Goal: Task Accomplishment & Management: Use online tool/utility

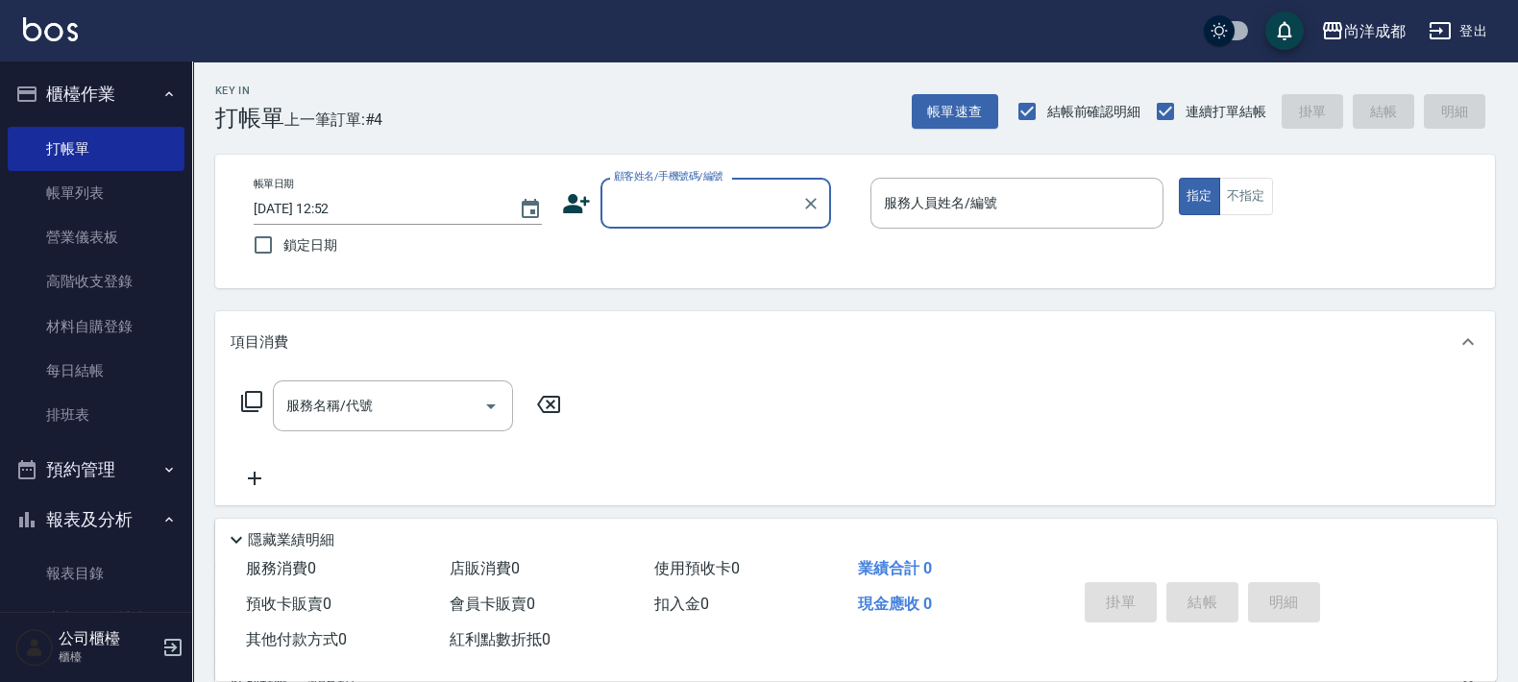
click at [692, 226] on div "顧客姓名/手機號碼/編號" at bounding box center [716, 203] width 231 height 51
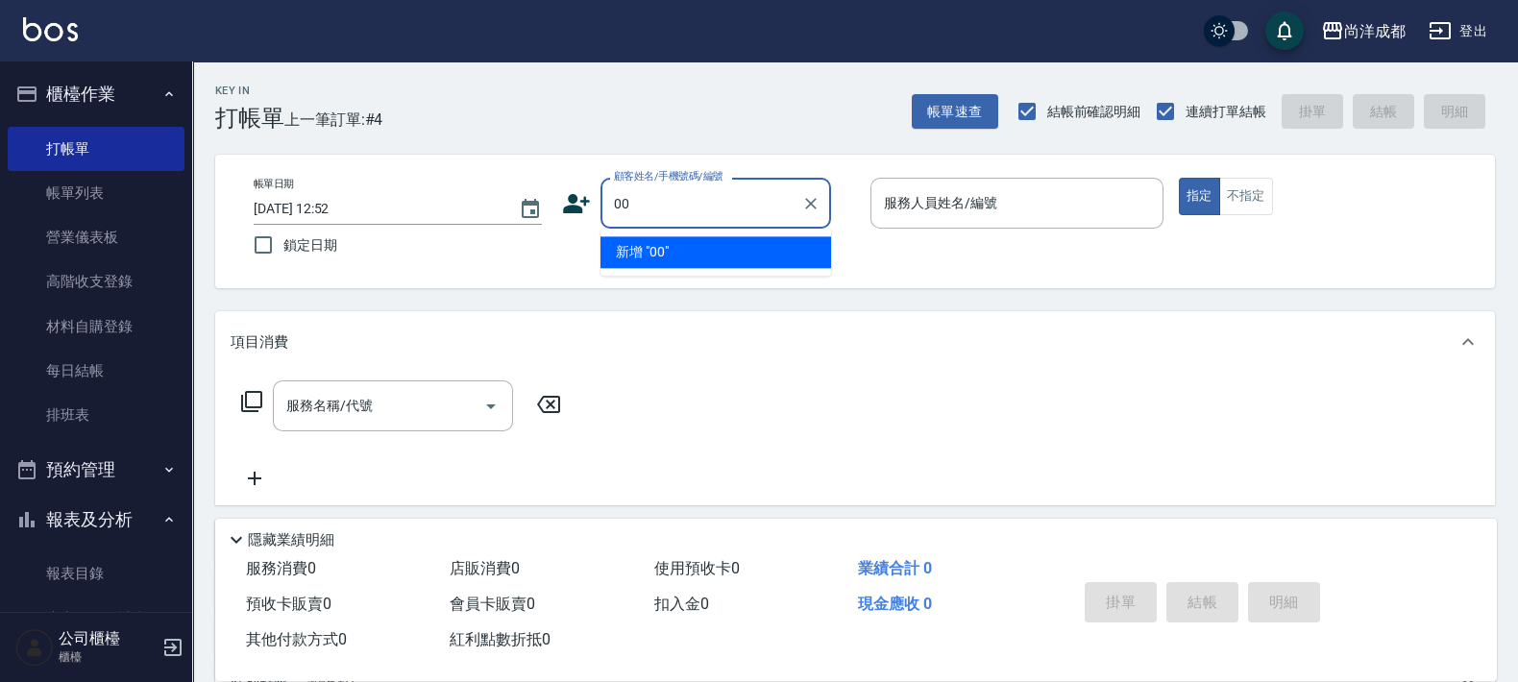
type input "新客人 姓名未設定/00/null"
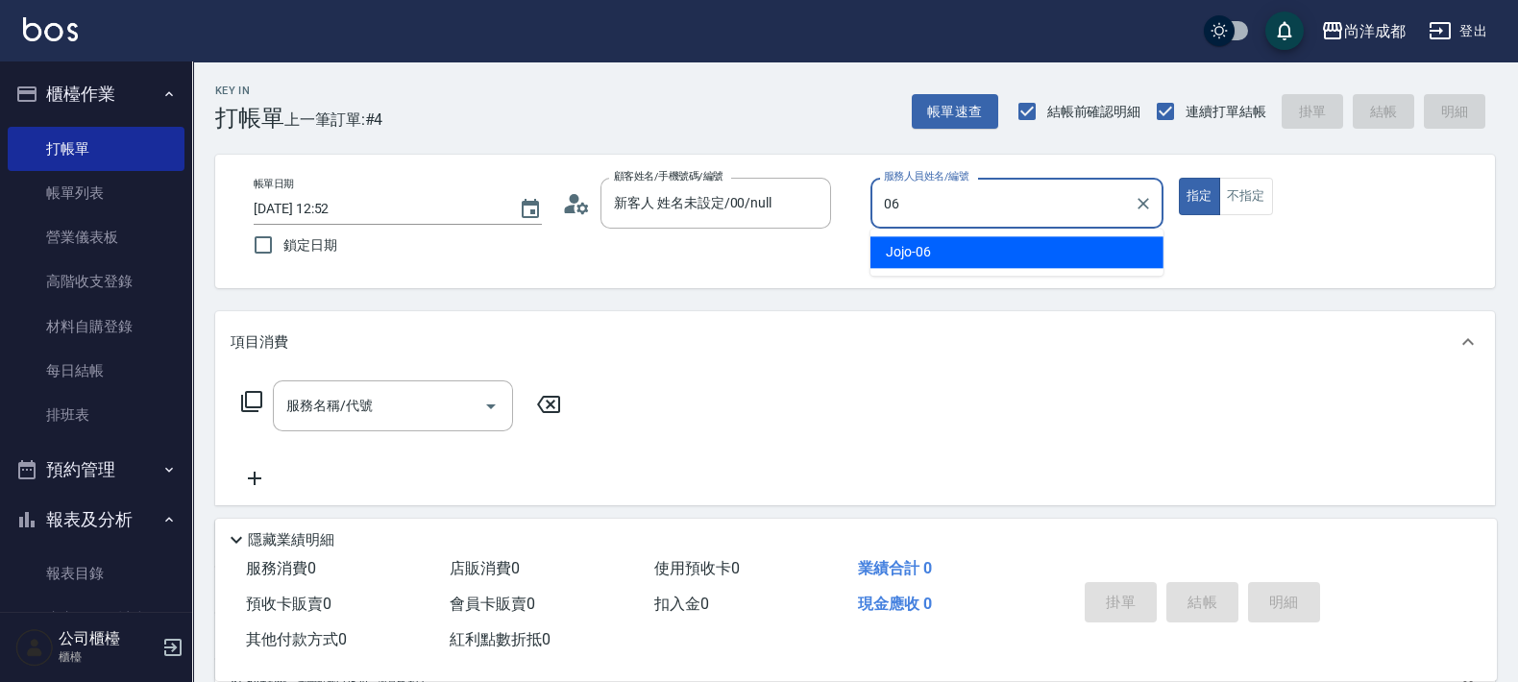
type input "Jojo-06"
type button "true"
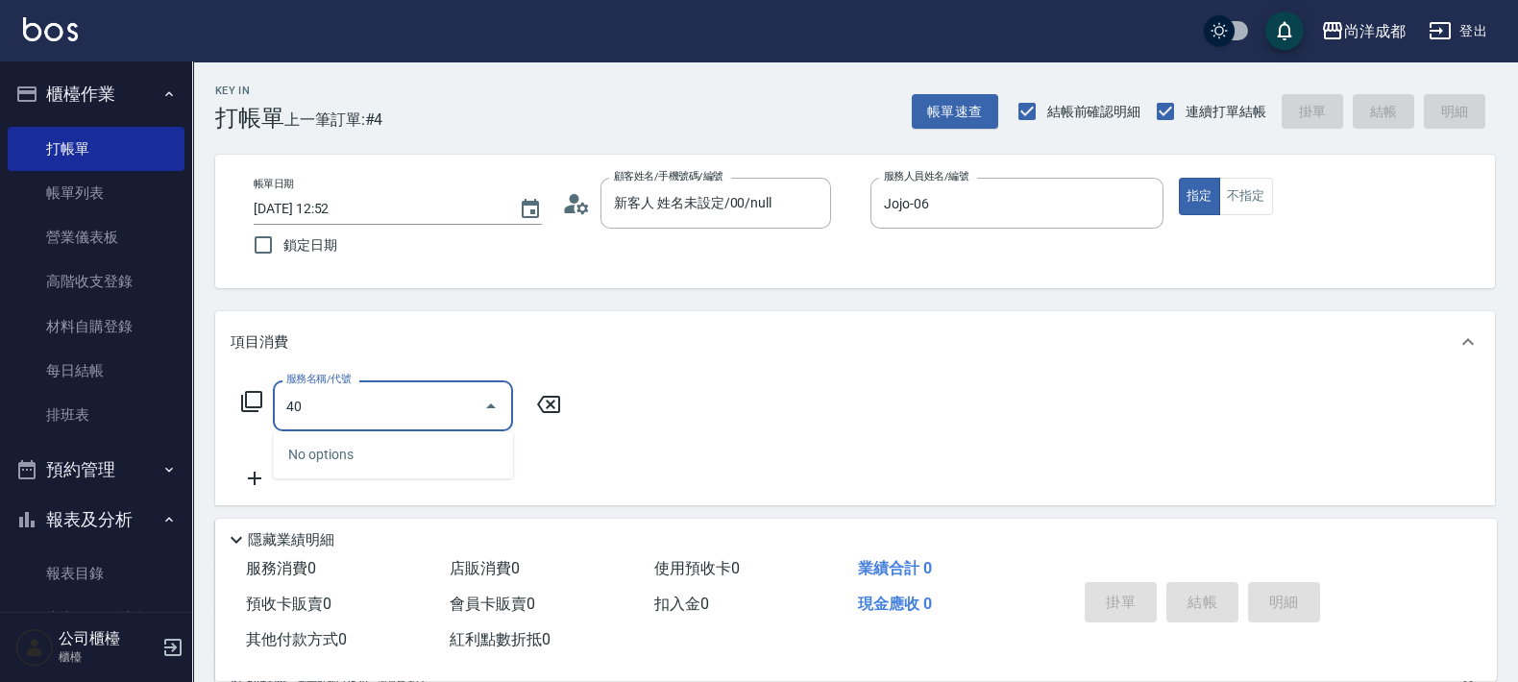
type input "401"
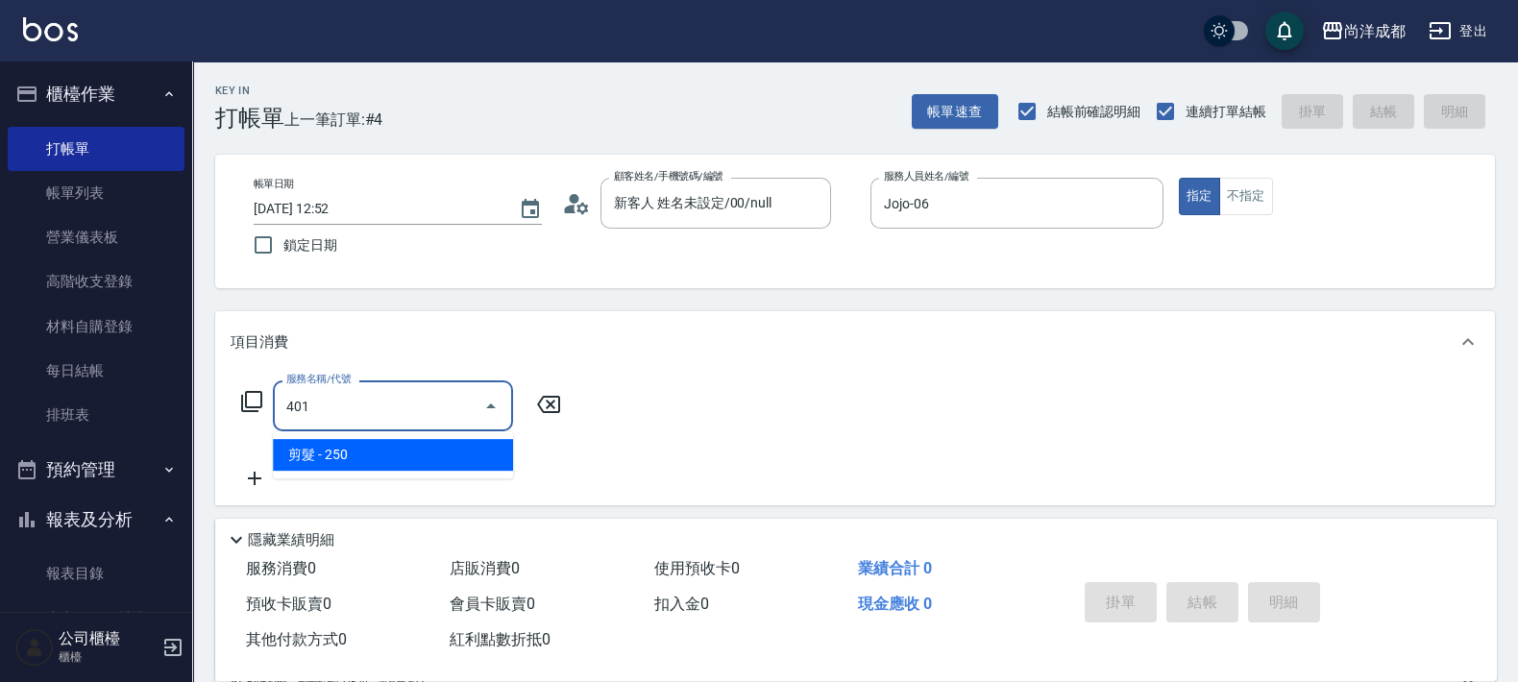
type input "20"
type input "剪髮(401)"
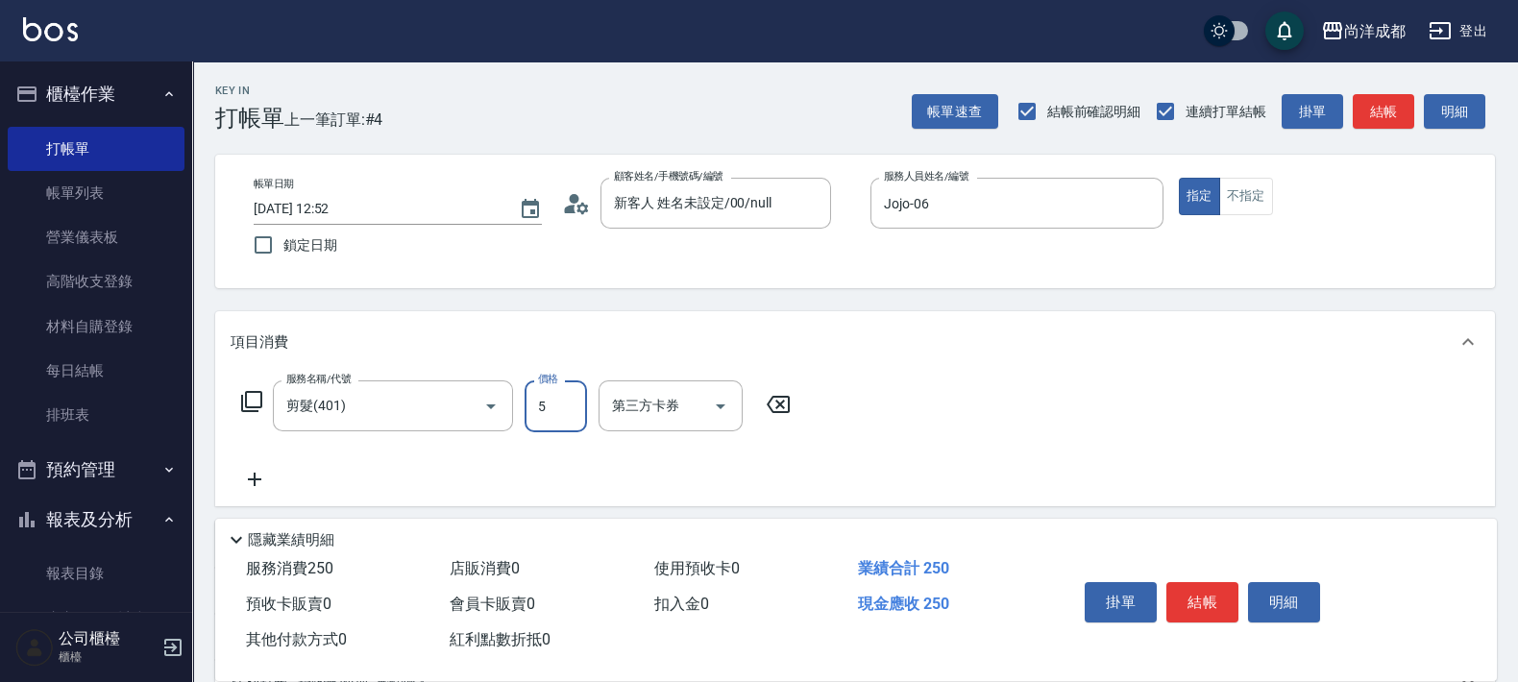
type input "54"
type input "0"
type input "540"
type input "50"
type input "5400"
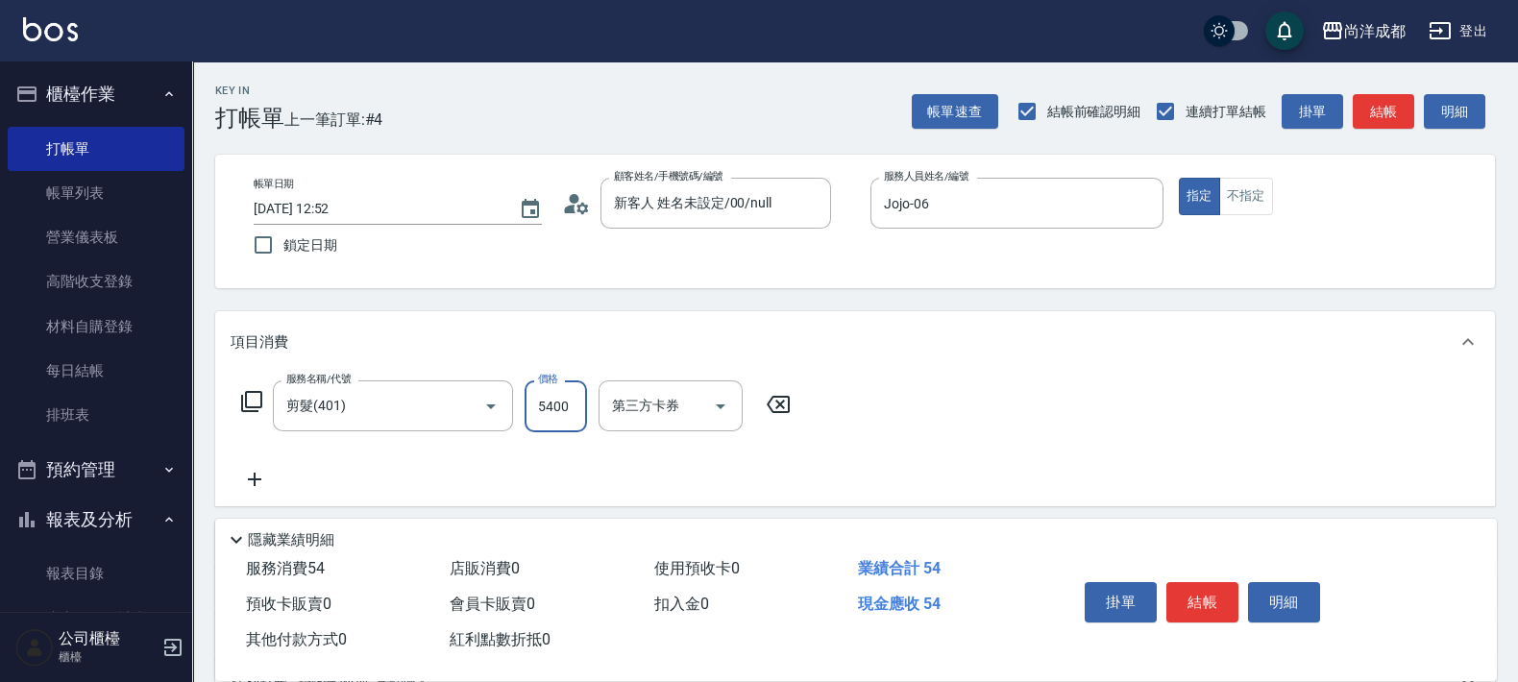
type input "540"
click at [564, 405] on input "5400" at bounding box center [556, 407] width 62 height 52
type input "5"
type input "0"
type input "50"
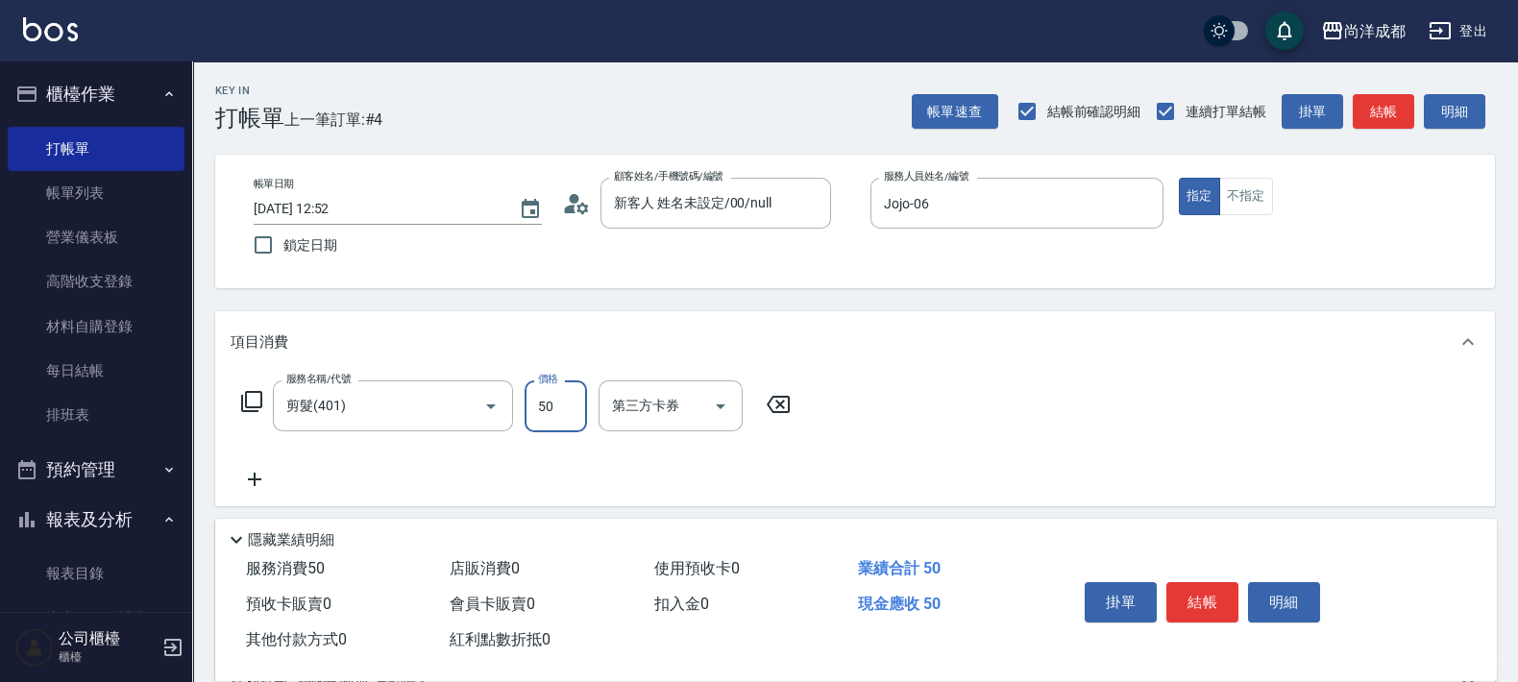
type input "50"
type input "500"
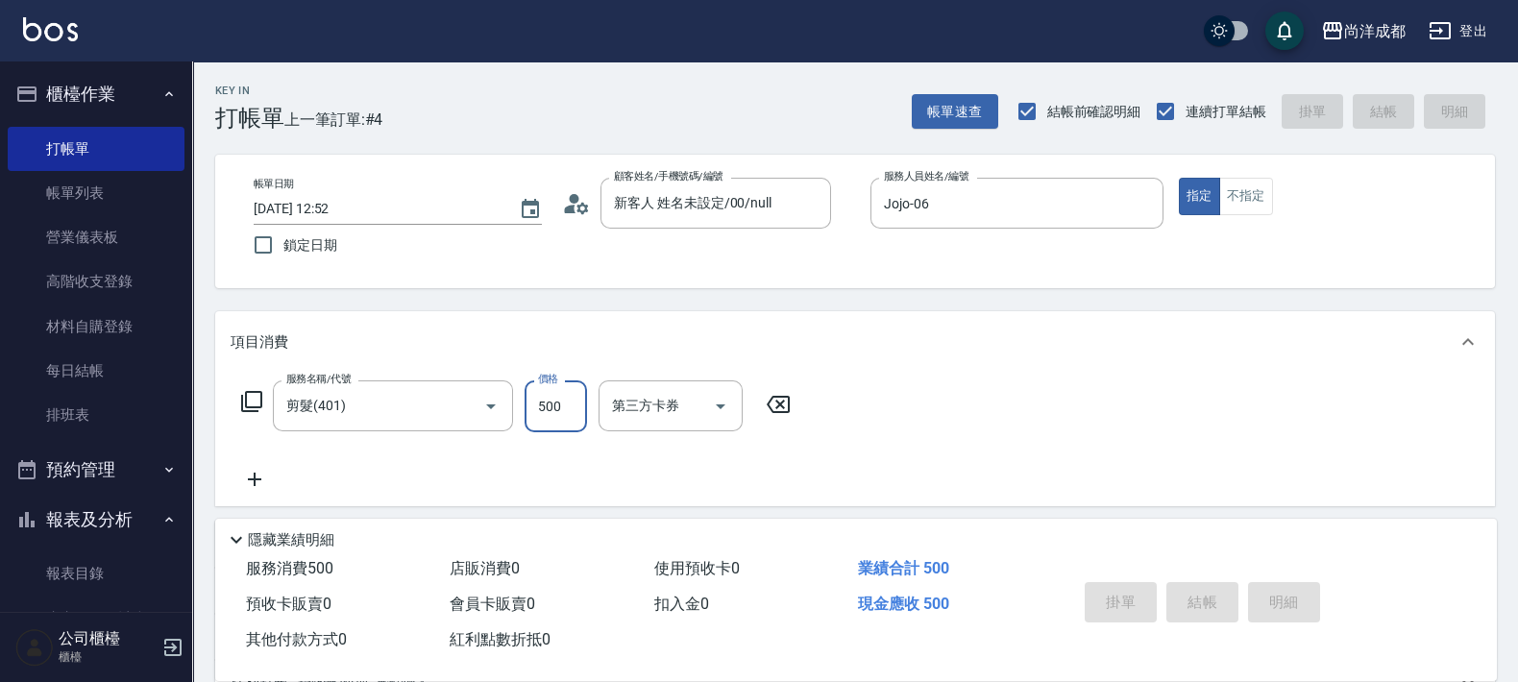
type input "[DATE] 18:17"
type input "0"
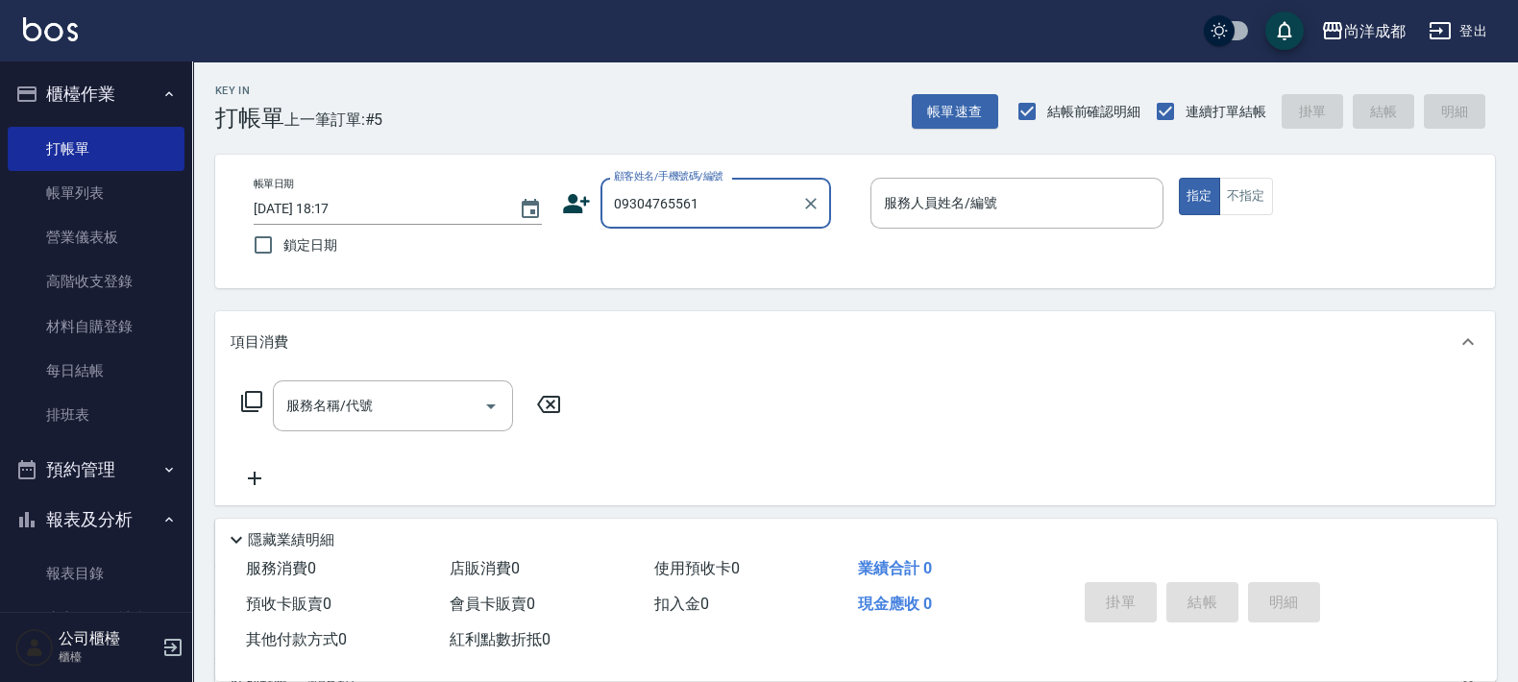
click at [672, 210] on input "09304765561" at bounding box center [701, 203] width 184 height 34
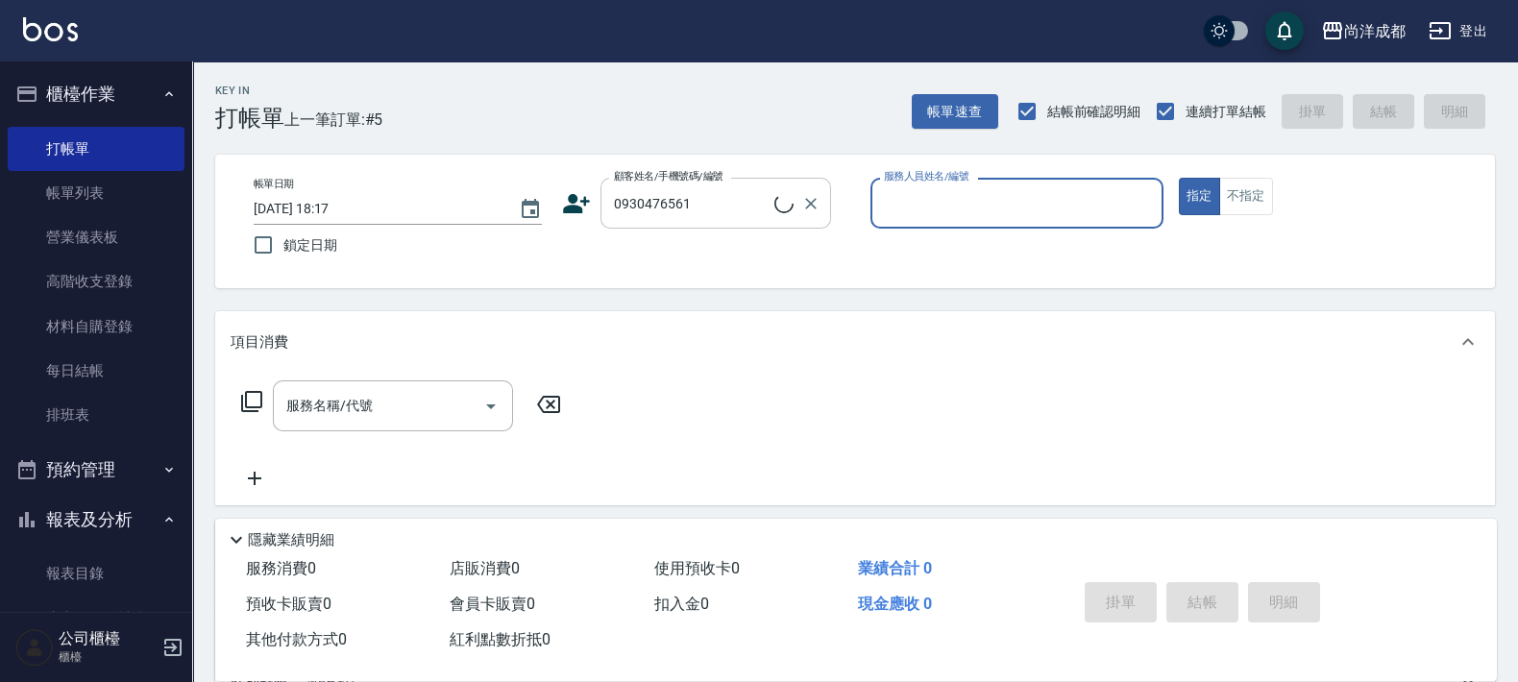
type input "[PERSON_NAME]/0930476561/"
type input "Lorance-03"
click at [1179, 178] on button "指定" at bounding box center [1199, 196] width 41 height 37
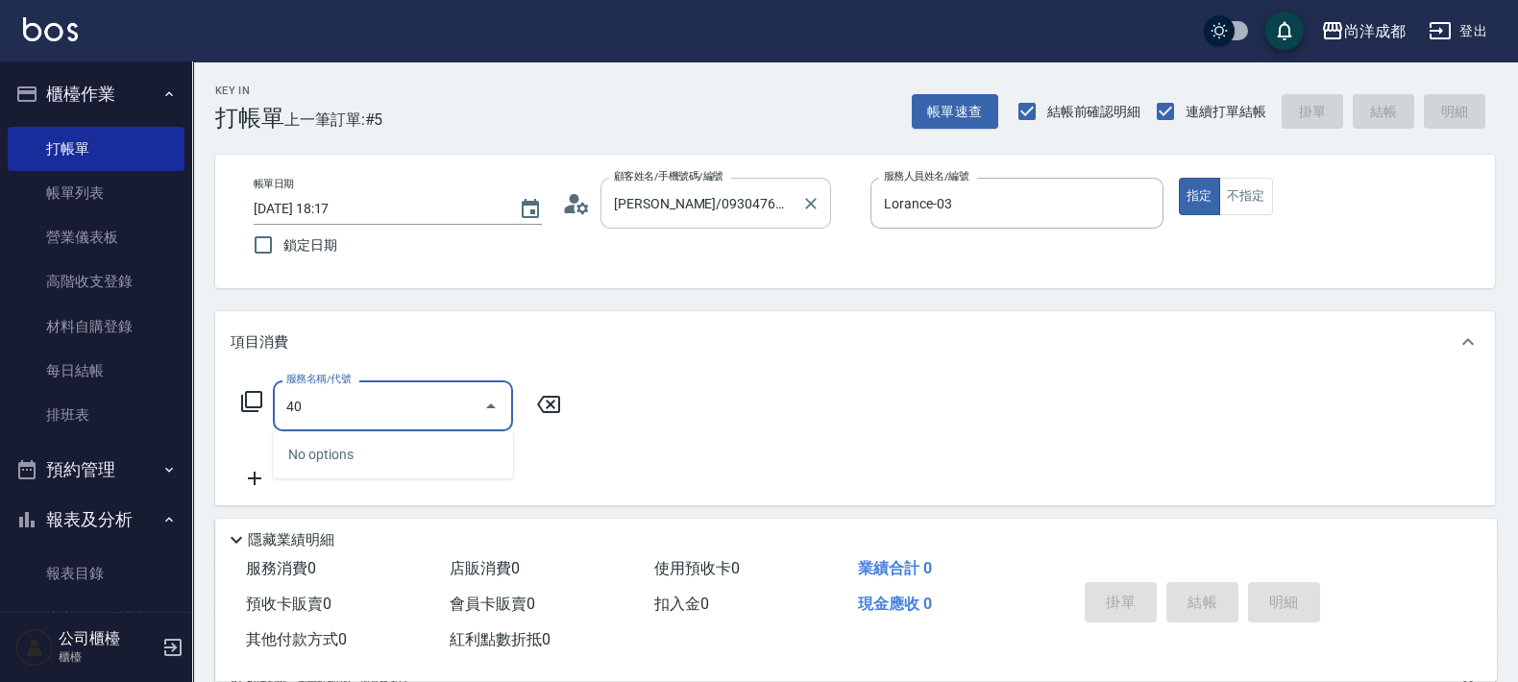
type input "401"
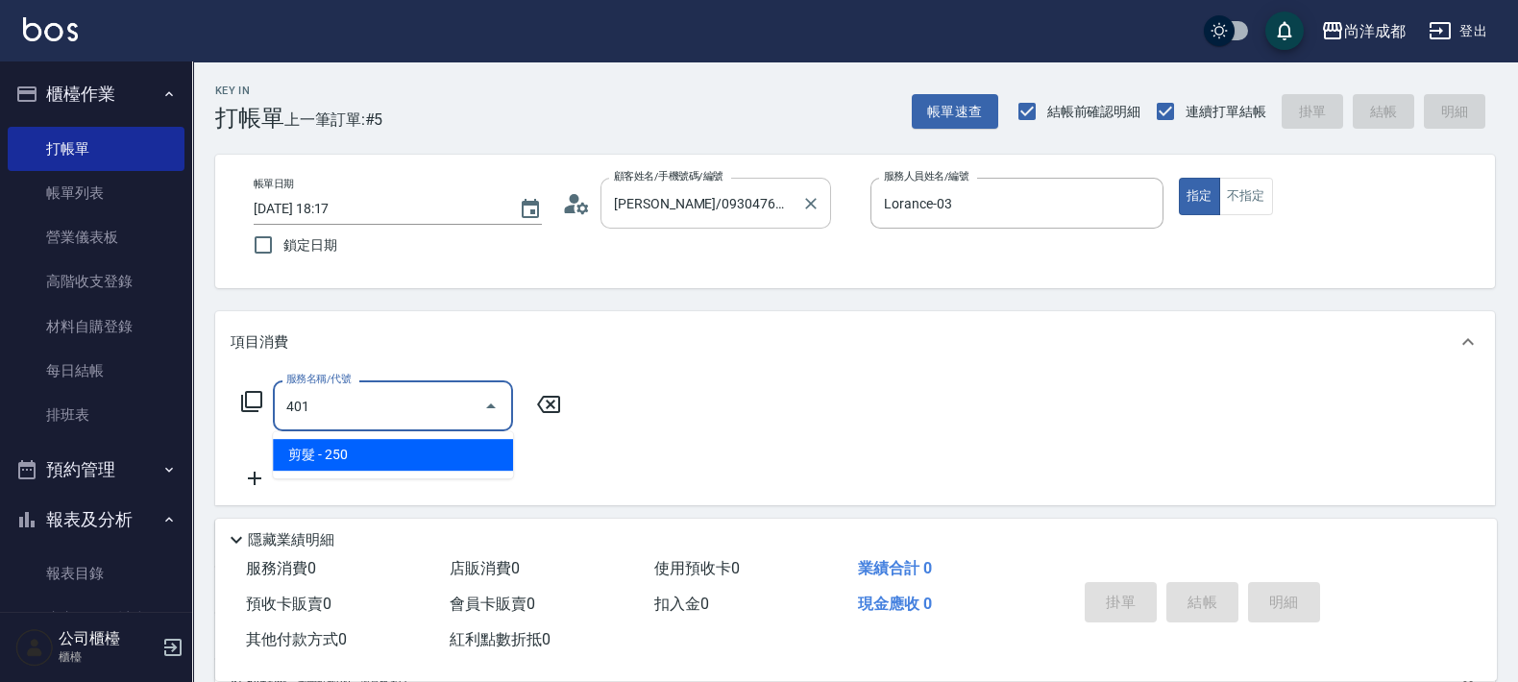
type input "20"
type input "剪髮(401)"
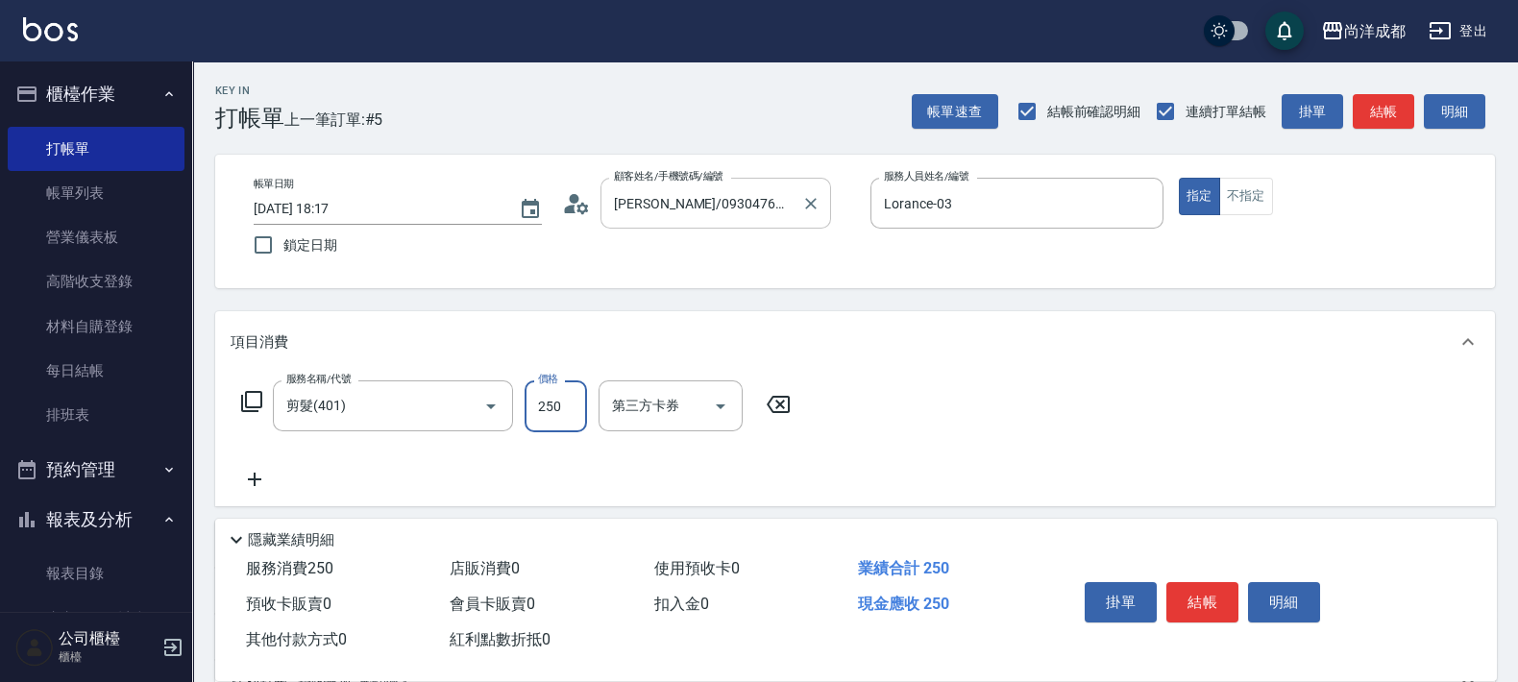
type input "8"
type input "0"
type input "80"
type input "800"
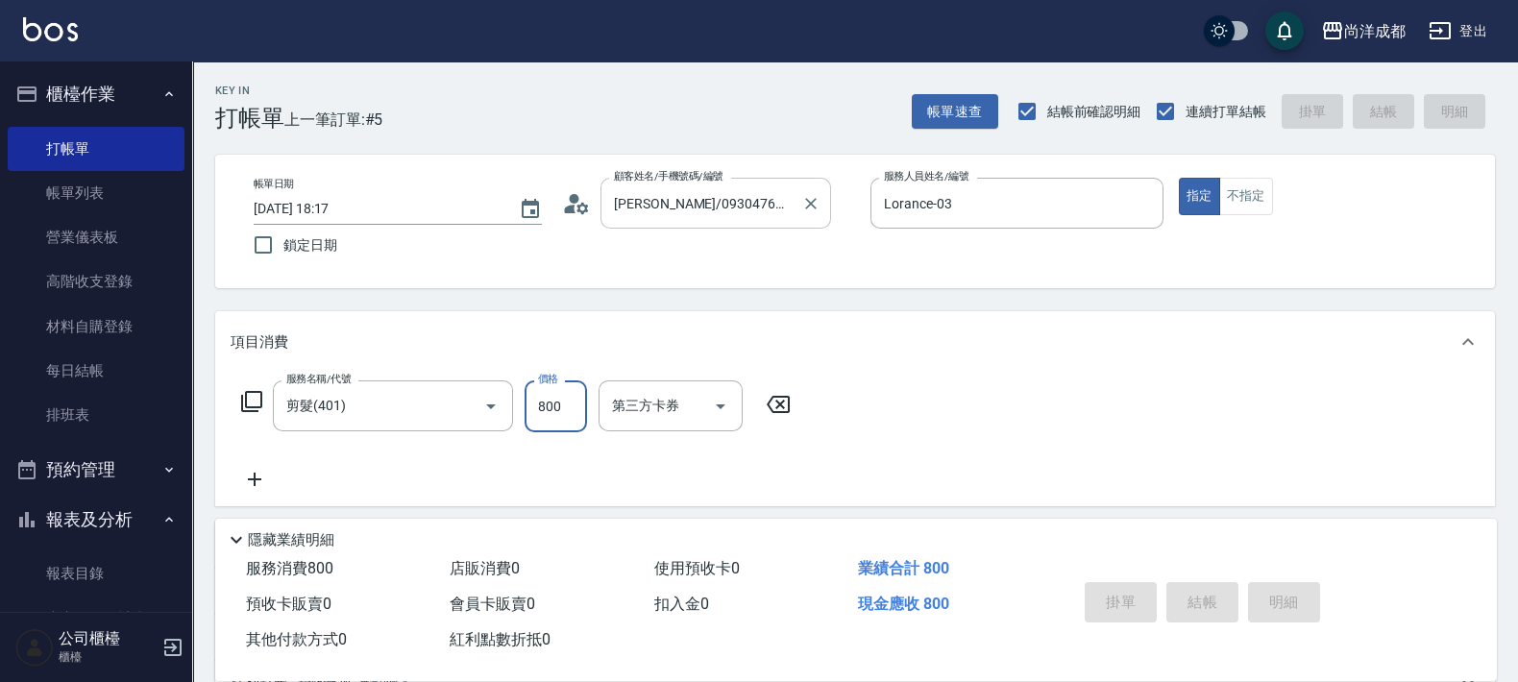
type input "[DATE] 18:18"
type input "0"
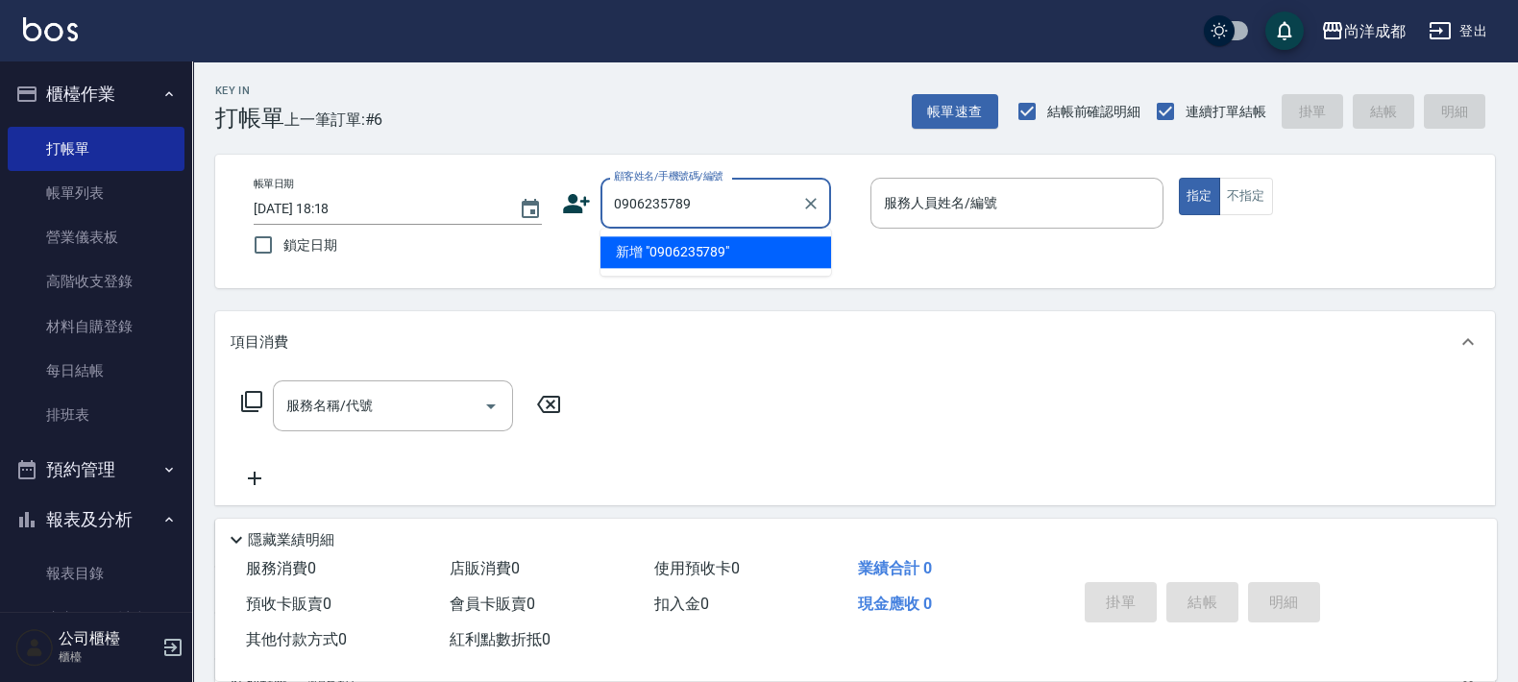
type input "0906235789"
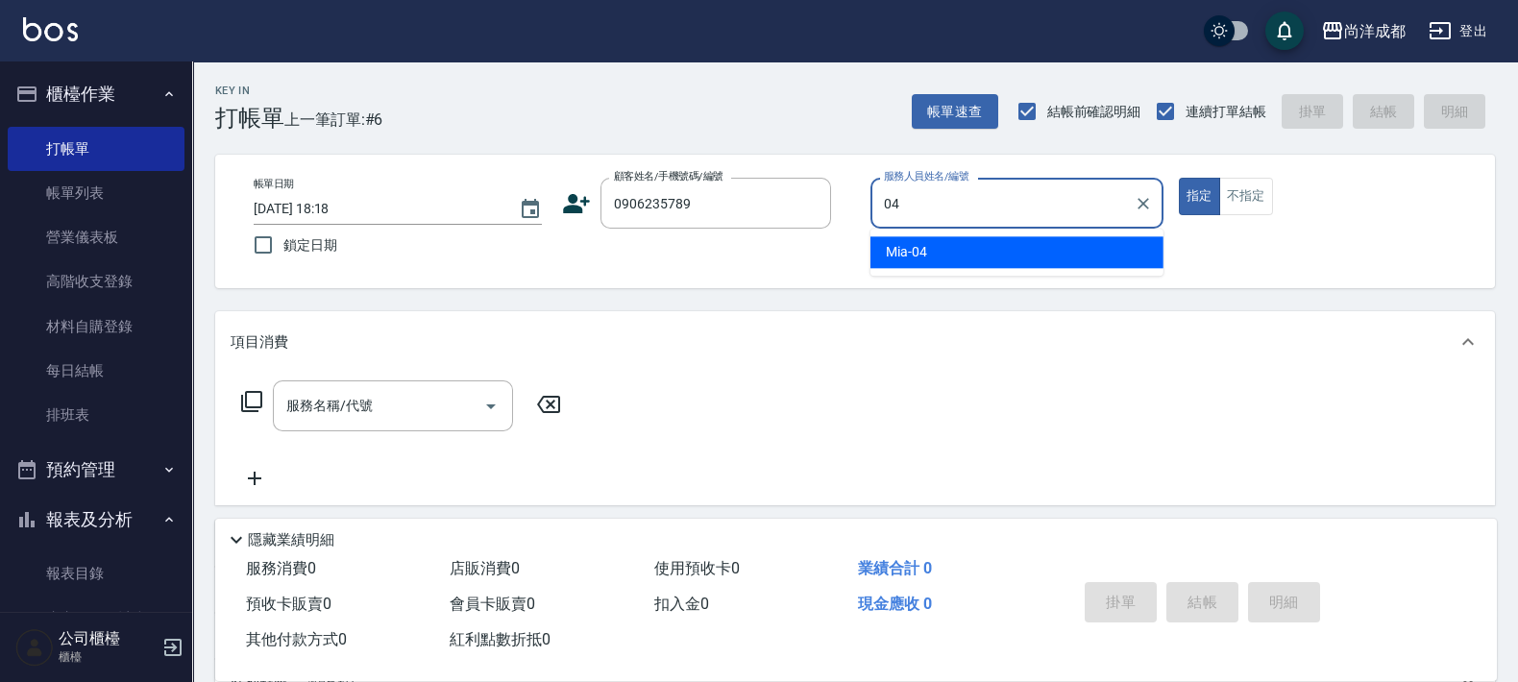
type input "Mia-04"
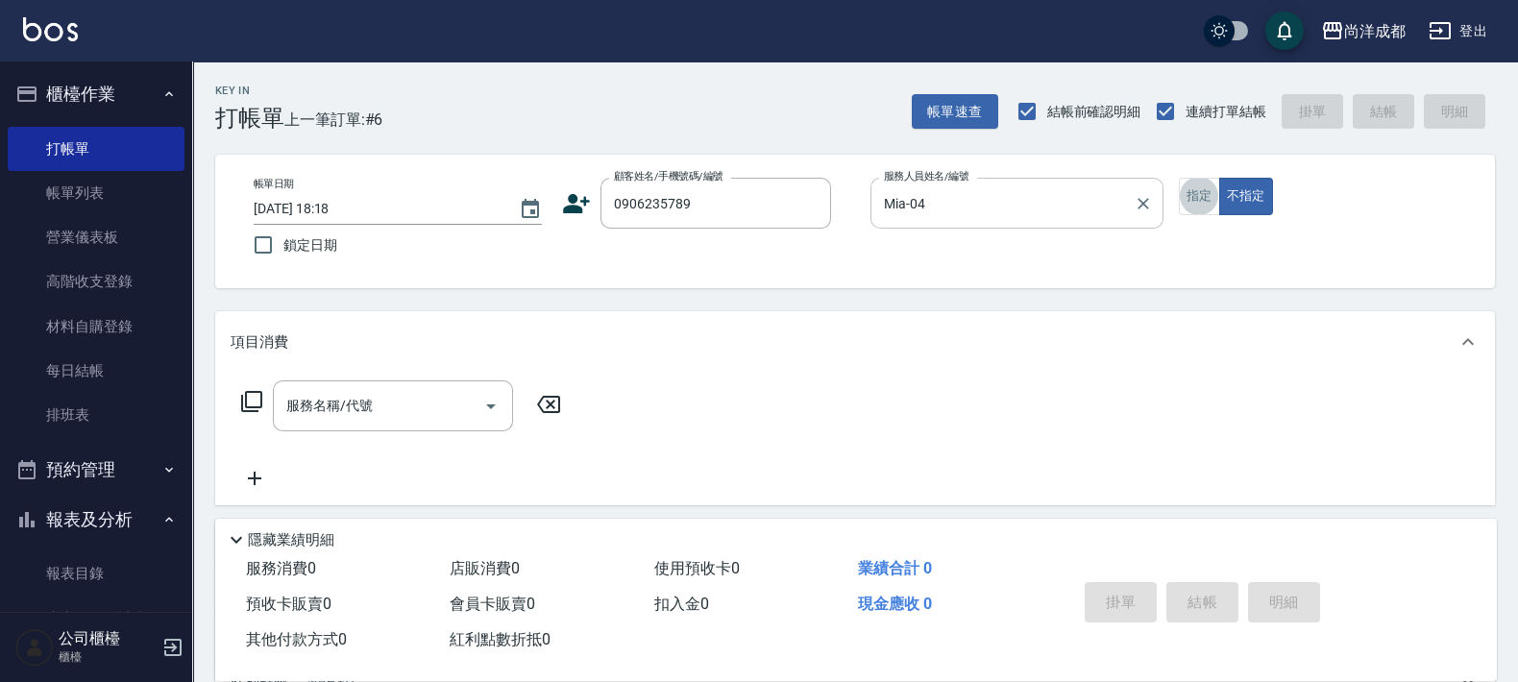
type input "."
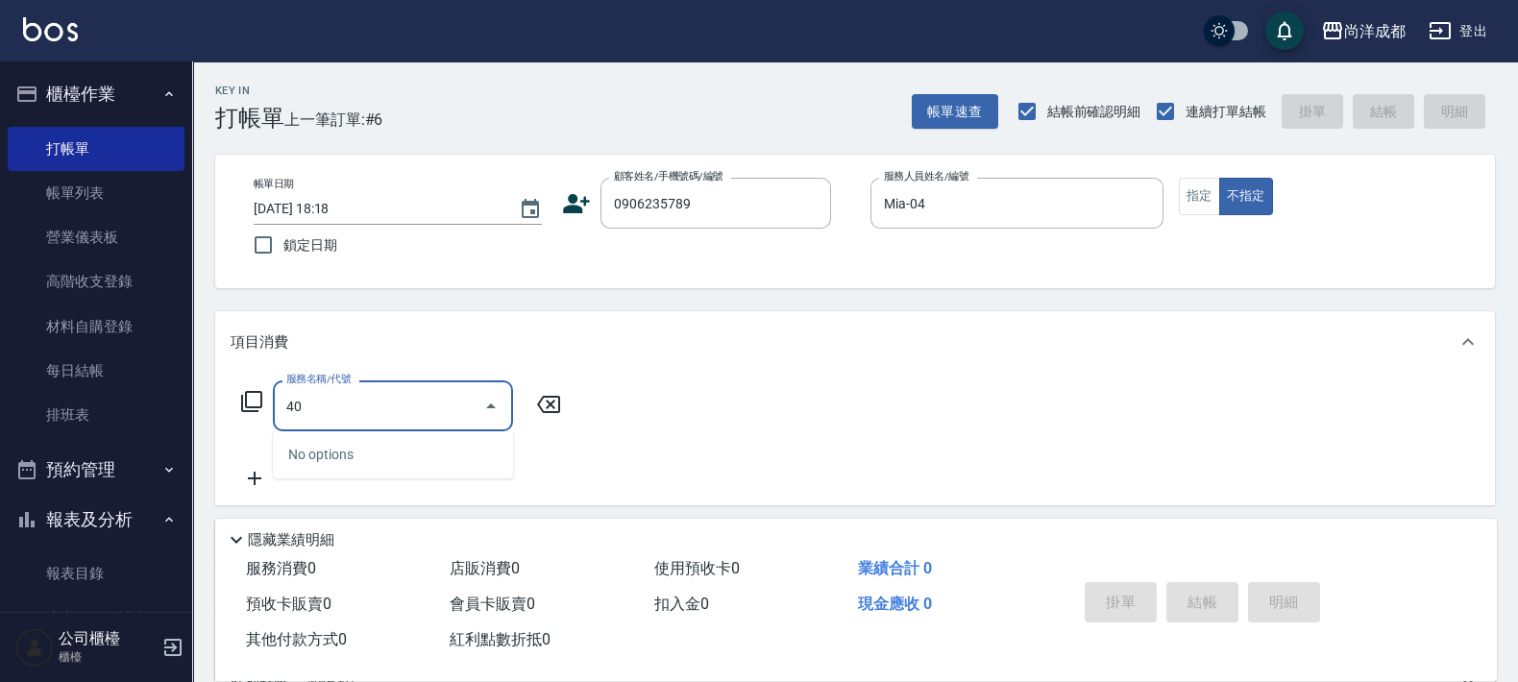
type input "401"
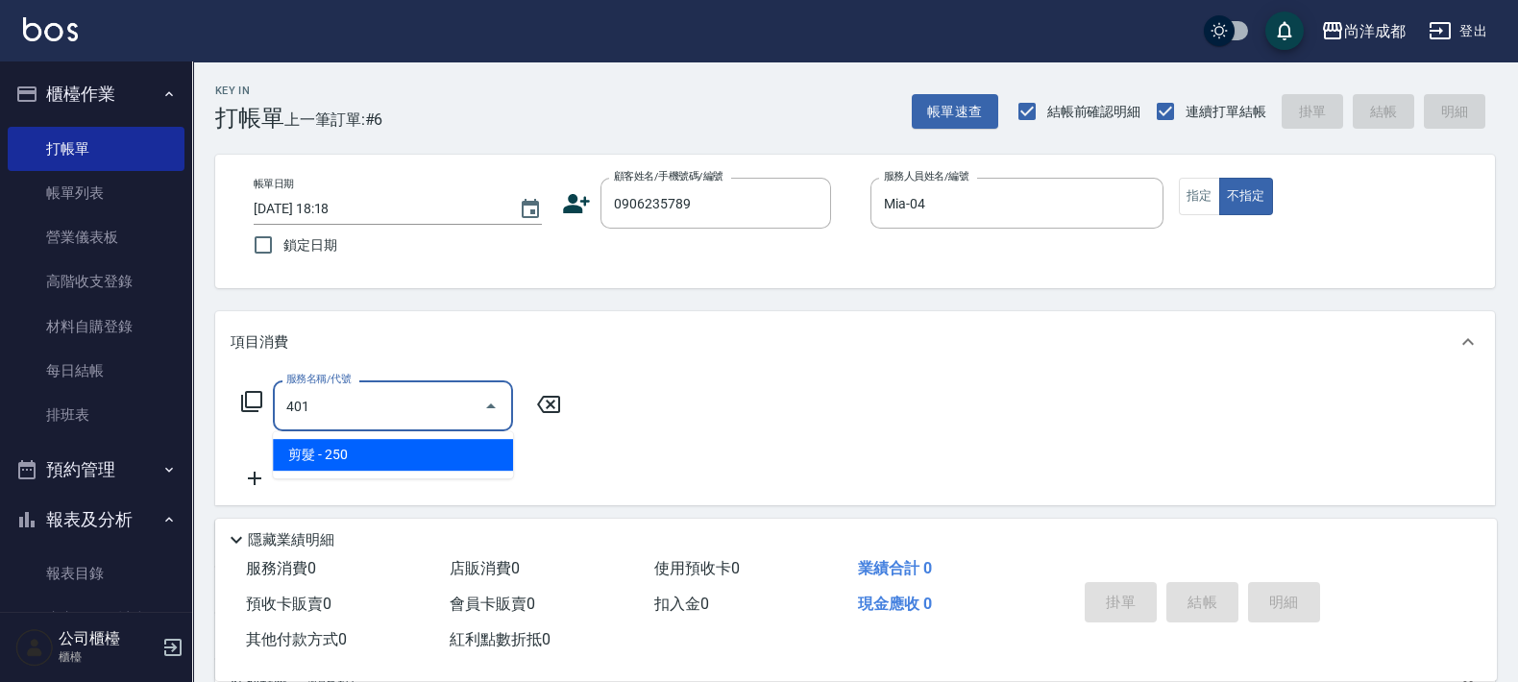
type input "20"
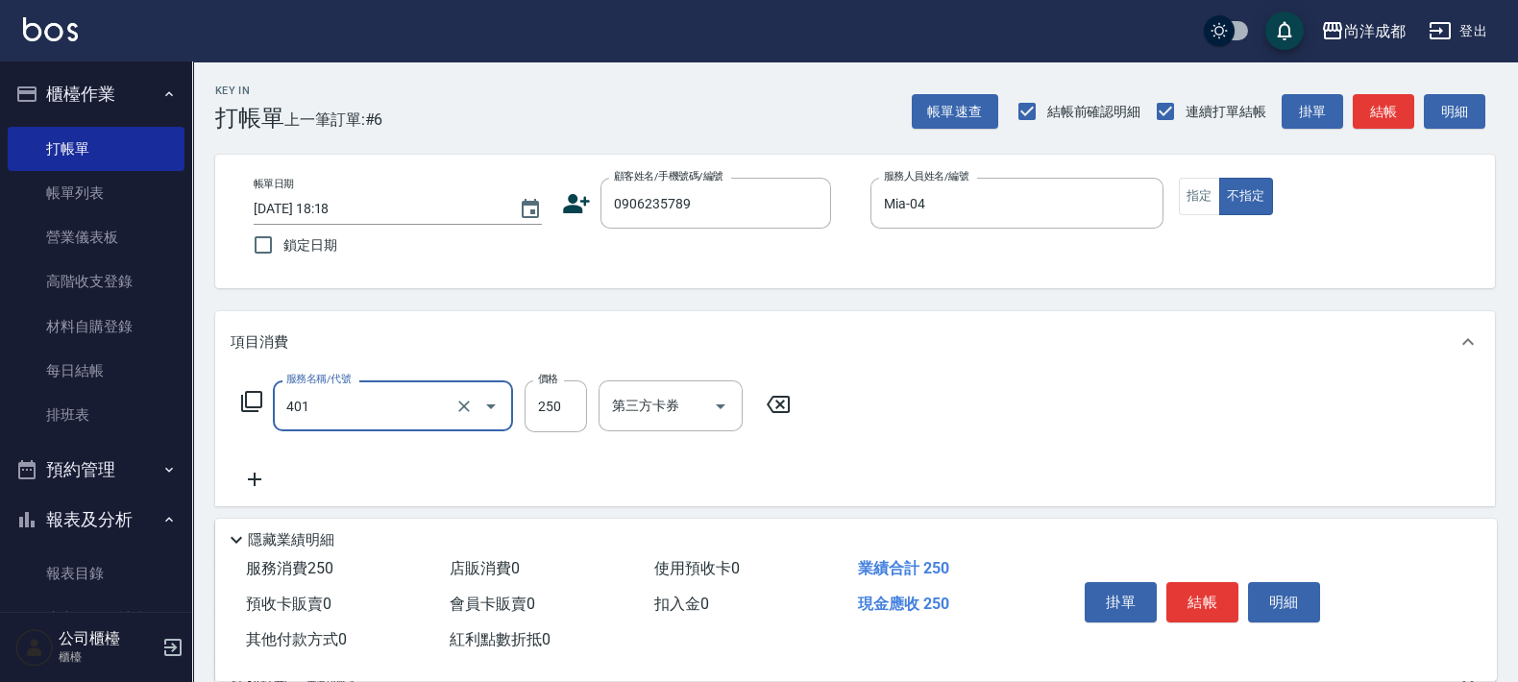
type input "剪髮(401)"
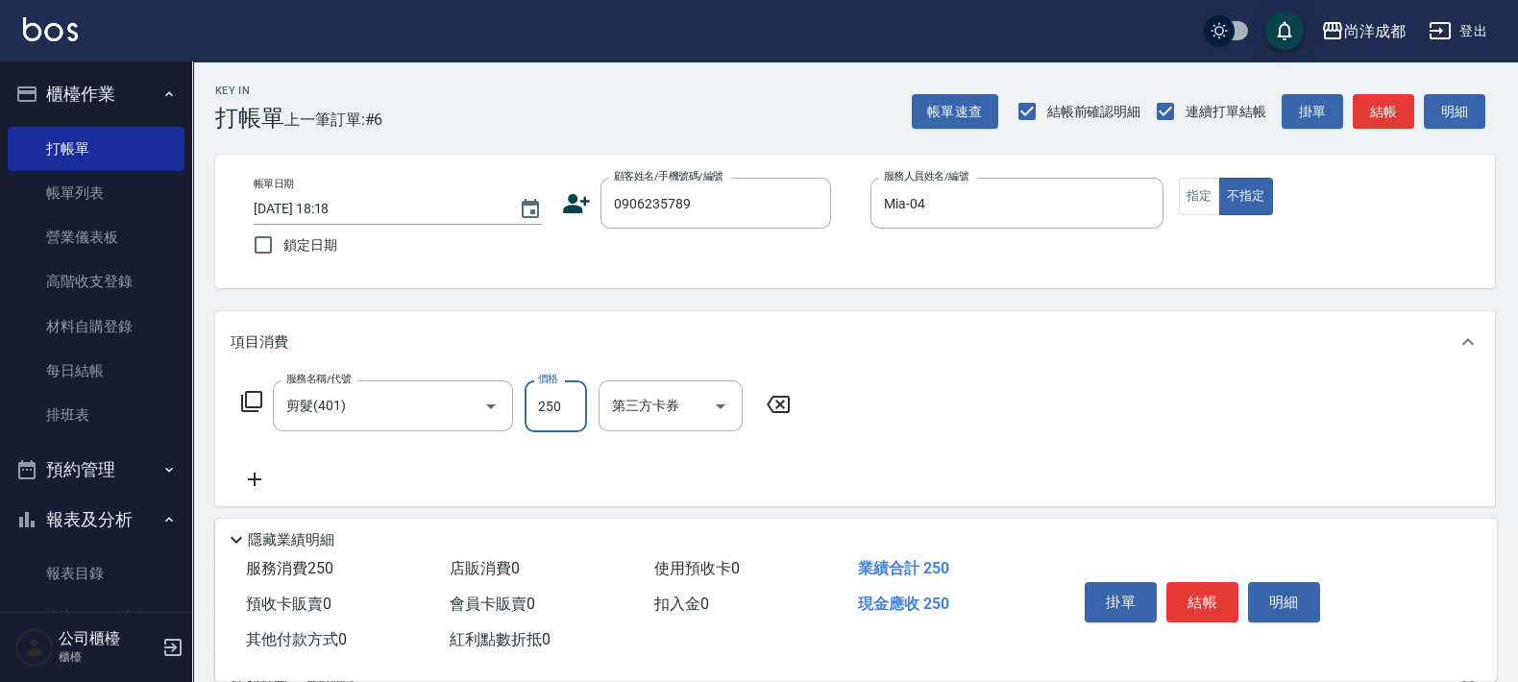
type input "0"
type input "80"
type input "800"
click at [571, 208] on icon at bounding box center [576, 203] width 27 height 19
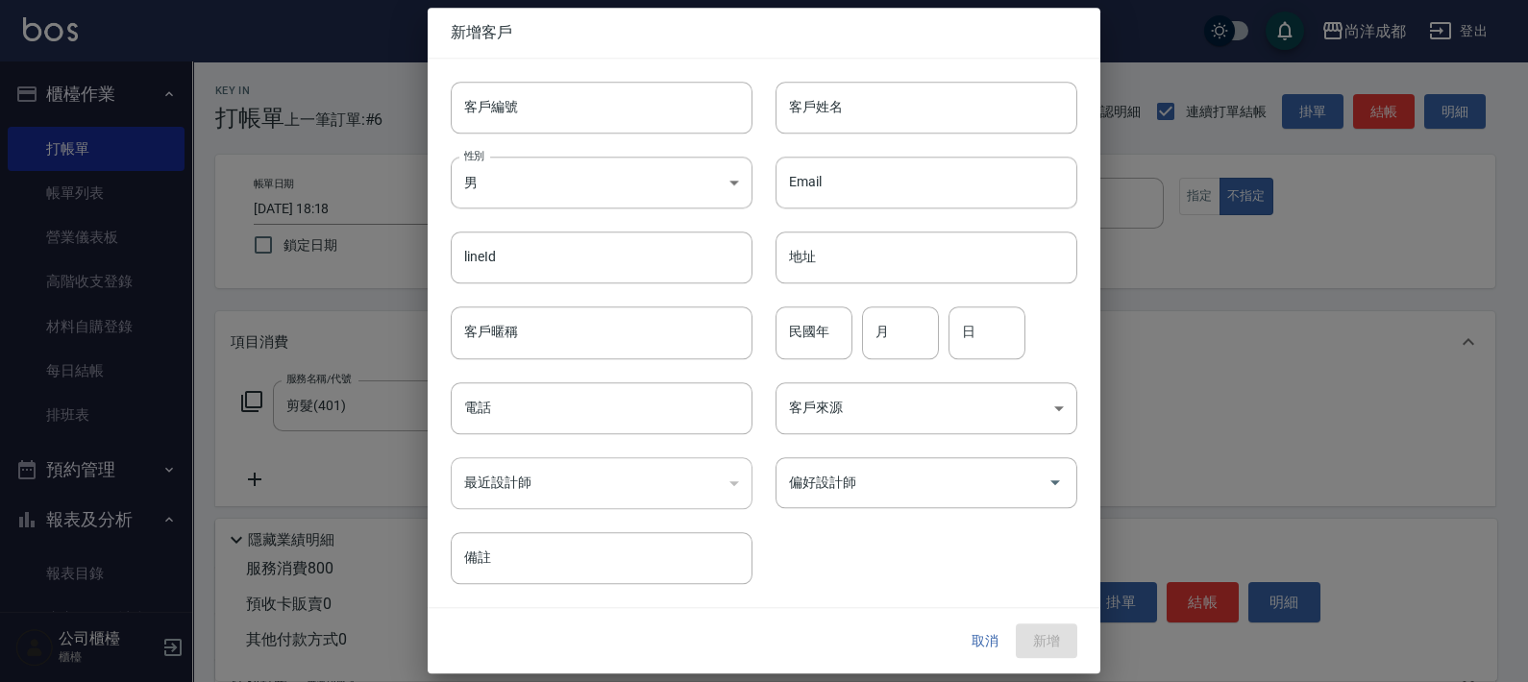
type input "0906235789"
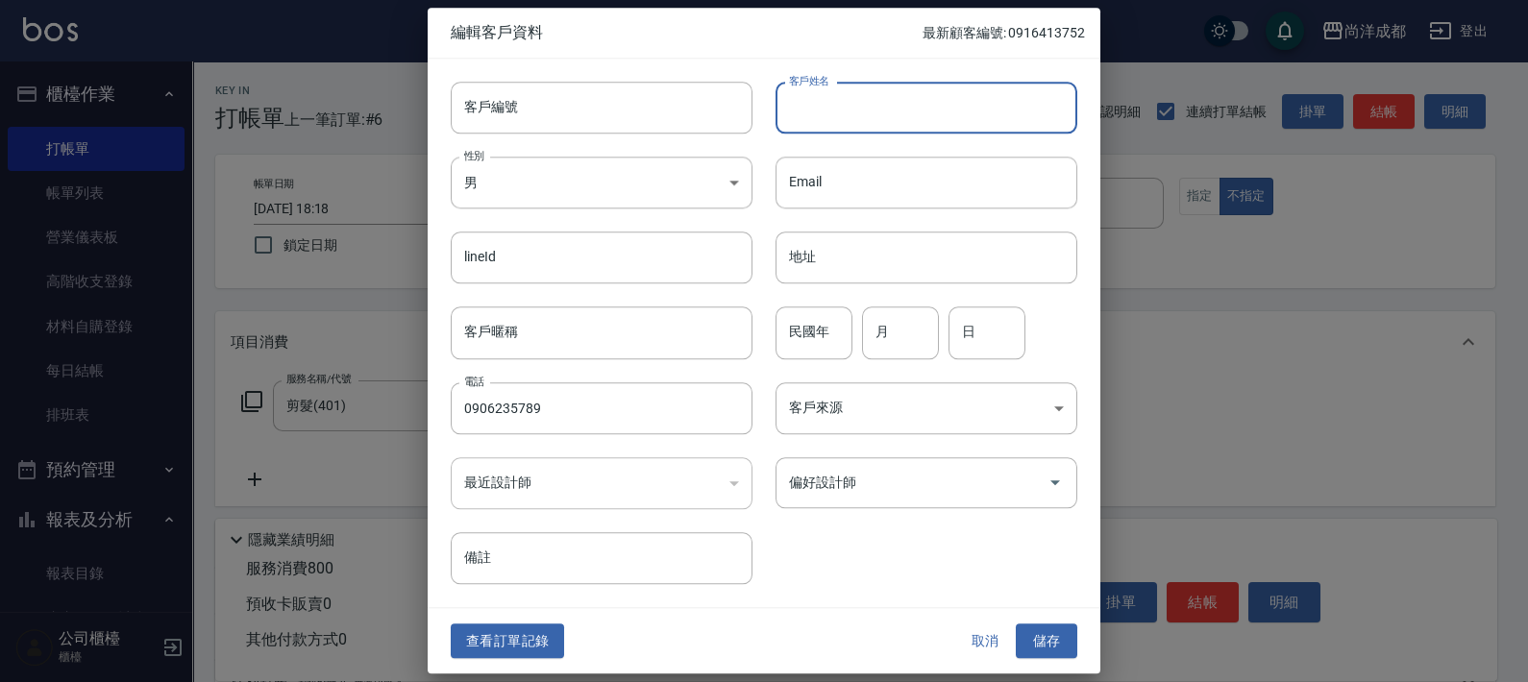
click at [892, 123] on input "客戶姓名" at bounding box center [926, 108] width 302 height 52
type input "[PERSON_NAME]"
click at [1047, 643] on button "儲存" at bounding box center [1046, 642] width 61 height 36
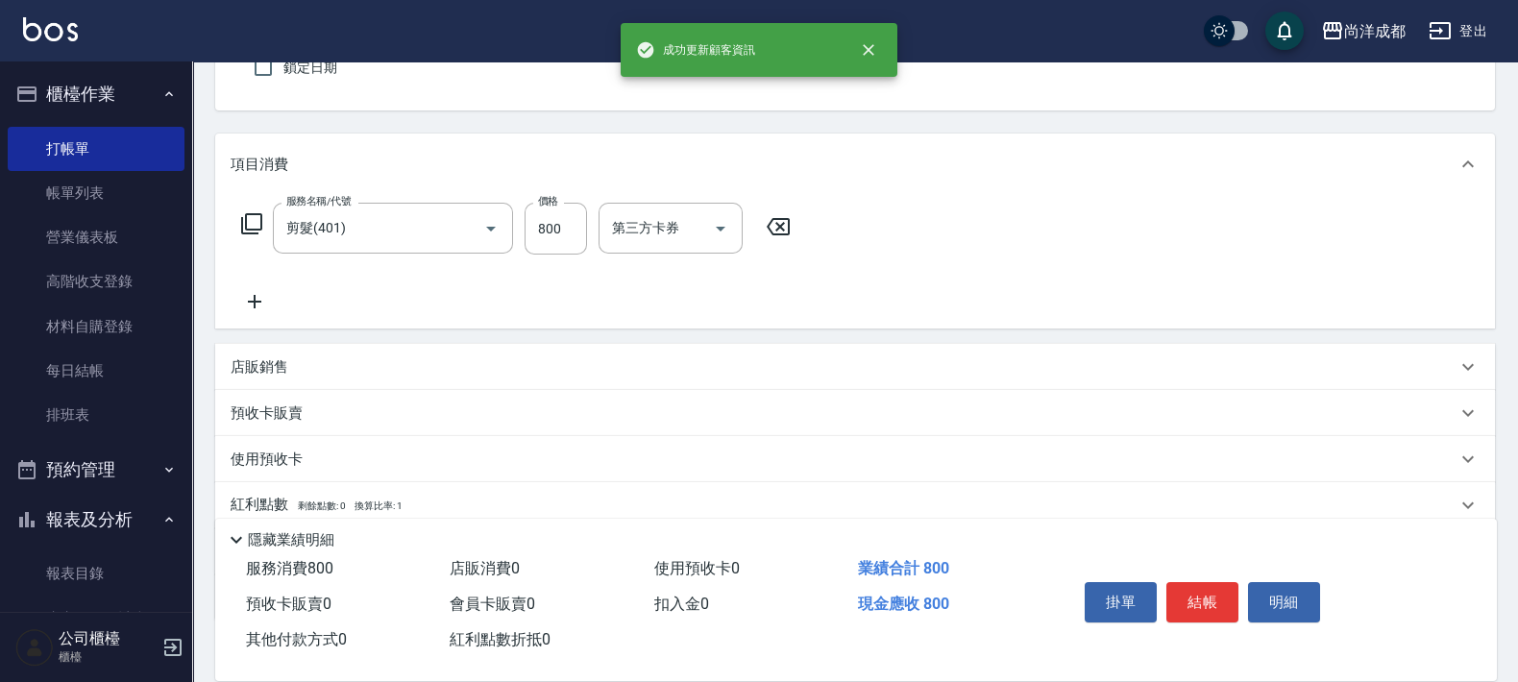
scroll to position [298, 0]
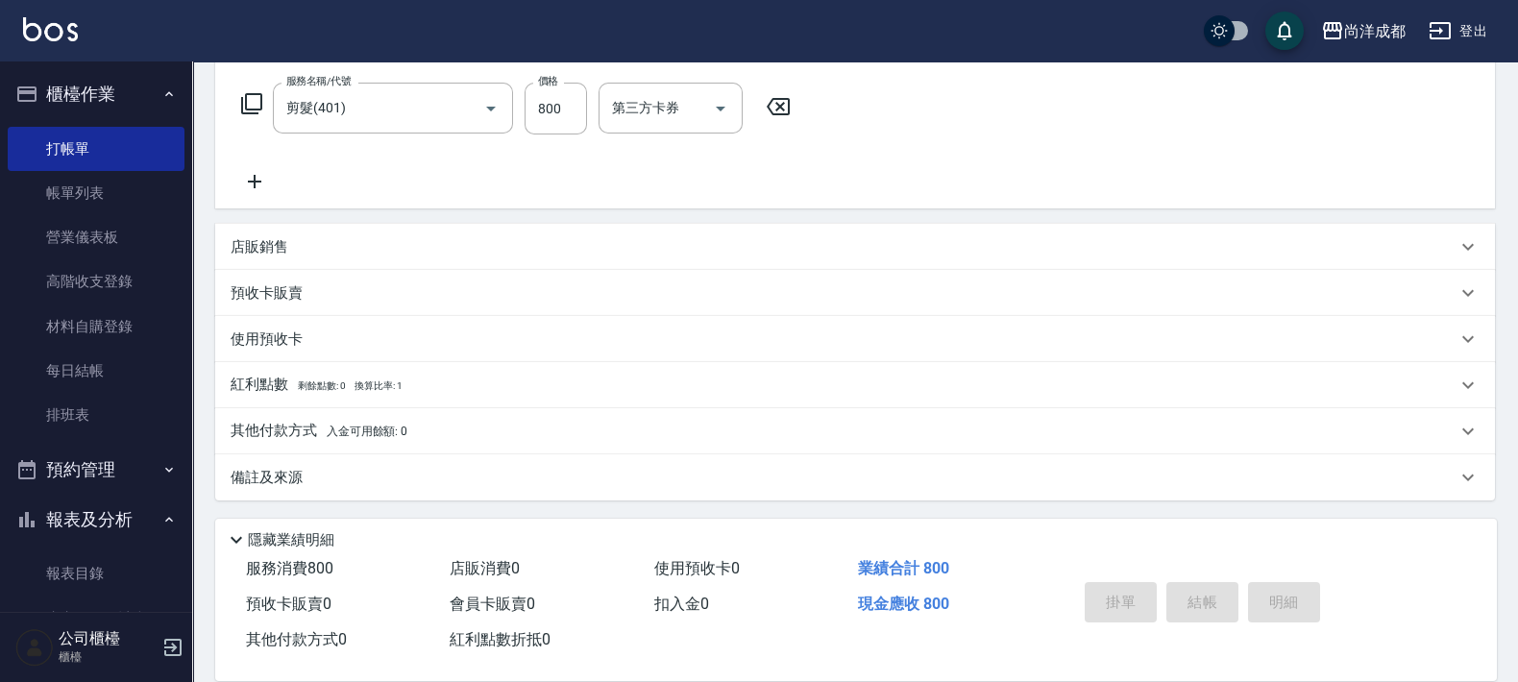
type input "[DATE] 18:19"
type input "0"
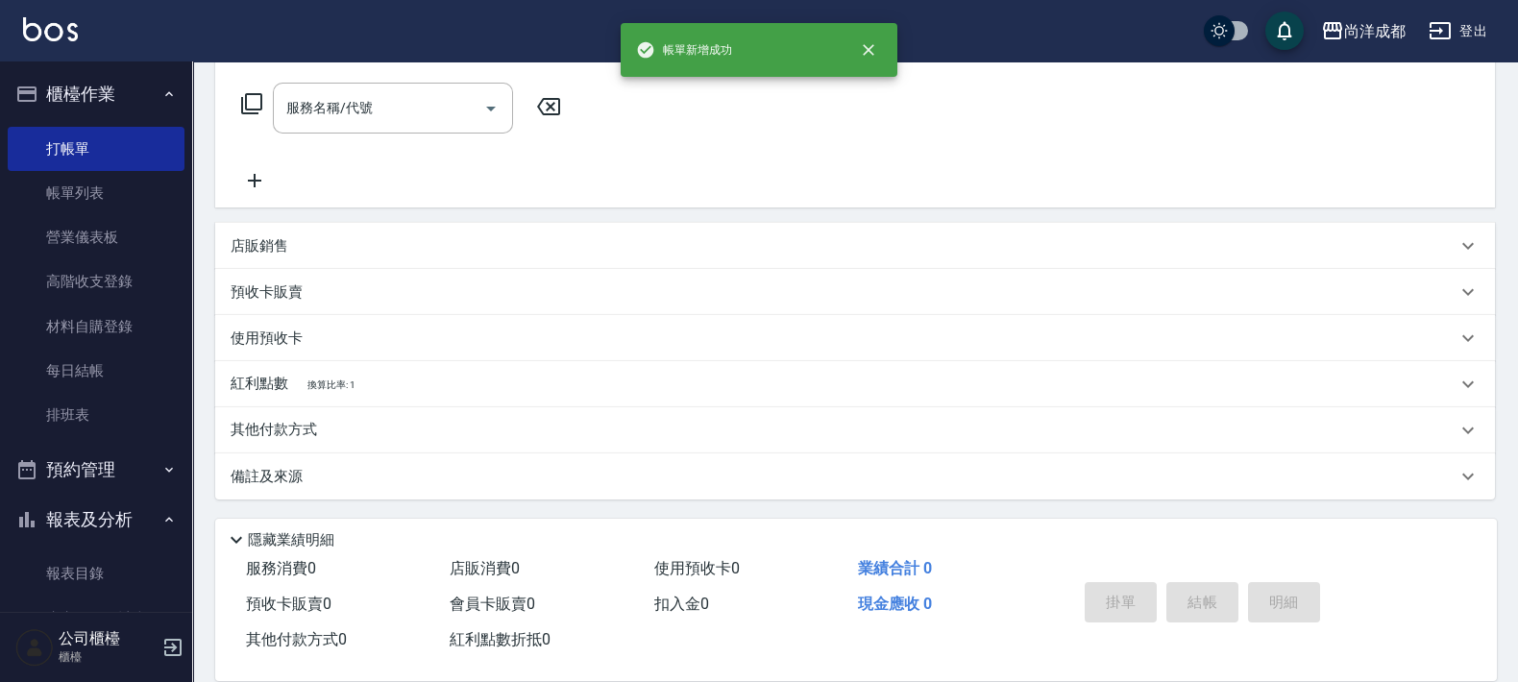
scroll to position [0, 0]
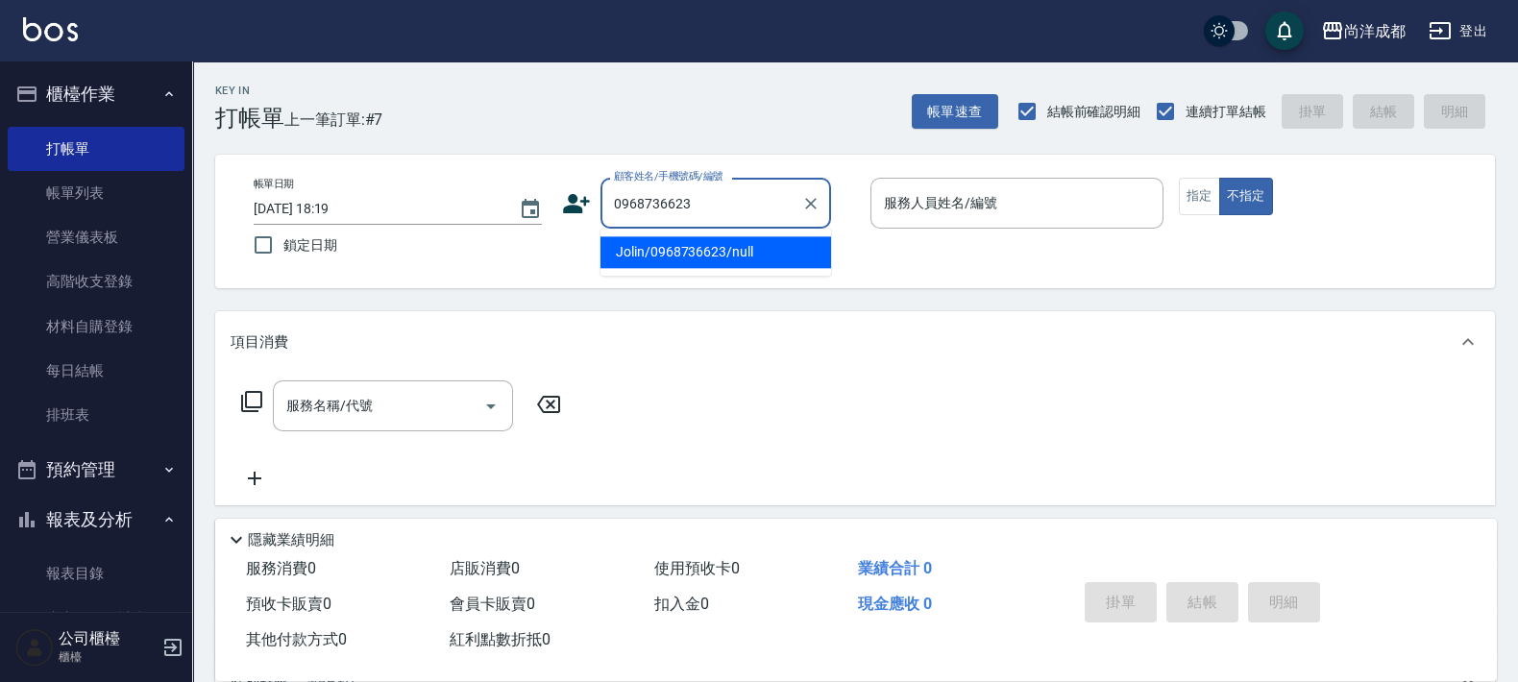
type input "Jolin/0968736623/null"
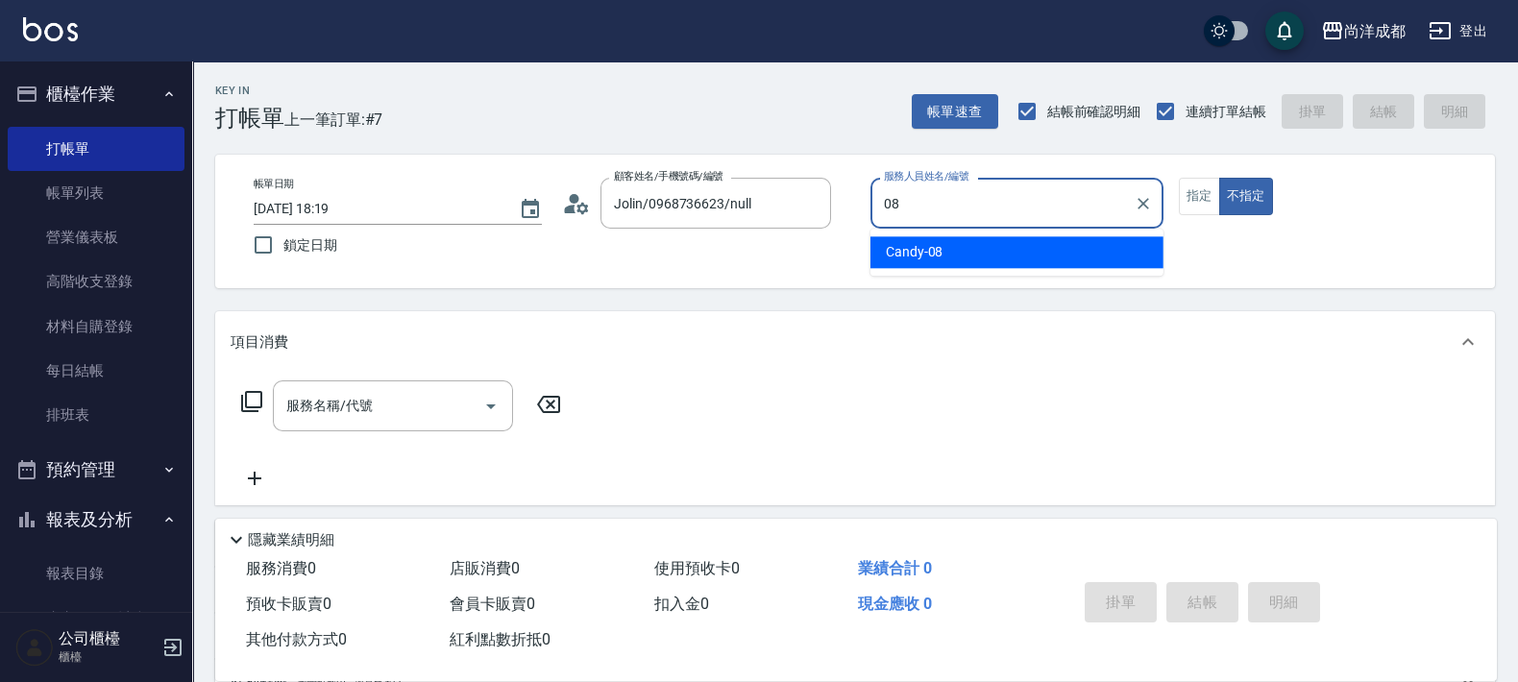
type input "Candy-08"
type button "false"
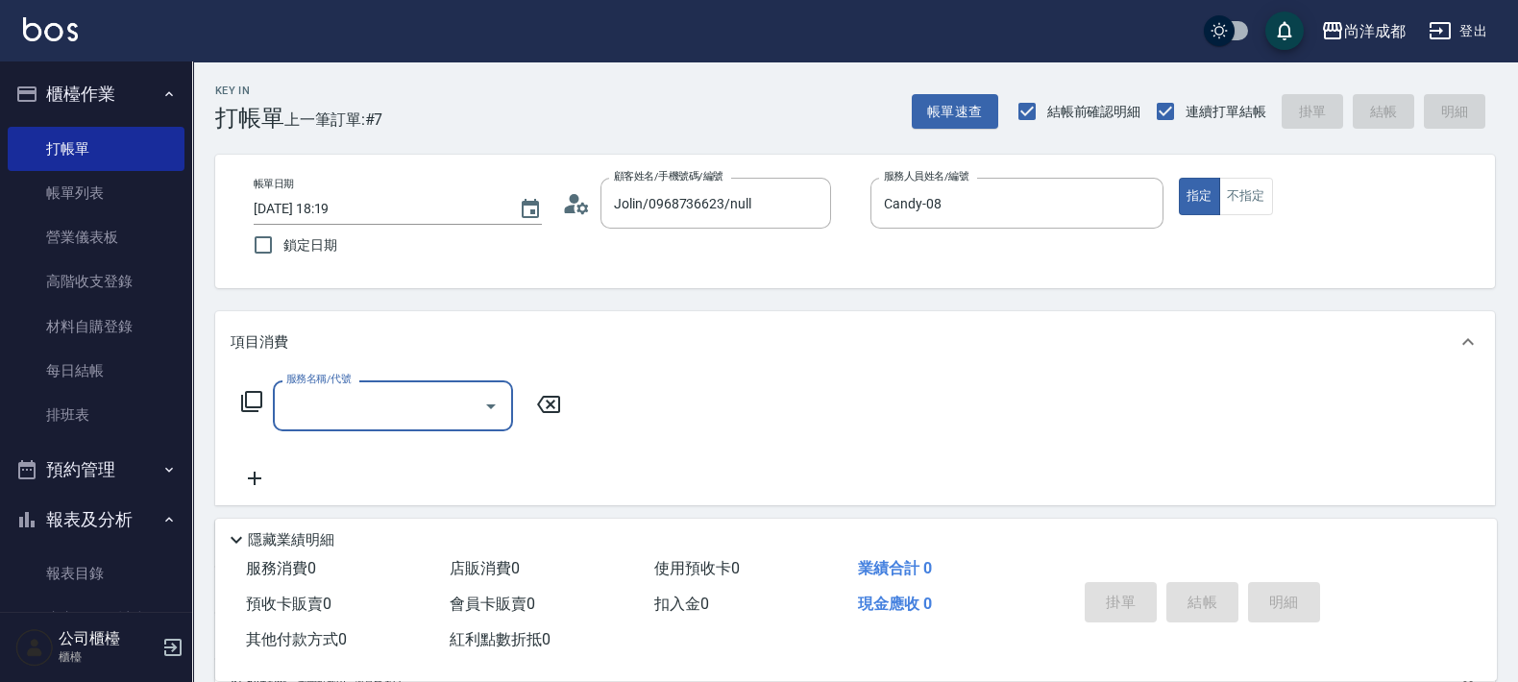
click at [576, 204] on icon at bounding box center [576, 203] width 29 height 29
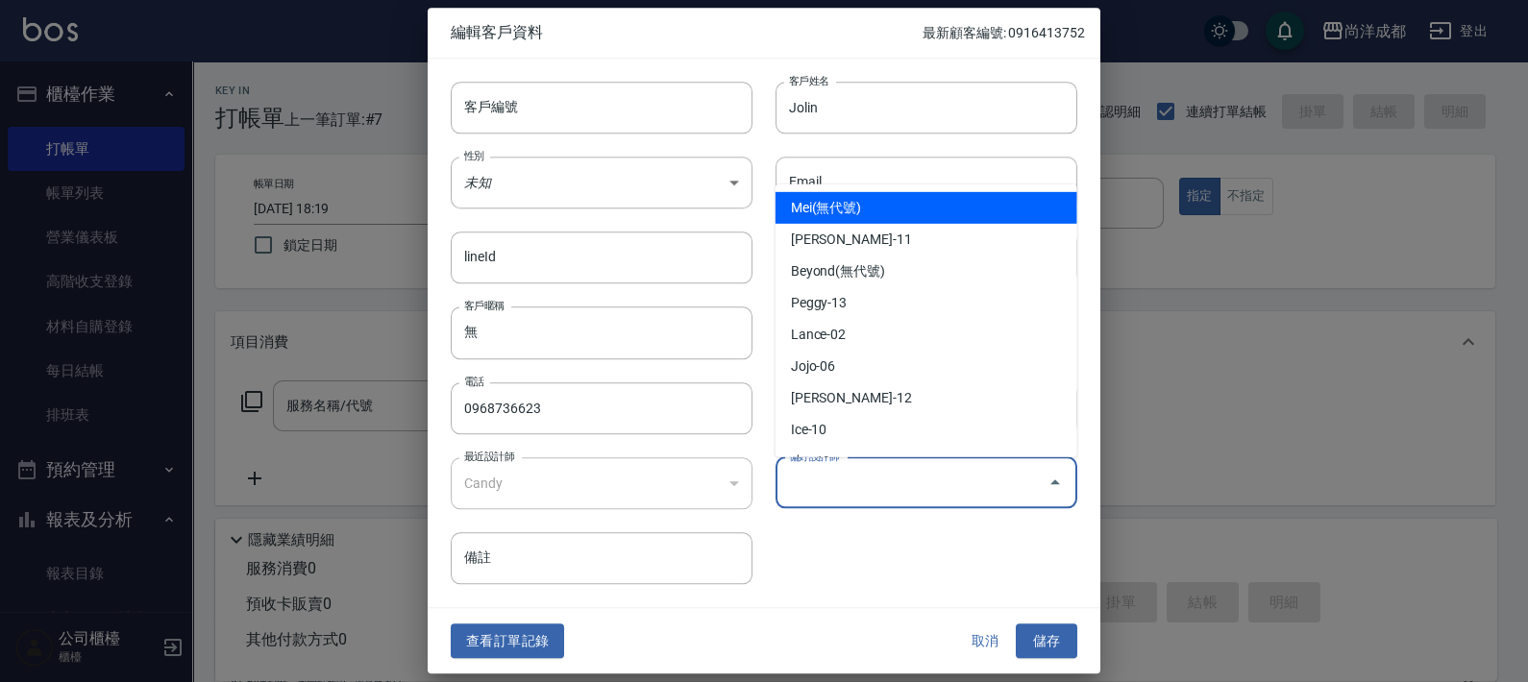
click at [958, 484] on input "偏好設計師" at bounding box center [912, 483] width 256 height 34
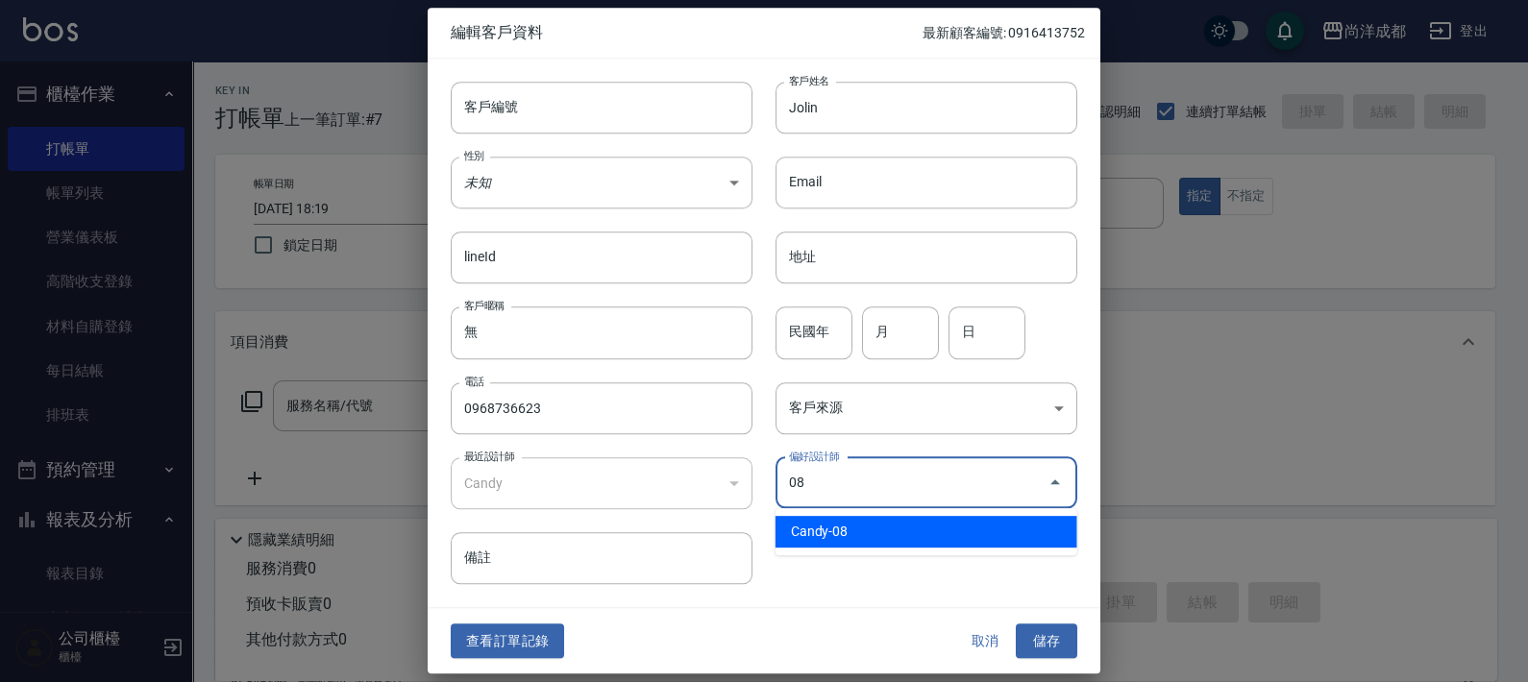
type input "Candy"
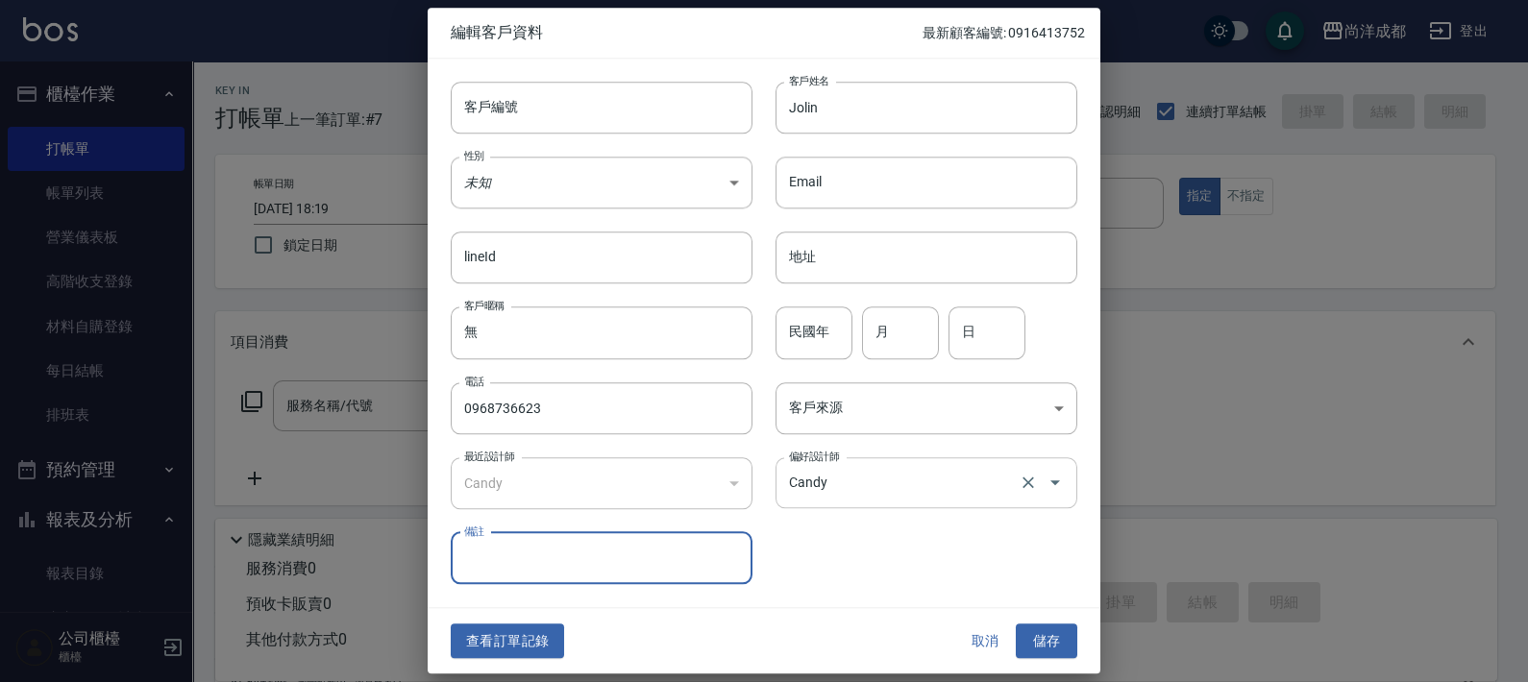
click at [1016, 624] on button "儲存" at bounding box center [1046, 642] width 61 height 36
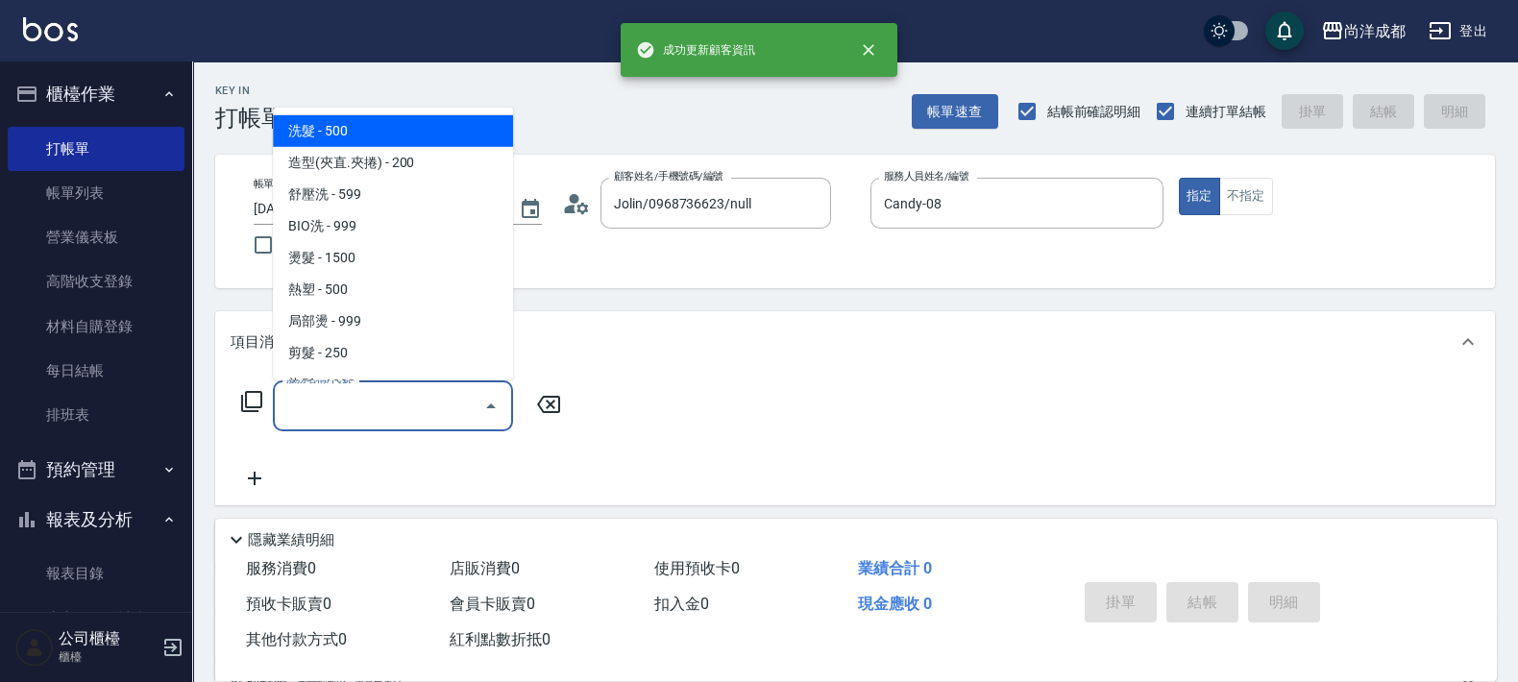
click at [325, 419] on input "服務名稱/代號" at bounding box center [379, 406] width 194 height 34
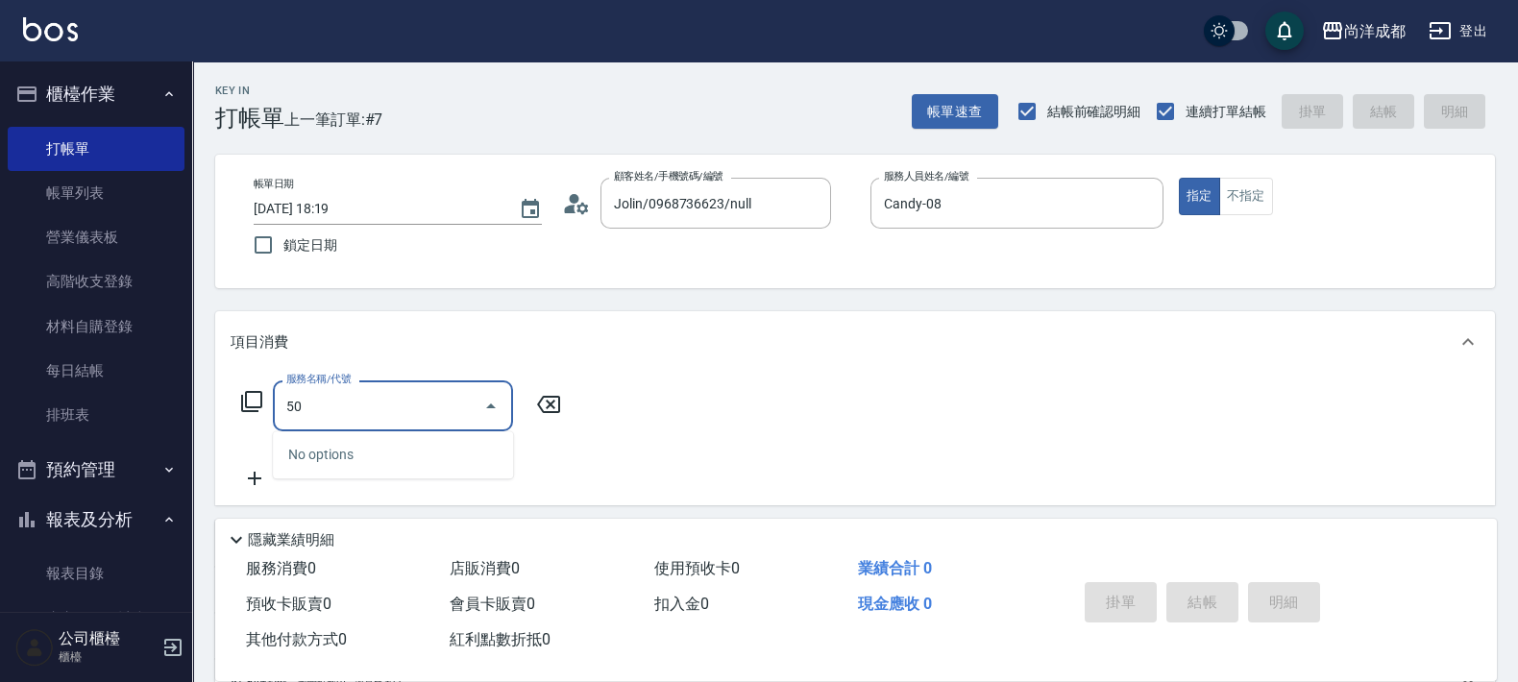
type input "501"
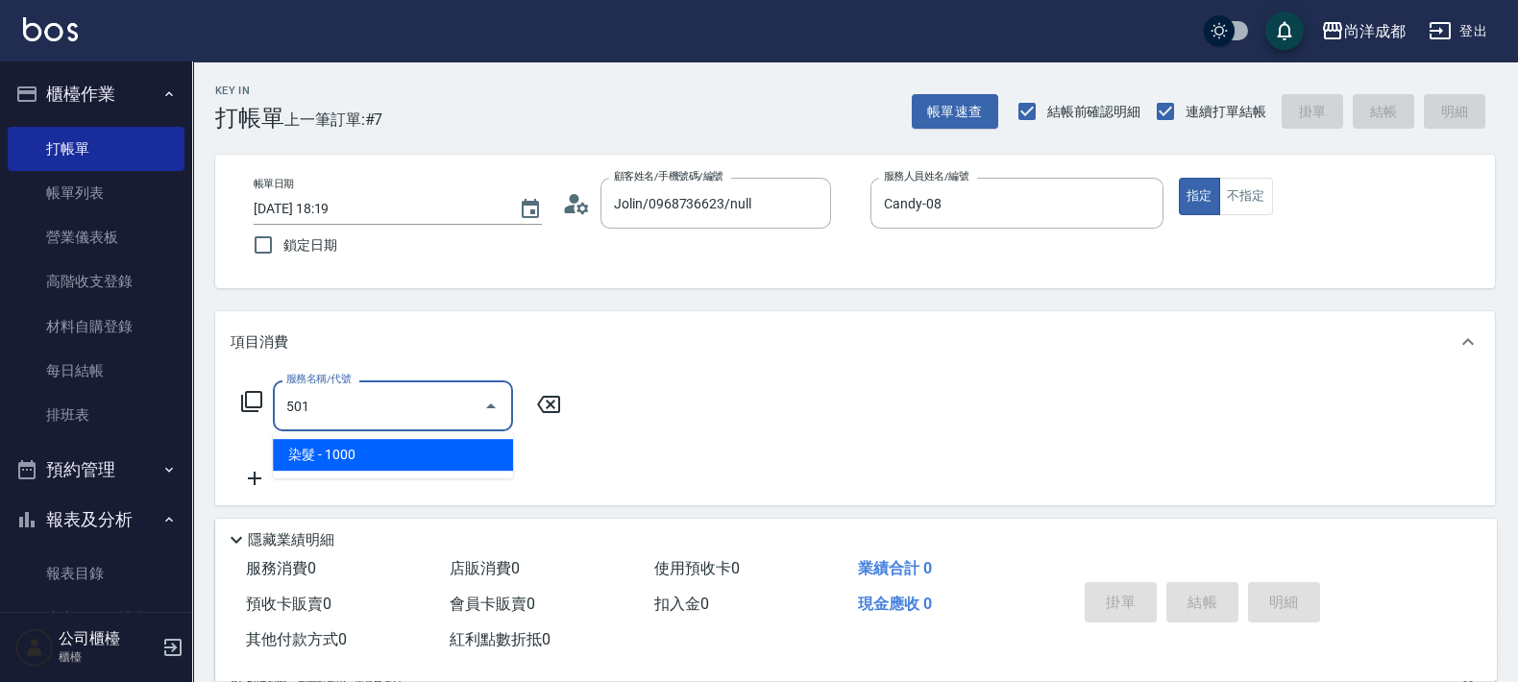
type input "100"
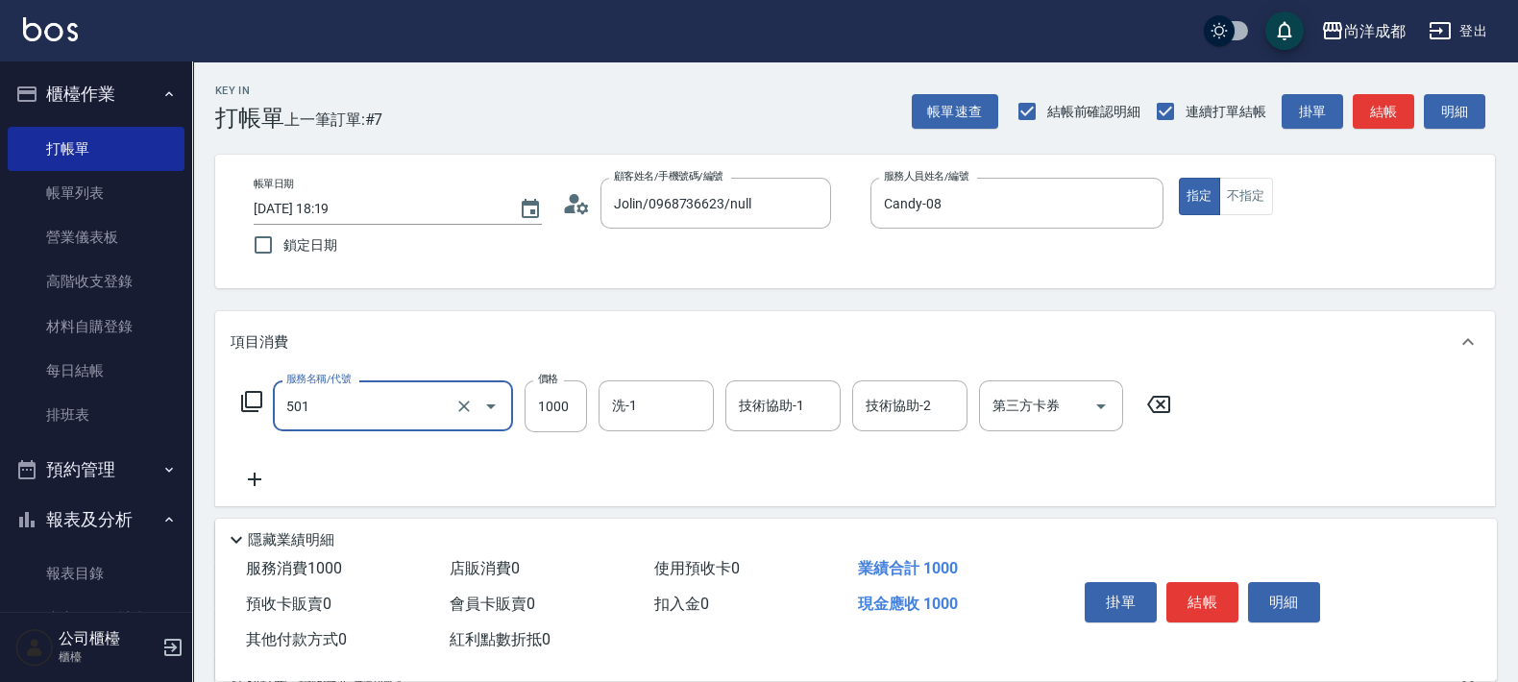
type input "染髮(501)"
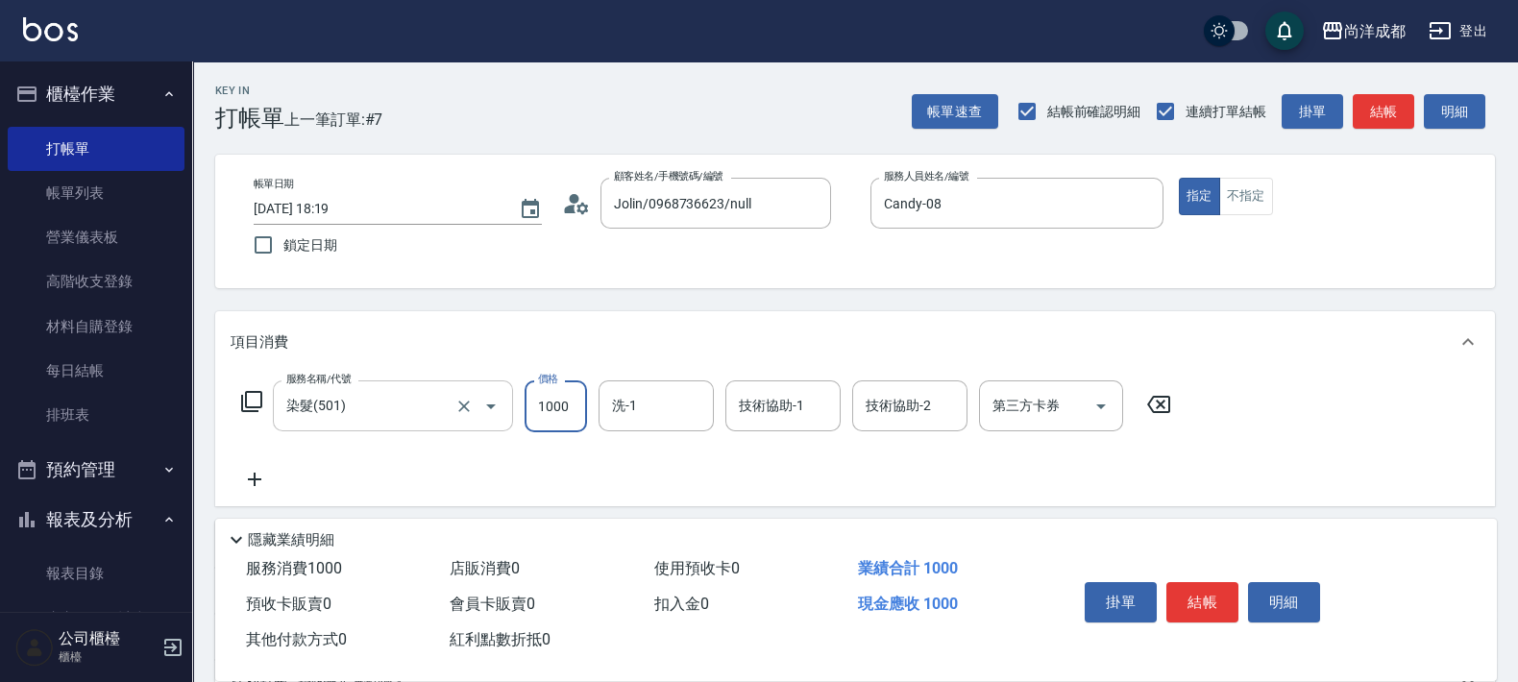
type input "1"
type input "0"
type input "119"
type input "110"
type input "1199"
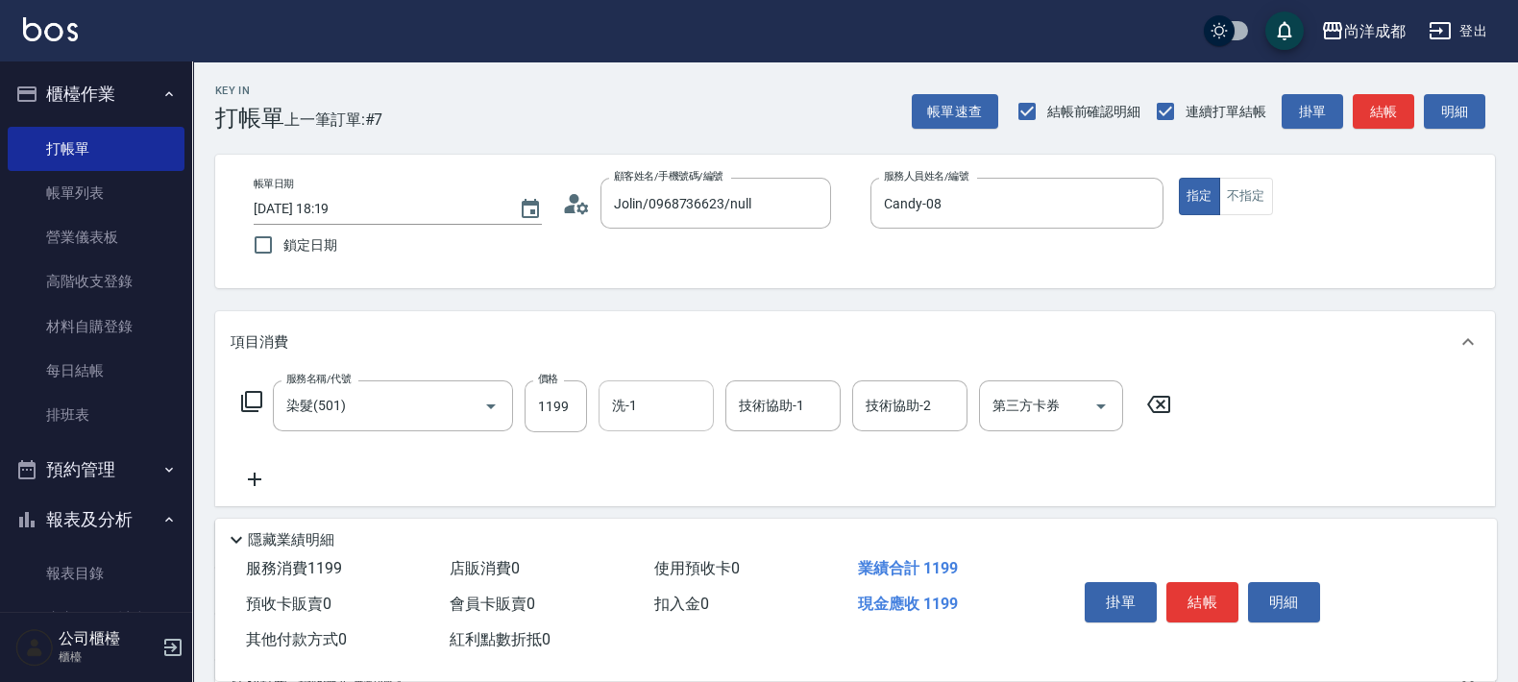
click at [677, 408] on input "洗-1" at bounding box center [656, 406] width 98 height 34
type input "龍龍-15"
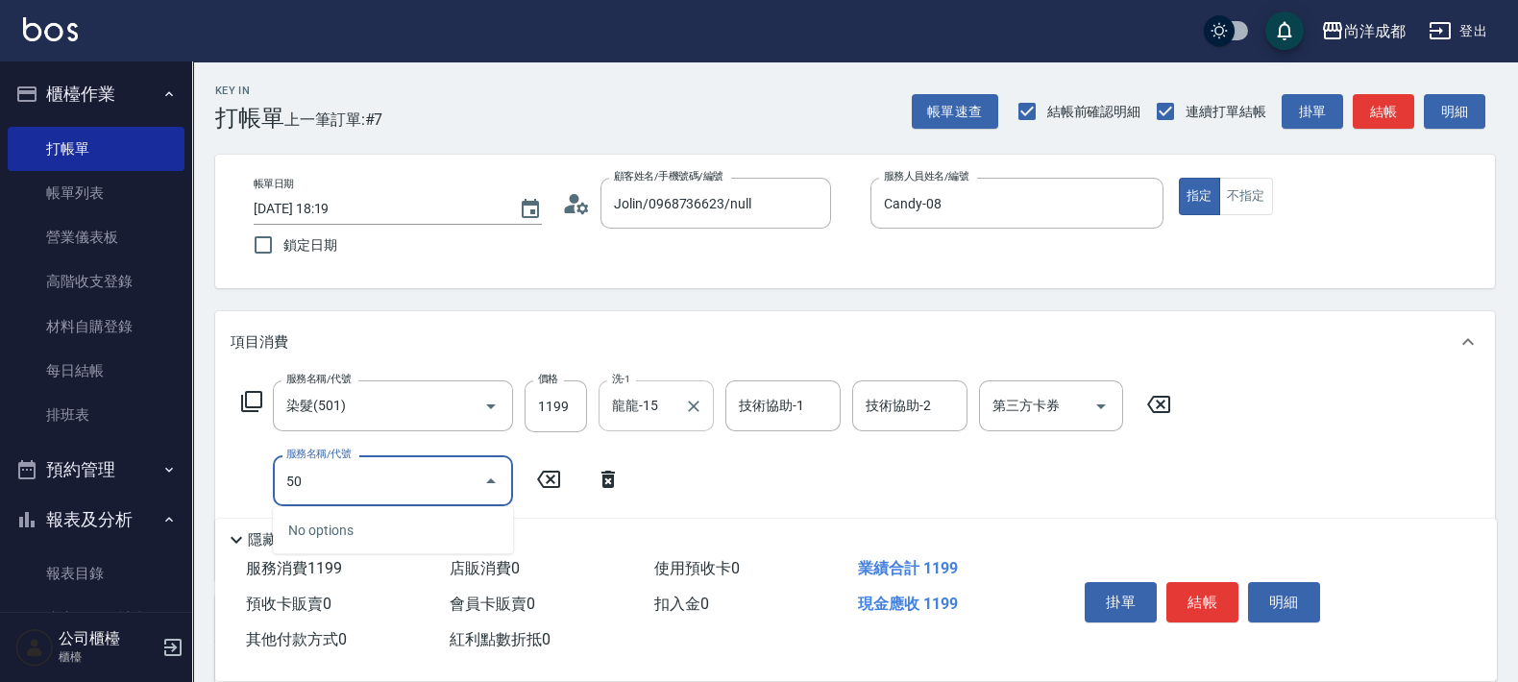
type input "501"
type input "210"
type input "染髮(501)"
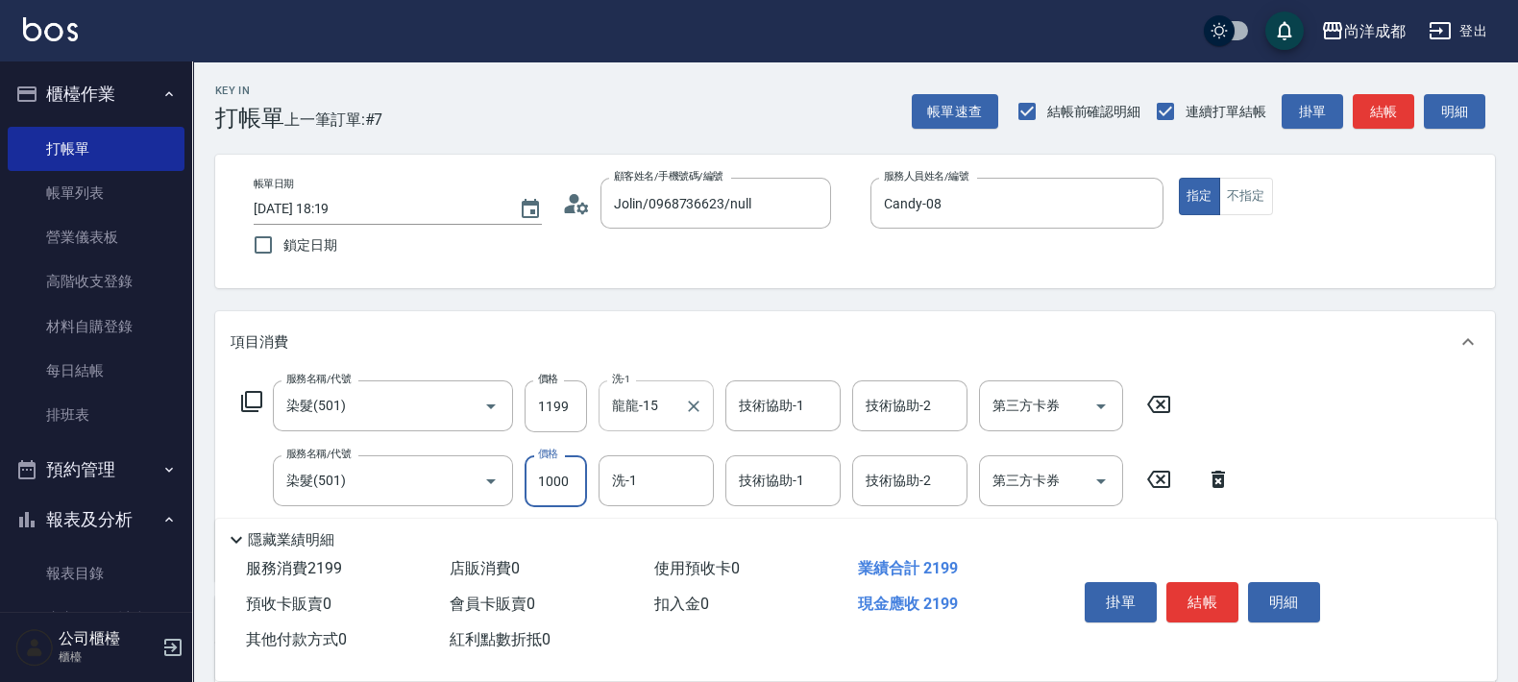
type input "3"
type input "120"
type input "390"
type input "150"
type input "3900"
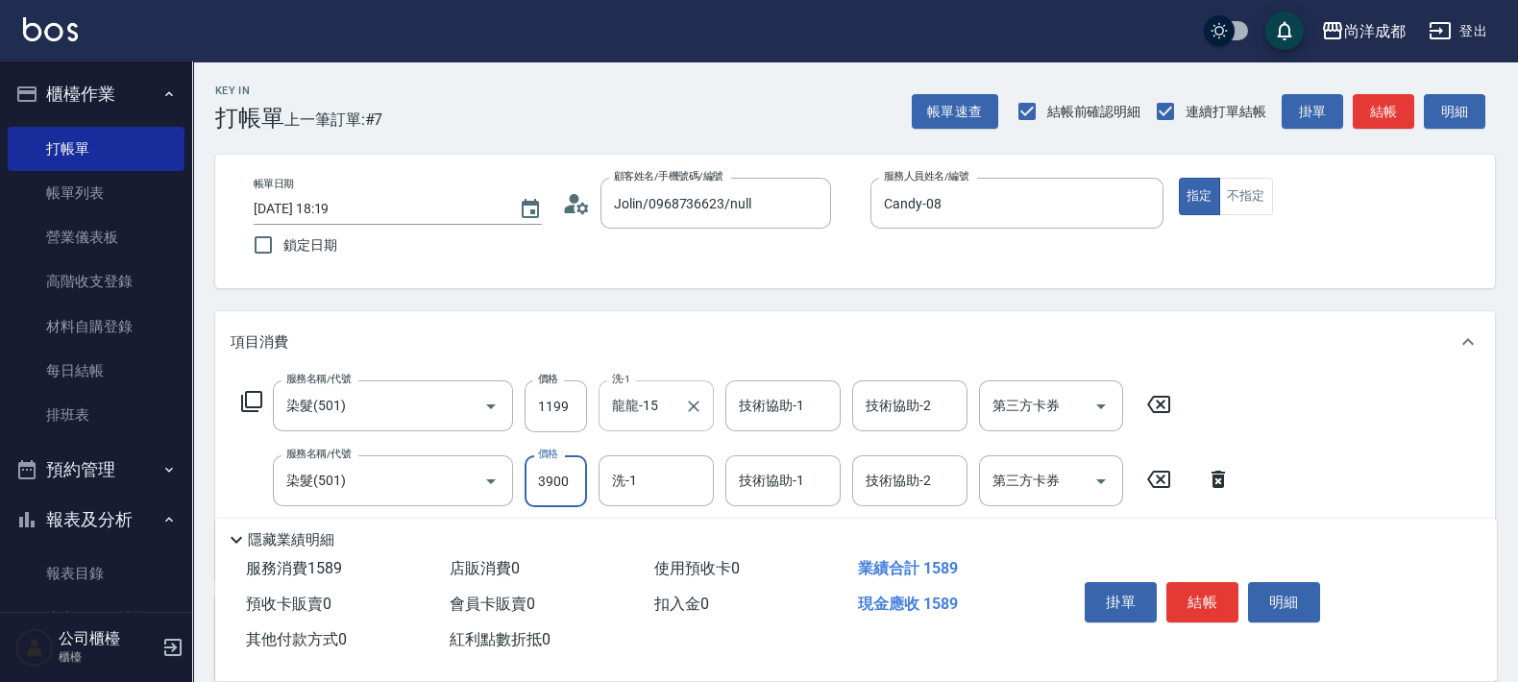
type input "500"
type input "3900"
click at [796, 415] on input "技術協助-1" at bounding box center [783, 406] width 98 height 34
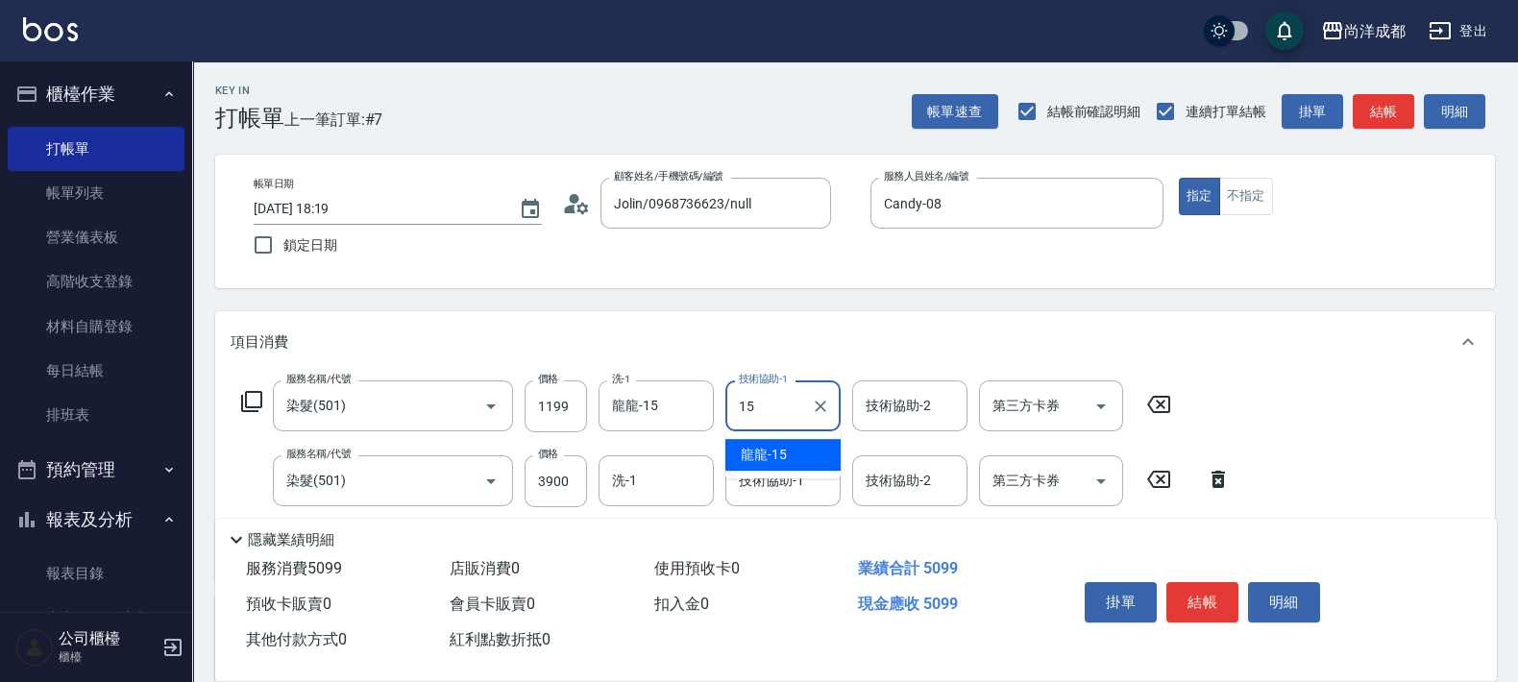
type input "龍龍-15"
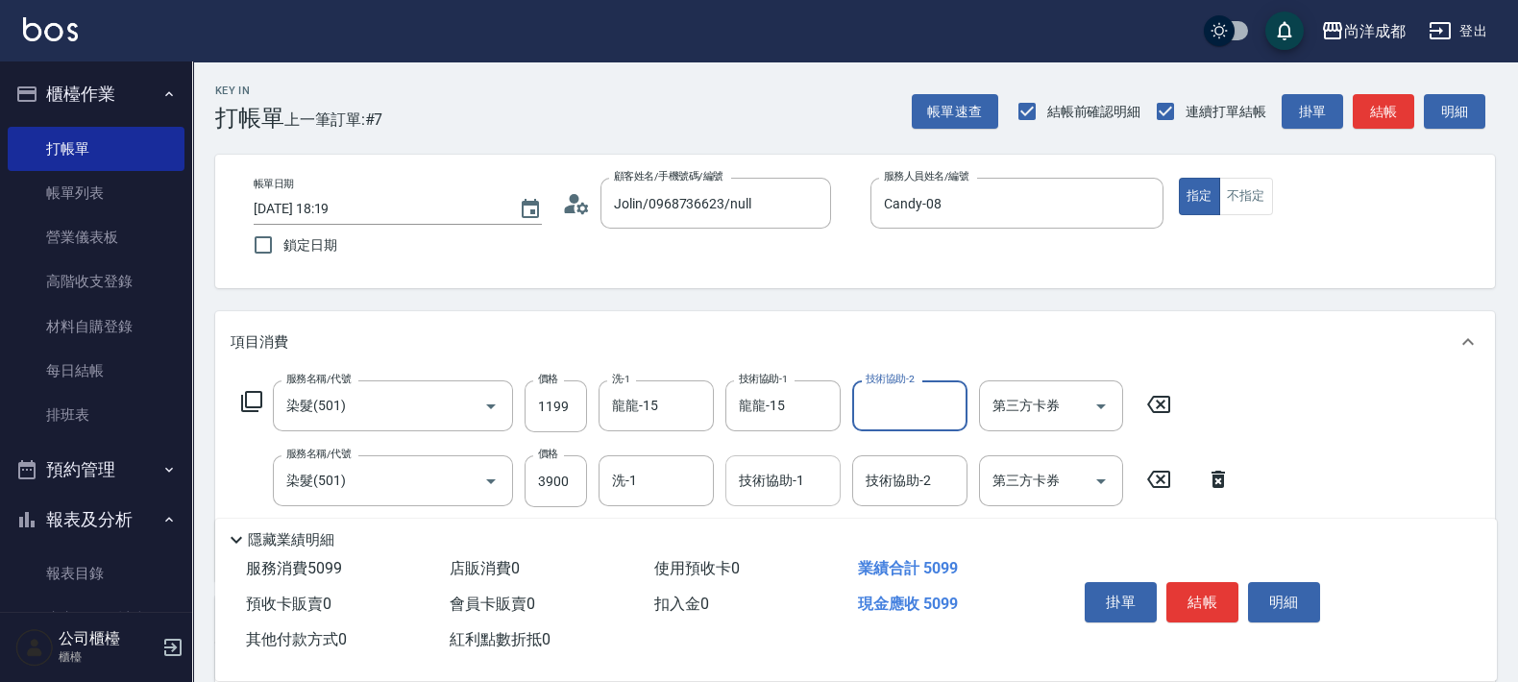
click at [774, 496] on input "技術協助-1" at bounding box center [783, 481] width 98 height 34
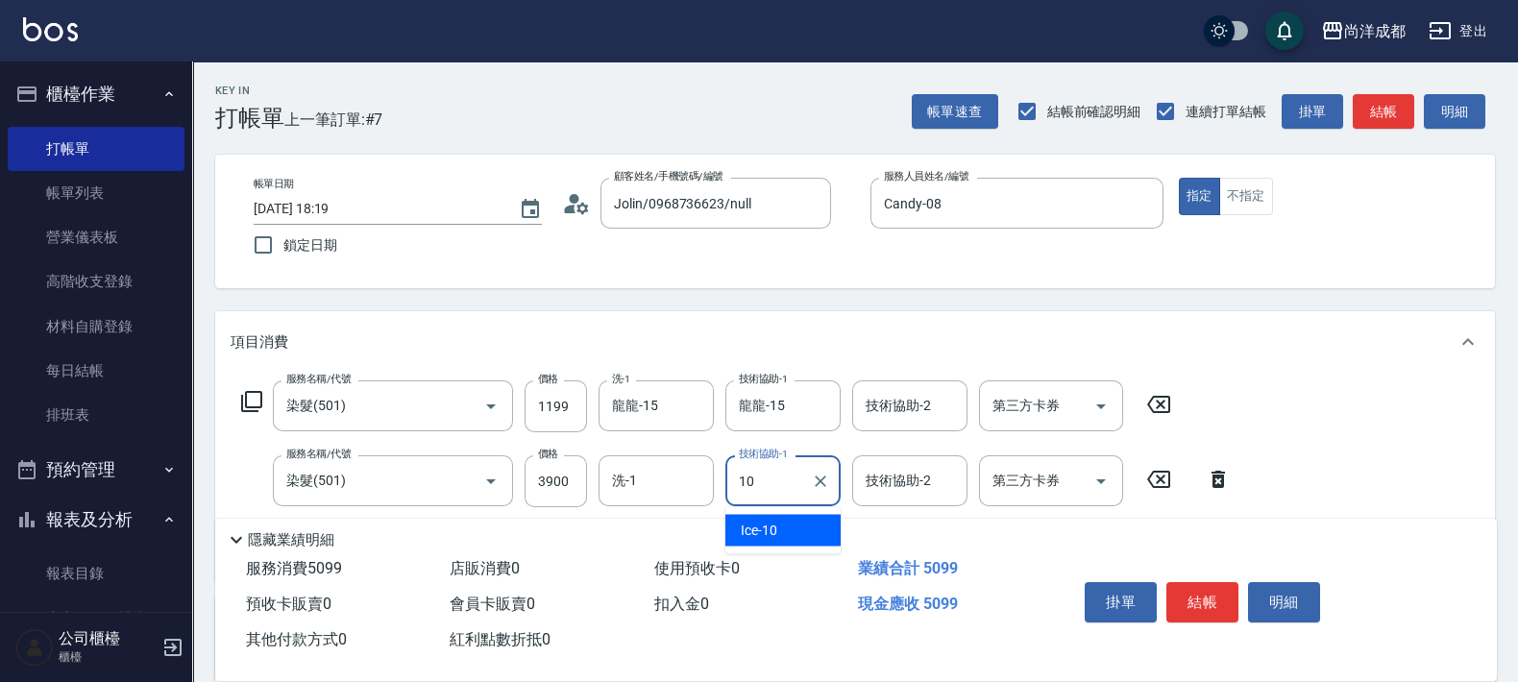
type input "Ice-10"
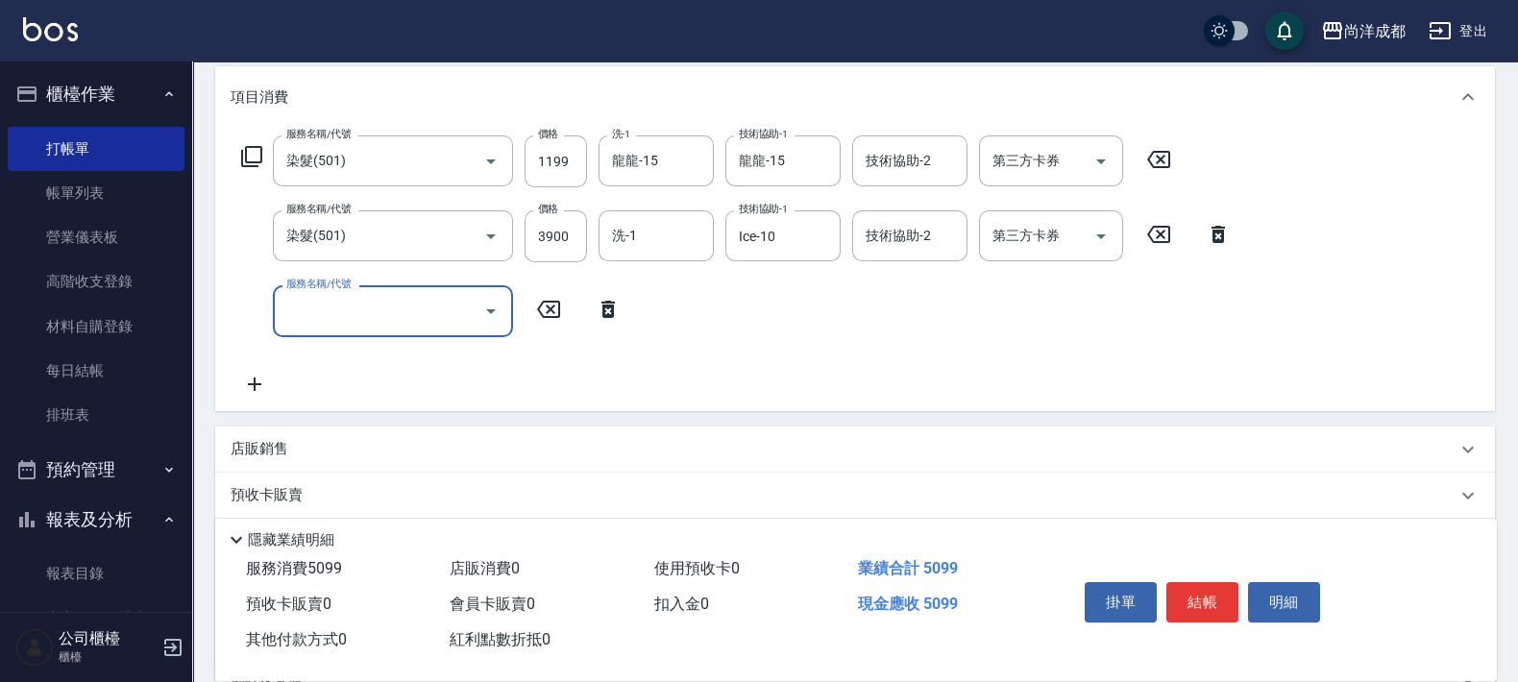
scroll to position [208, 0]
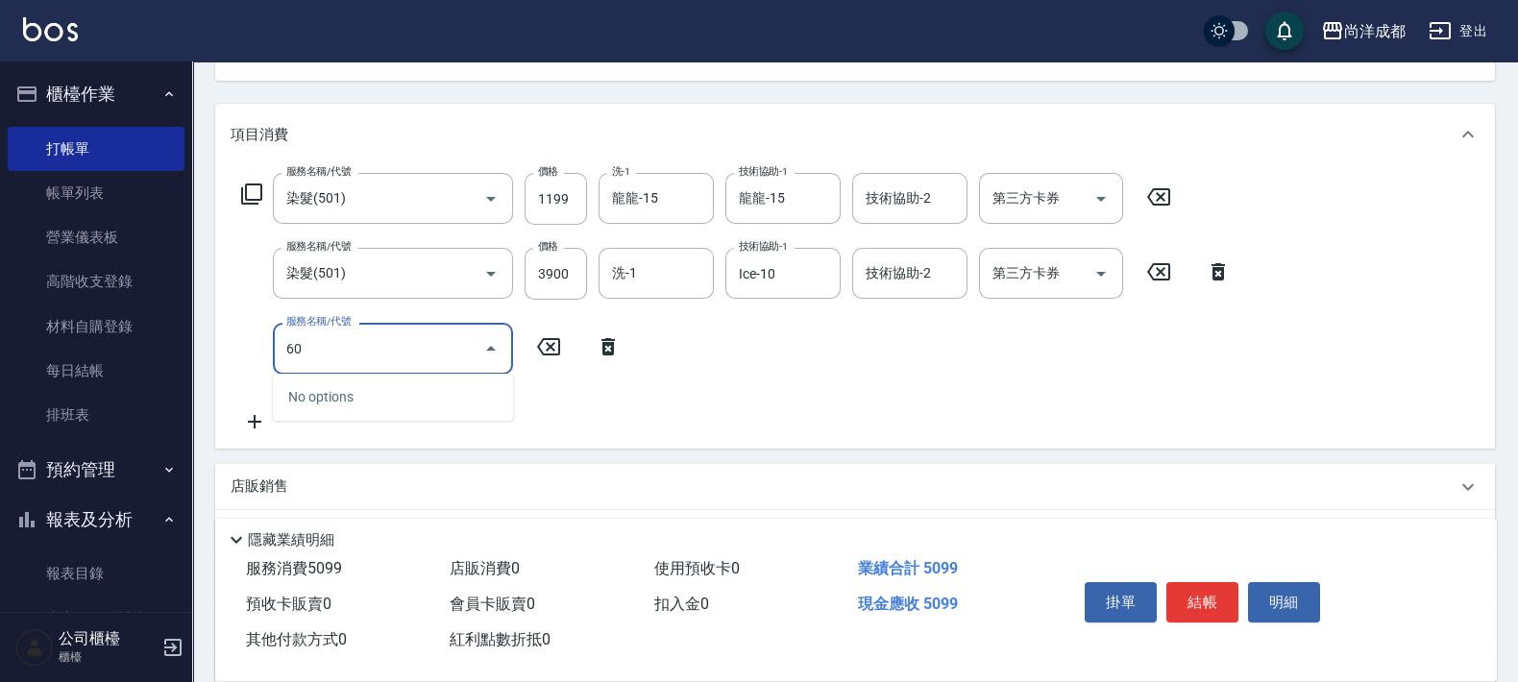
type input "6"
type input "601"
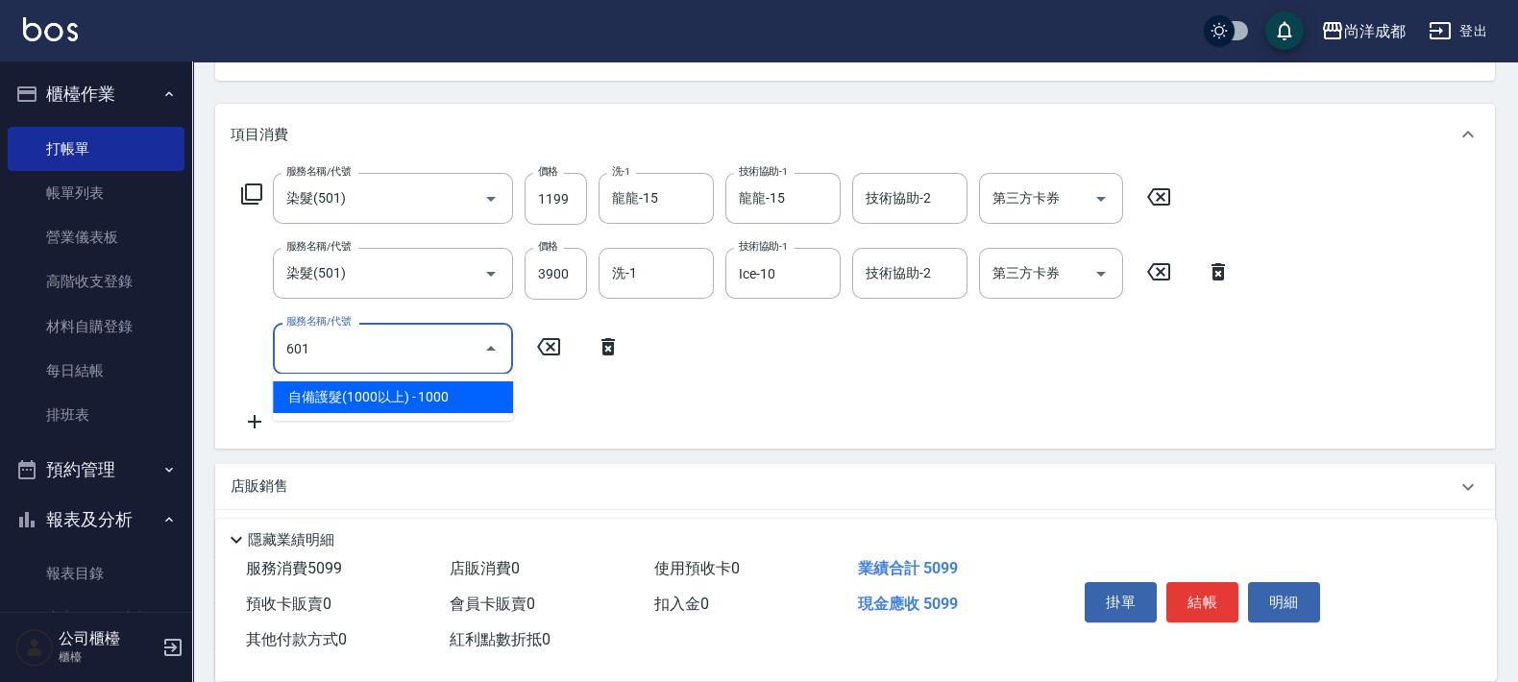
type input "600"
type input "自備護髮(1000以上)(601)"
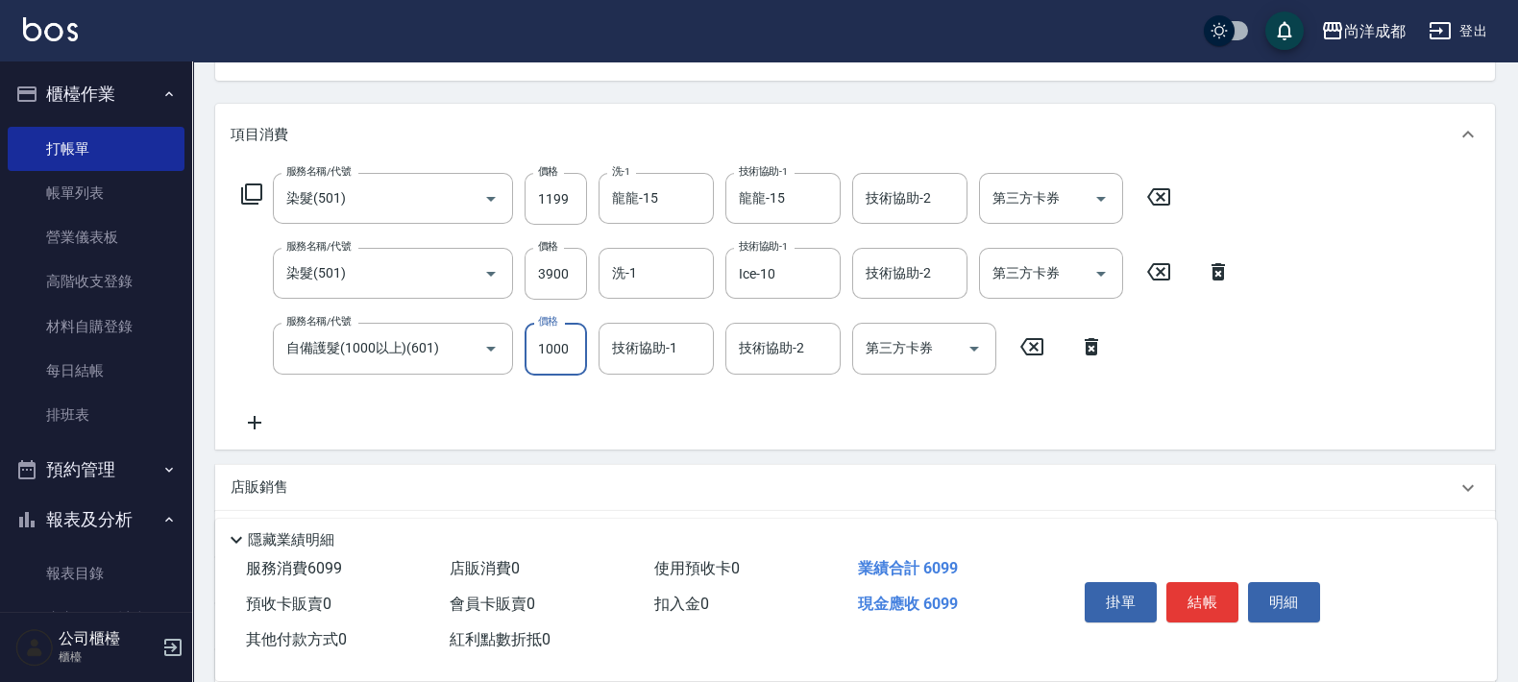
type input "4"
type input "510"
type input "450"
type input "550"
type input "4500"
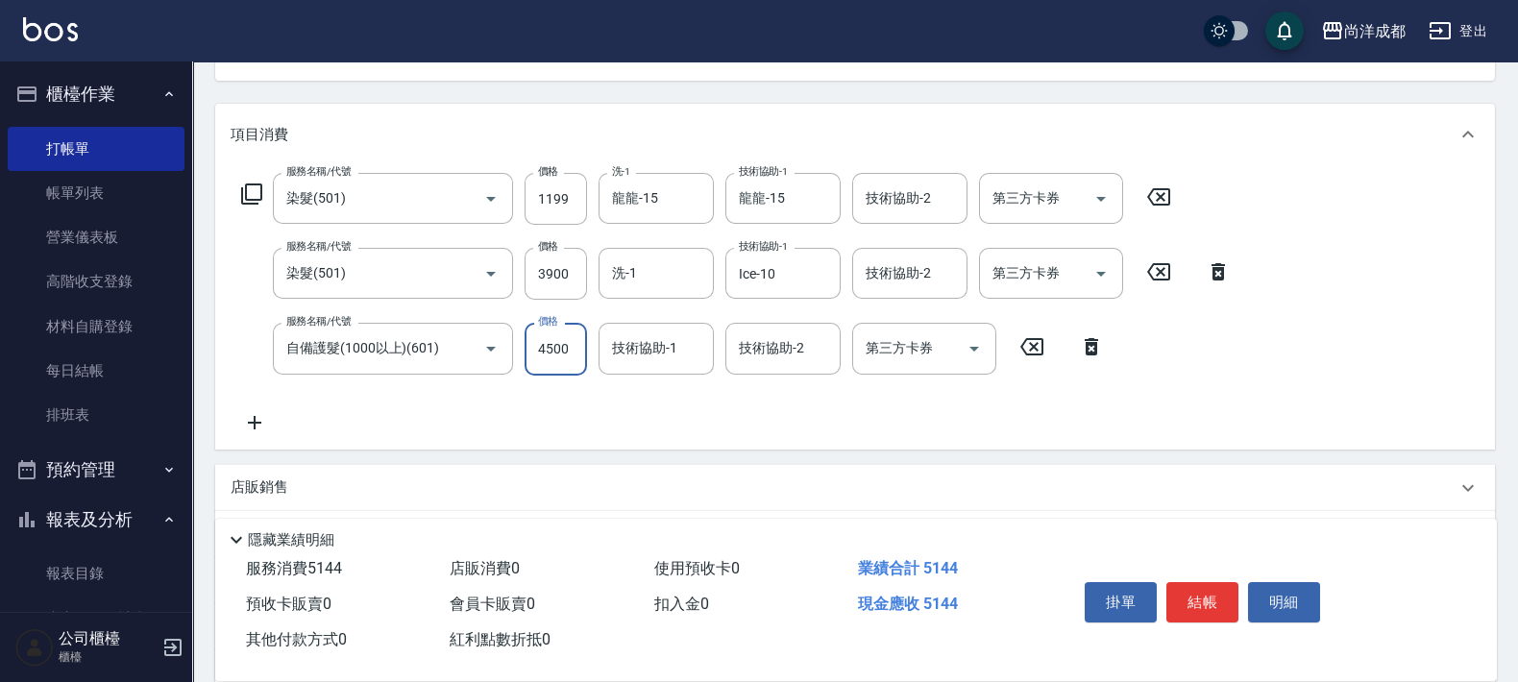
type input "950"
type input "4500"
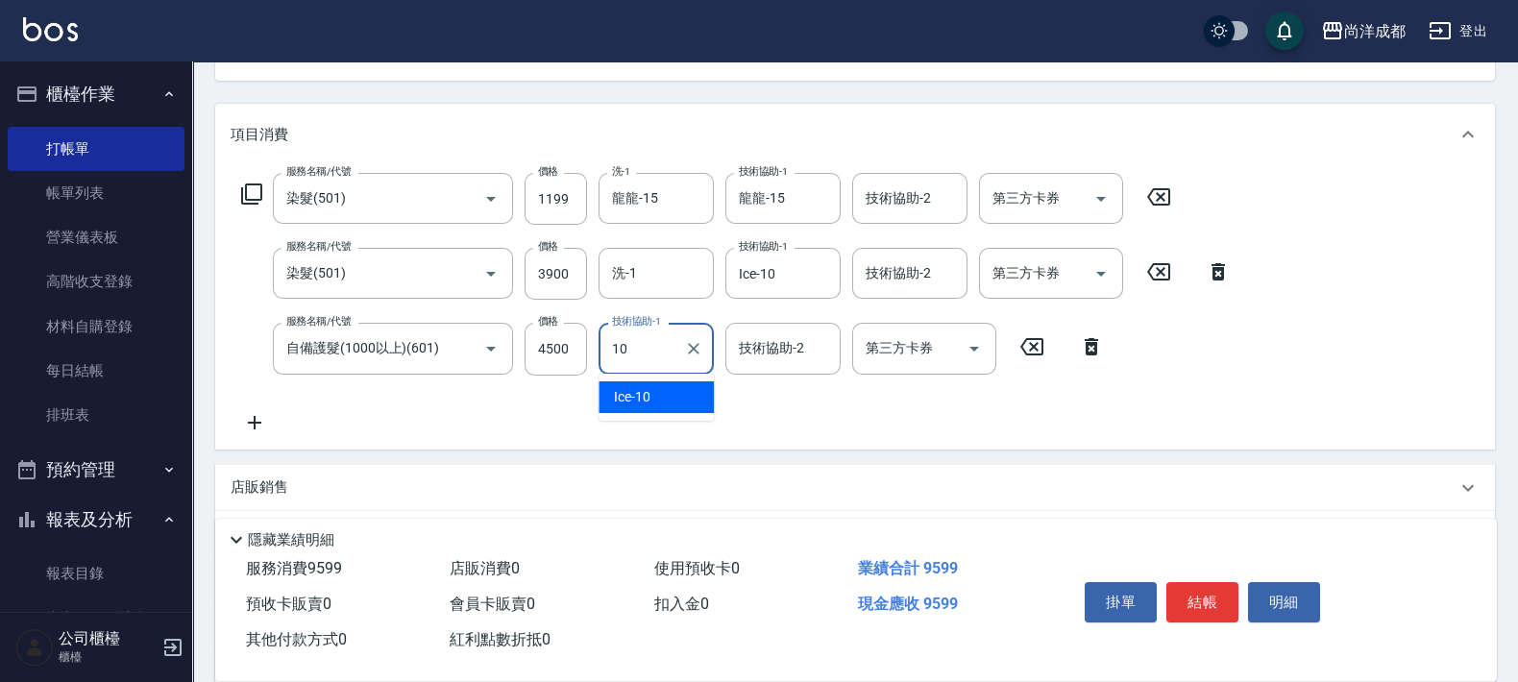
type input "Ice-10"
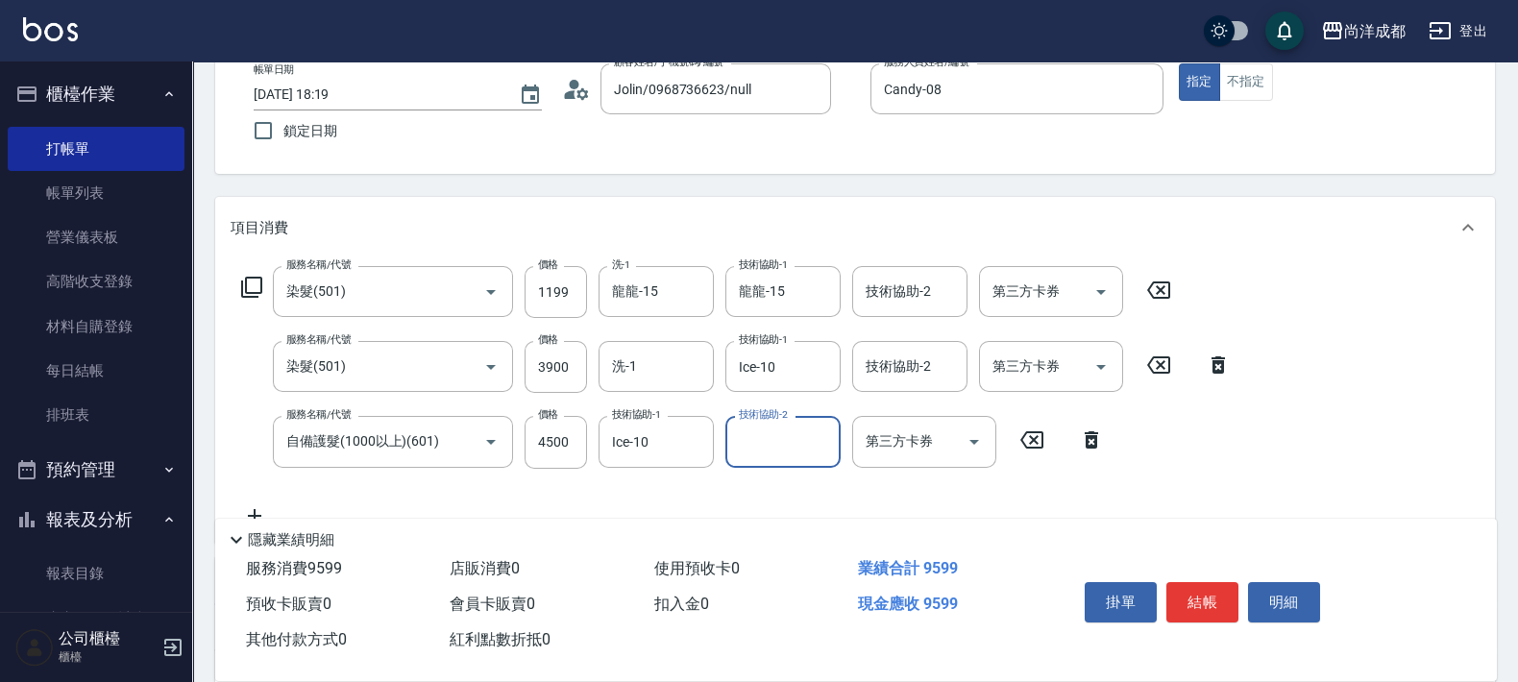
scroll to position [239, 0]
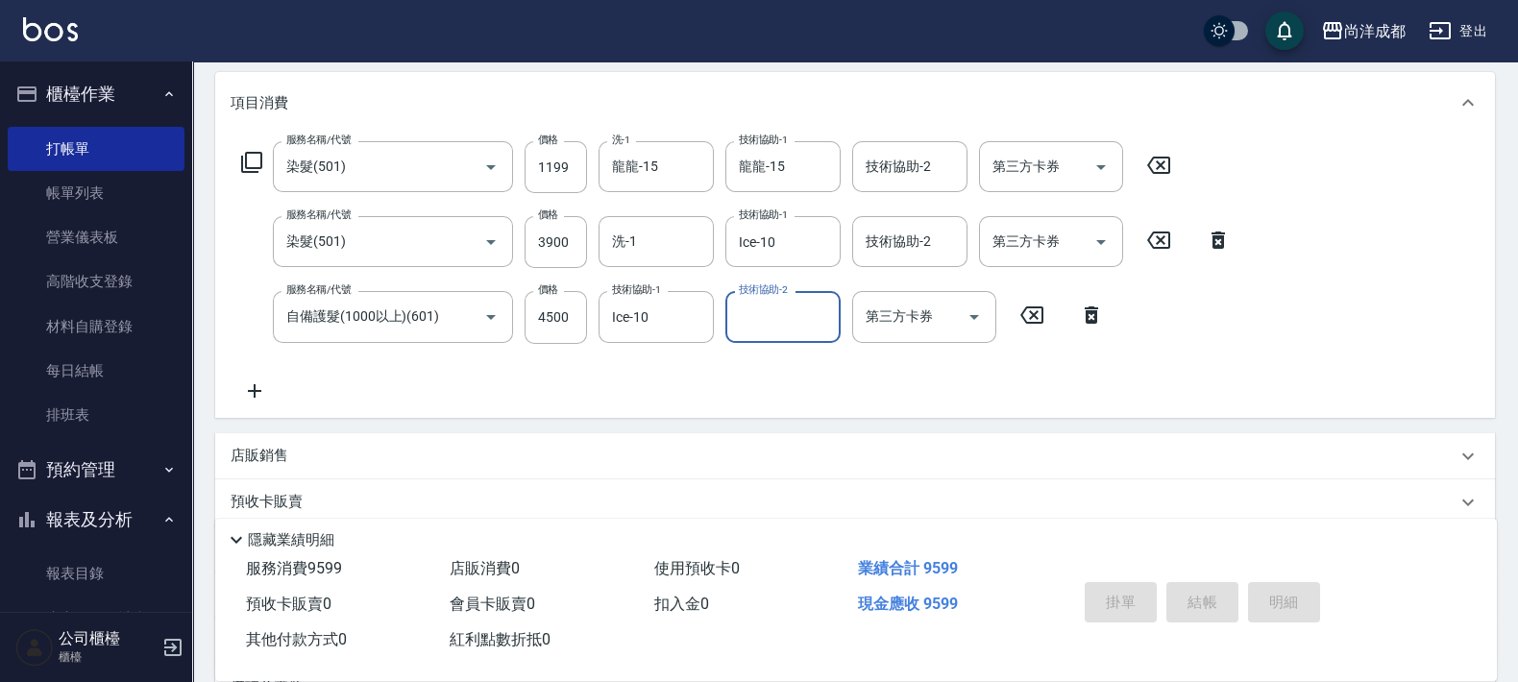
type input "[DATE] 18:21"
type input "0"
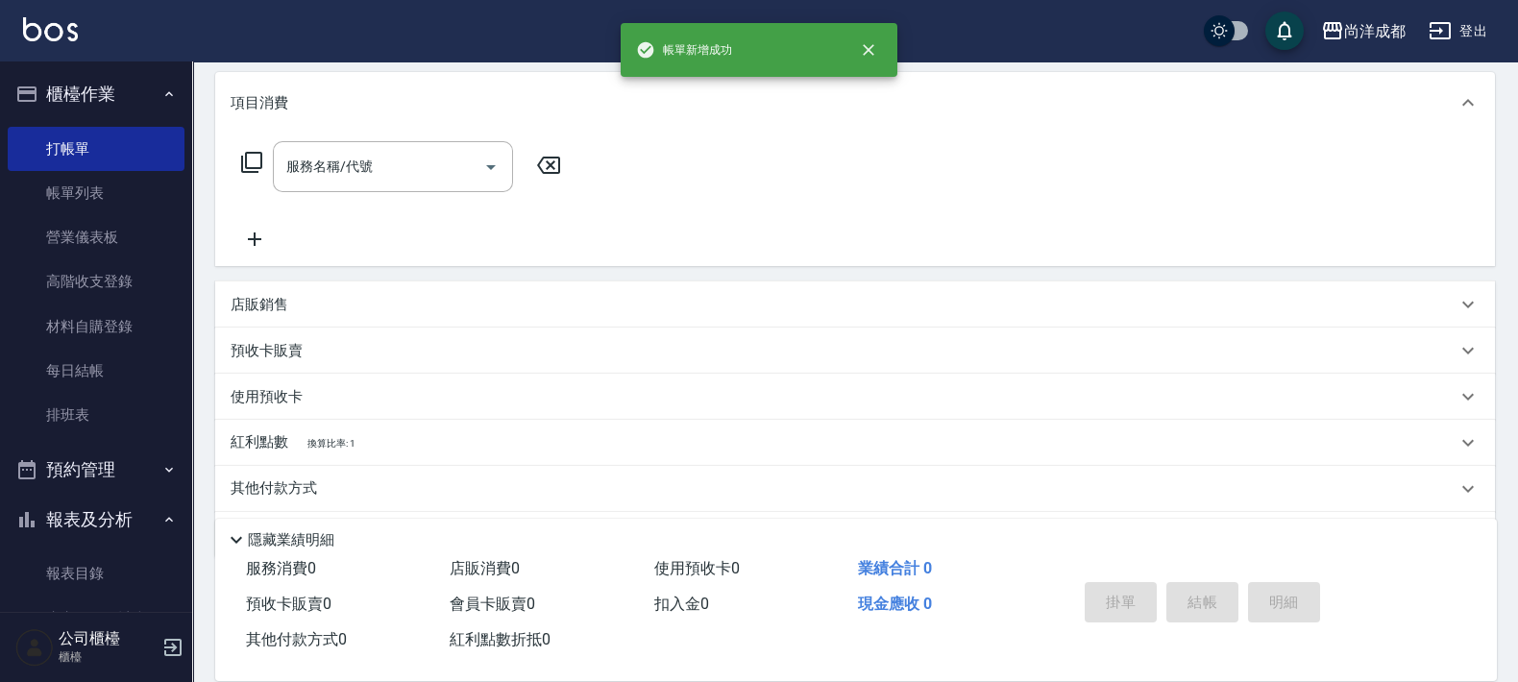
scroll to position [0, 0]
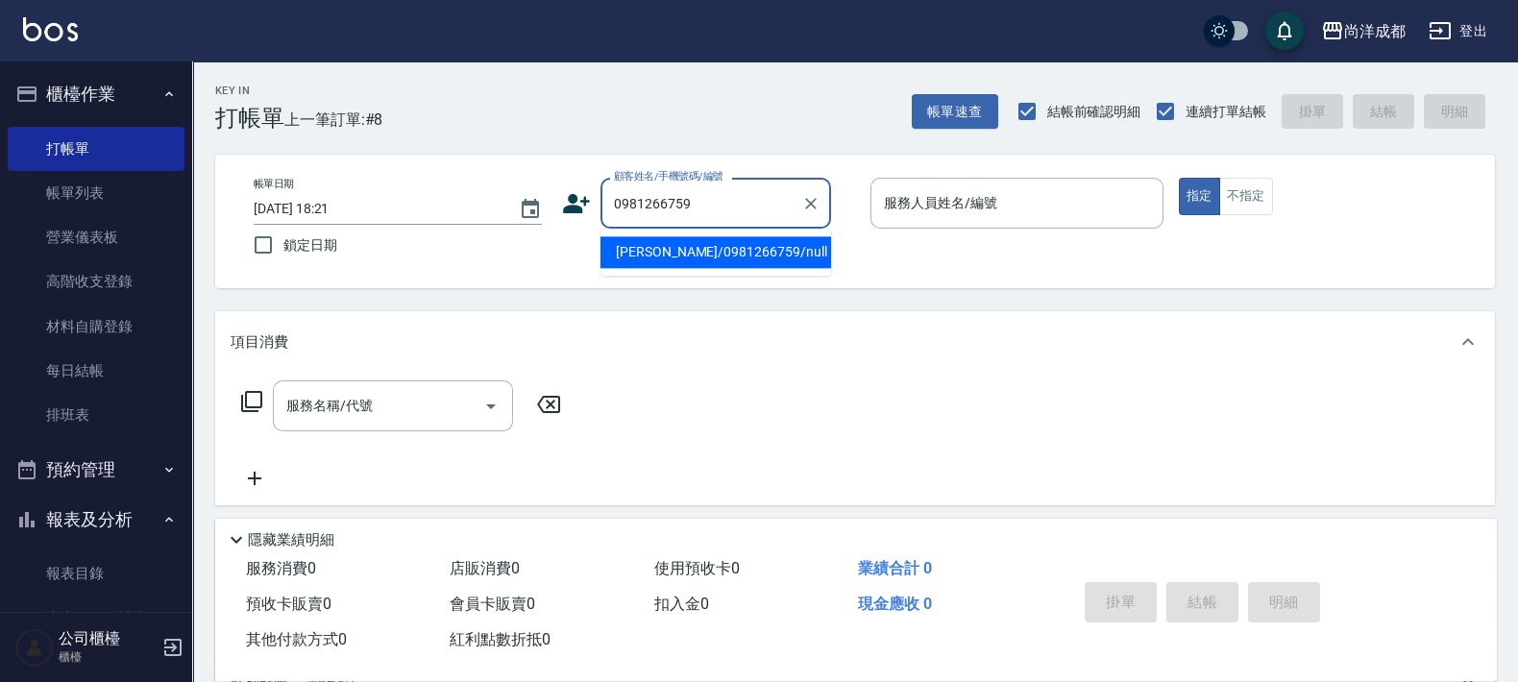
type input "[PERSON_NAME]/0981266759/null"
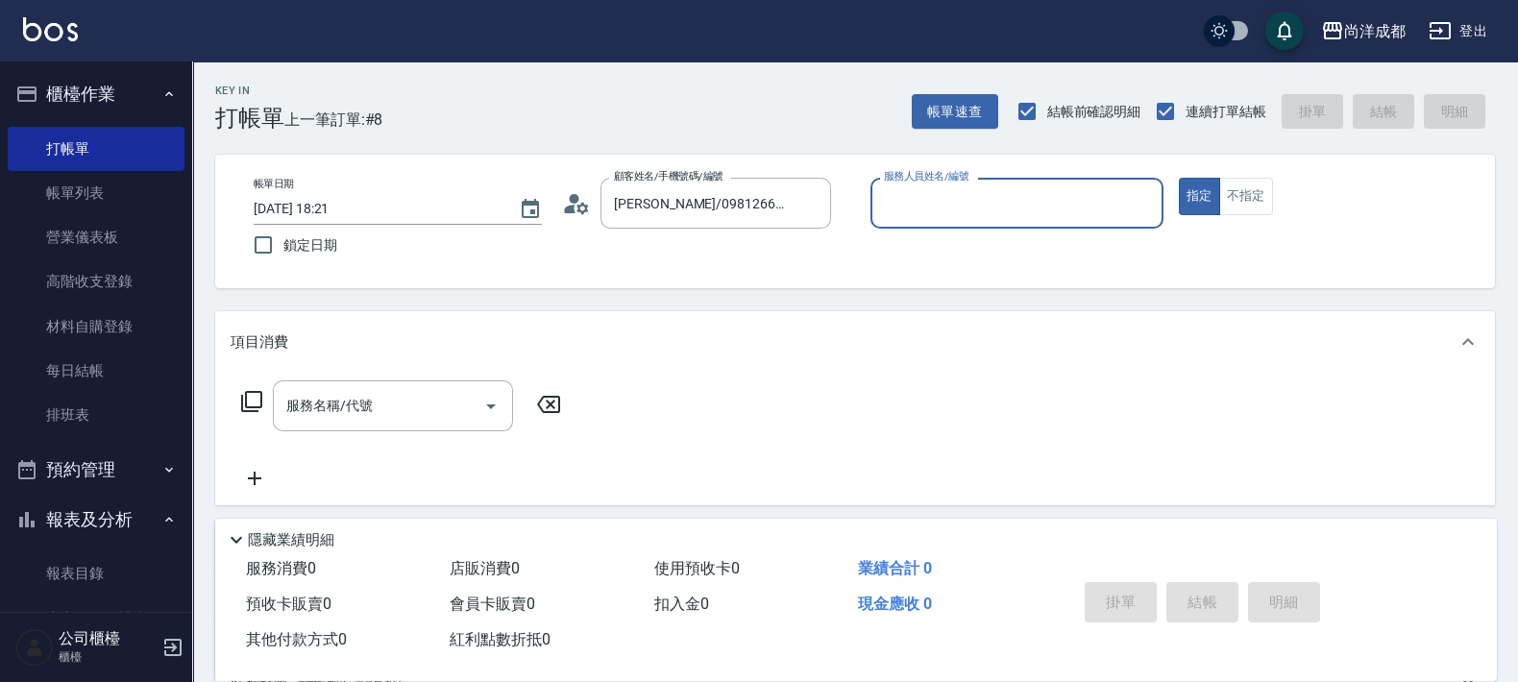
type input "Lance-02"
click at [1179, 178] on button "指定" at bounding box center [1199, 196] width 41 height 37
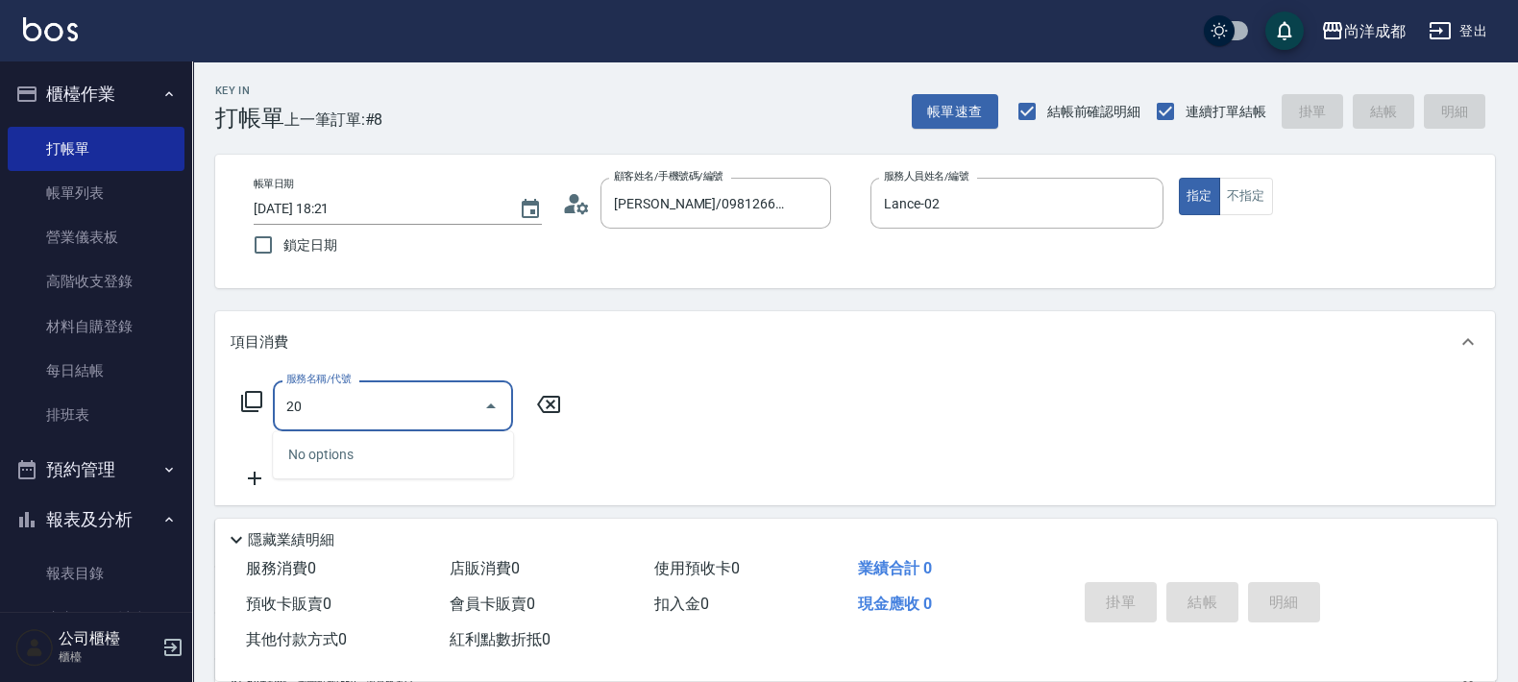
type input "201"
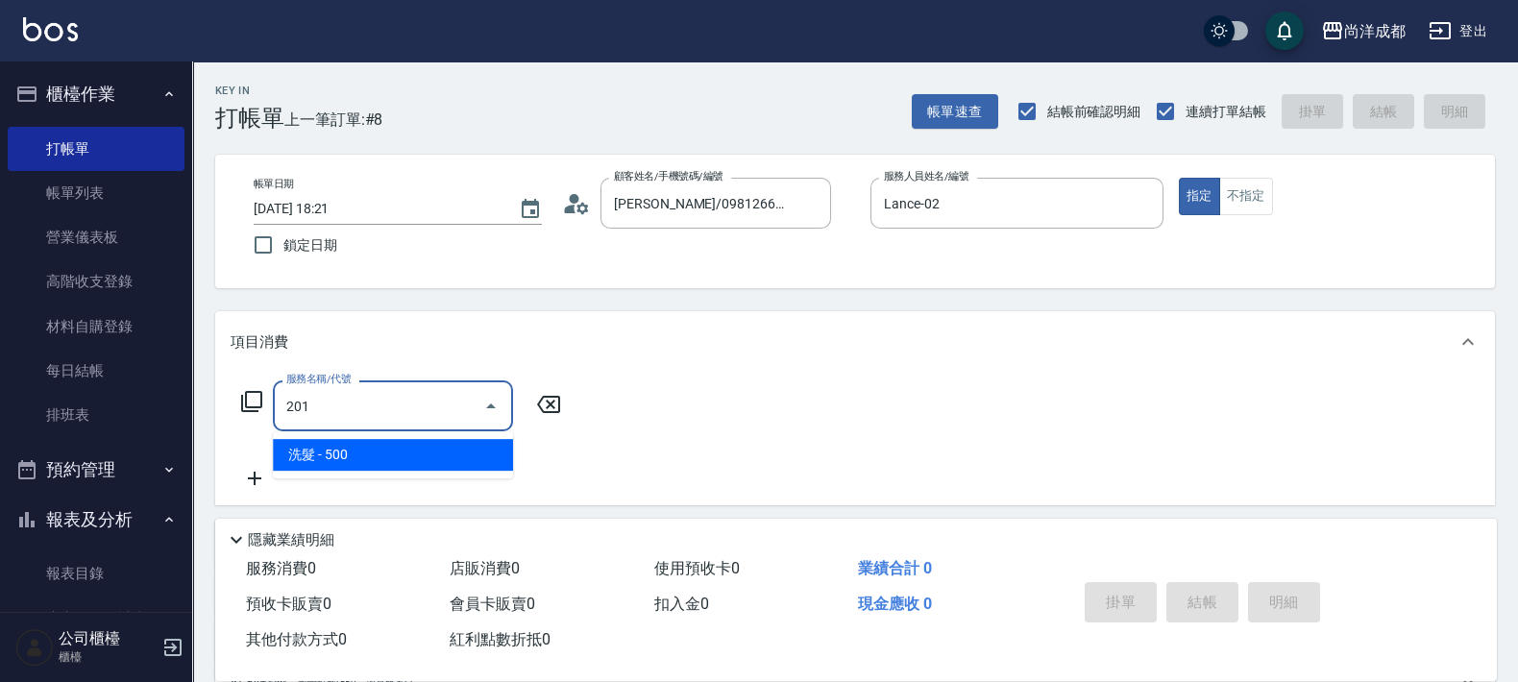
type input "50"
type input "洗髮(201)"
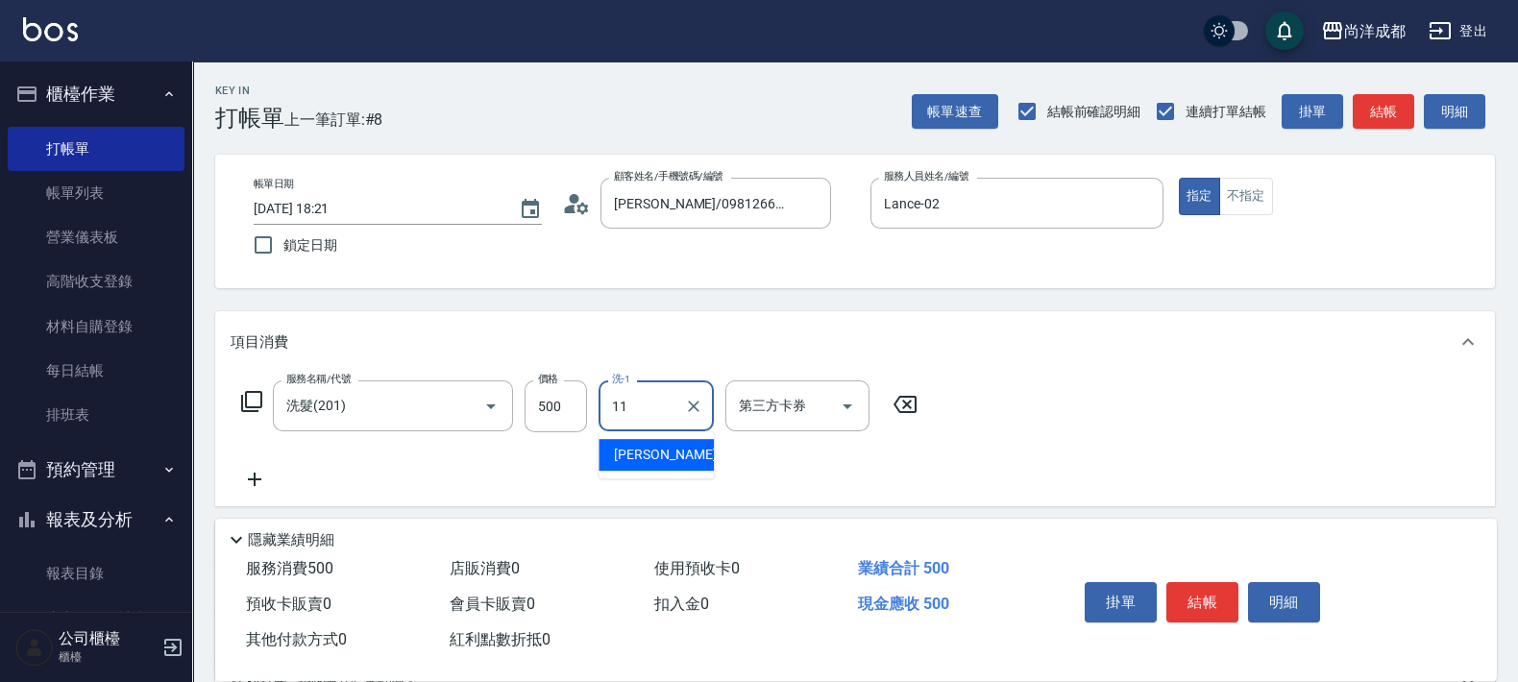
type input "[PERSON_NAME]-11"
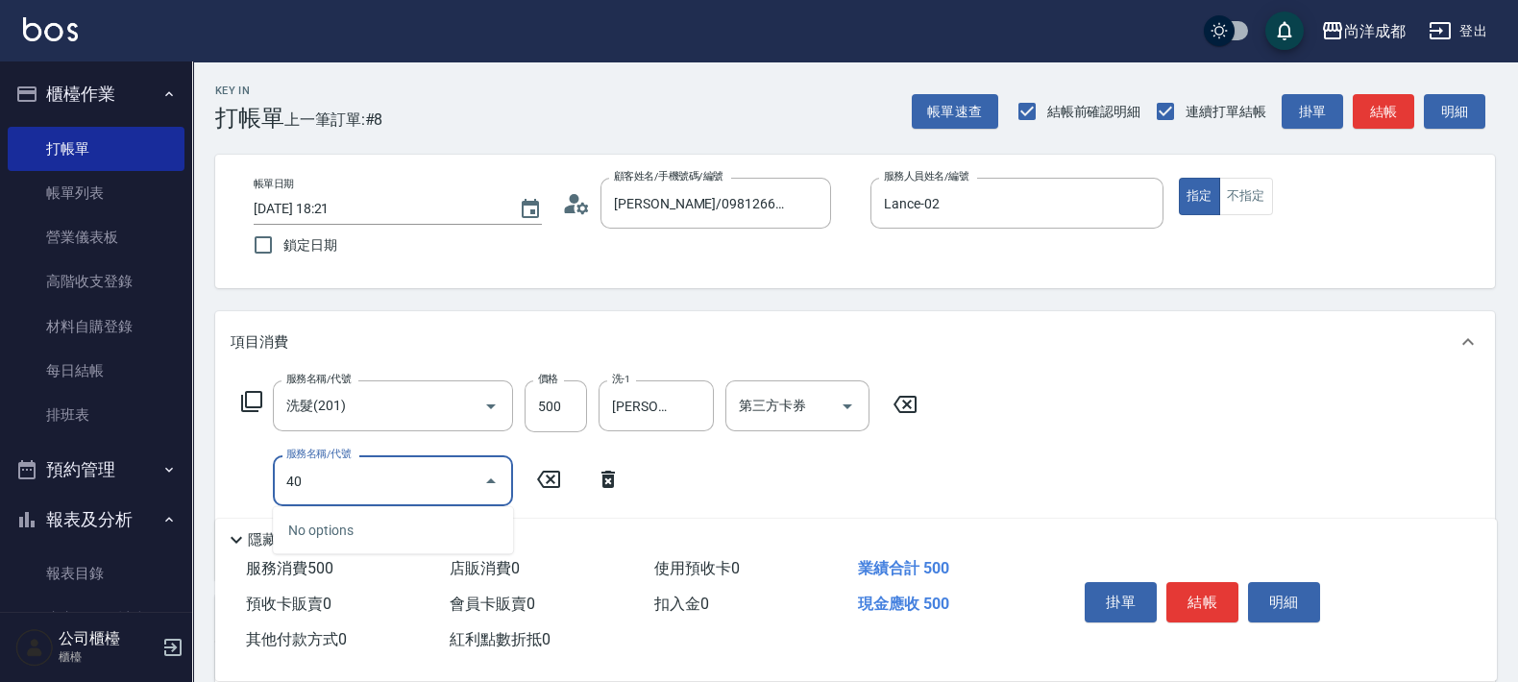
type input "401"
type input "70"
type input "剪髮(401)"
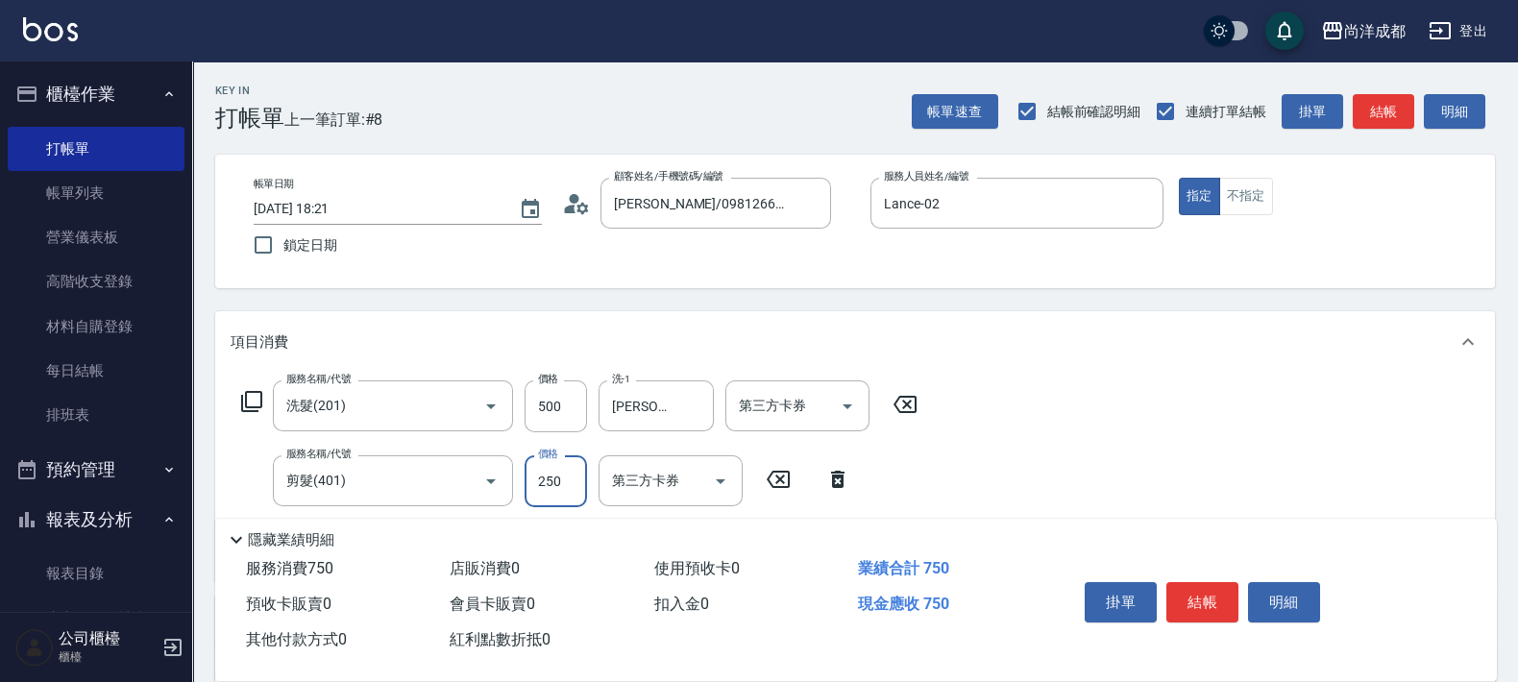
type input "4"
type input "50"
type input "400"
type input "90"
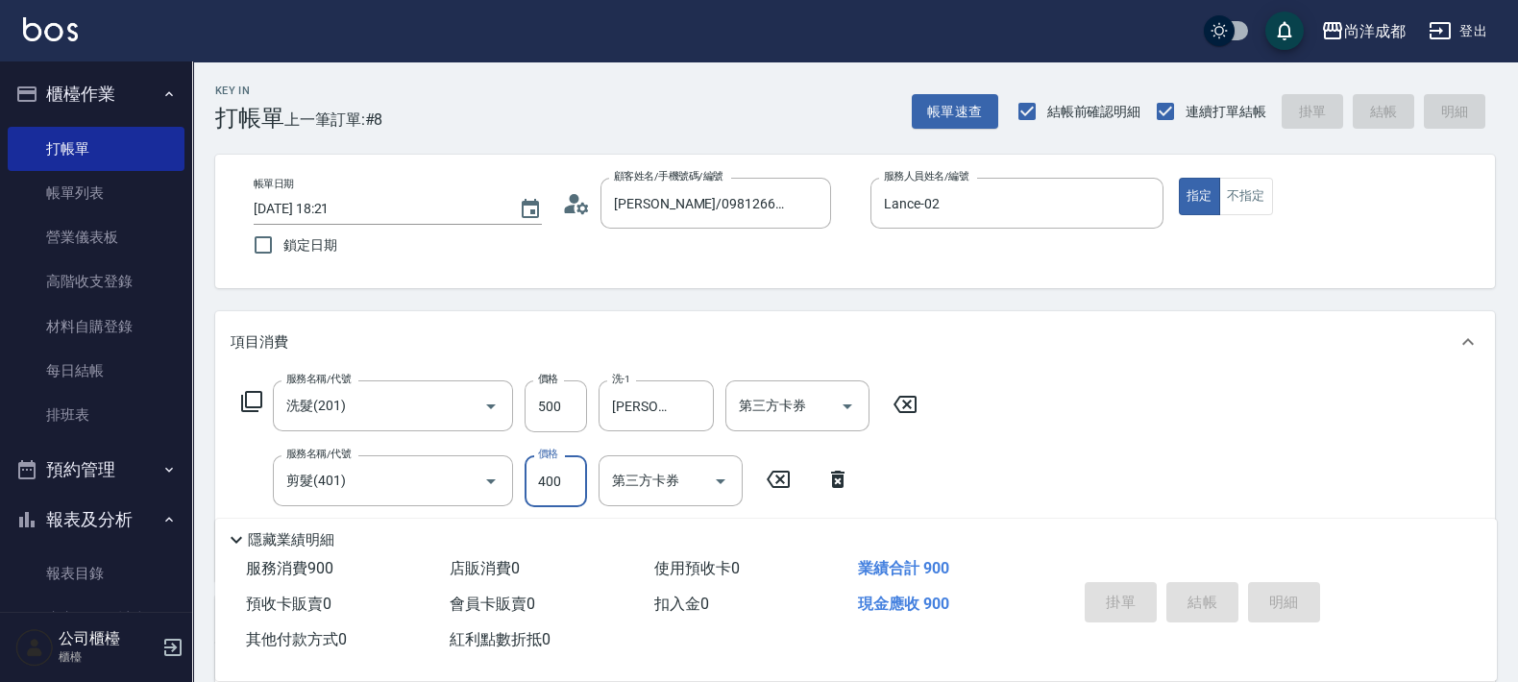
type input "[DATE] 18:22"
type input "0"
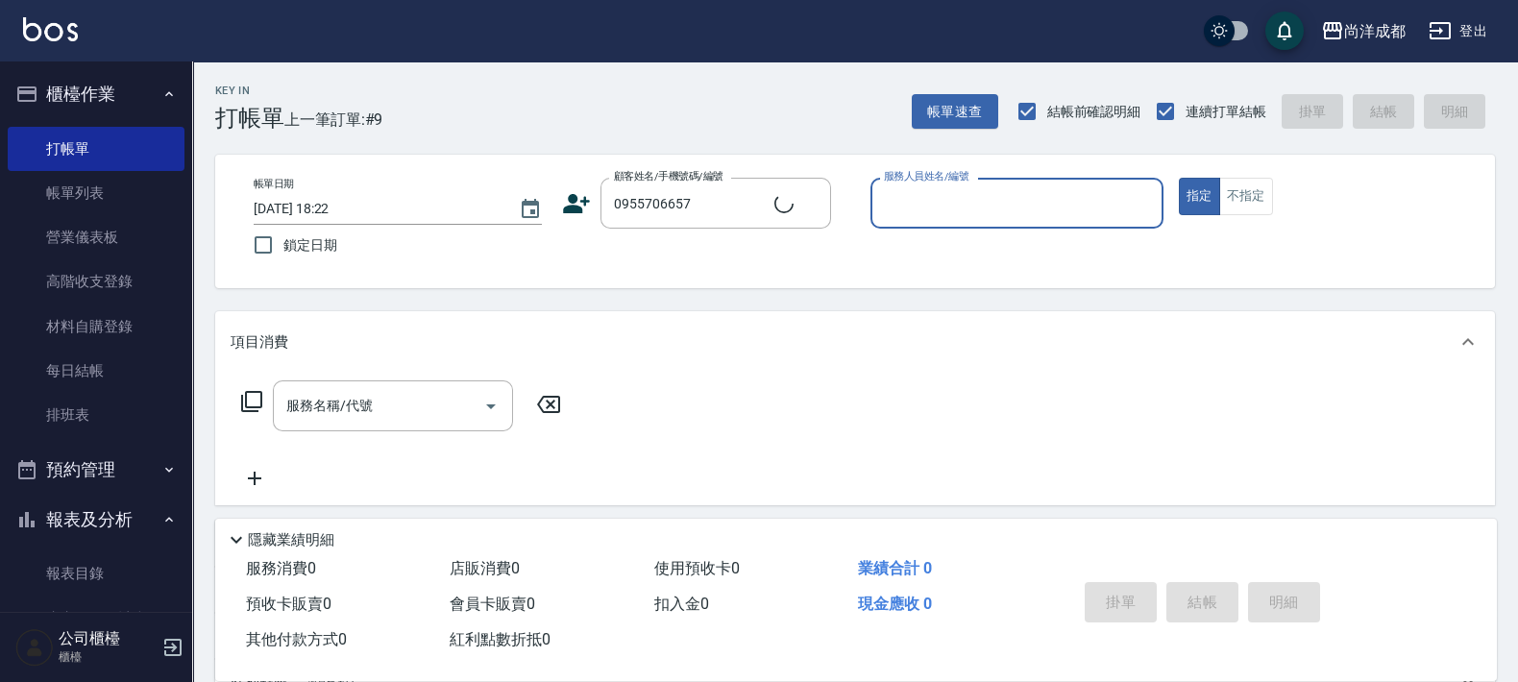
type input "[PERSON_NAME]/0955706657/null"
click at [1179, 178] on button "指定" at bounding box center [1199, 196] width 41 height 37
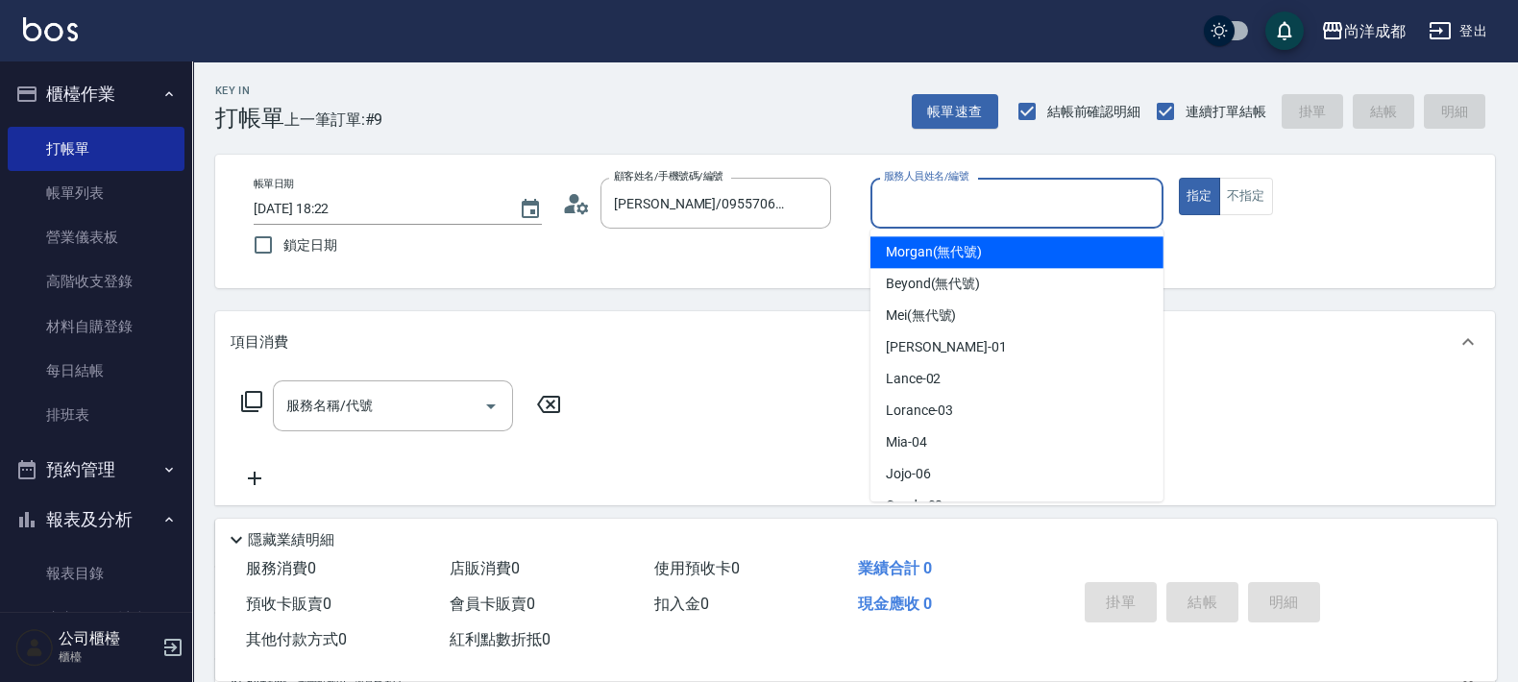
click at [1061, 195] on input "服務人員姓名/編號" at bounding box center [1017, 203] width 276 height 34
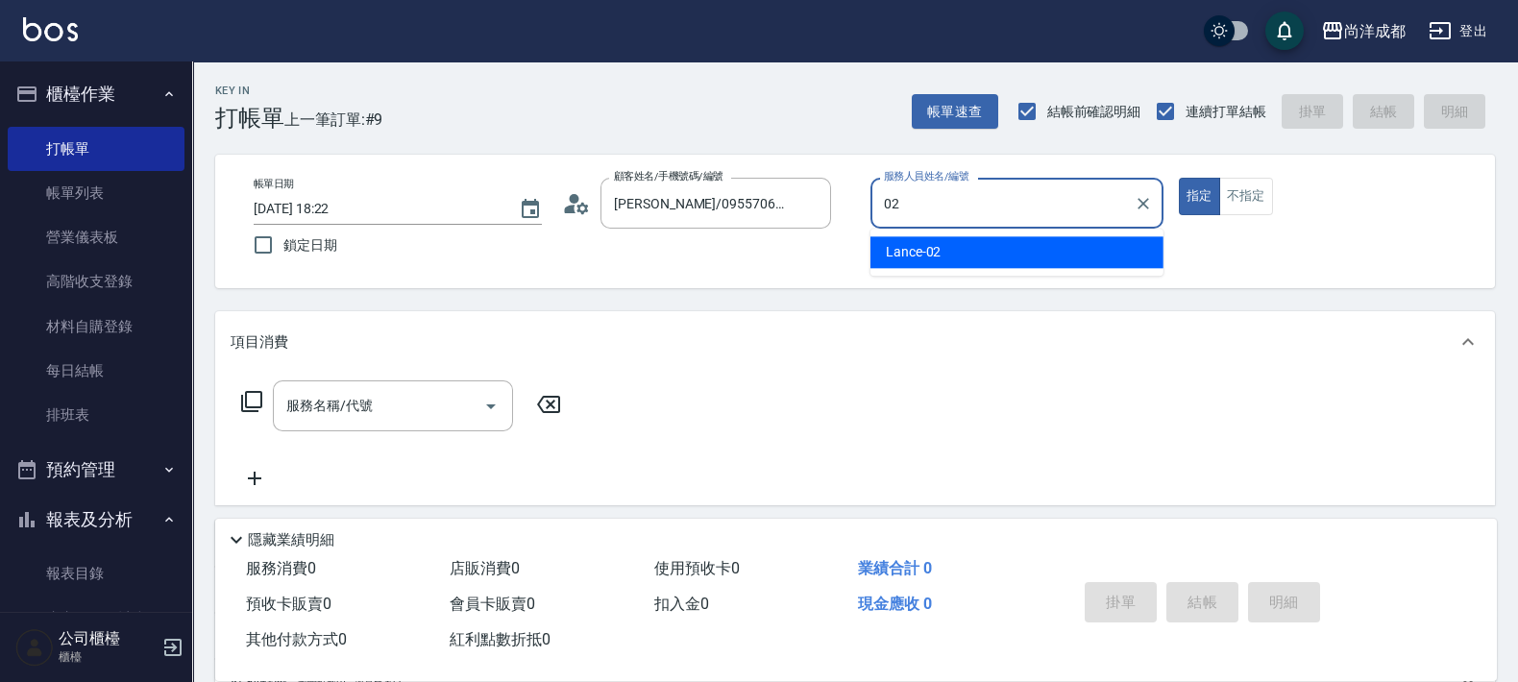
type input "Lance-02"
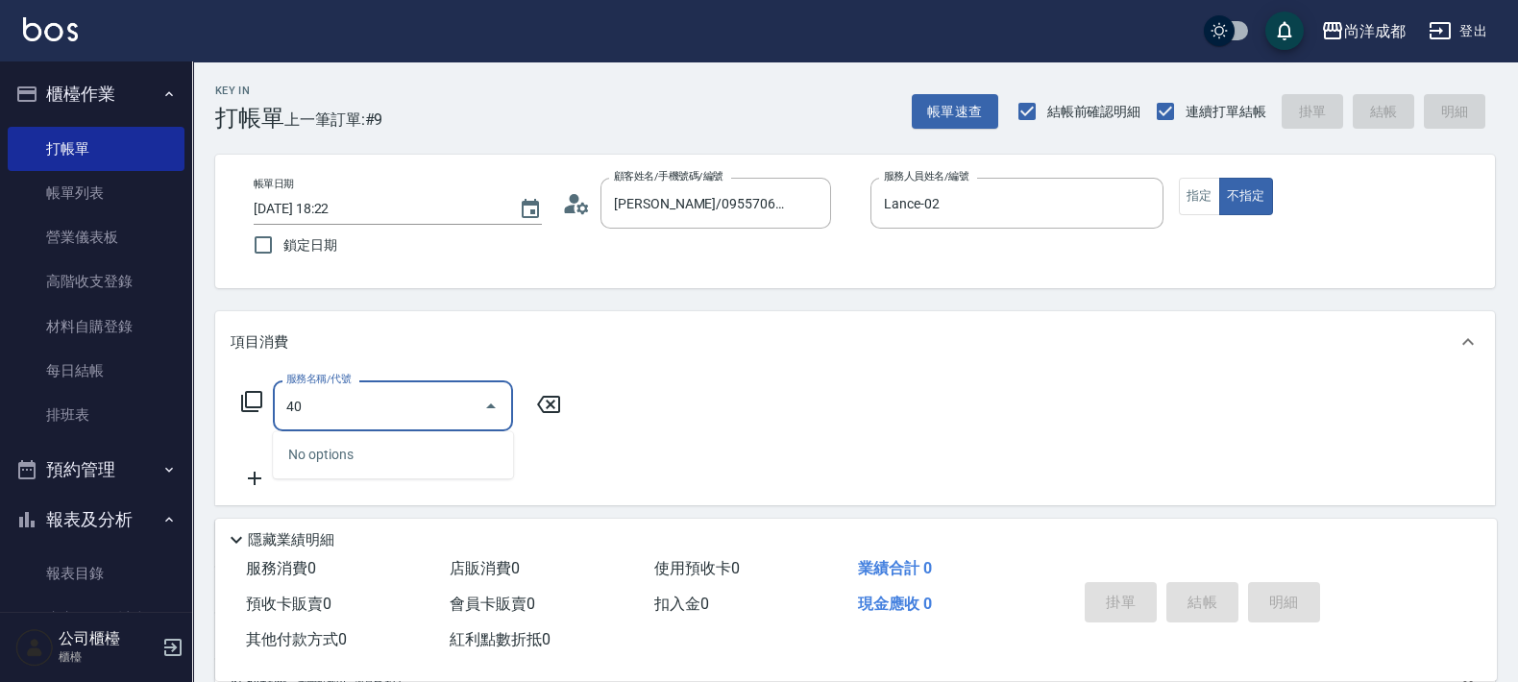
type input "401"
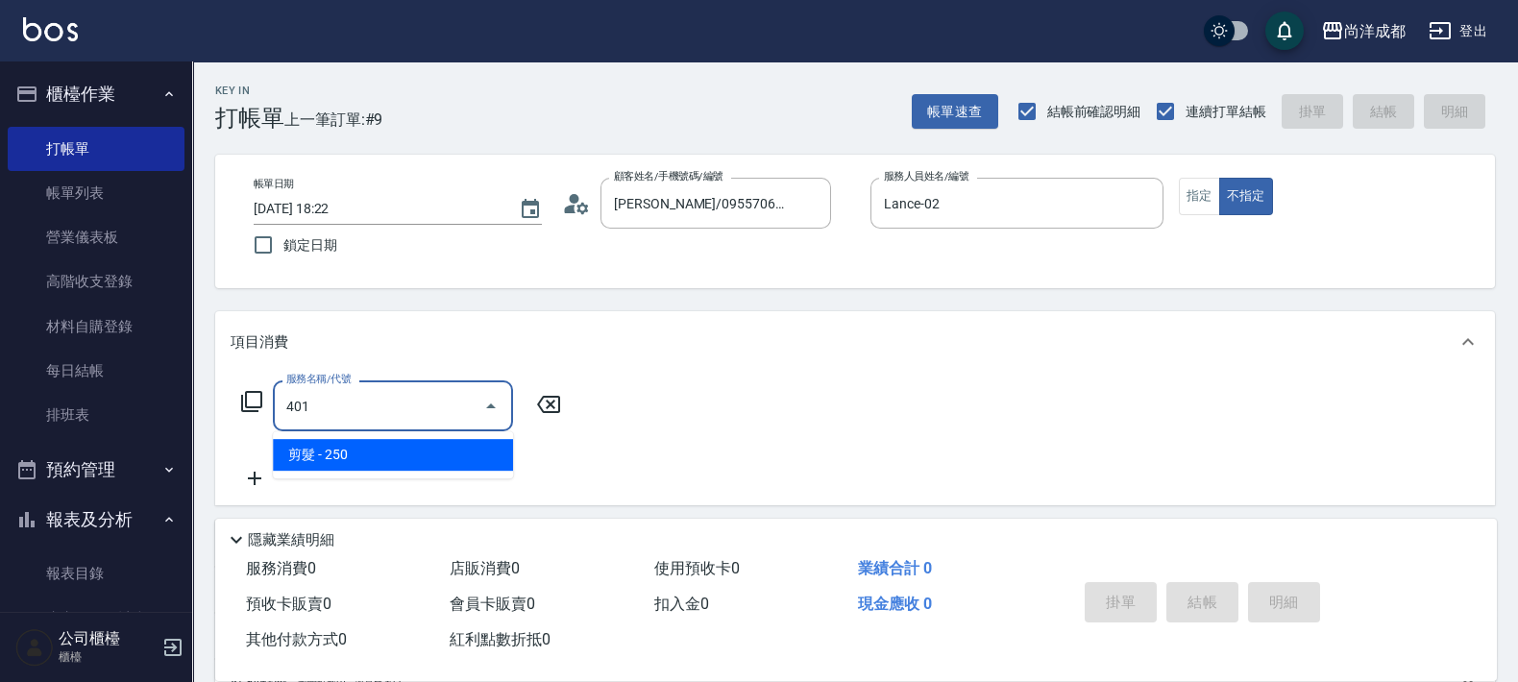
type input "20"
type input "剪髮(401)"
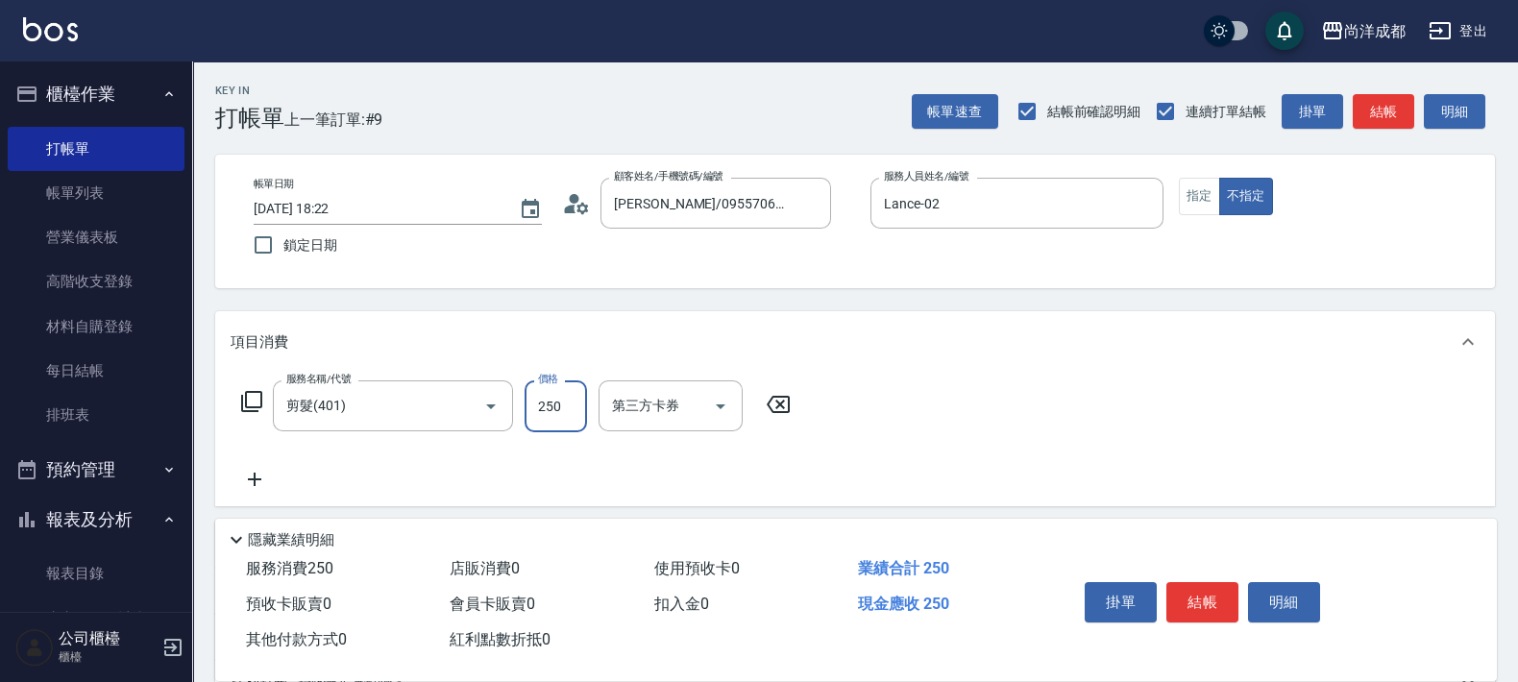
type input "8"
type input "0"
type input "80"
type input "800"
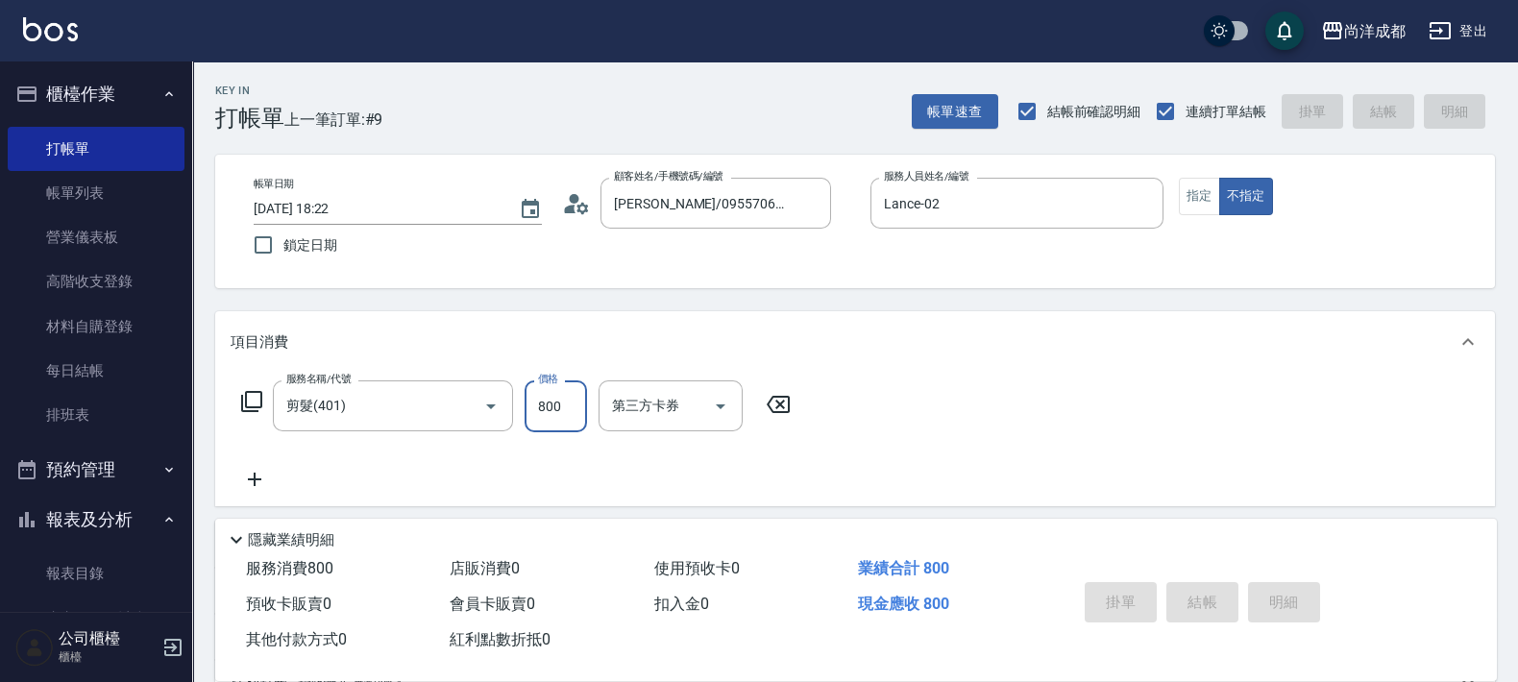
type input "0"
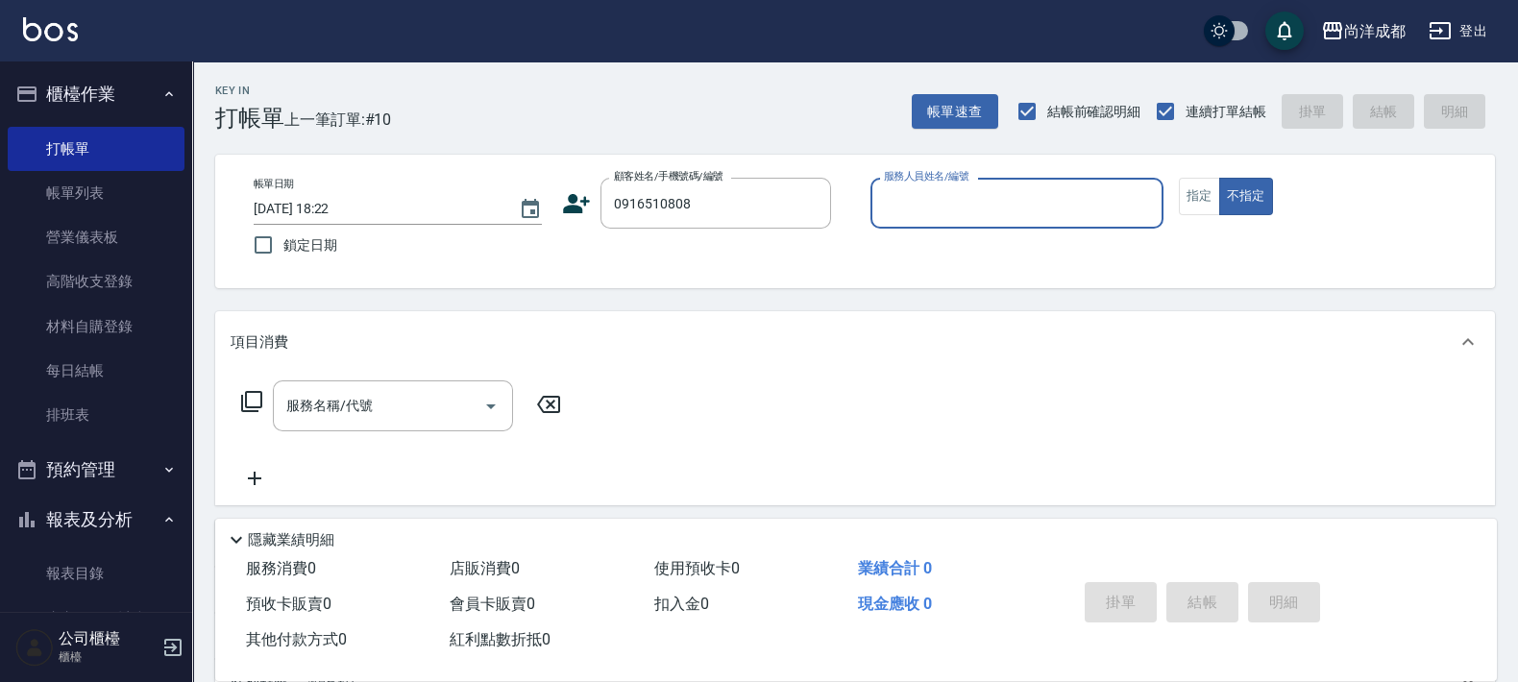
type input "[PERSON_NAME]/0916510808/"
type input "[PERSON_NAME]-01"
click at [1219, 178] on button "不指定" at bounding box center [1246, 196] width 54 height 37
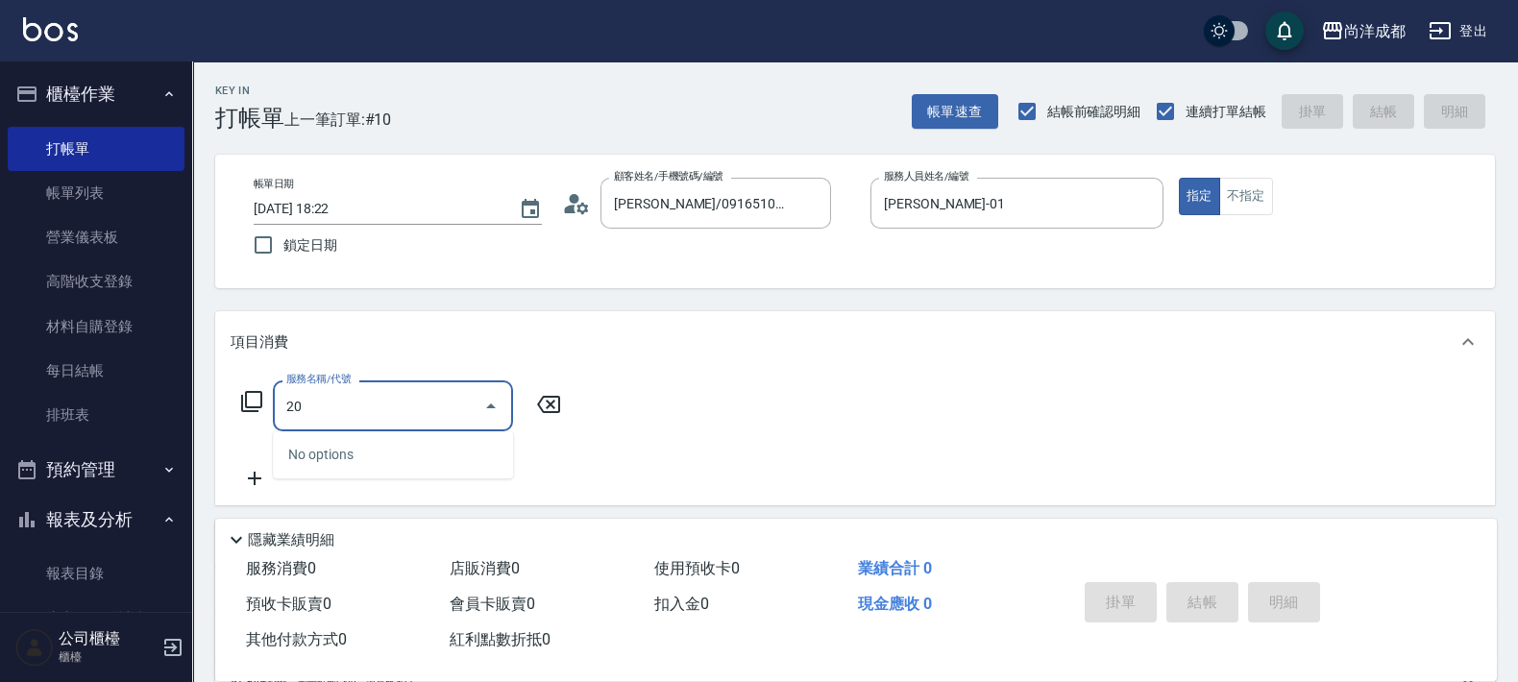
type input "201"
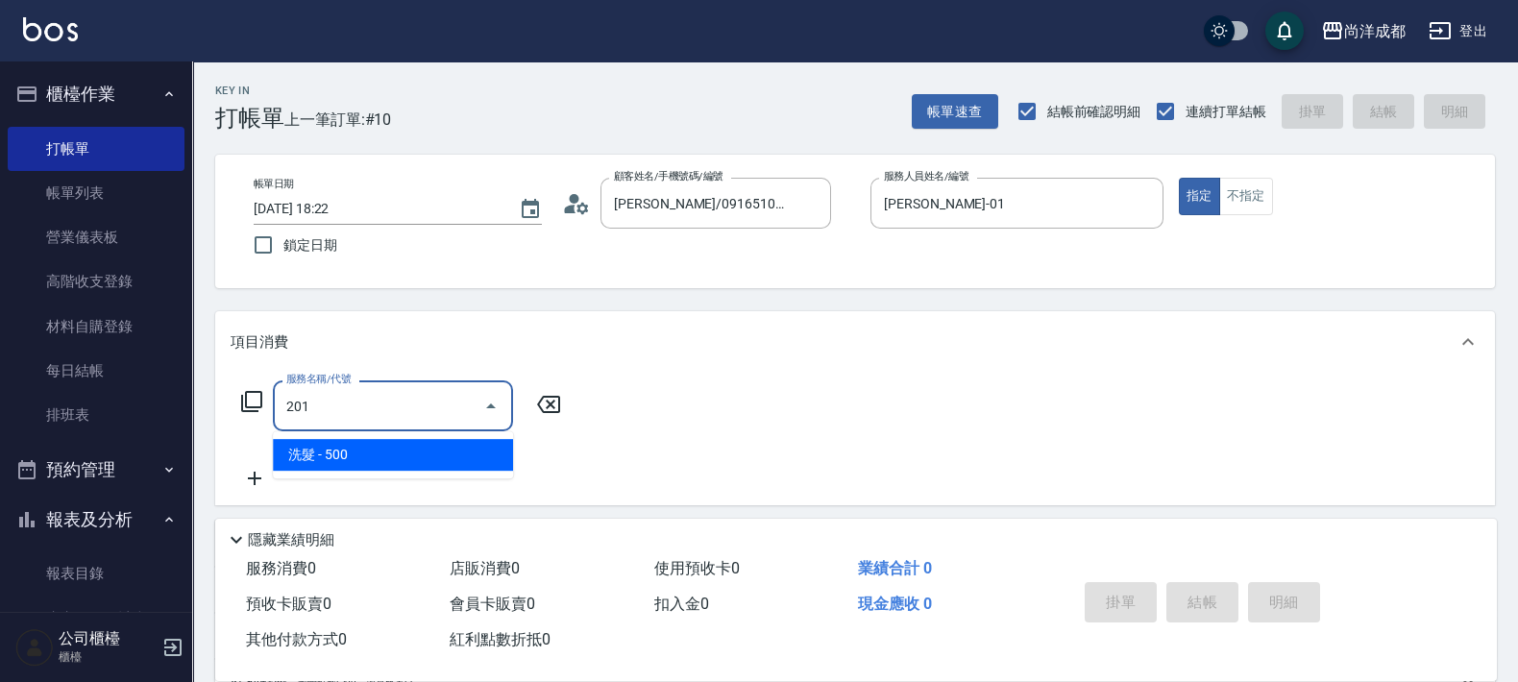
type input "50"
type input "洗髮(201)"
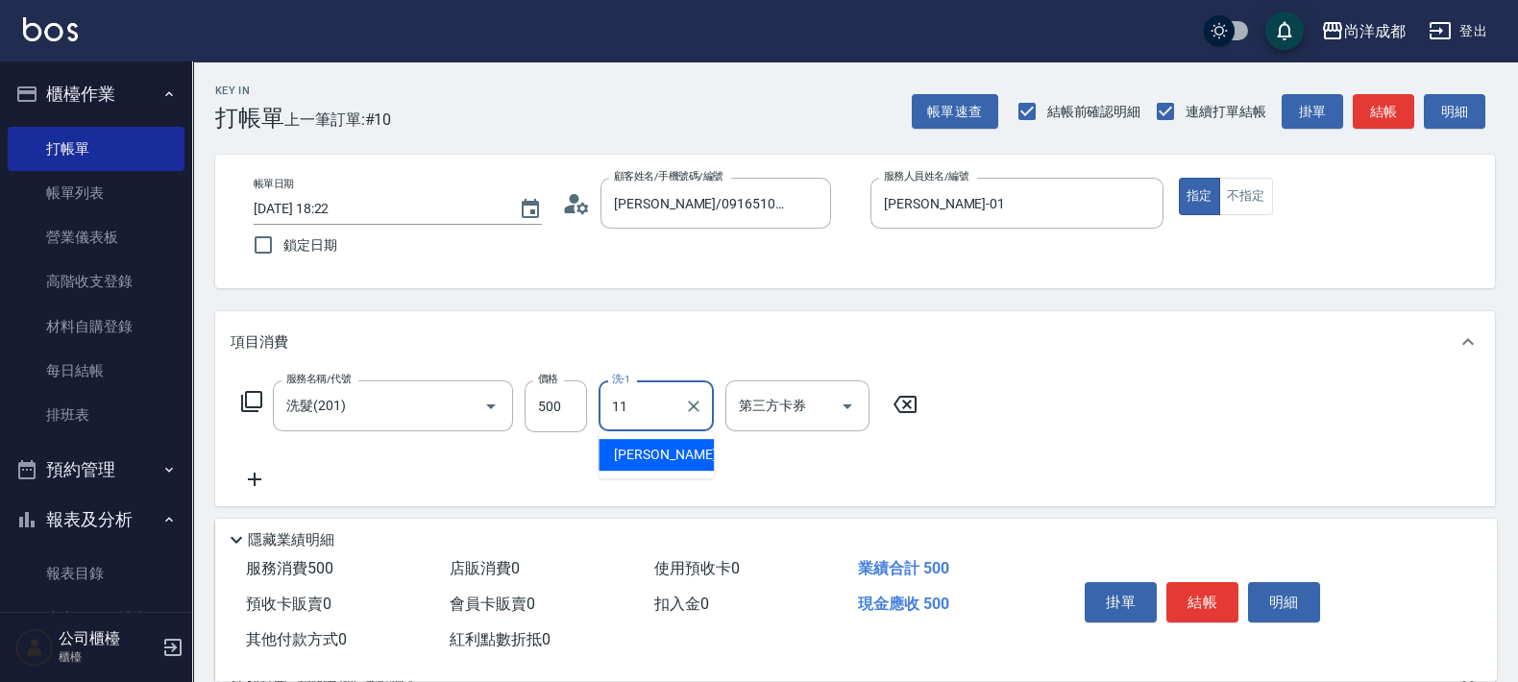
type input "[PERSON_NAME]-11"
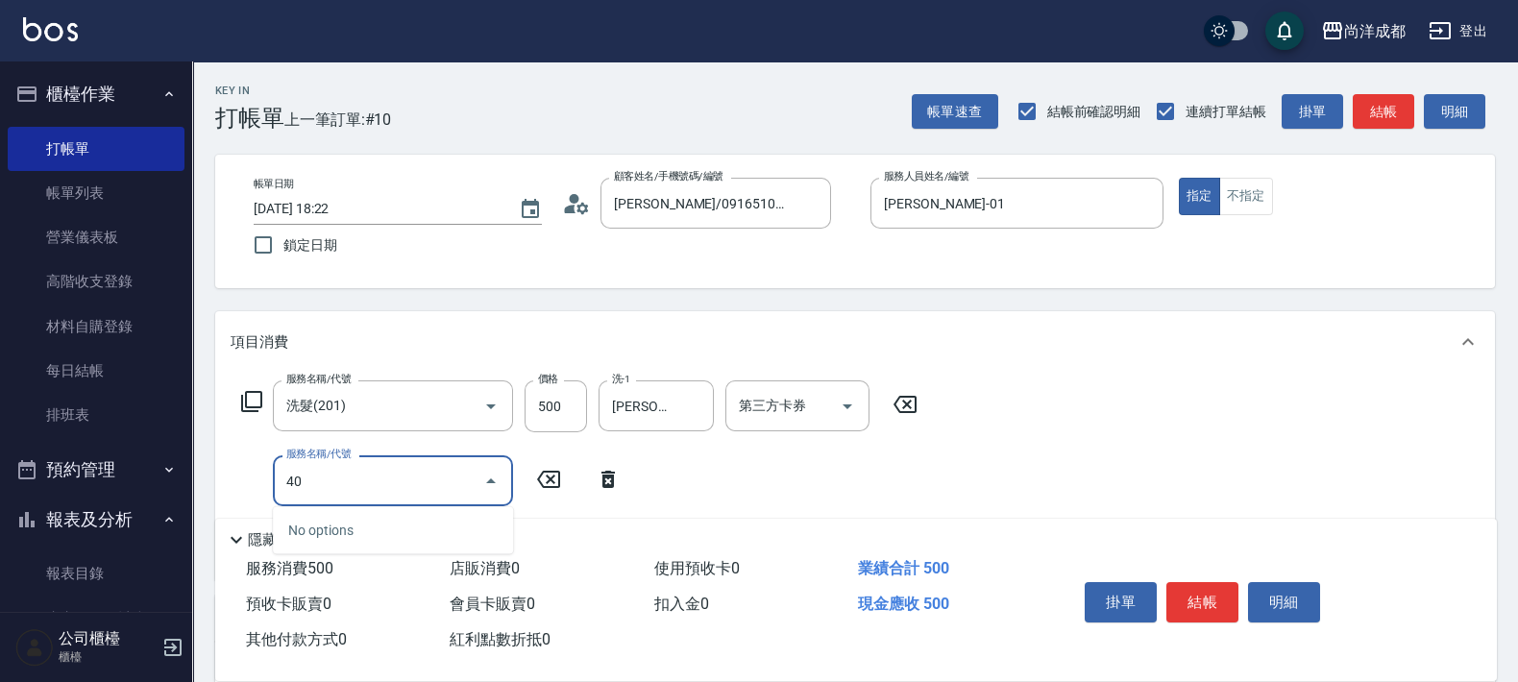
type input "401"
type input "70"
type input "剪髮(401)"
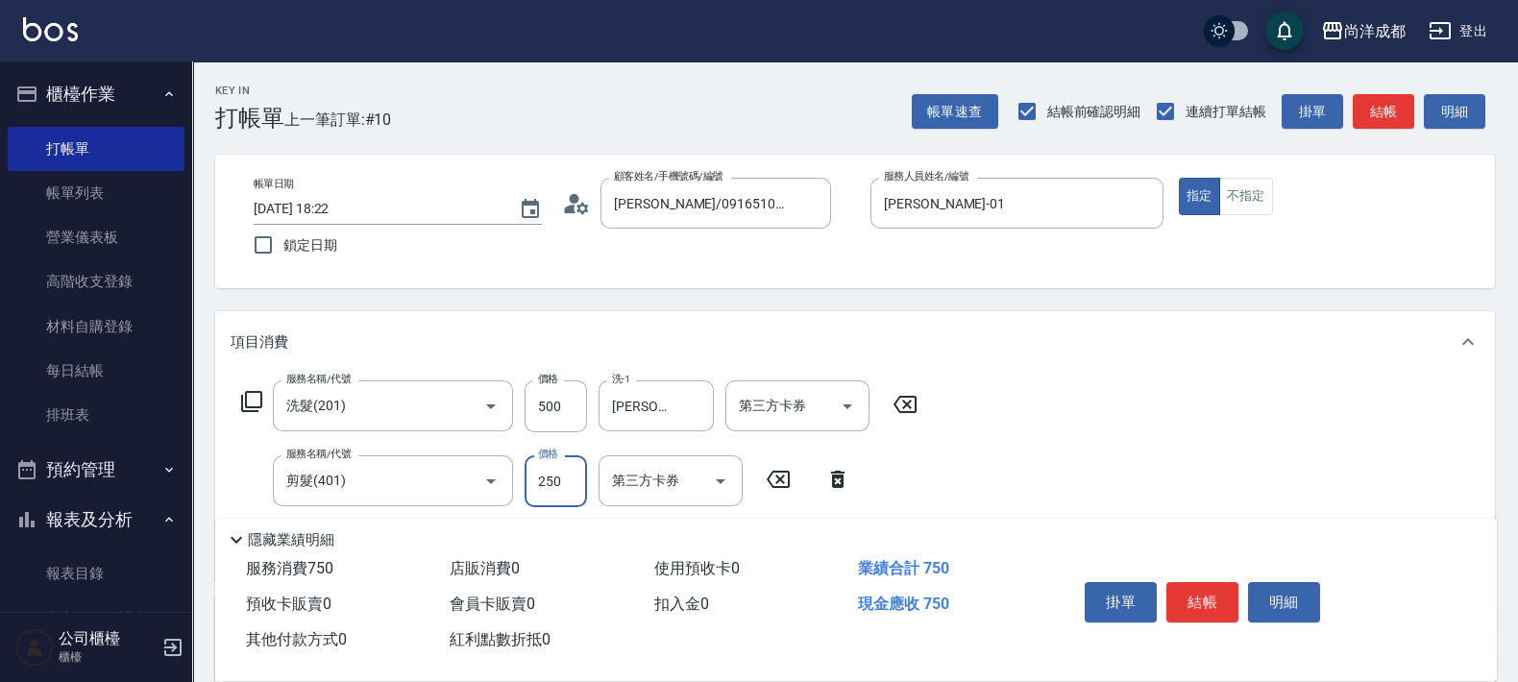
type input "8"
type input "50"
type input "80"
type input "130"
type input "800"
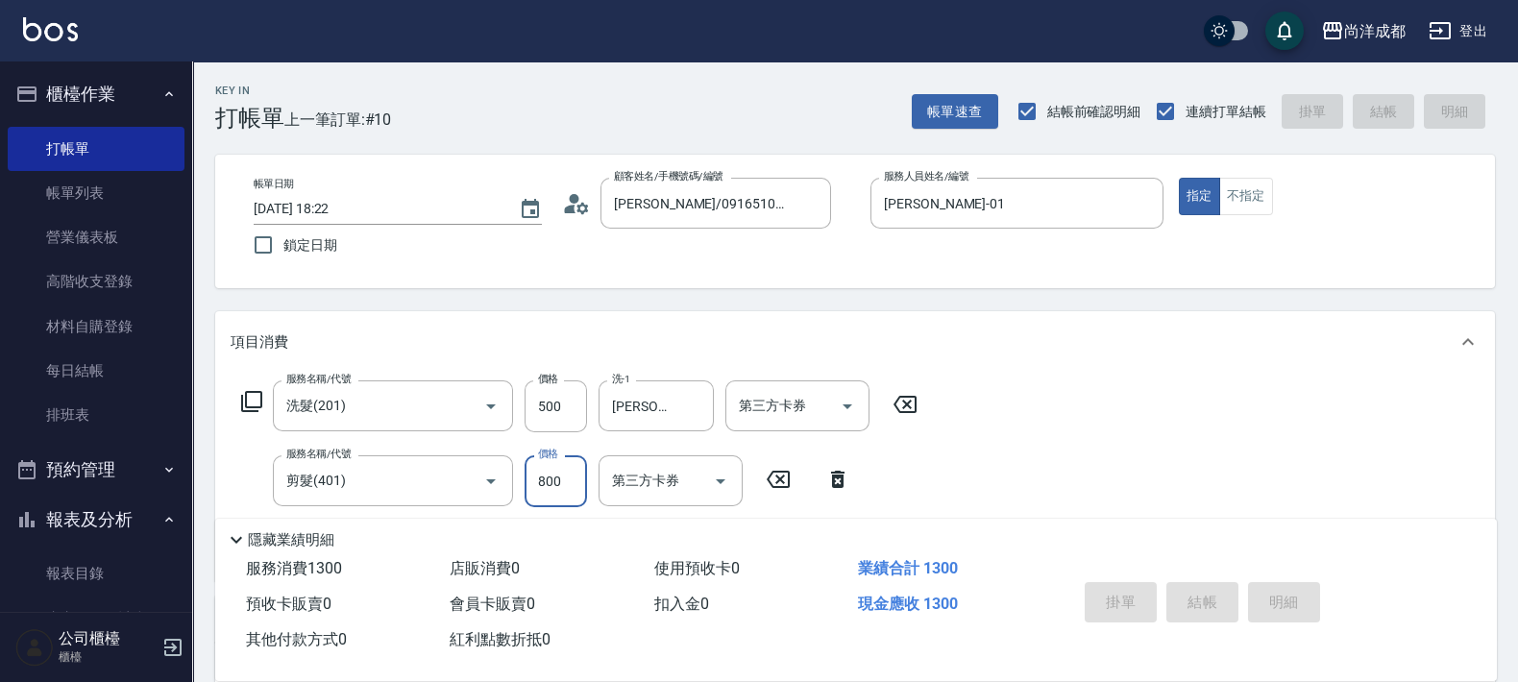
type input "0"
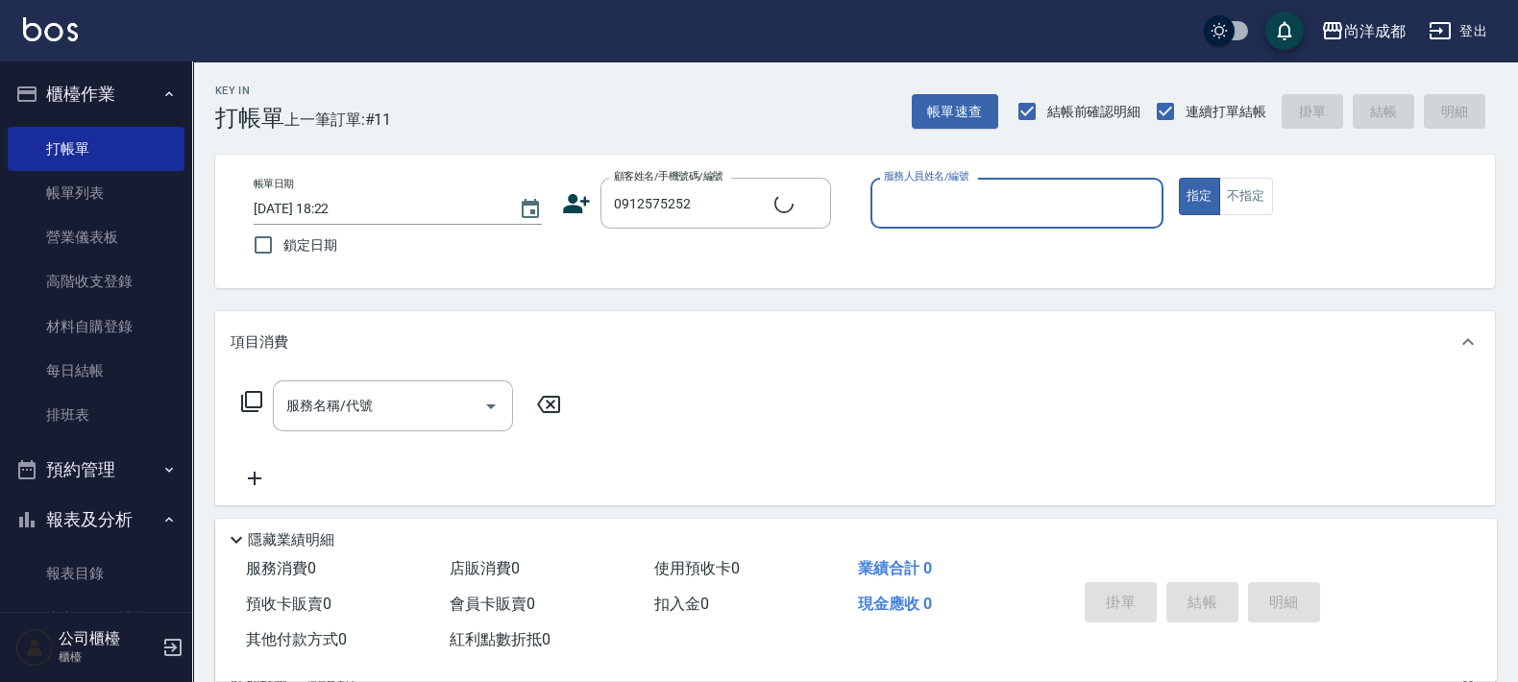
type input "[PERSON_NAME]/0912575252/null"
type input "[PERSON_NAME]-01"
click at [1179, 178] on button "指定" at bounding box center [1199, 196] width 41 height 37
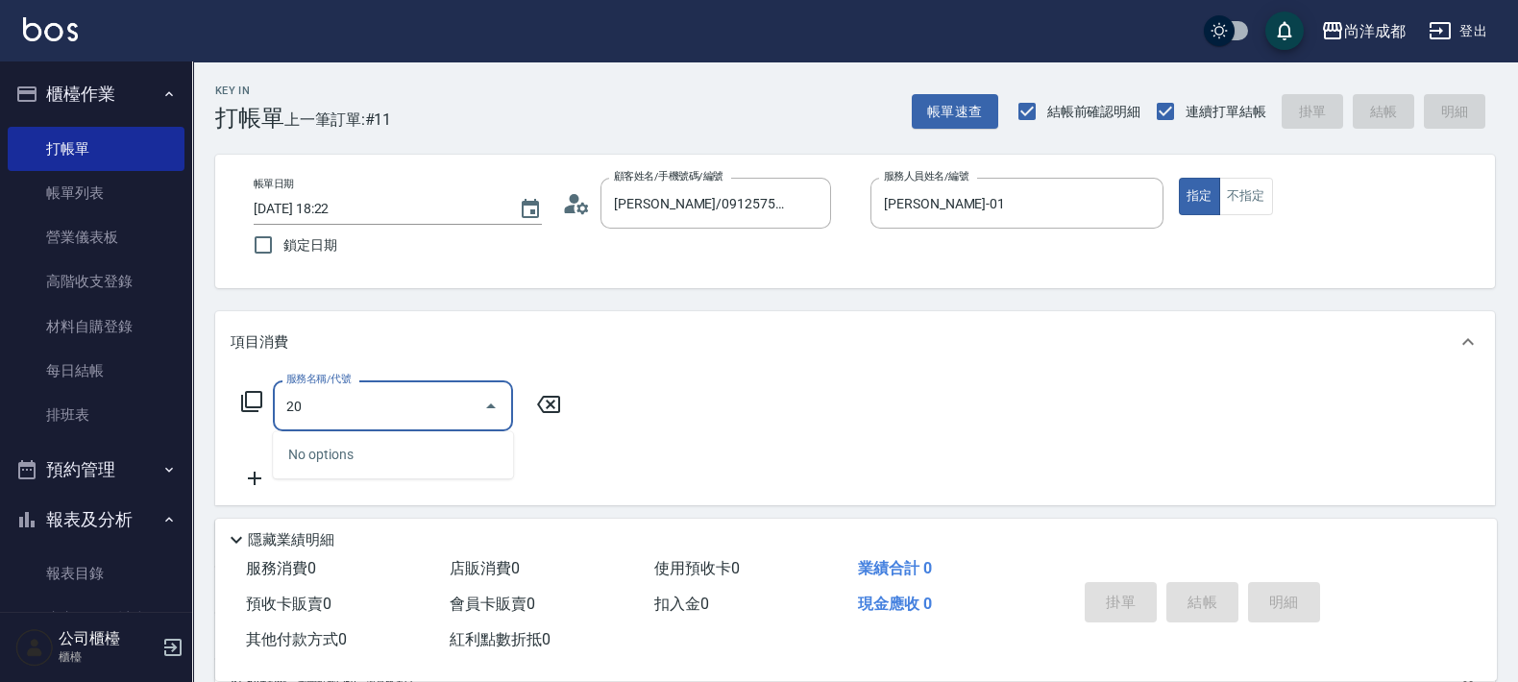
type input "201"
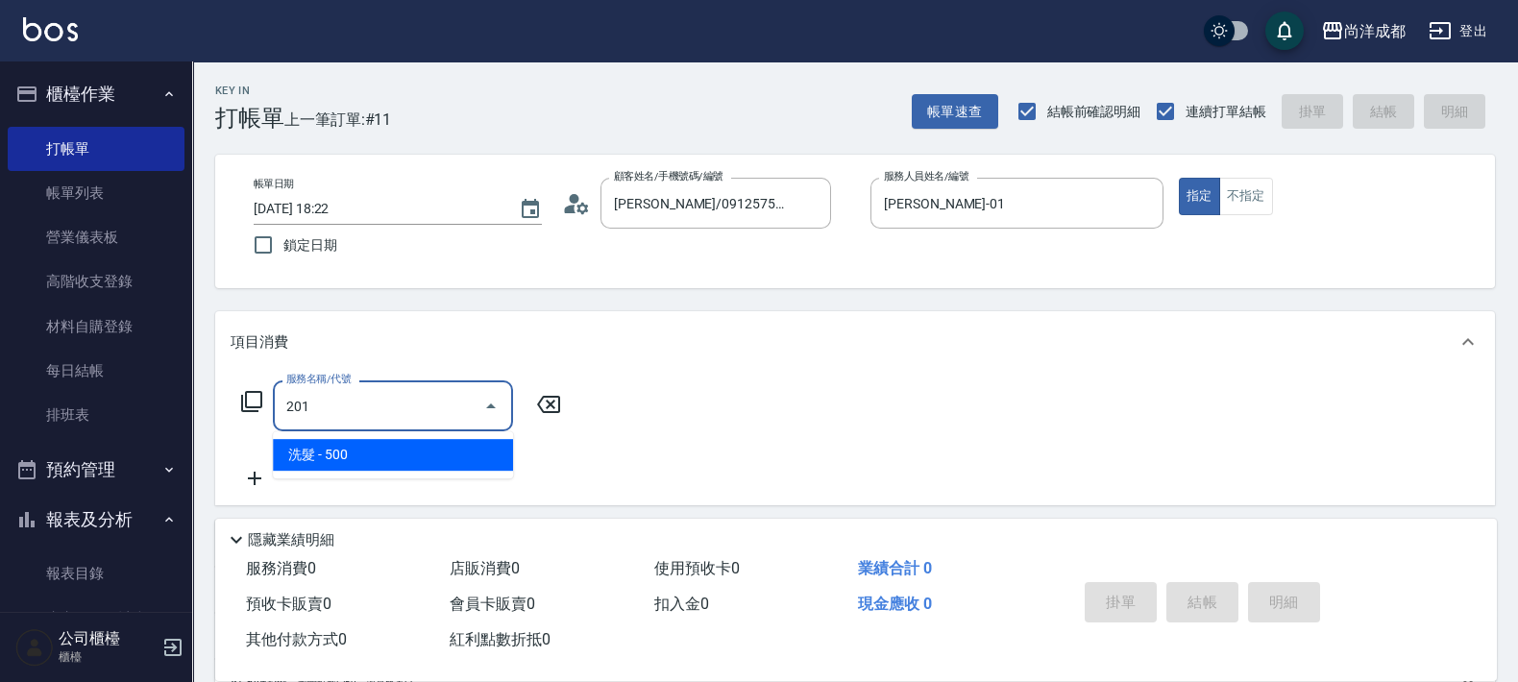
type input "50"
type input "洗髮(201)"
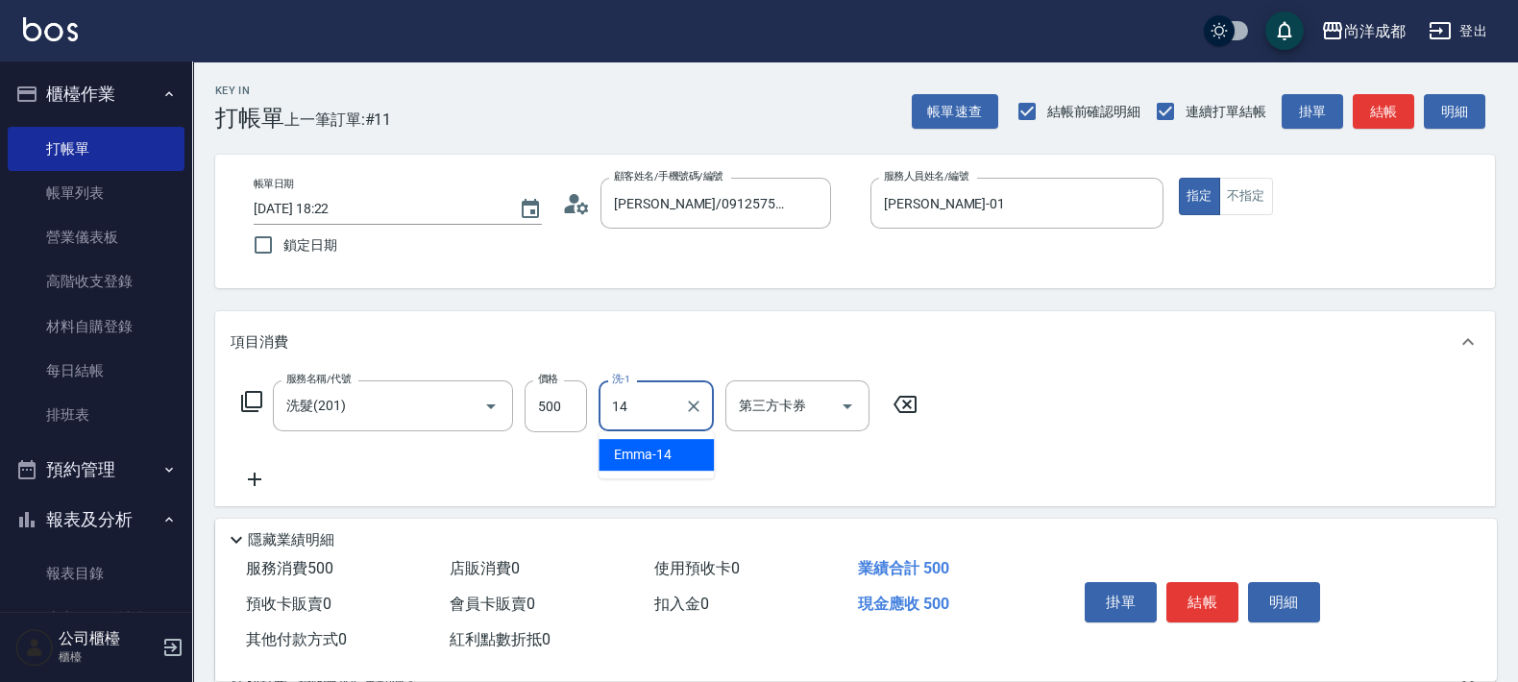
type input "Emma-14"
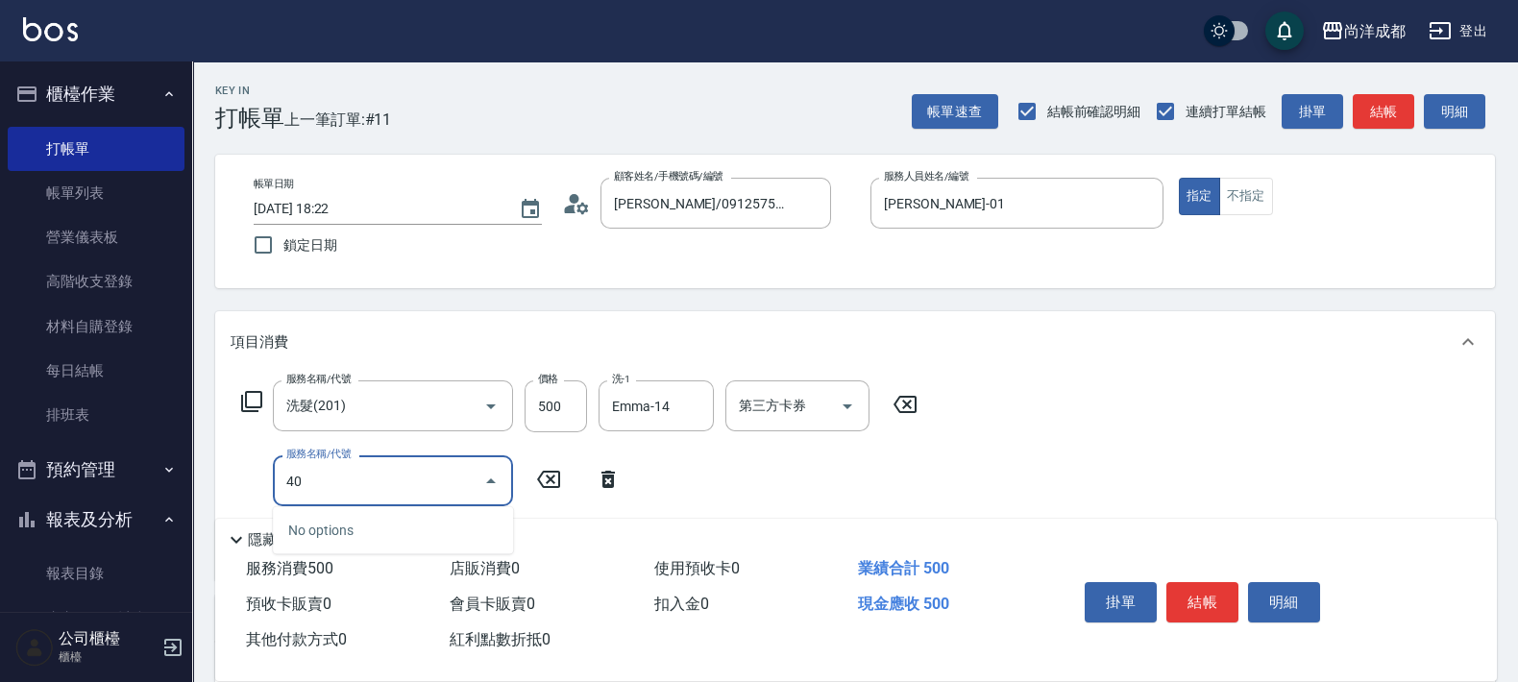
type input "401"
type input "70"
type input "剪髮(401)"
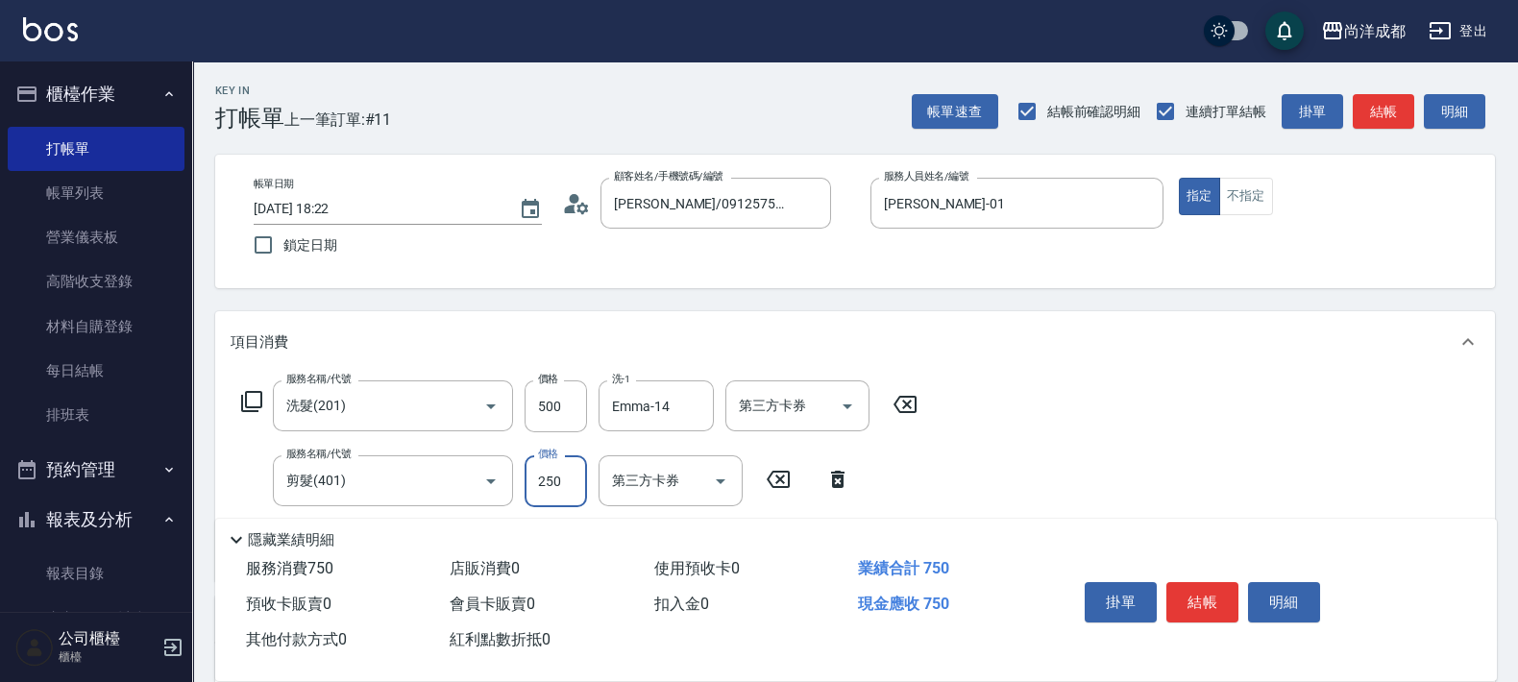
type input "50"
type input "80"
type input "130"
type input "800"
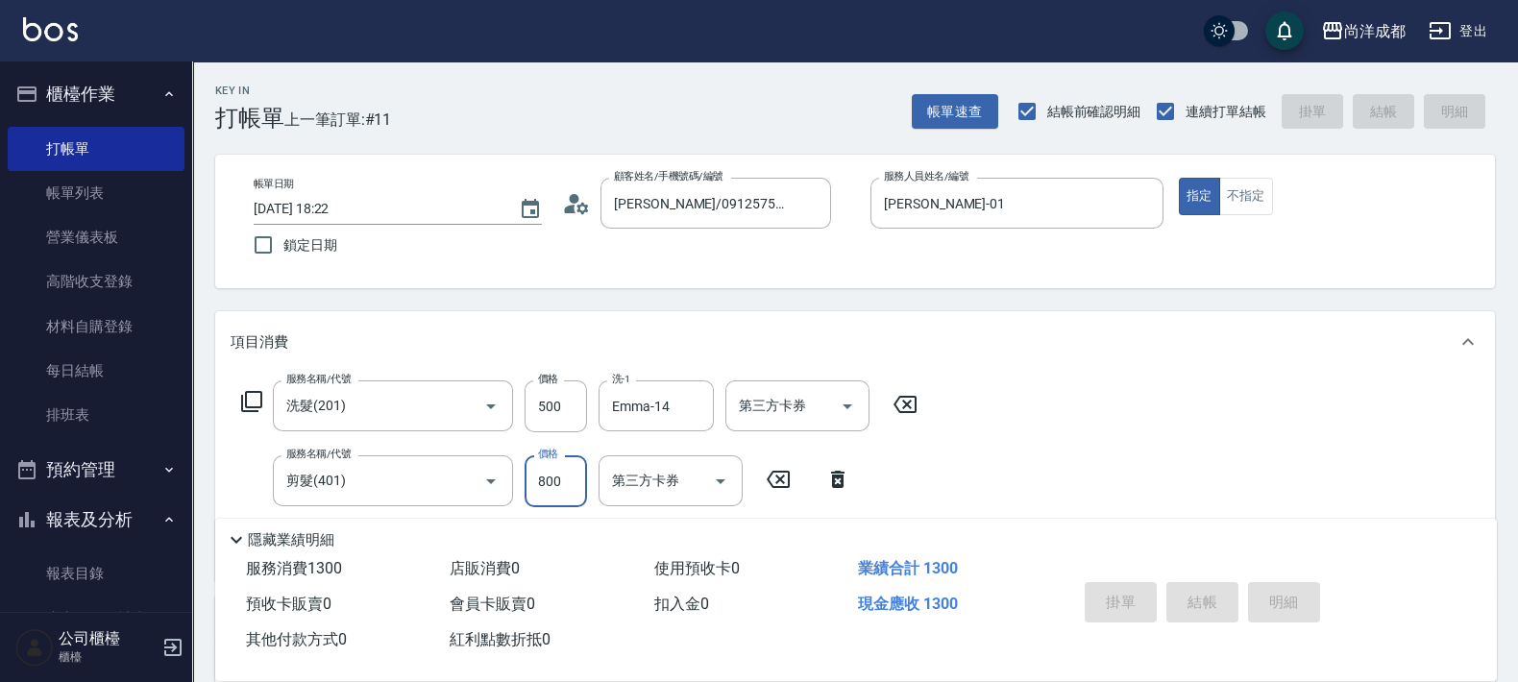
type input "0"
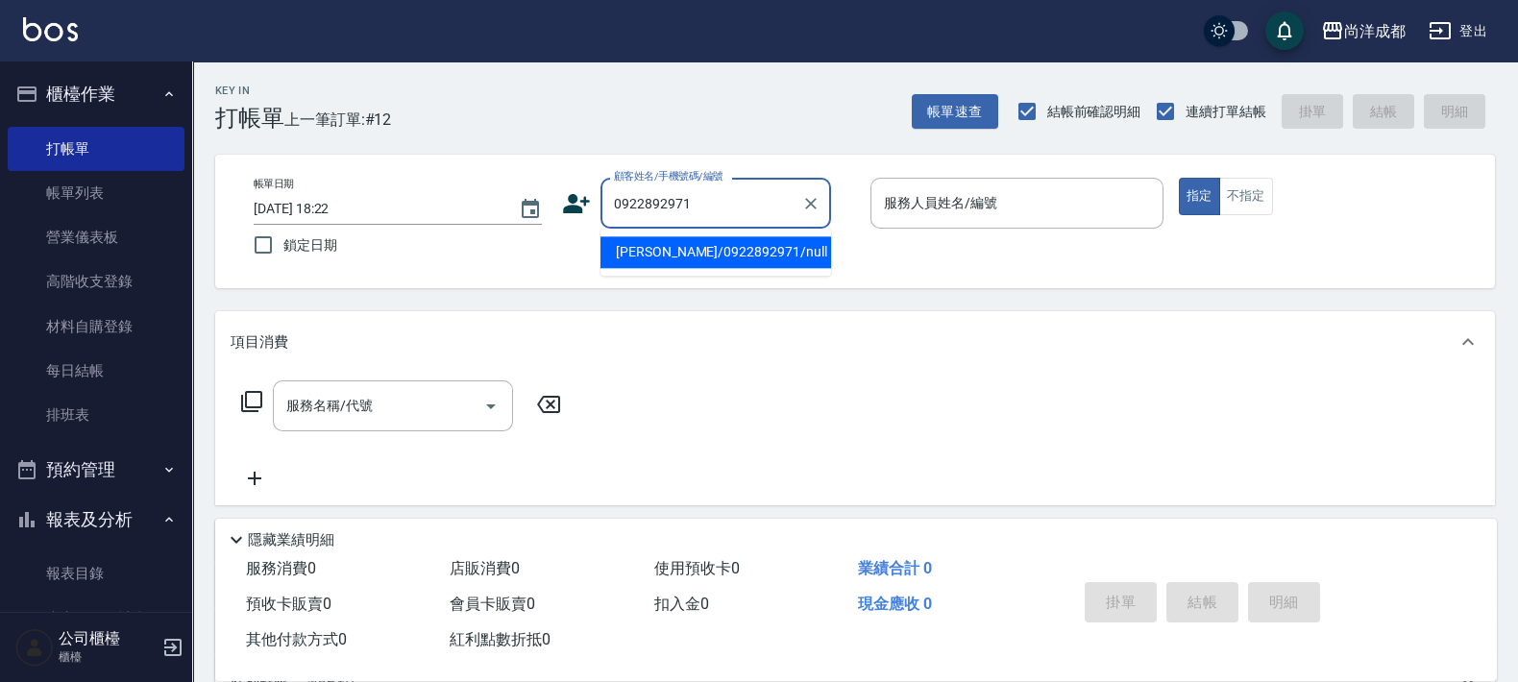
type input "[PERSON_NAME]/0922892971/null"
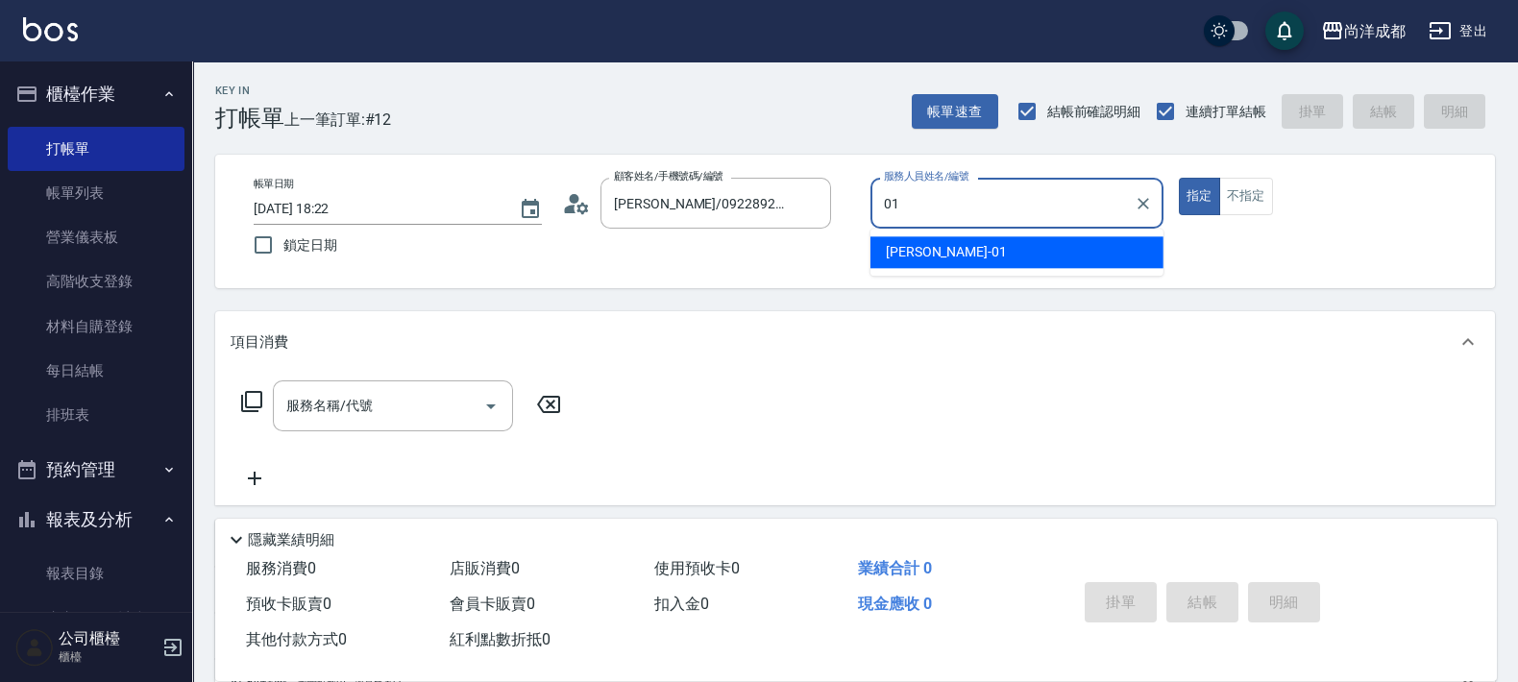
type input "[PERSON_NAME]-01"
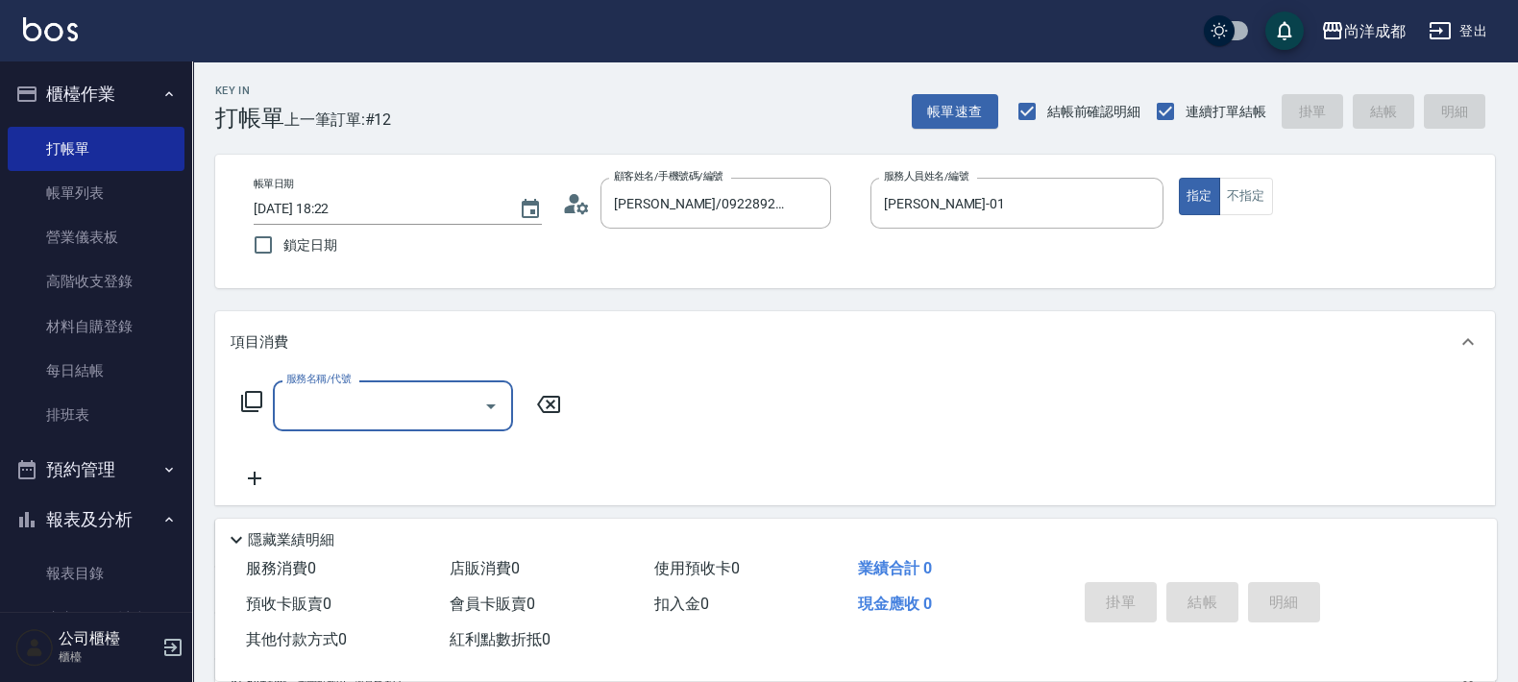
click at [557, 209] on div "帳單日期 [DATE] 18:22 鎖定日期 顧客姓名/手機號碼/編號 [PERSON_NAME]/0922892971/null 顧客姓名/手機號碼/編號 …" at bounding box center [855, 221] width 1234 height 87
click at [571, 207] on icon at bounding box center [571, 209] width 12 height 9
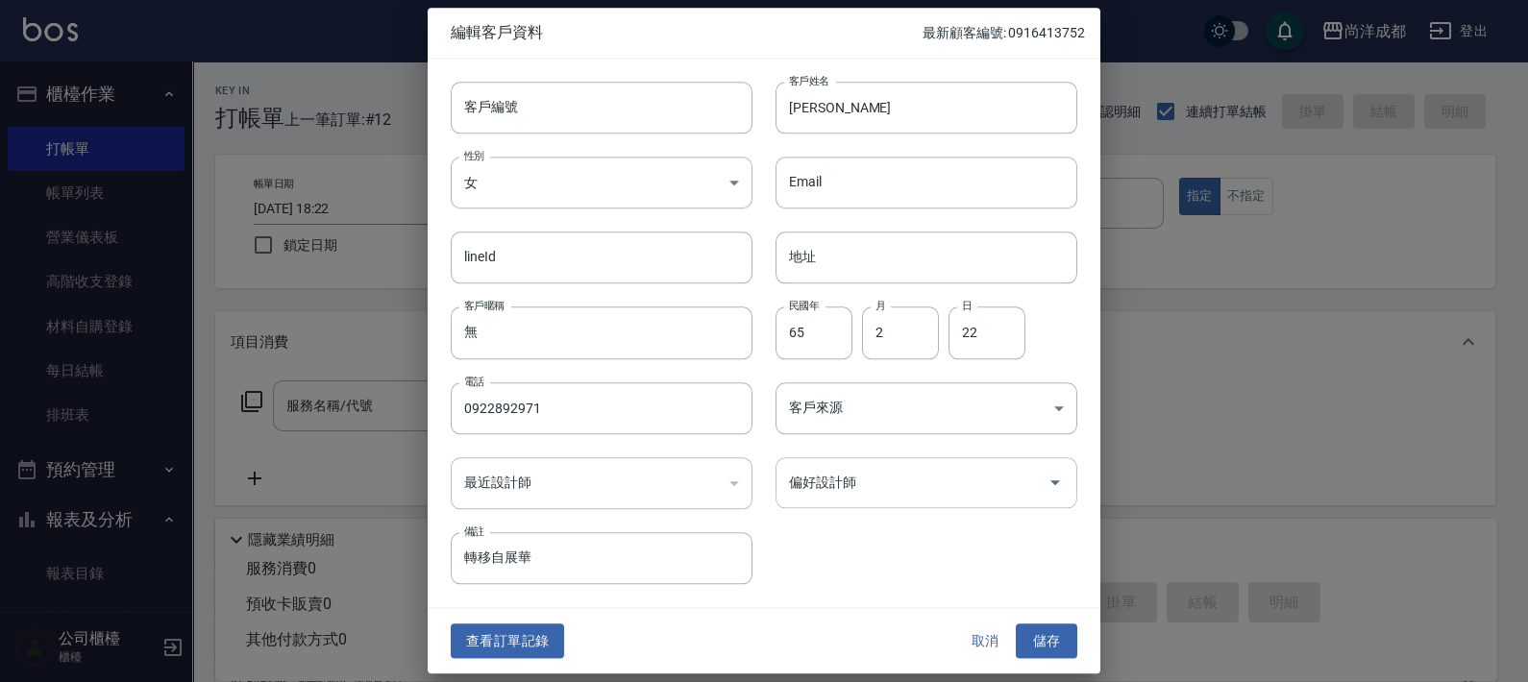
click at [860, 492] on input "偏好設計師" at bounding box center [912, 483] width 256 height 34
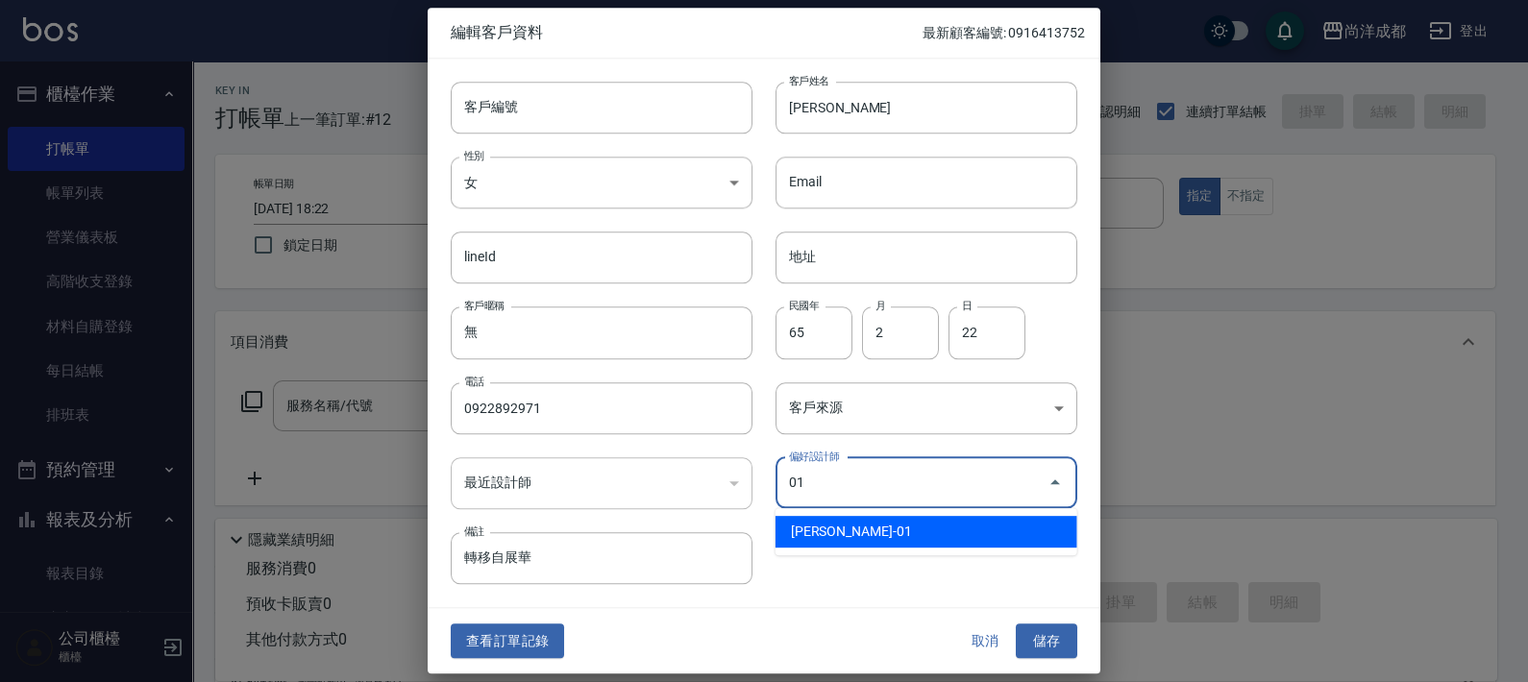
type input "[PERSON_NAME]"
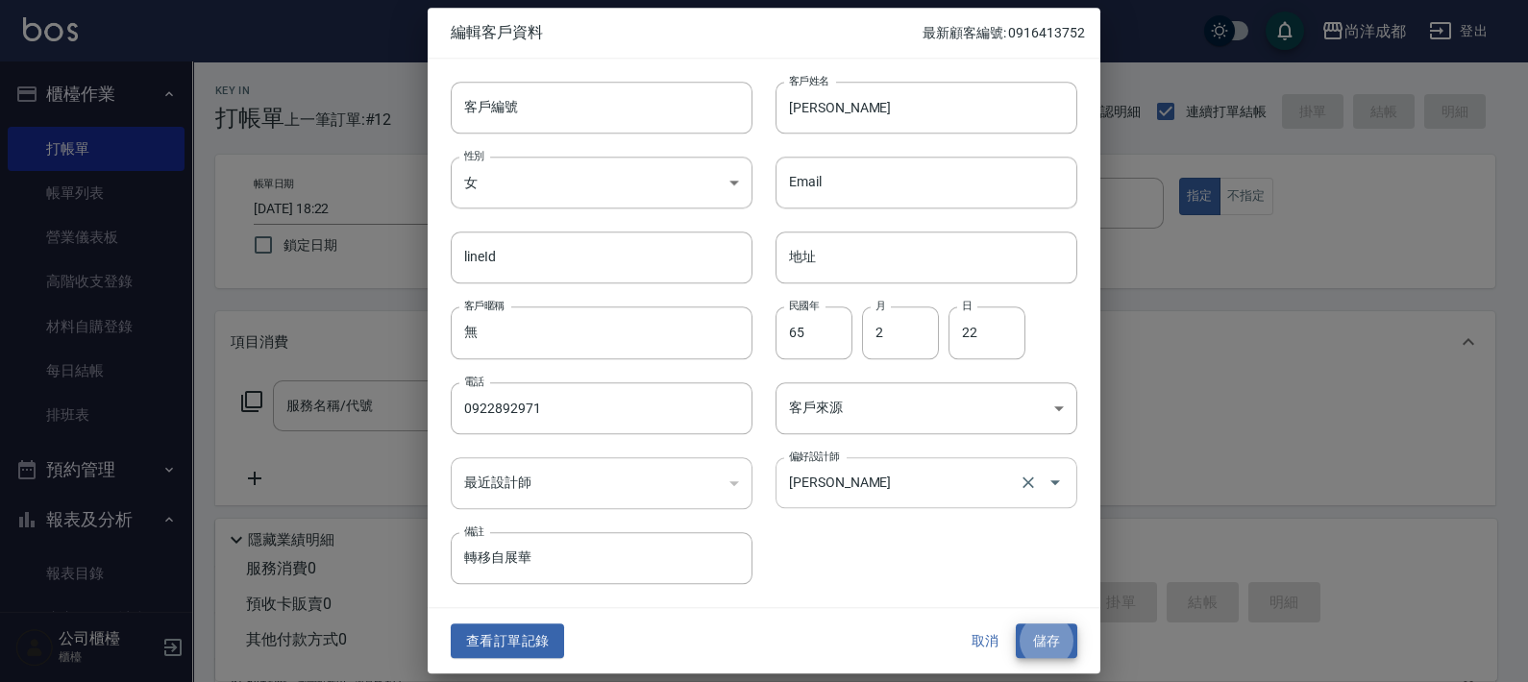
click at [1016, 624] on button "儲存" at bounding box center [1046, 642] width 61 height 36
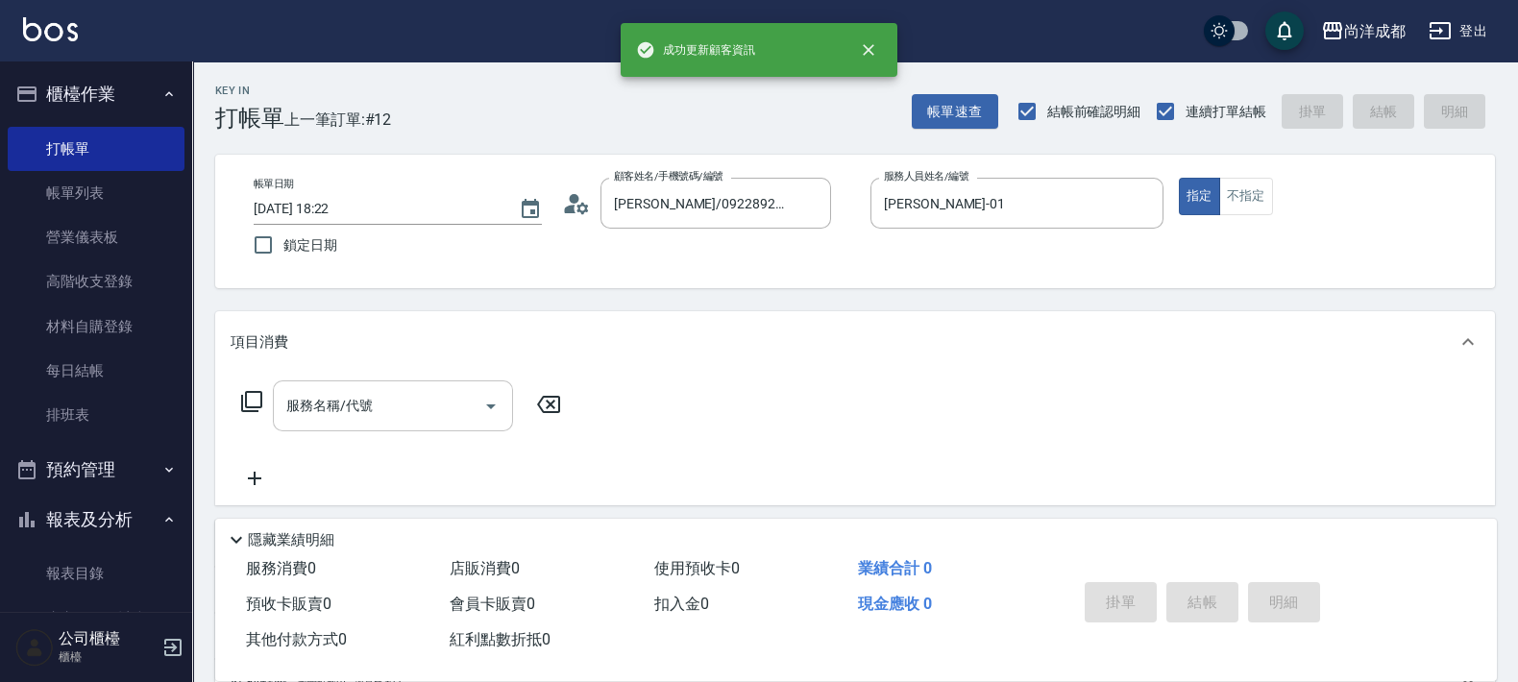
click at [455, 427] on div "服務名稱/代號" at bounding box center [393, 406] width 240 height 51
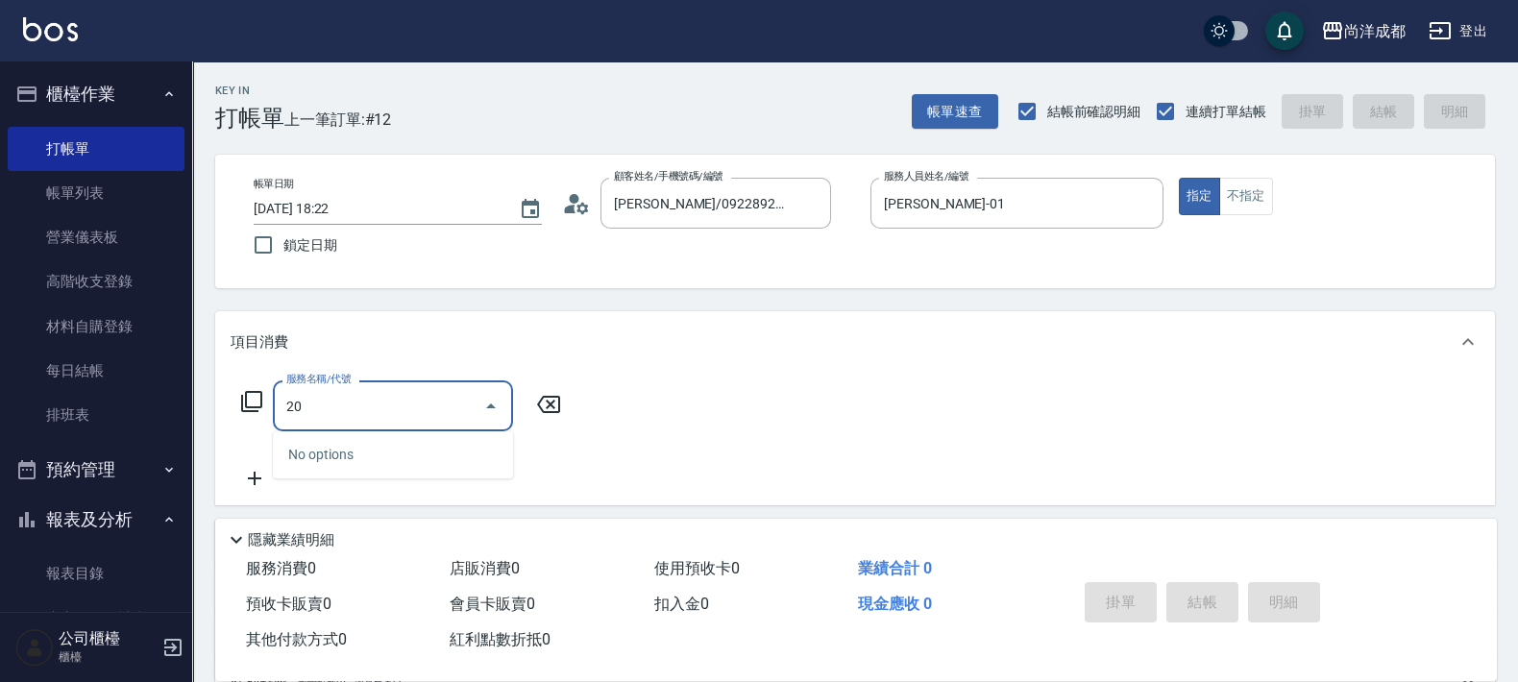
type input "201"
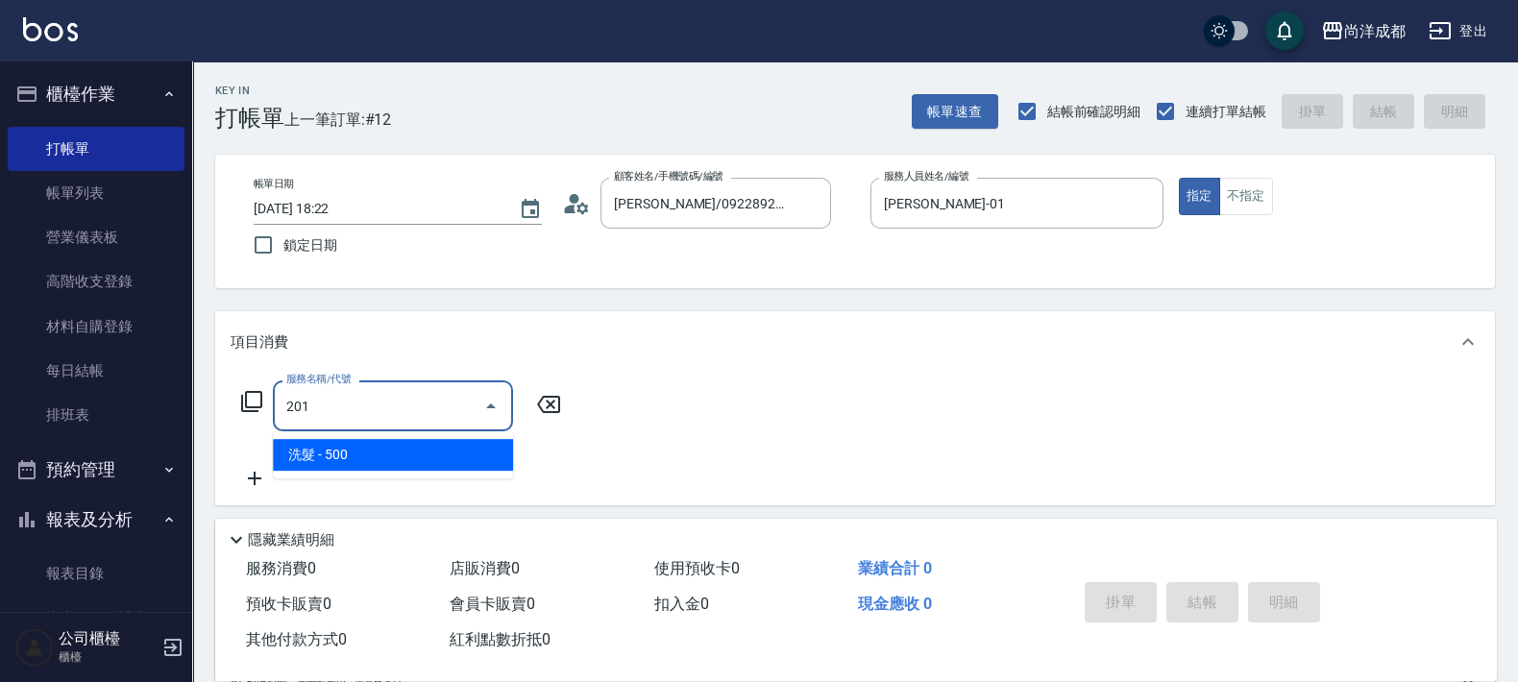
type input "50"
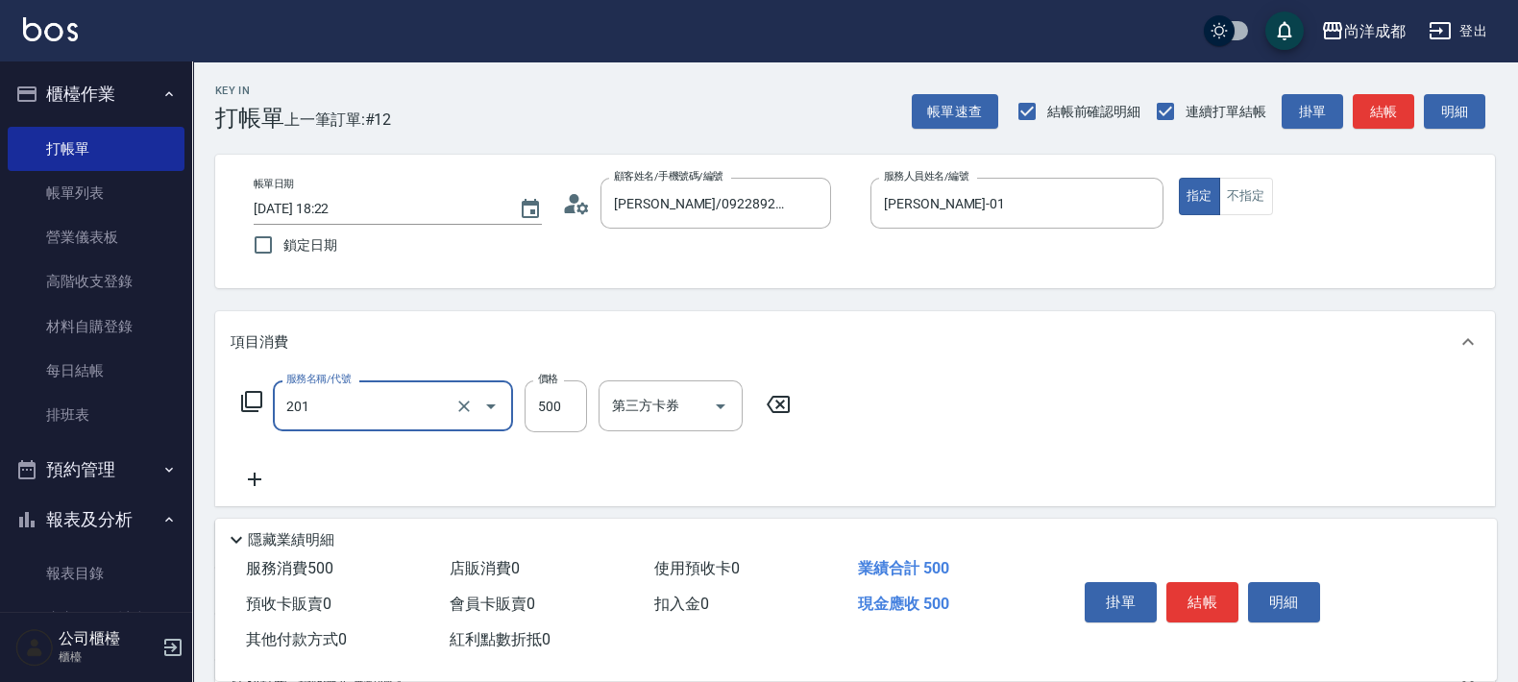
type input "洗髮(201)"
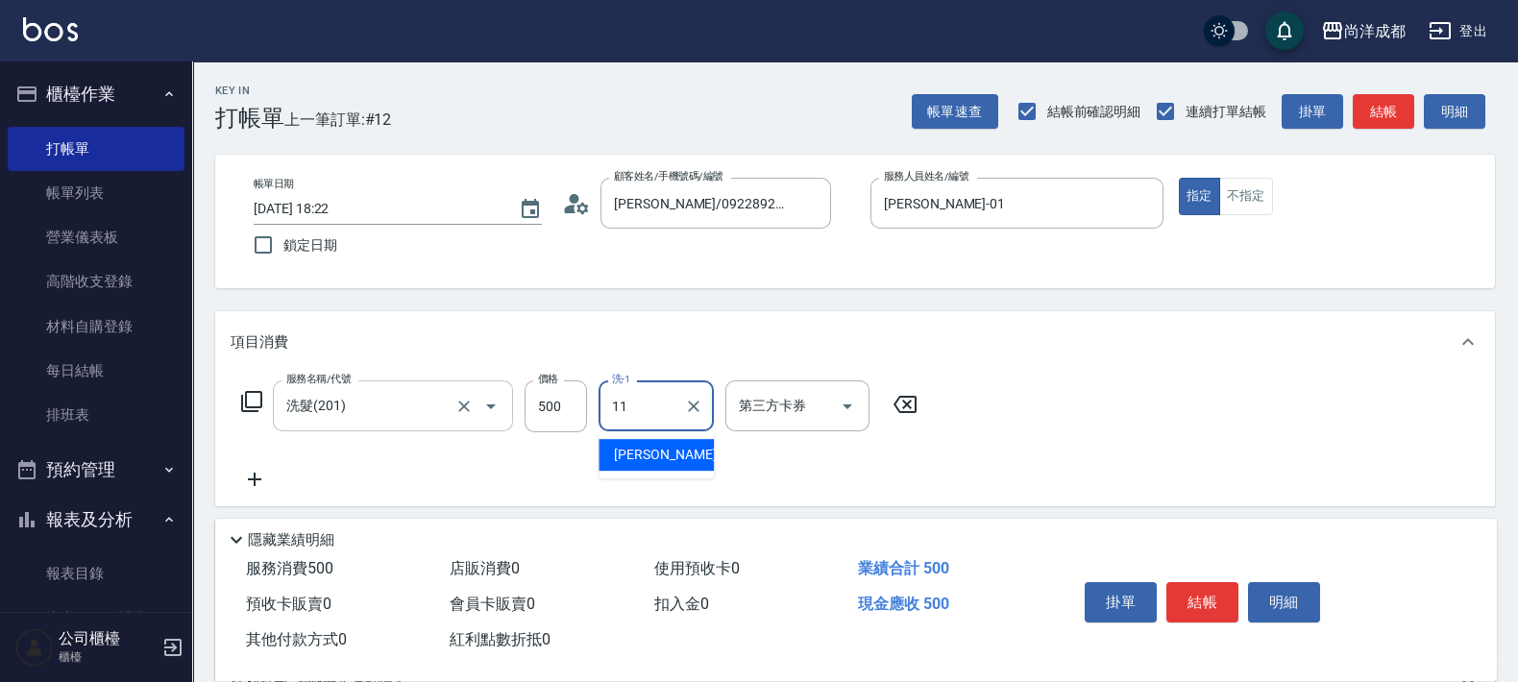
type input "[PERSON_NAME]-11"
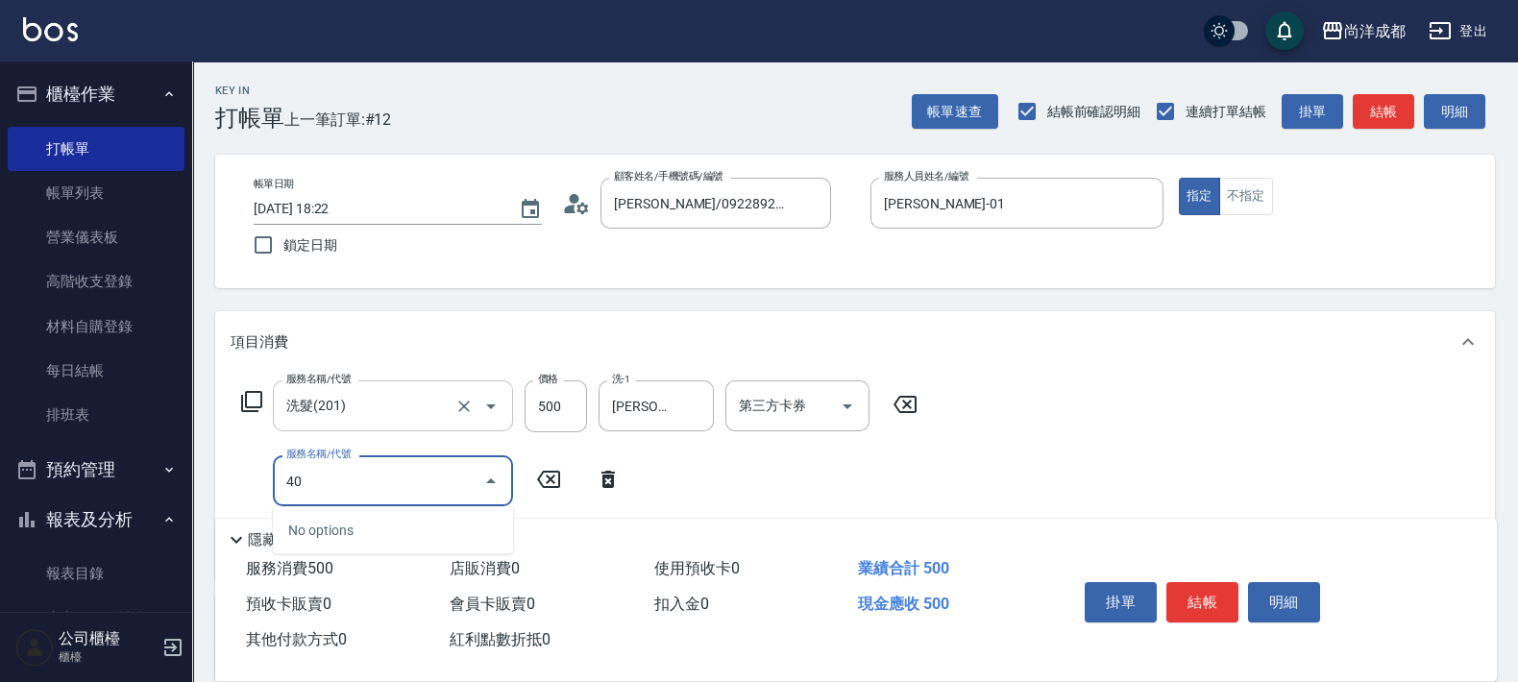
type input "401"
type input "70"
type input "剪髮(401)"
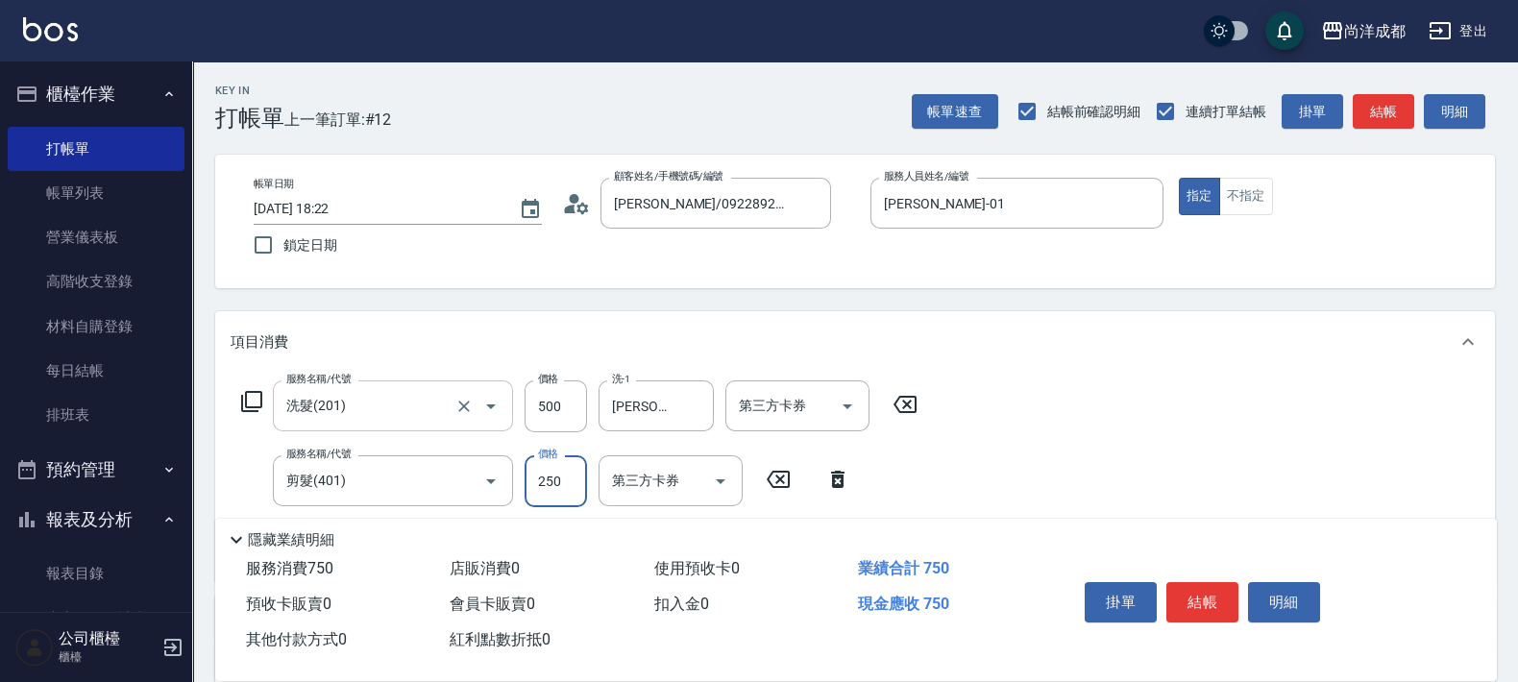
type input "9"
type input "50"
type input "973"
type input "140"
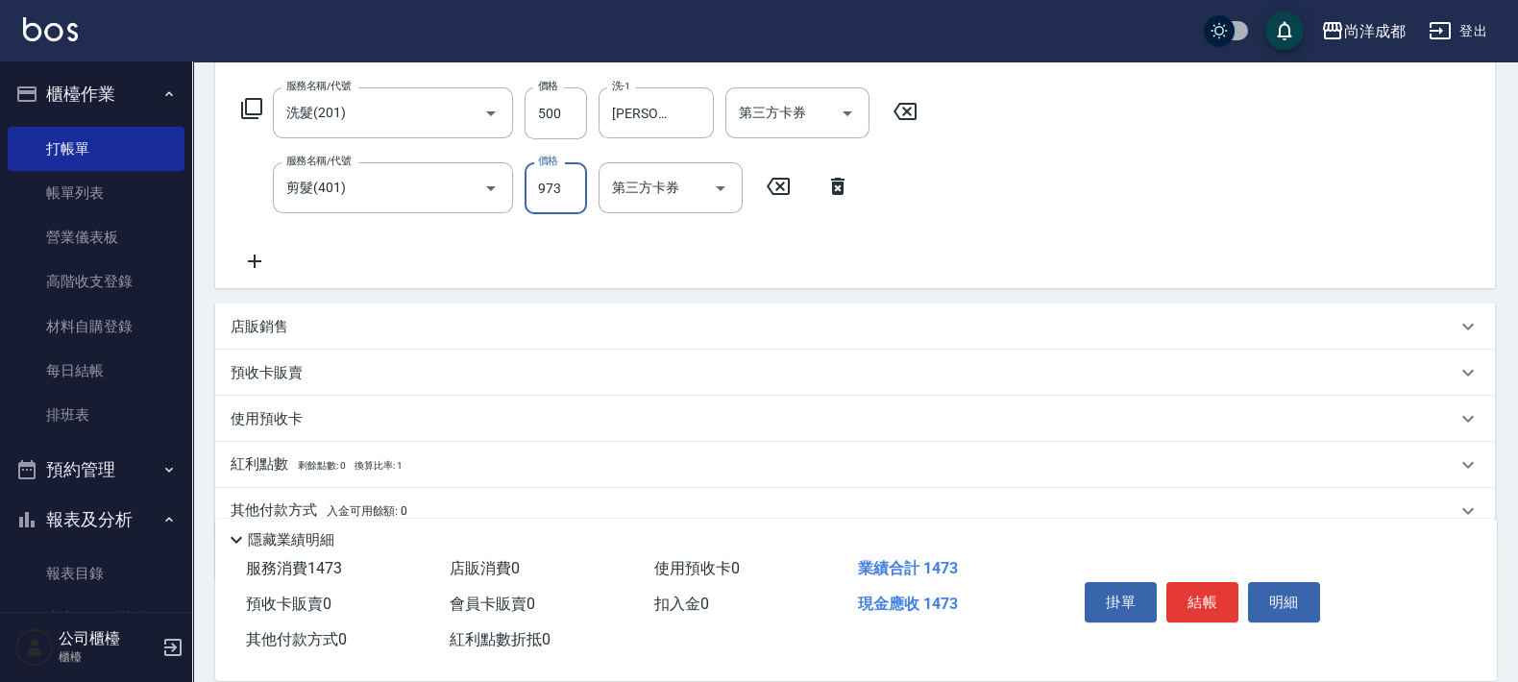
scroll to position [374, 0]
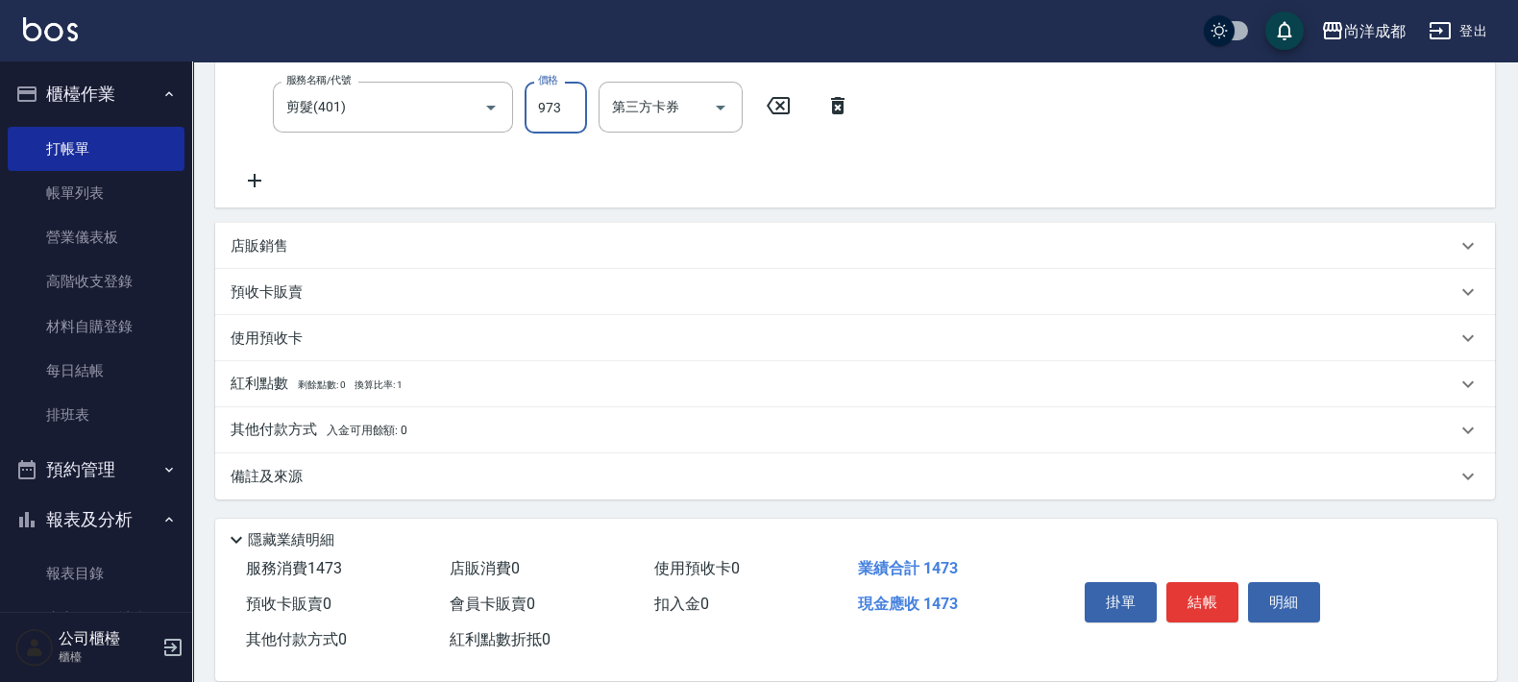
type input "973"
click at [365, 428] on span "入金可用餘額: 0" at bounding box center [368, 430] width 82 height 13
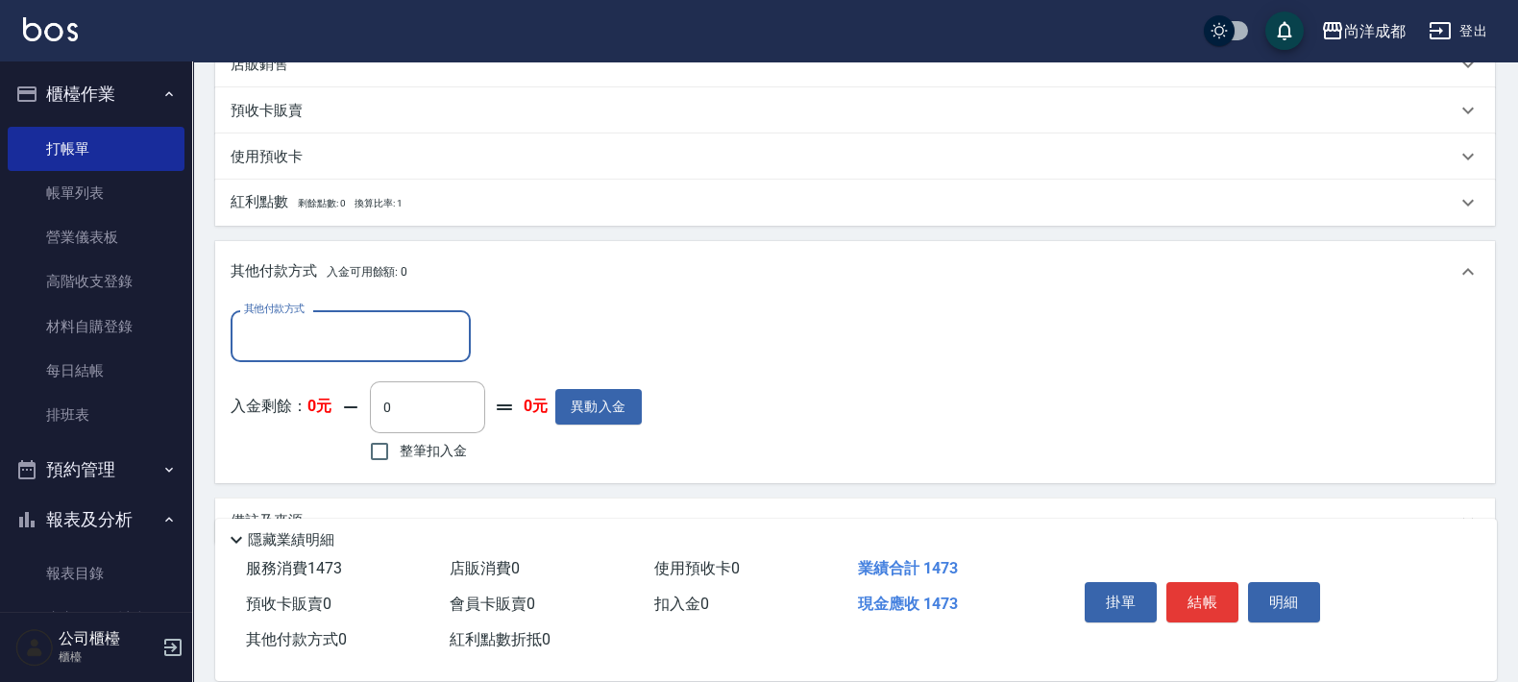
scroll to position [594, 0]
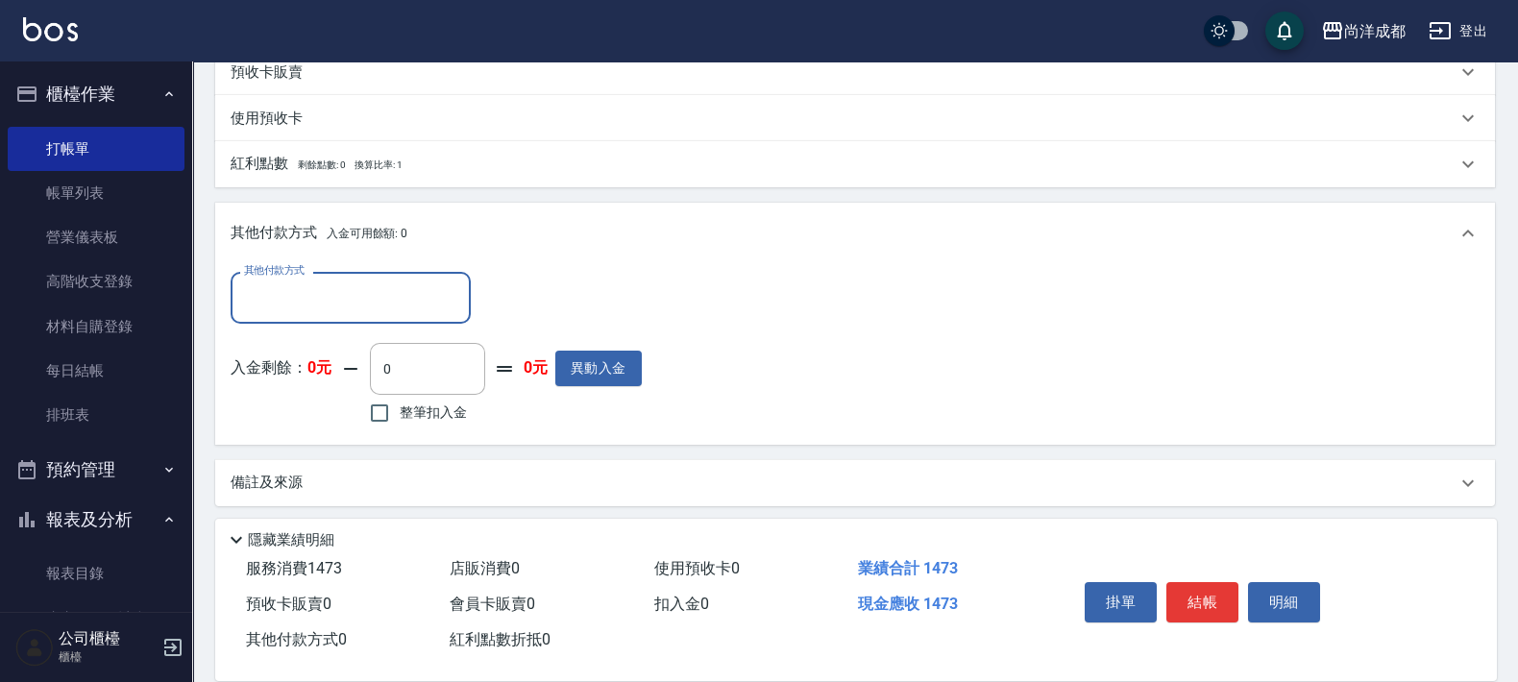
click at [341, 298] on input "其他付款方式" at bounding box center [350, 298] width 223 height 34
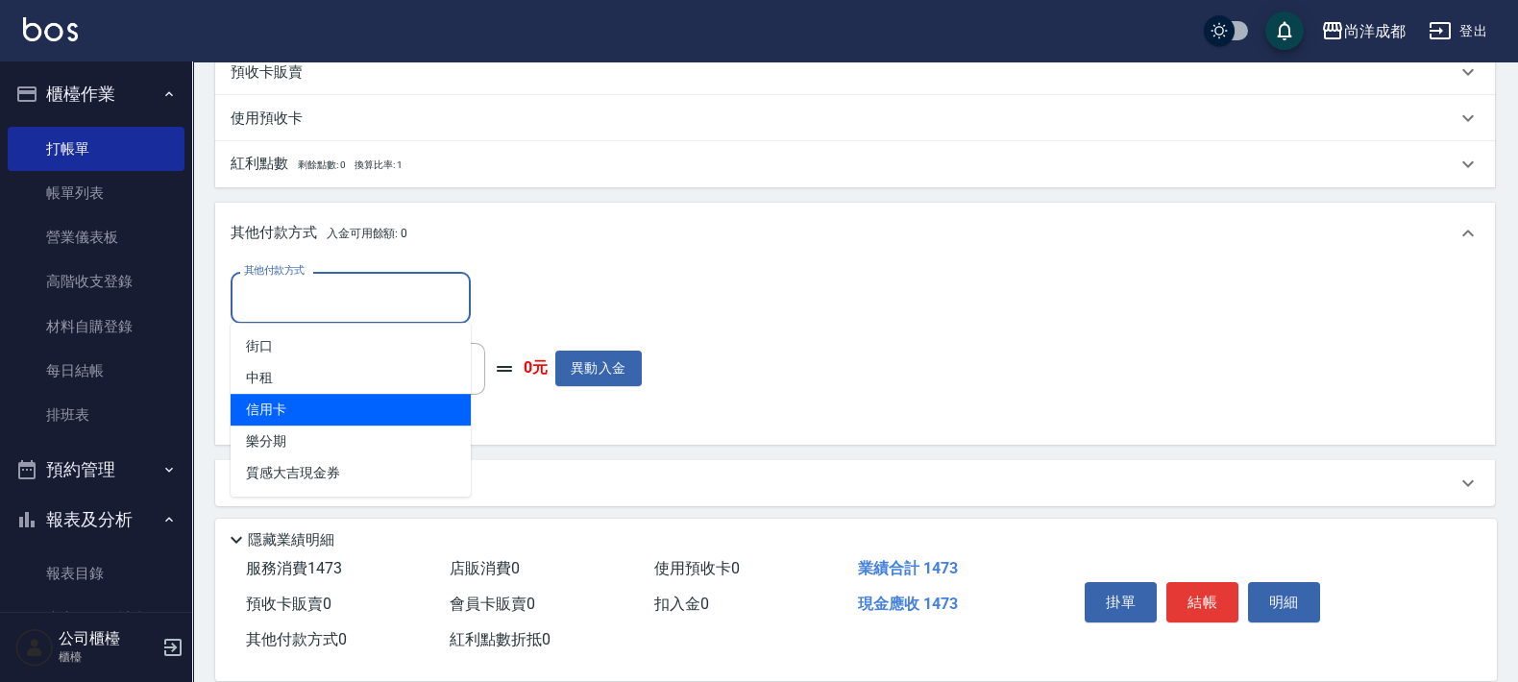
click at [365, 417] on span "信用卡" at bounding box center [351, 410] width 240 height 32
type input "信用卡"
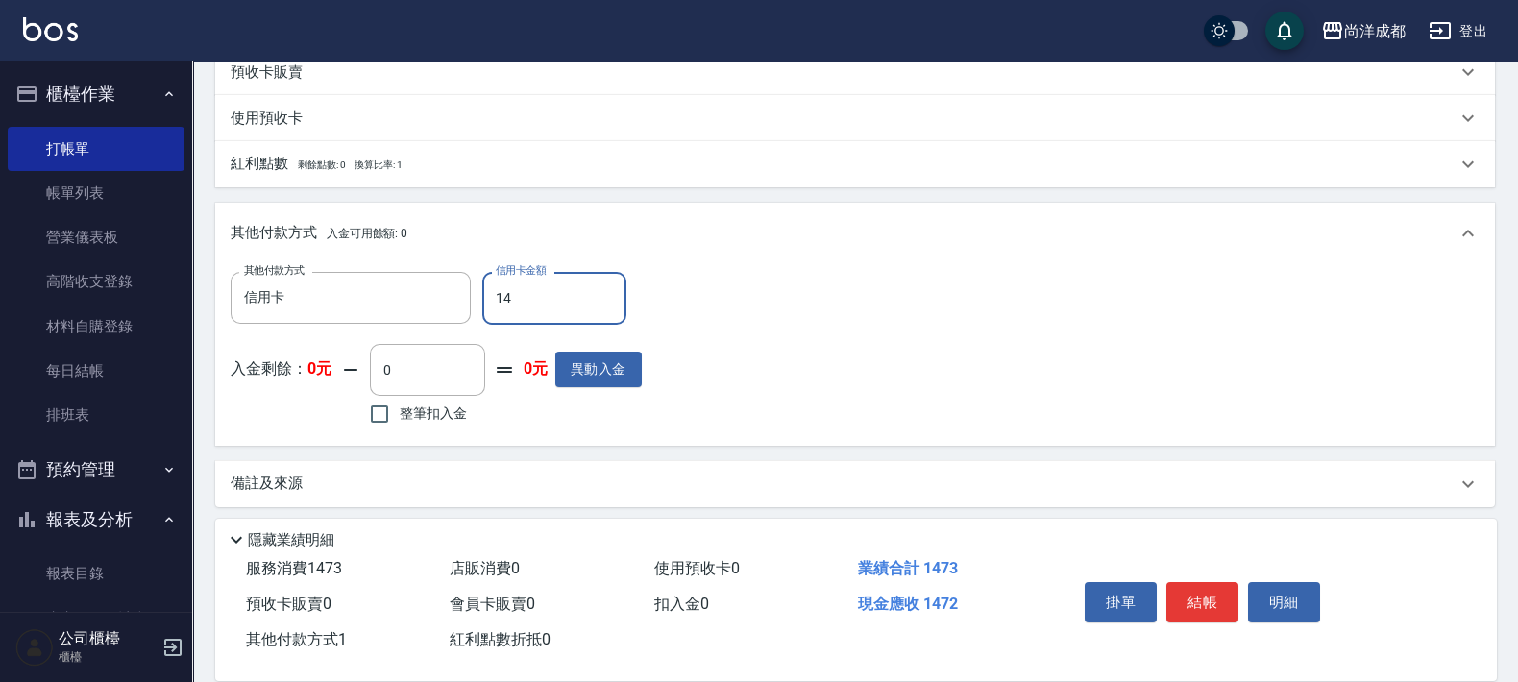
type input "147"
type input "130"
type input "1473"
type input "0"
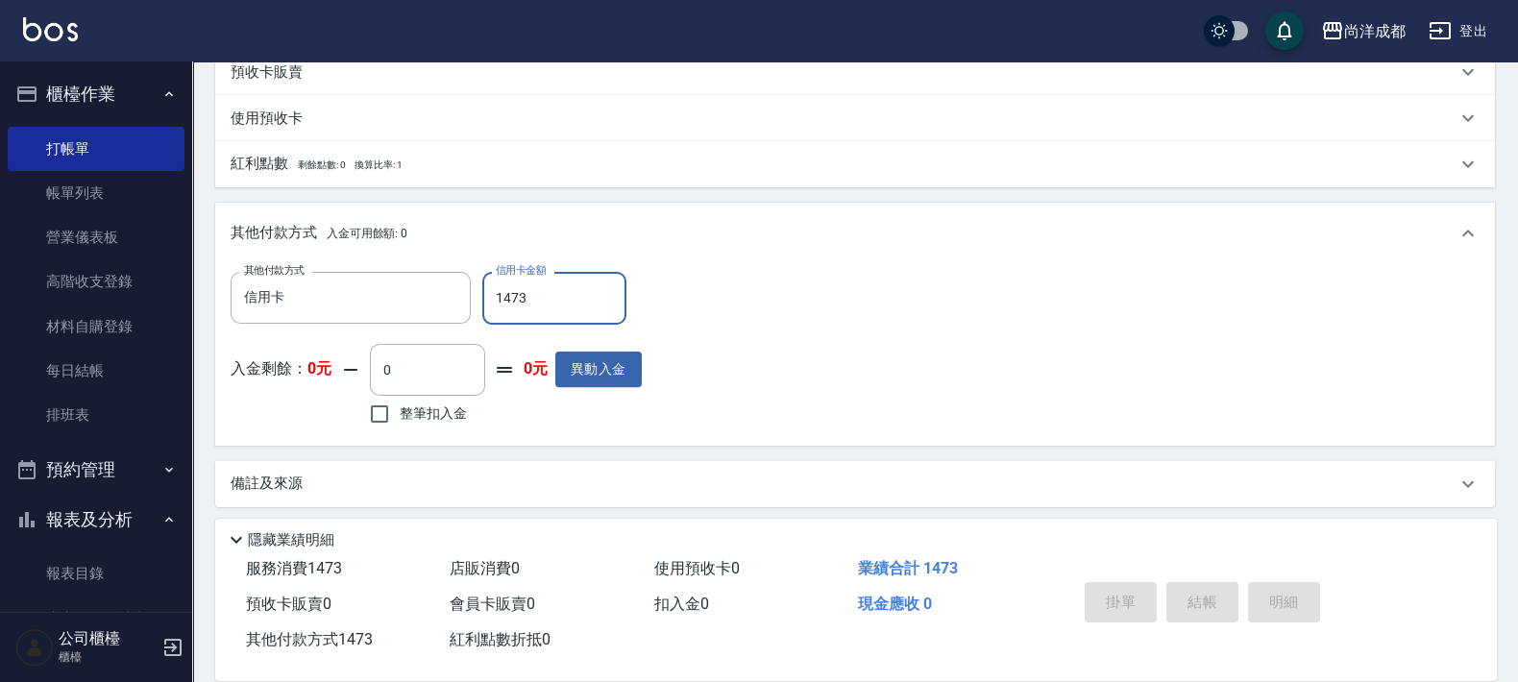
type input "[DATE] 18:24"
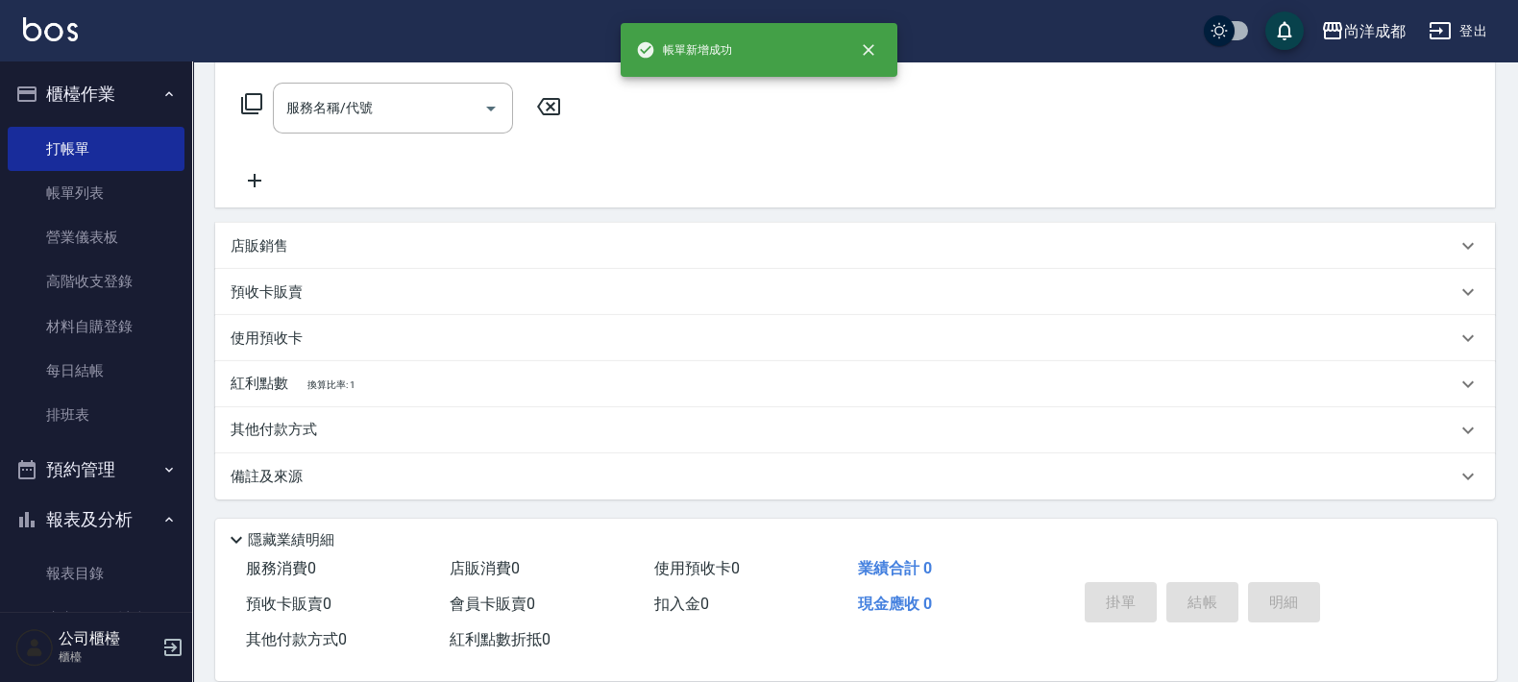
scroll to position [0, 0]
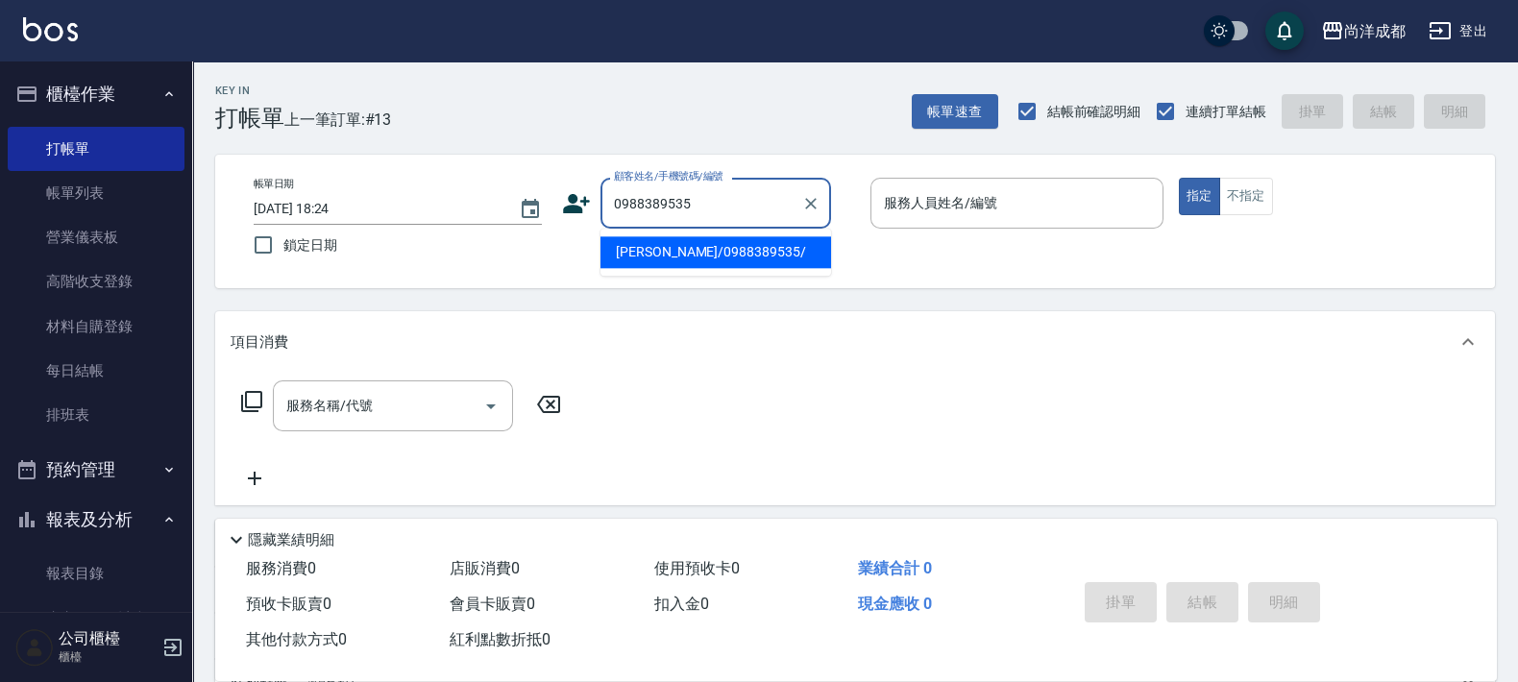
type input "[PERSON_NAME]/0988389535/"
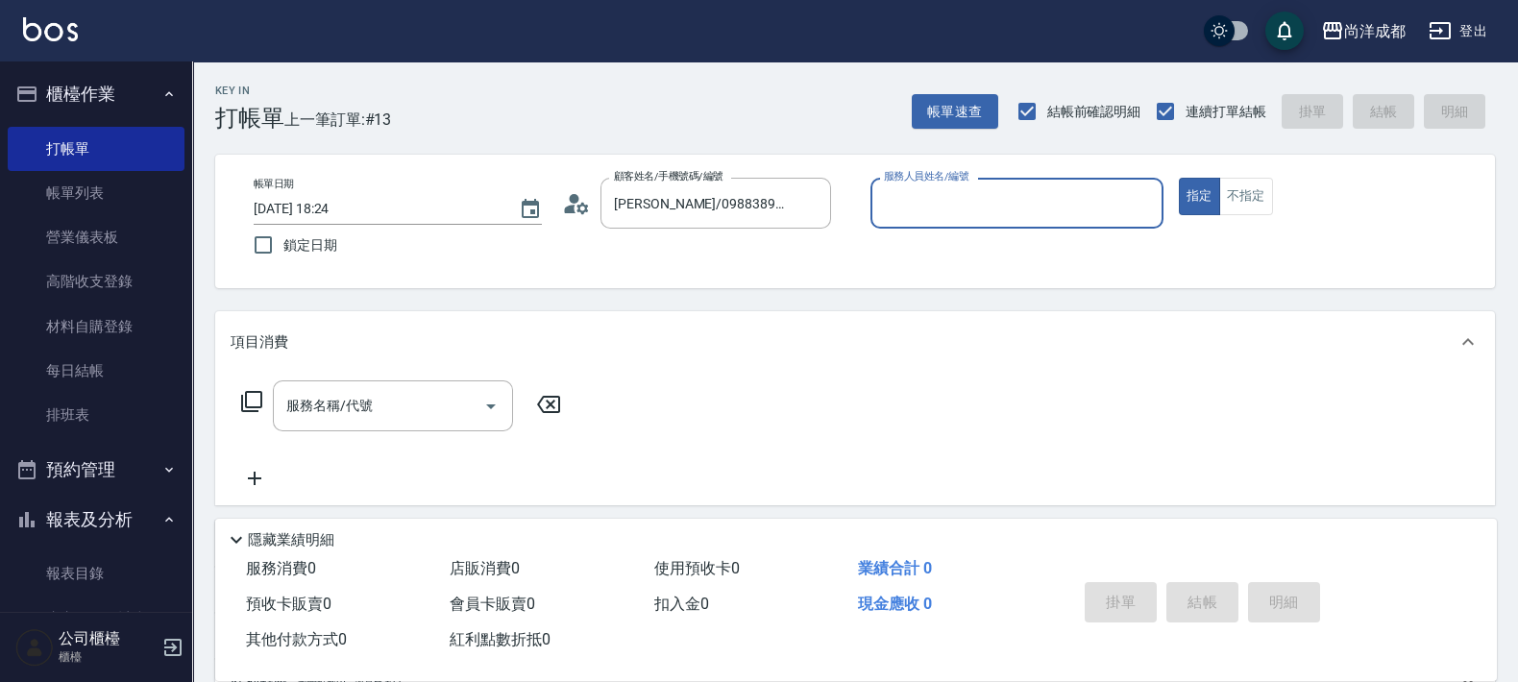
type input "[PERSON_NAME]-01"
click at [1179, 178] on button "指定" at bounding box center [1199, 196] width 41 height 37
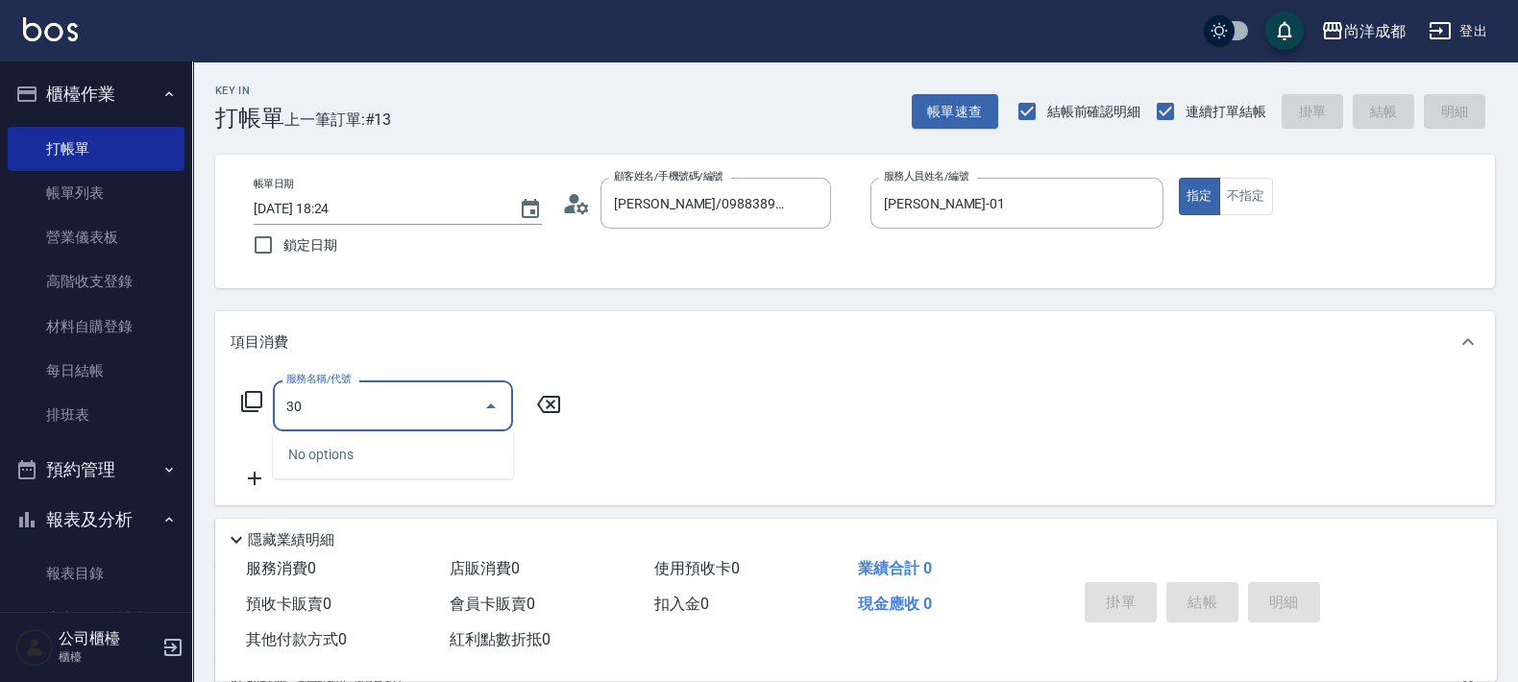
type input "301"
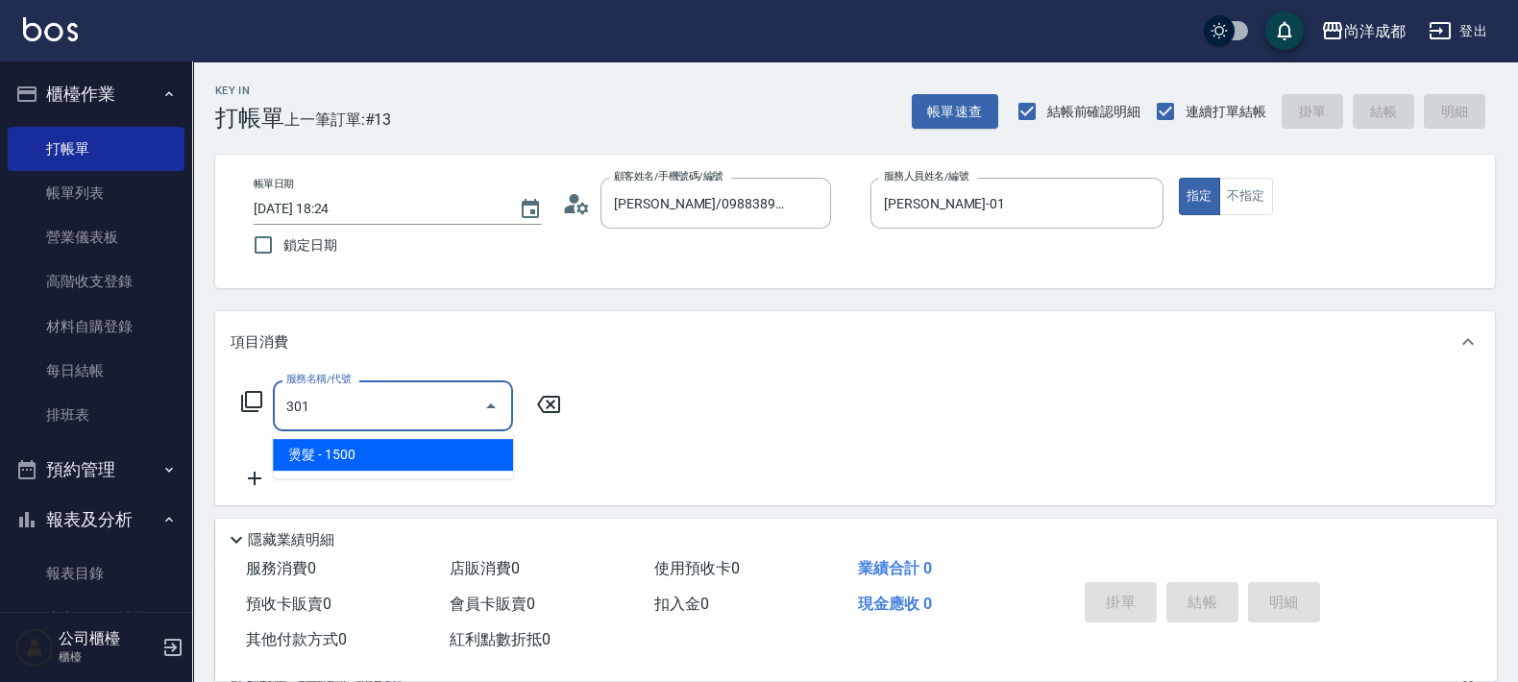
type input "150"
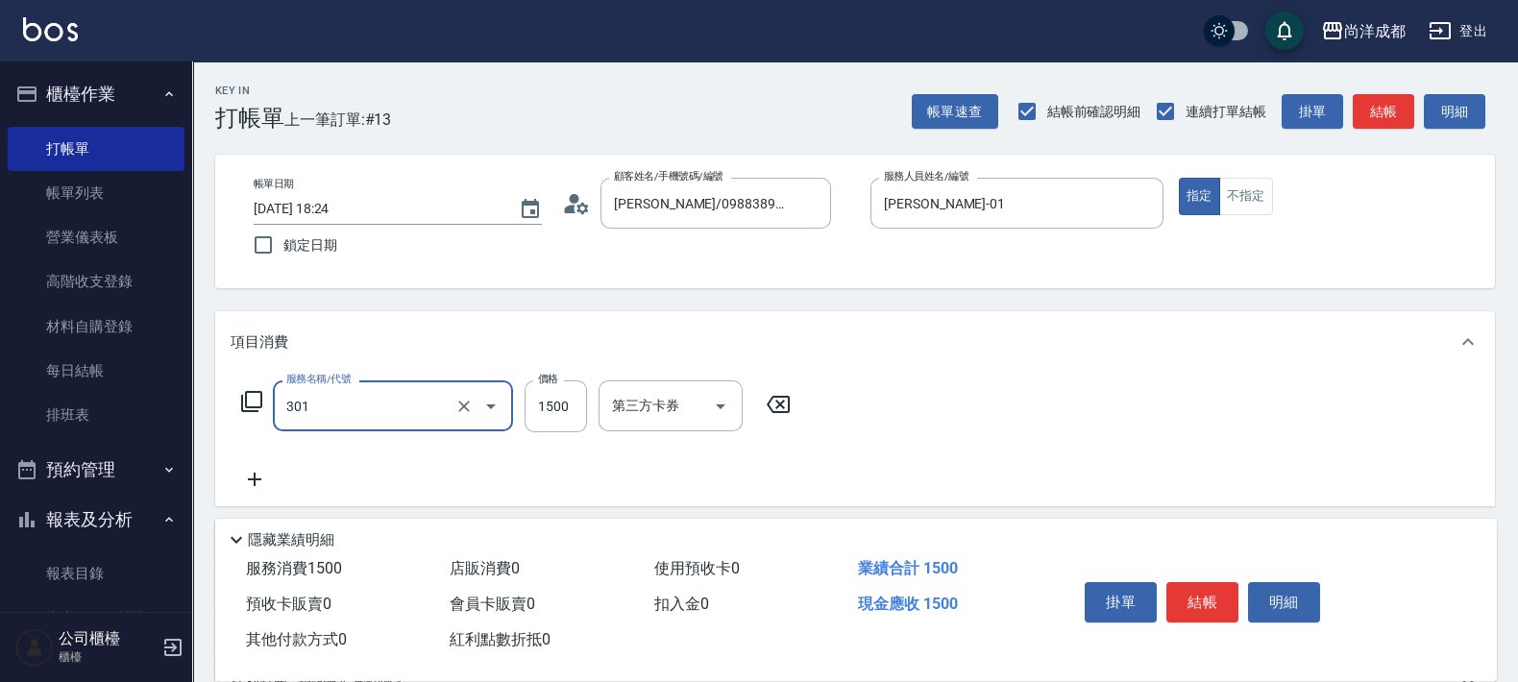
type input "燙髮(301)"
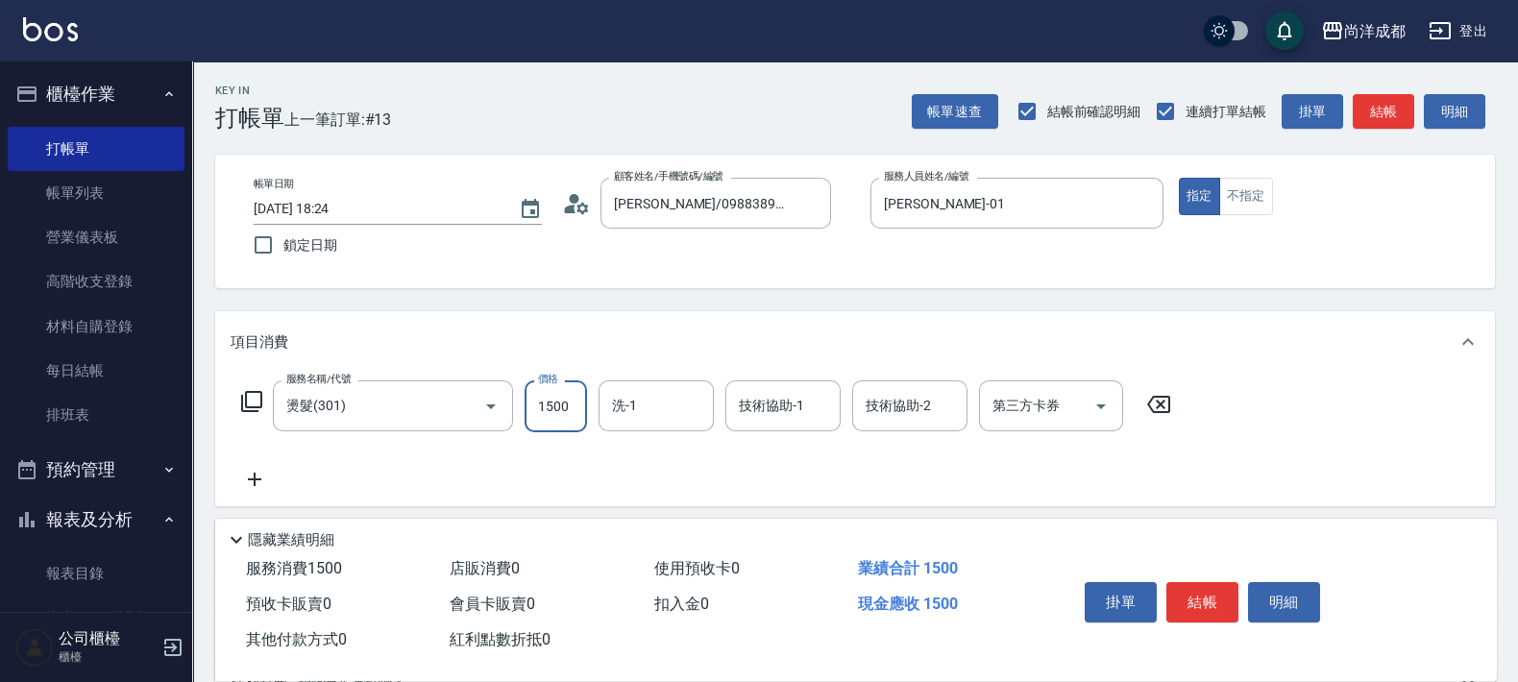
type input "3"
type input "0"
type input "304"
type input "30"
type input "3040"
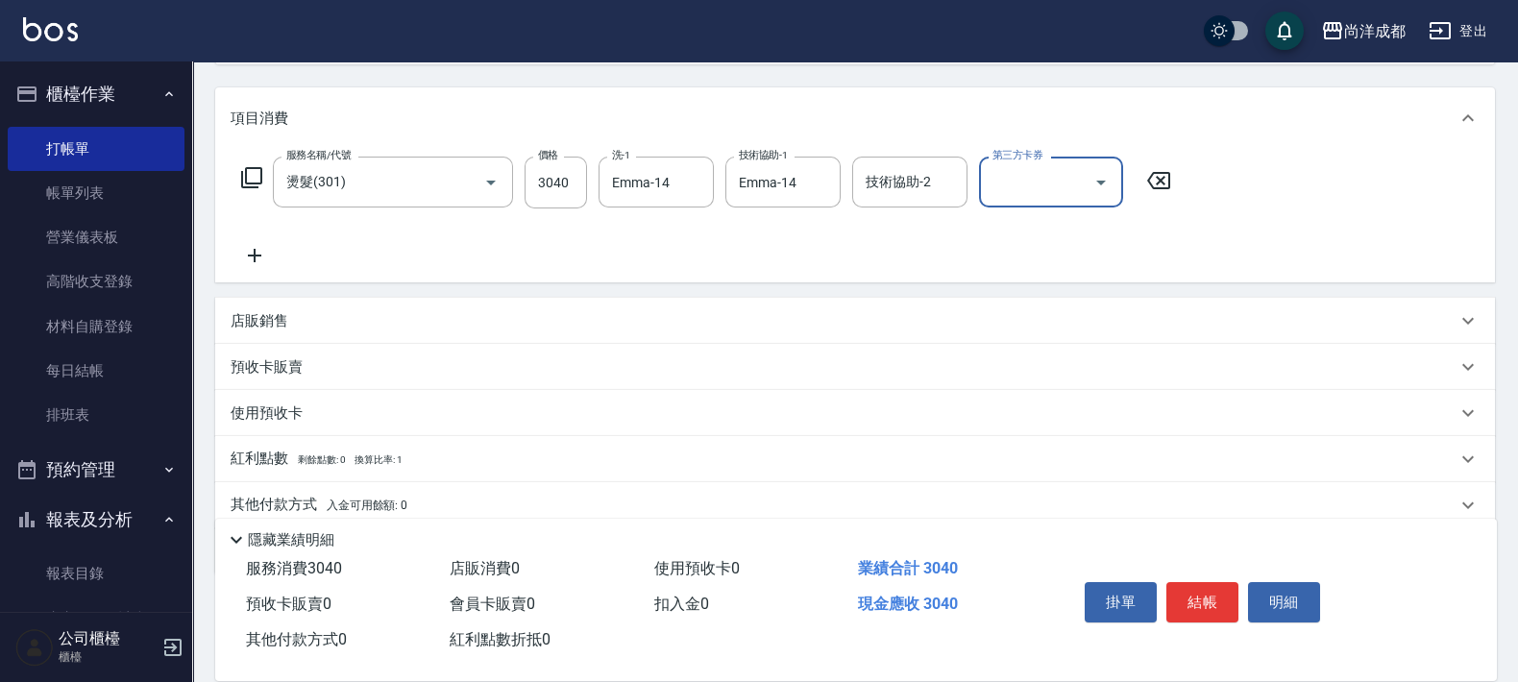
scroll to position [298, 0]
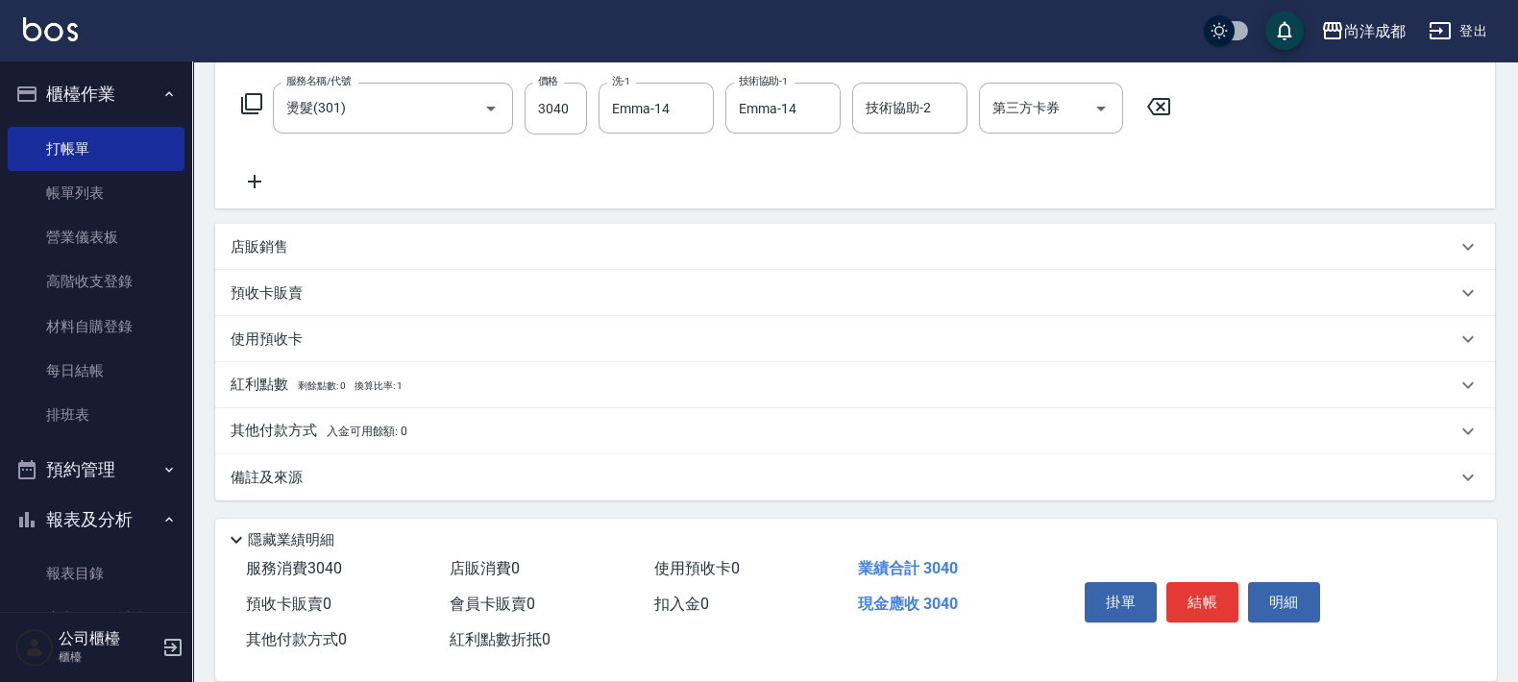
click at [309, 432] on p "其他付款方式 入金可用餘額: 0" at bounding box center [319, 431] width 177 height 21
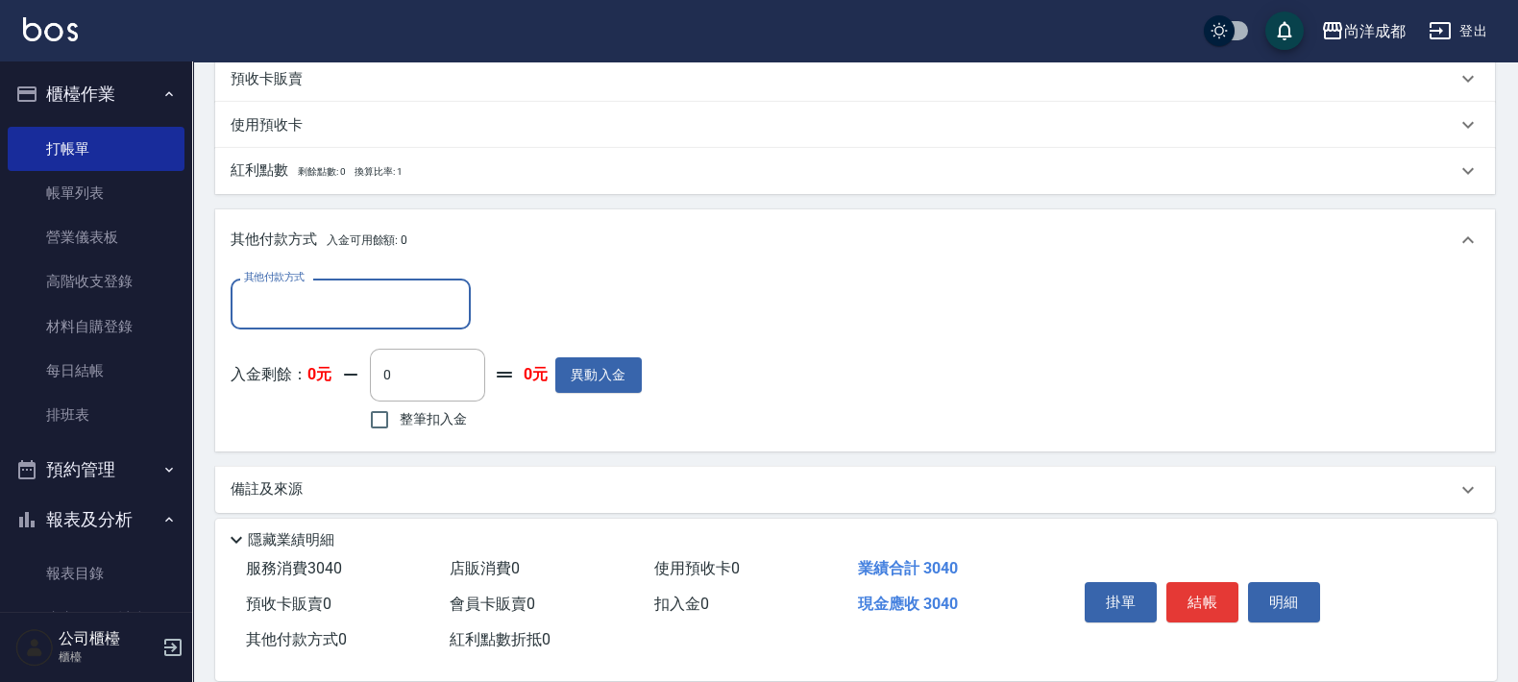
scroll to position [519, 0]
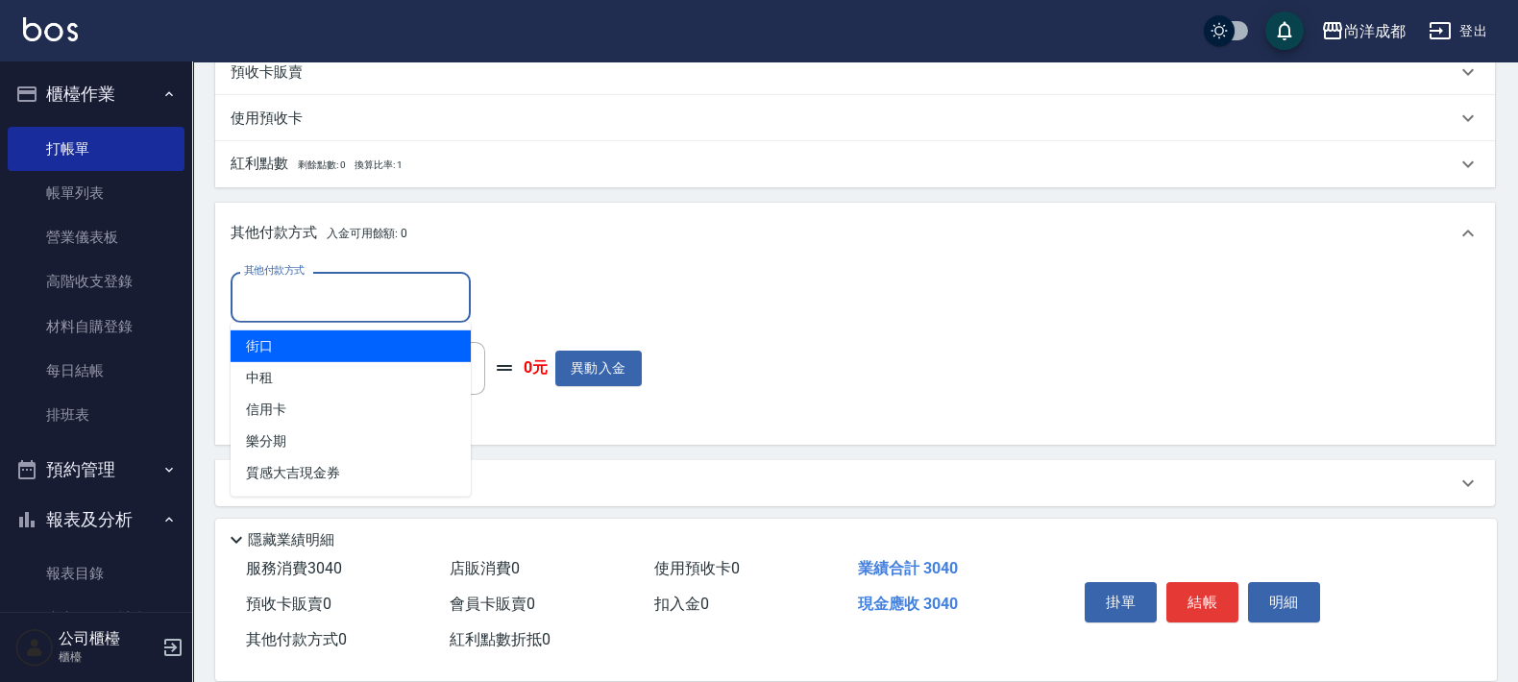
drag, startPoint x: 312, startPoint y: 310, endPoint x: 317, endPoint y: 341, distance: 31.1
click at [312, 309] on input "其他付款方式" at bounding box center [350, 298] width 223 height 34
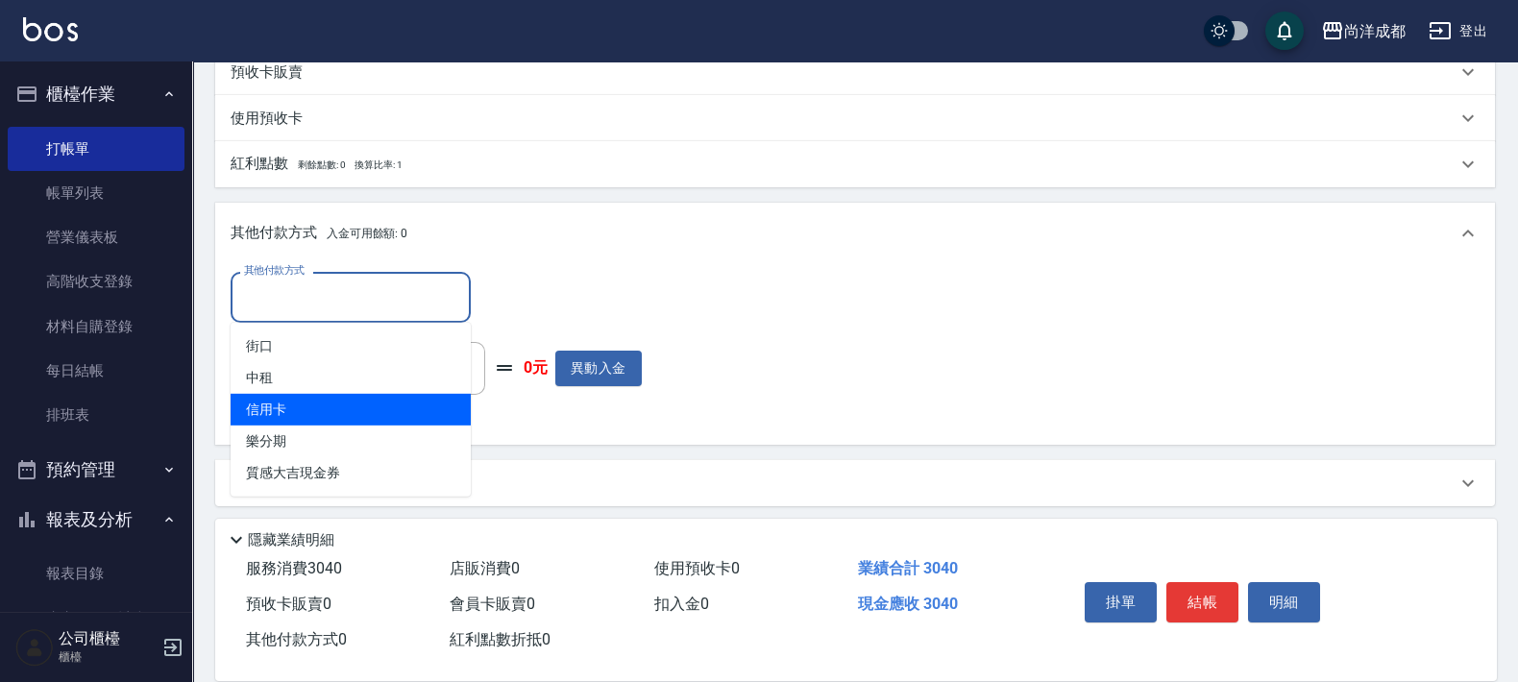
click at [359, 402] on span "信用卡" at bounding box center [351, 410] width 240 height 32
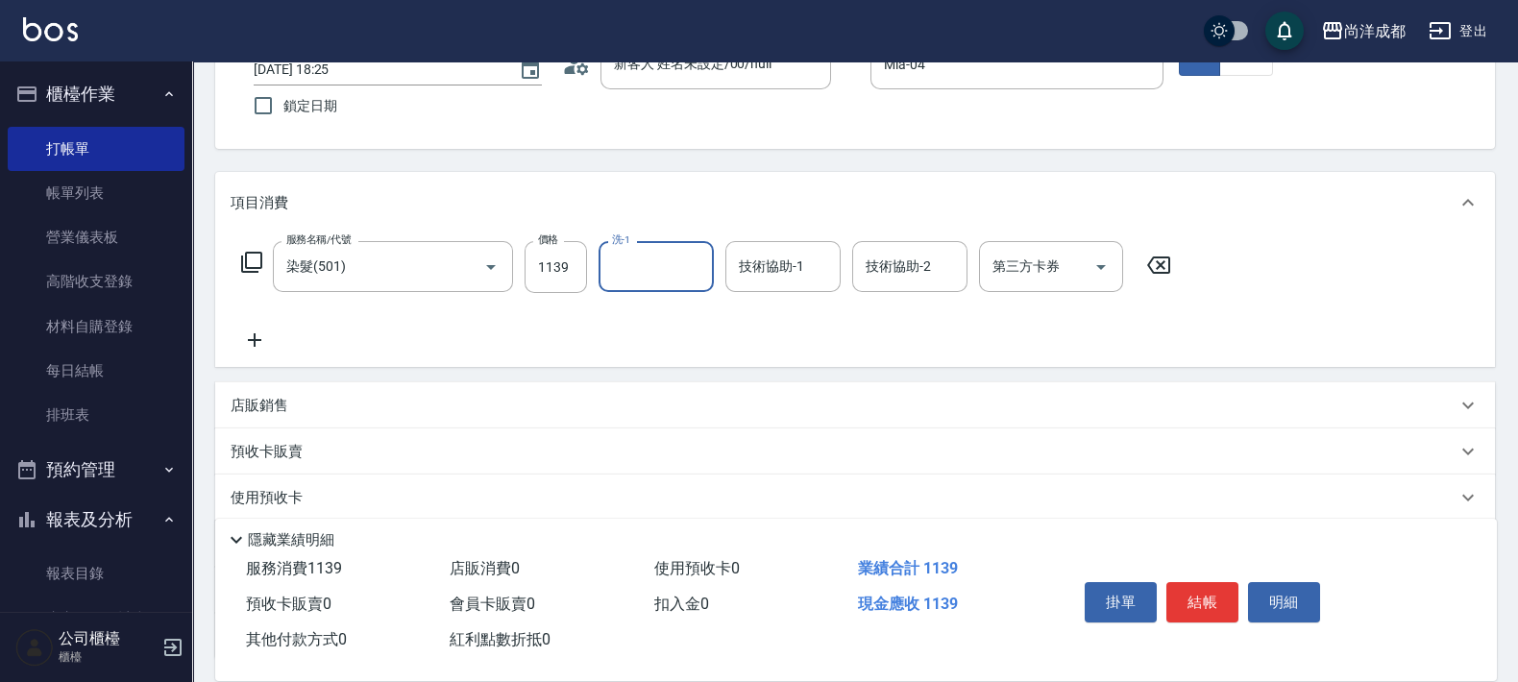
scroll to position [298, 0]
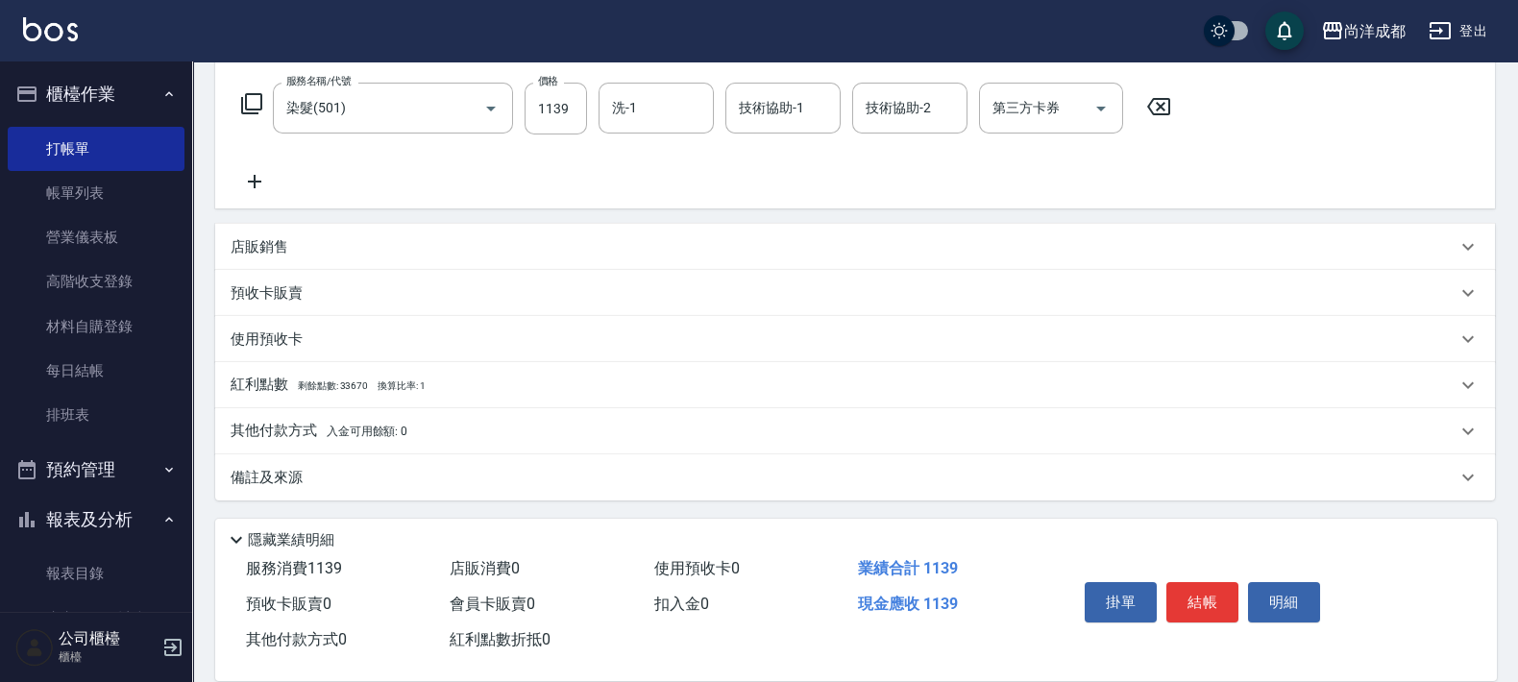
drag, startPoint x: 282, startPoint y: 235, endPoint x: 341, endPoint y: 280, distance: 73.4
click at [282, 237] on p "店販銷售" at bounding box center [260, 247] width 58 height 20
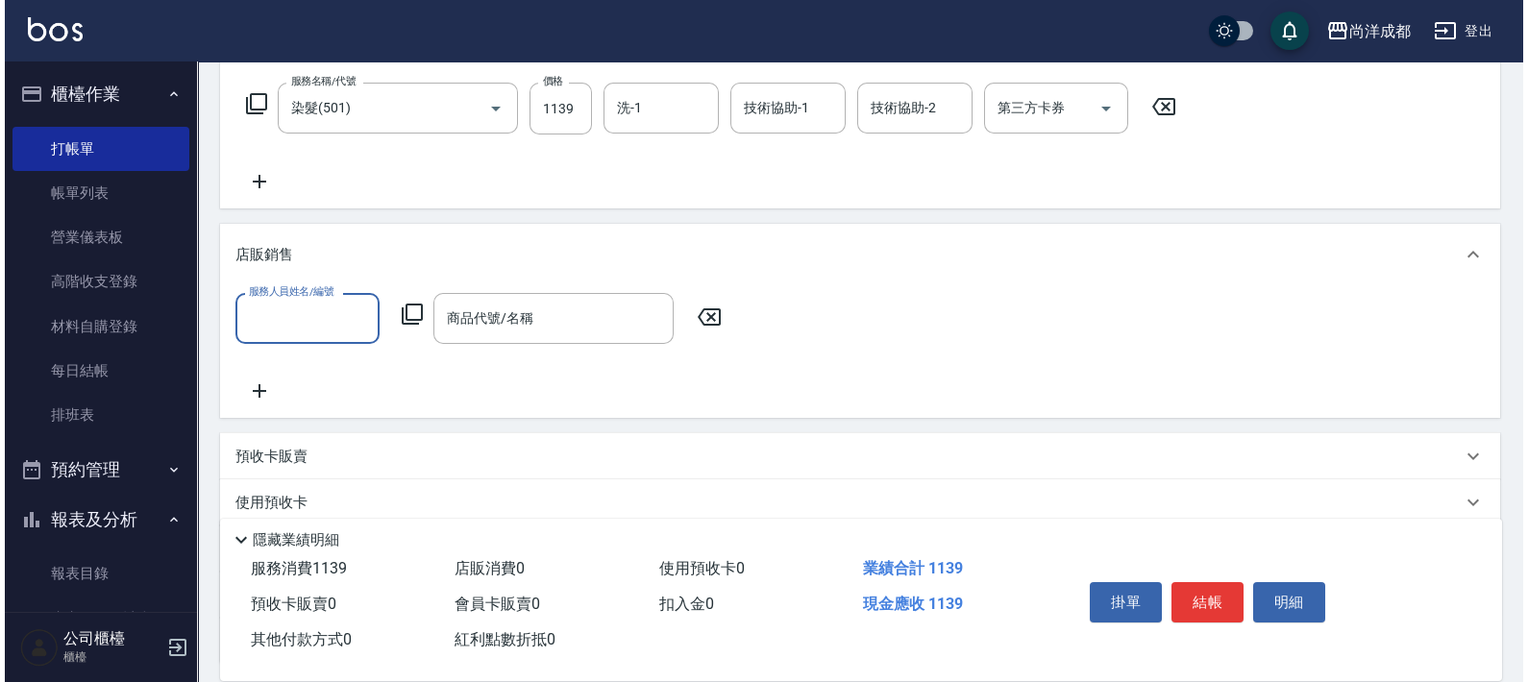
scroll to position [0, 0]
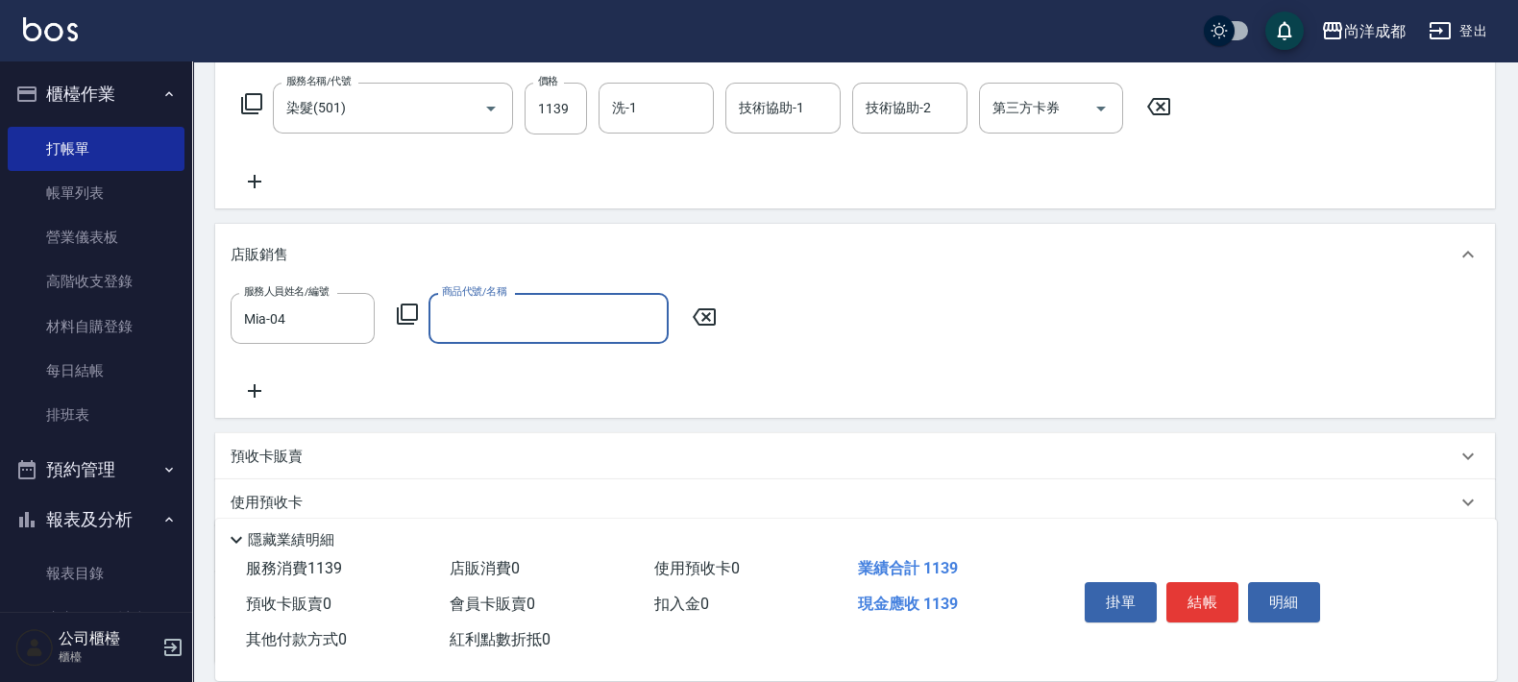
click at [405, 313] on icon at bounding box center [407, 314] width 23 height 23
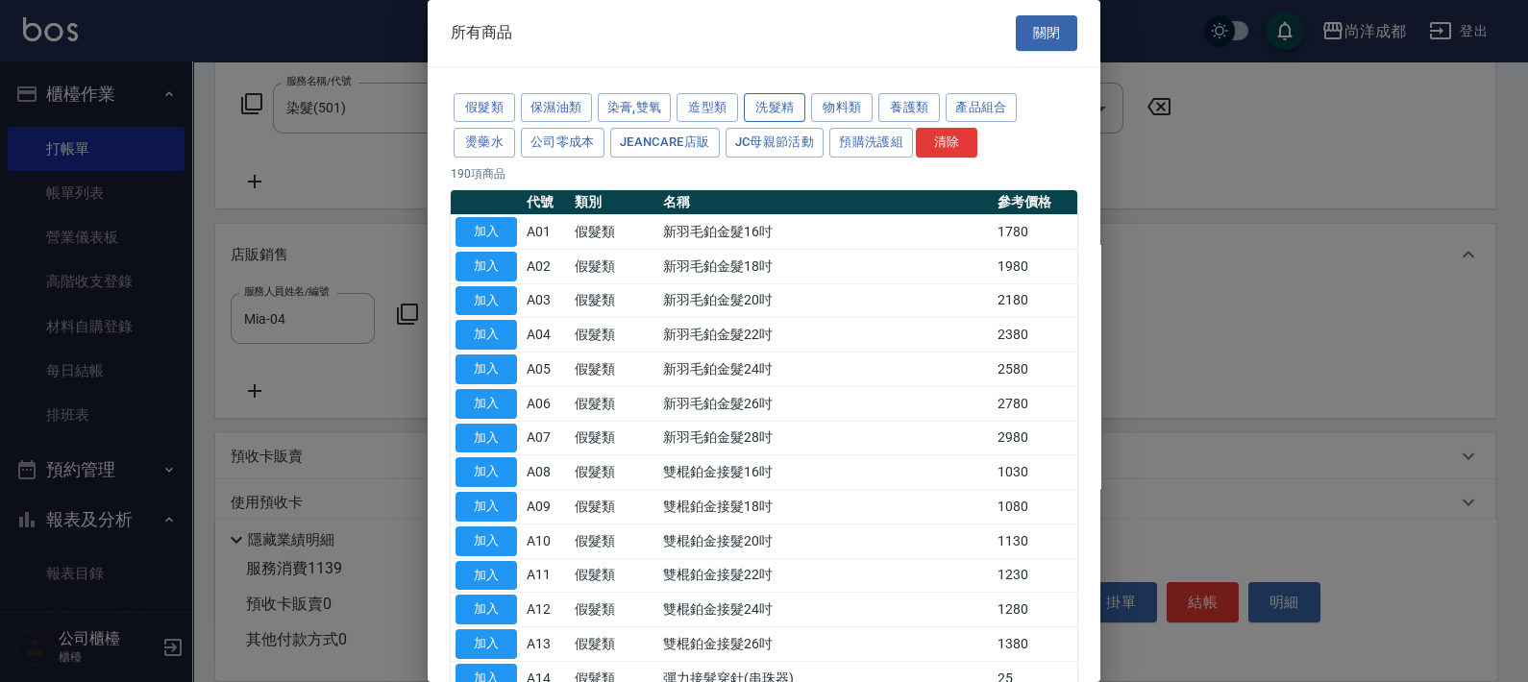
click at [773, 106] on button "洗髮精" at bounding box center [774, 108] width 61 height 30
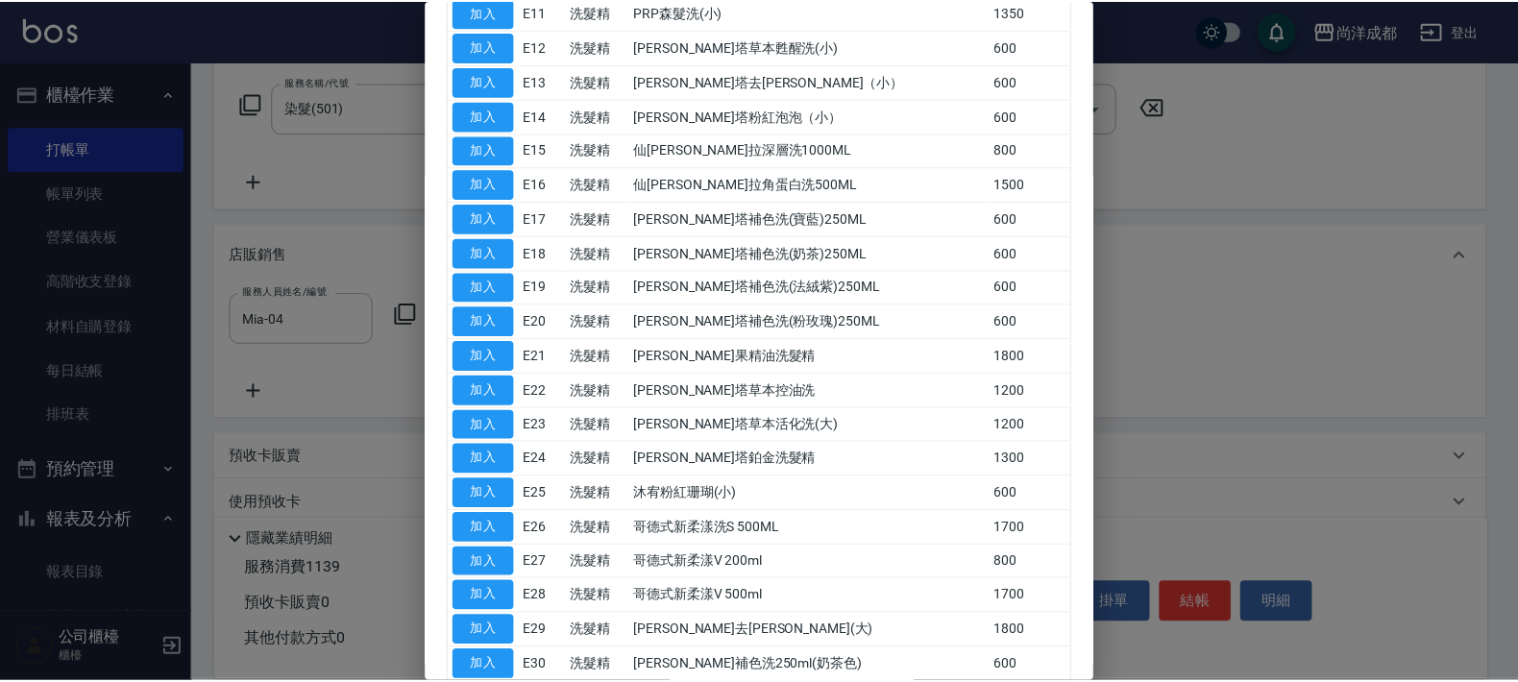
scroll to position [601, 0]
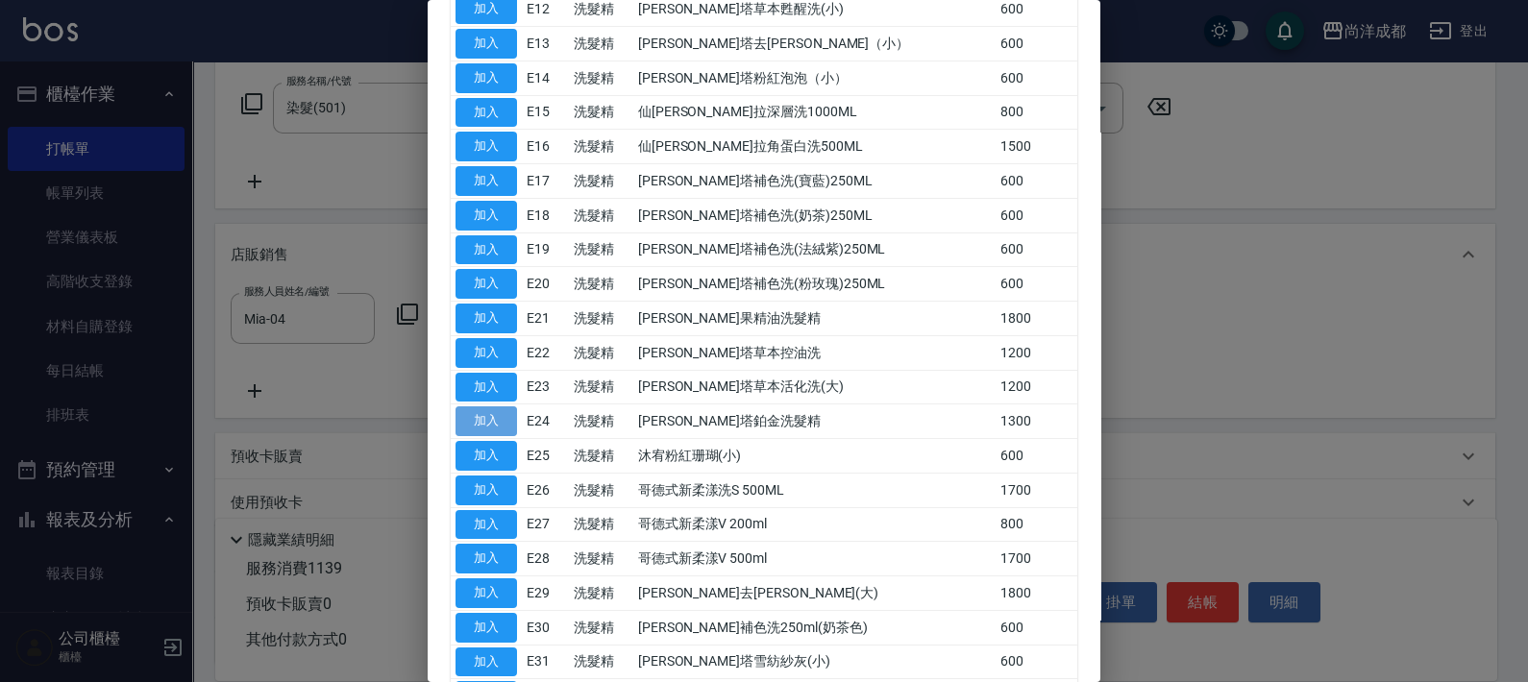
click at [501, 422] on button "加入" at bounding box center [485, 421] width 61 height 30
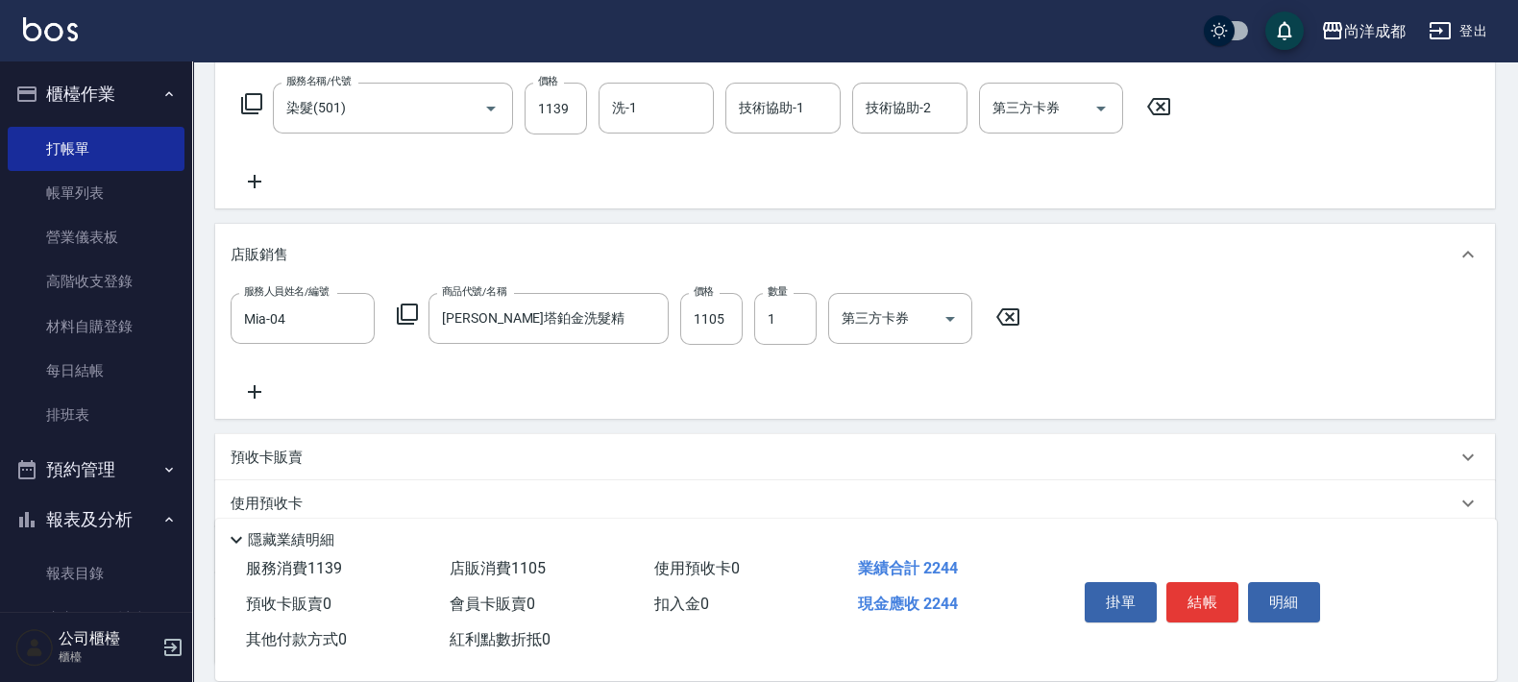
click at [258, 396] on icon at bounding box center [255, 392] width 48 height 23
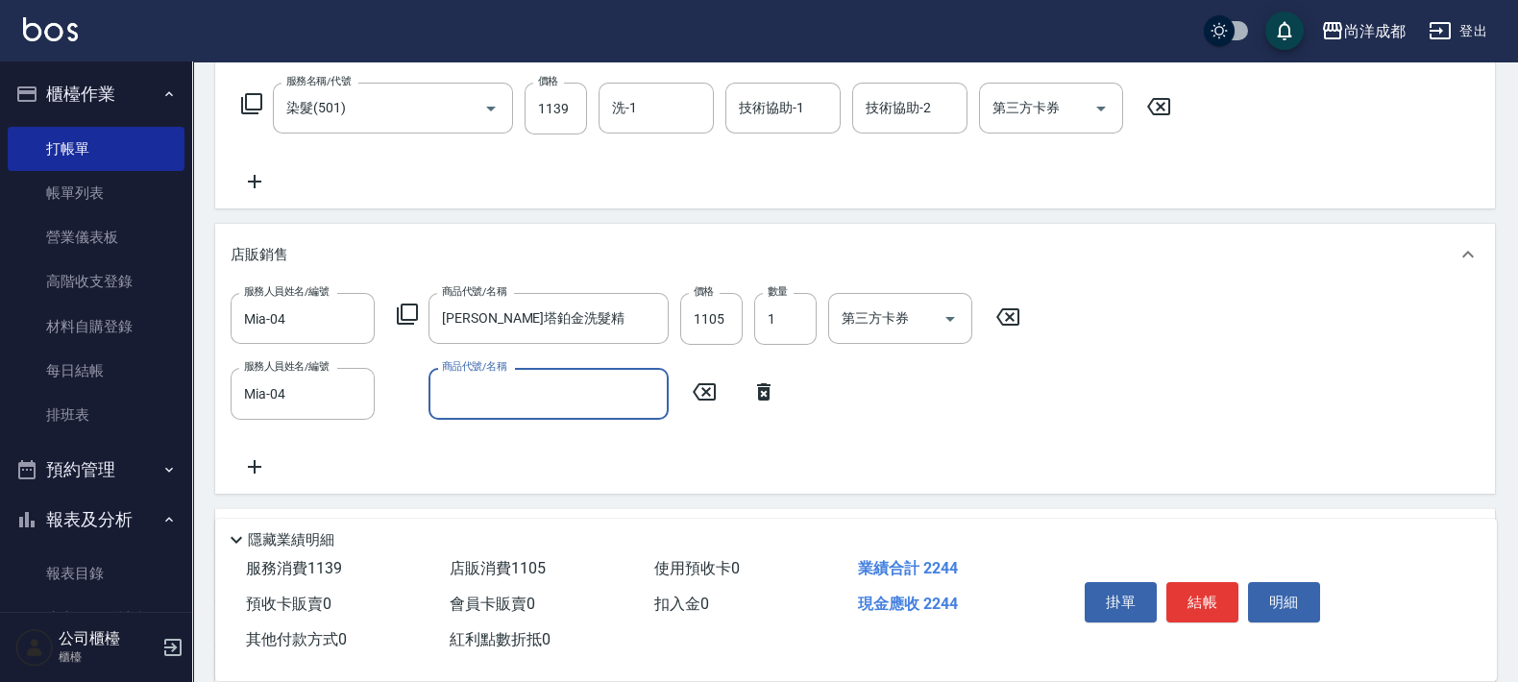
click at [528, 394] on input "商品代號/名稱" at bounding box center [548, 394] width 223 height 34
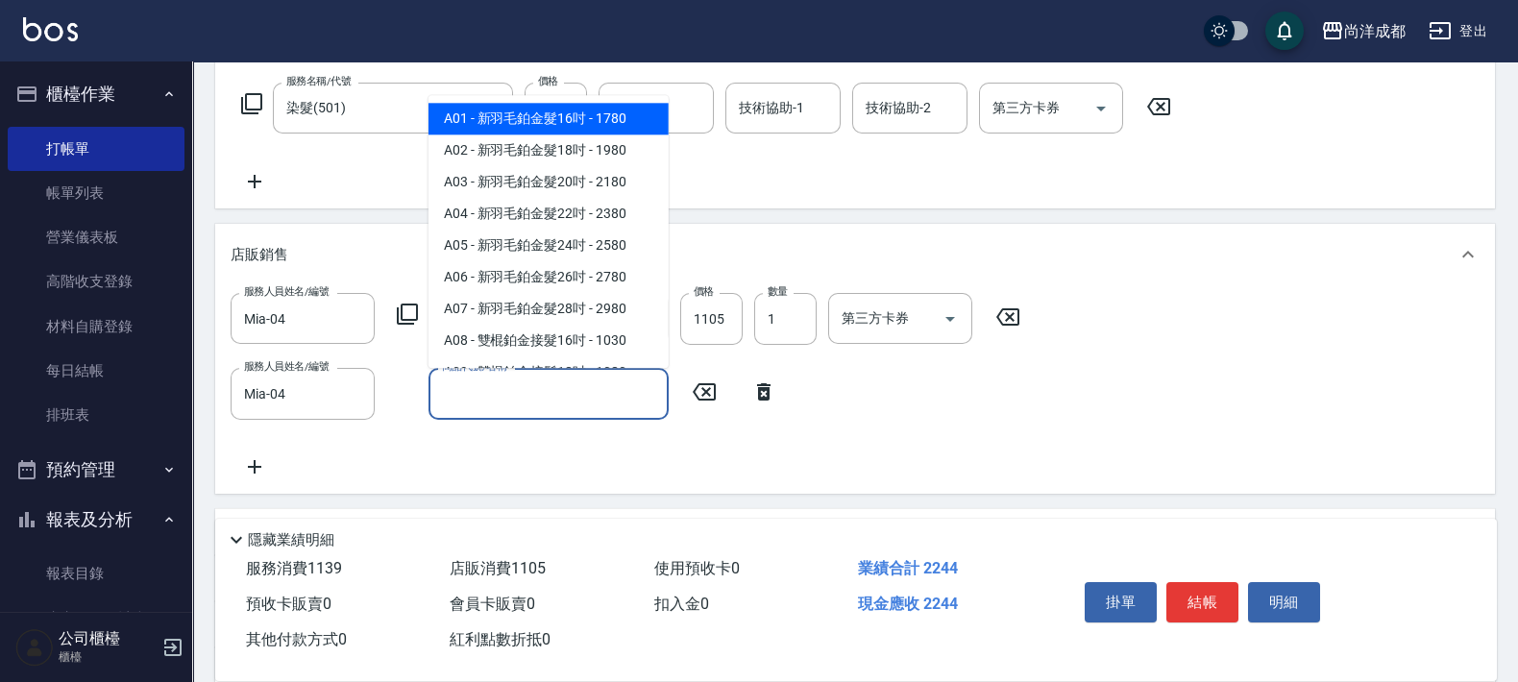
click at [398, 431] on div "服務人員姓名/編號 Mia-04 服務人員姓名/編號 商品代號/名稱 [PERSON_NAME]塔鉑金洗髮精 商品代號/名稱 價格 1105 價格 數量 1 …" at bounding box center [855, 385] width 1249 height 184
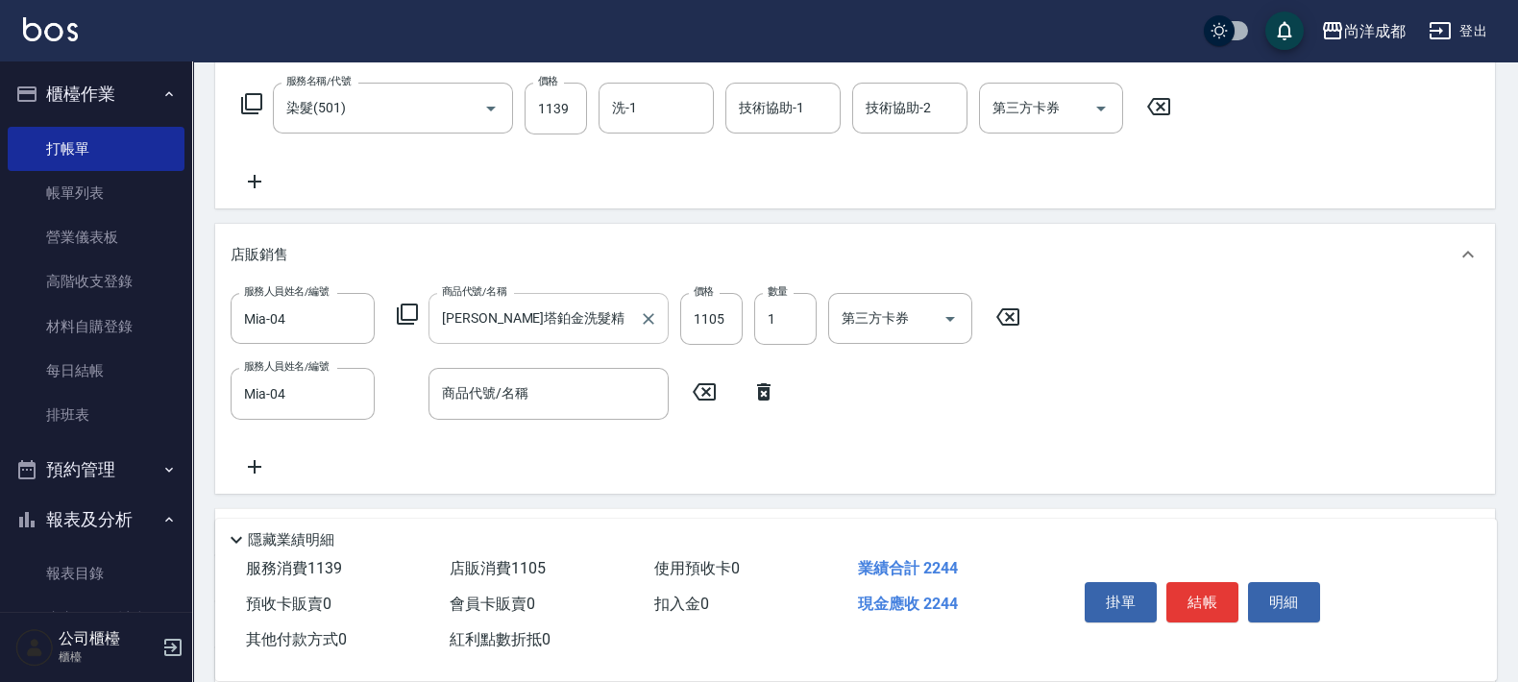
click at [573, 324] on input "[PERSON_NAME]塔鉑金洗髮精" at bounding box center [534, 319] width 194 height 34
click at [567, 398] on input "商品代號/名稱" at bounding box center [548, 394] width 223 height 34
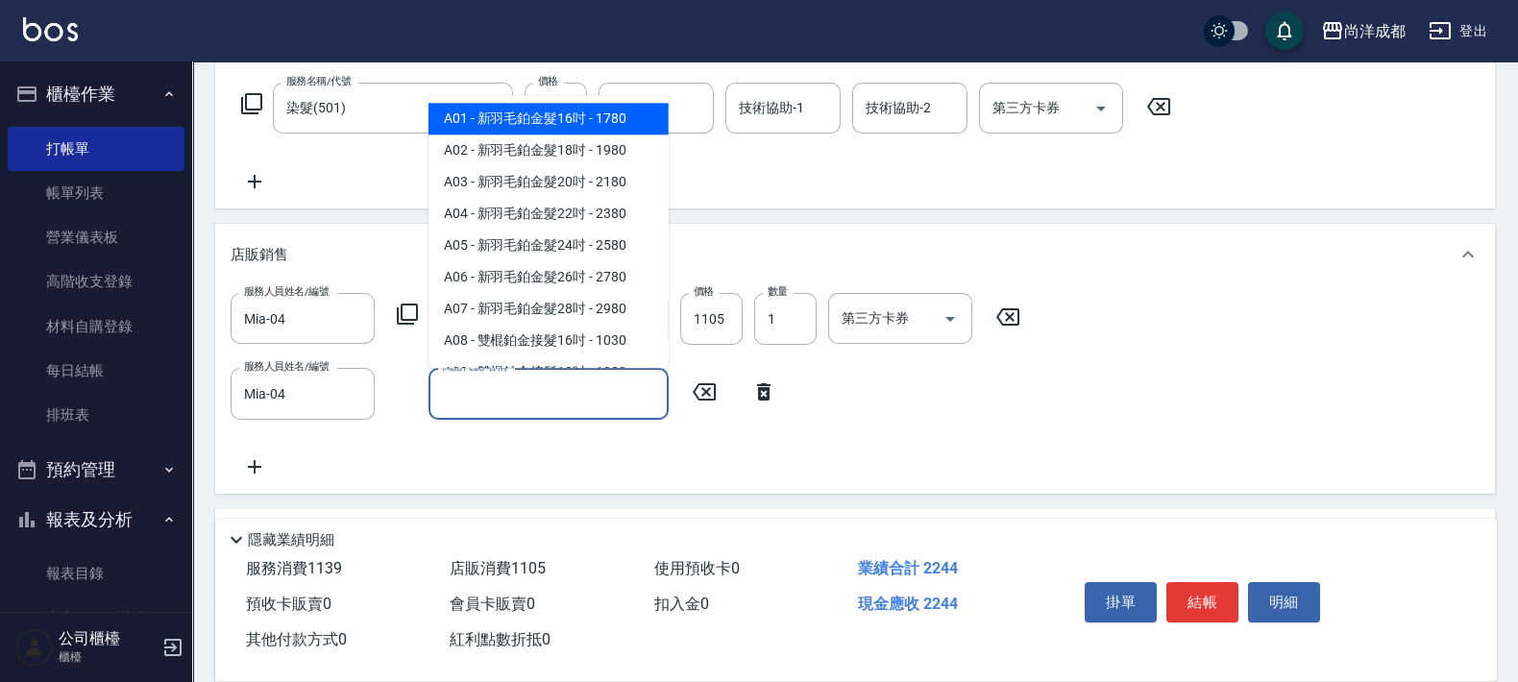
click at [555, 390] on input "商品代號/名稱" at bounding box center [548, 394] width 223 height 34
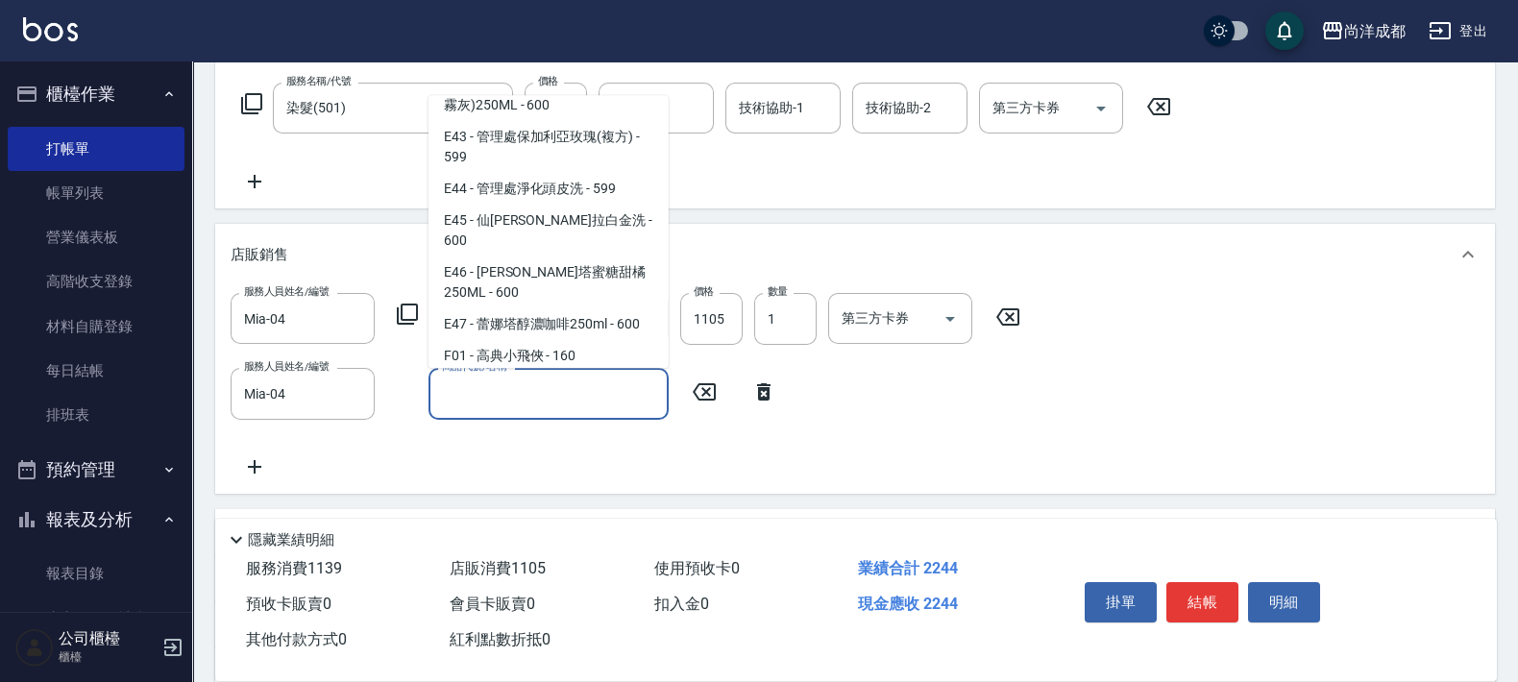
scroll to position [4564, 0]
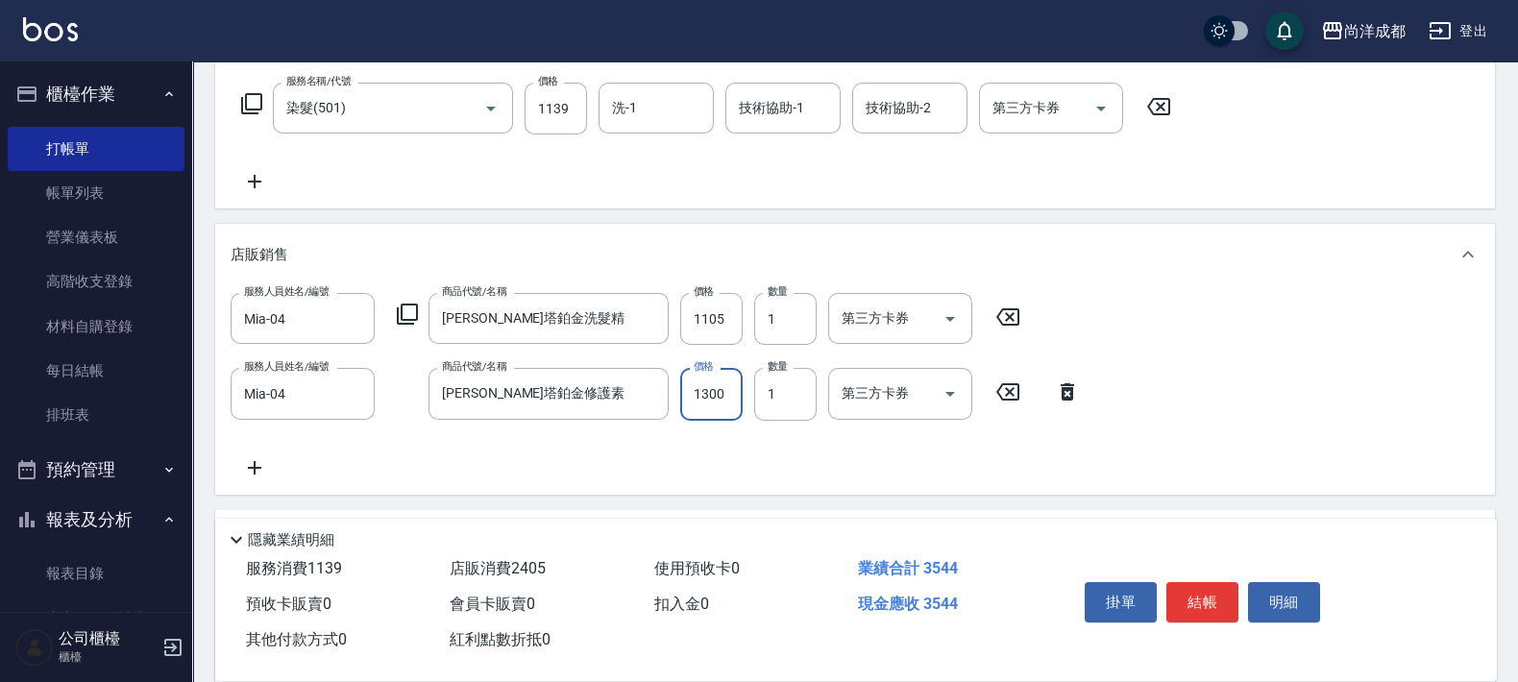
click at [703, 380] on input "1300" at bounding box center [711, 394] width 62 height 52
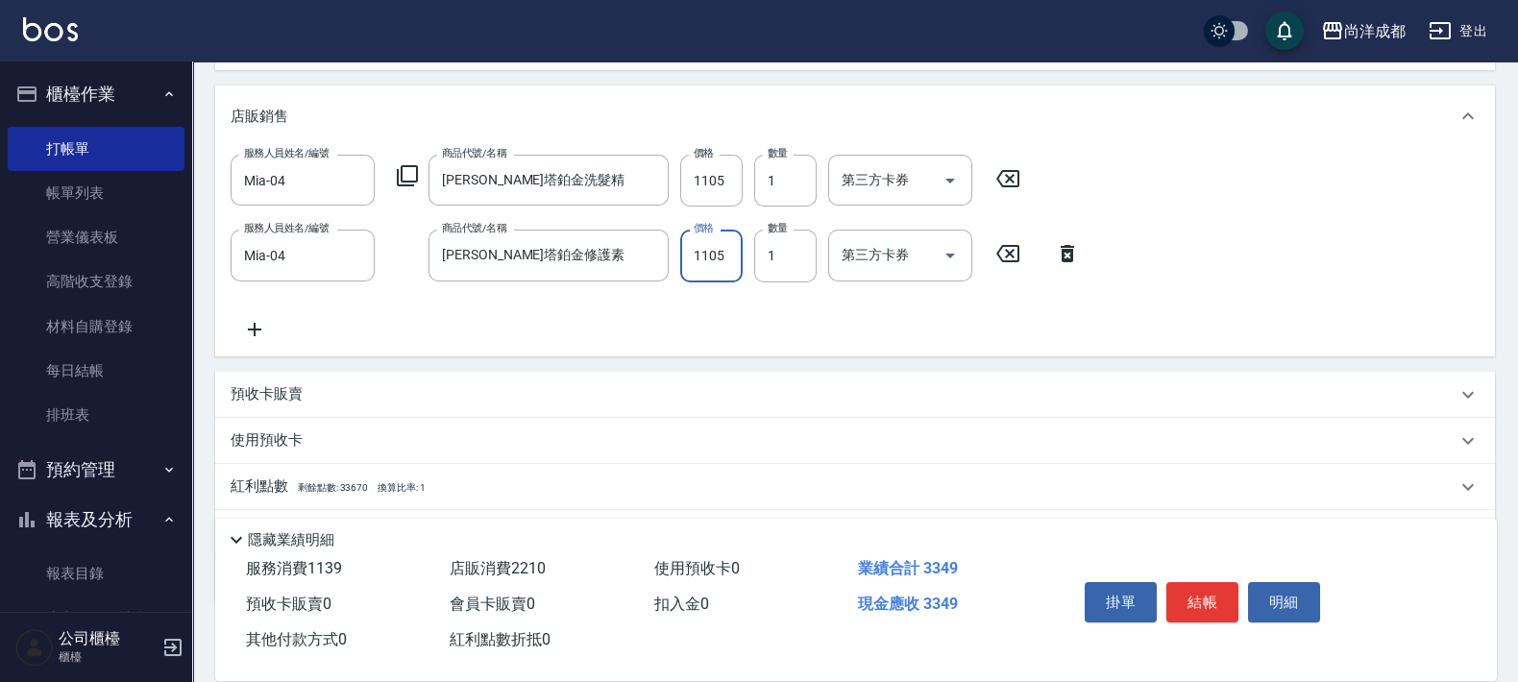
scroll to position [538, 0]
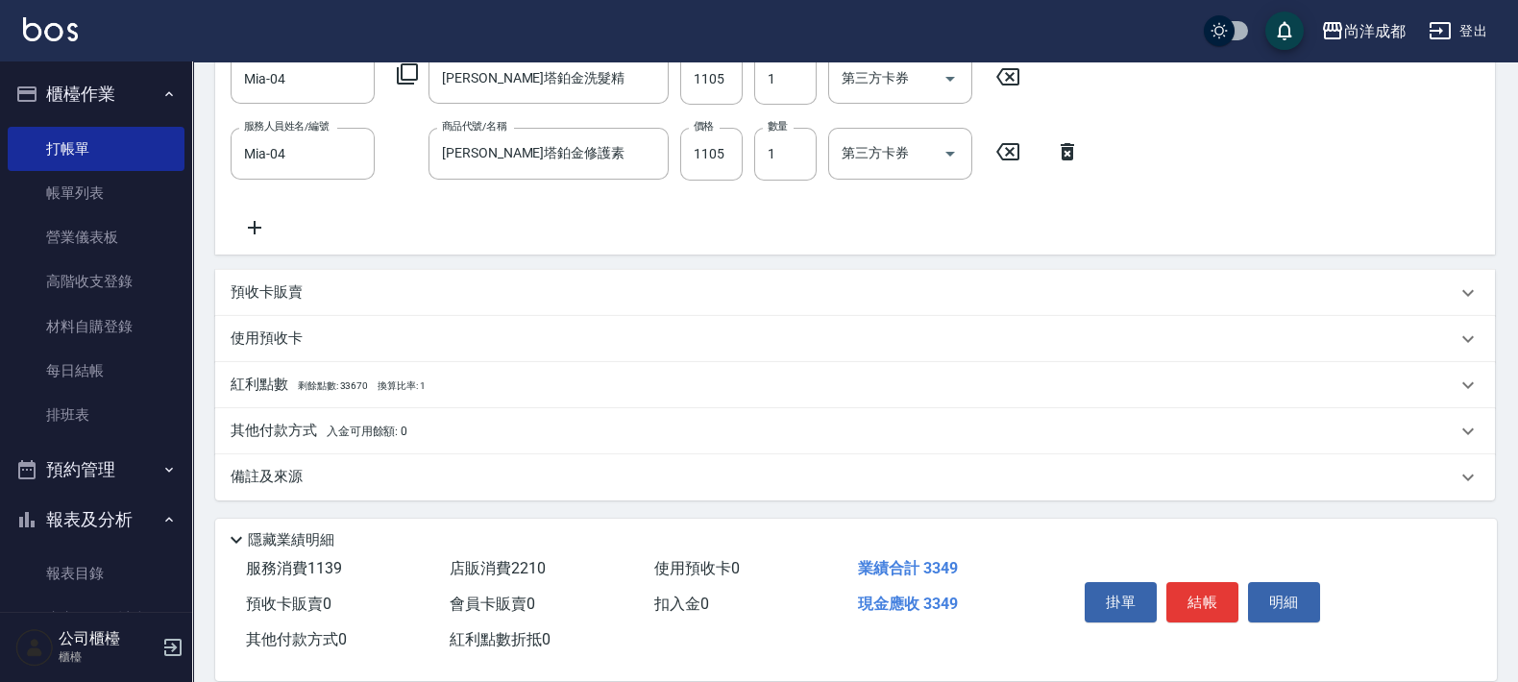
click at [302, 423] on p "其他付款方式 入金可用餘額: 0" at bounding box center [319, 431] width 177 height 21
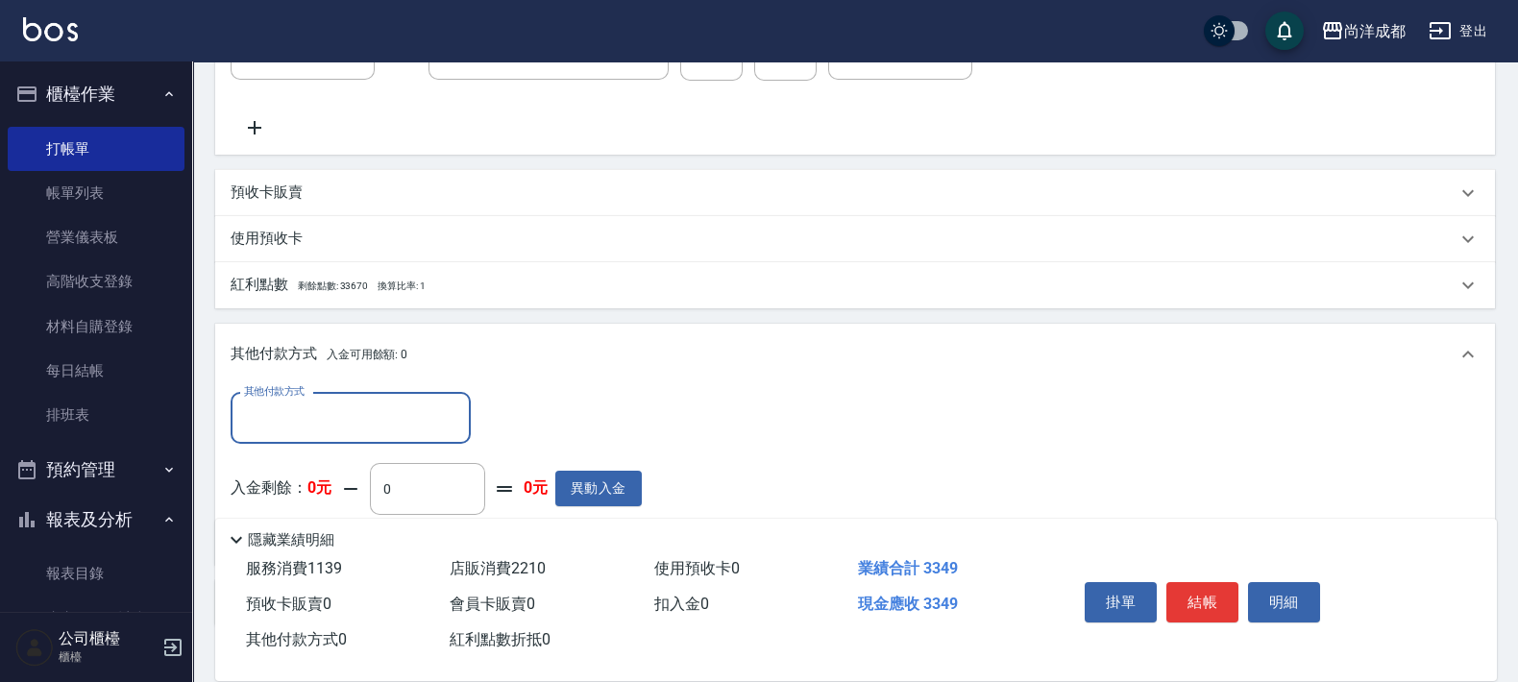
scroll to position [763, 0]
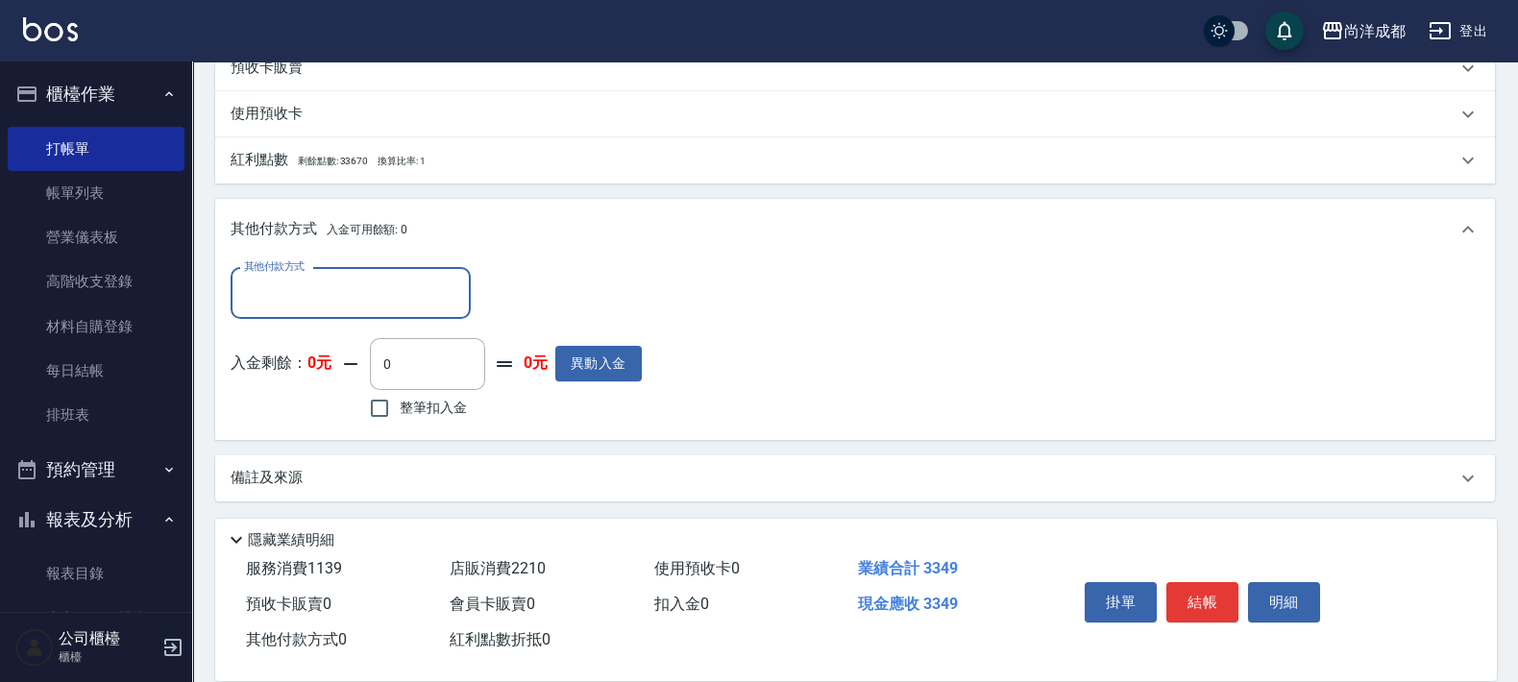
click at [306, 278] on input "其他付款方式" at bounding box center [350, 294] width 223 height 34
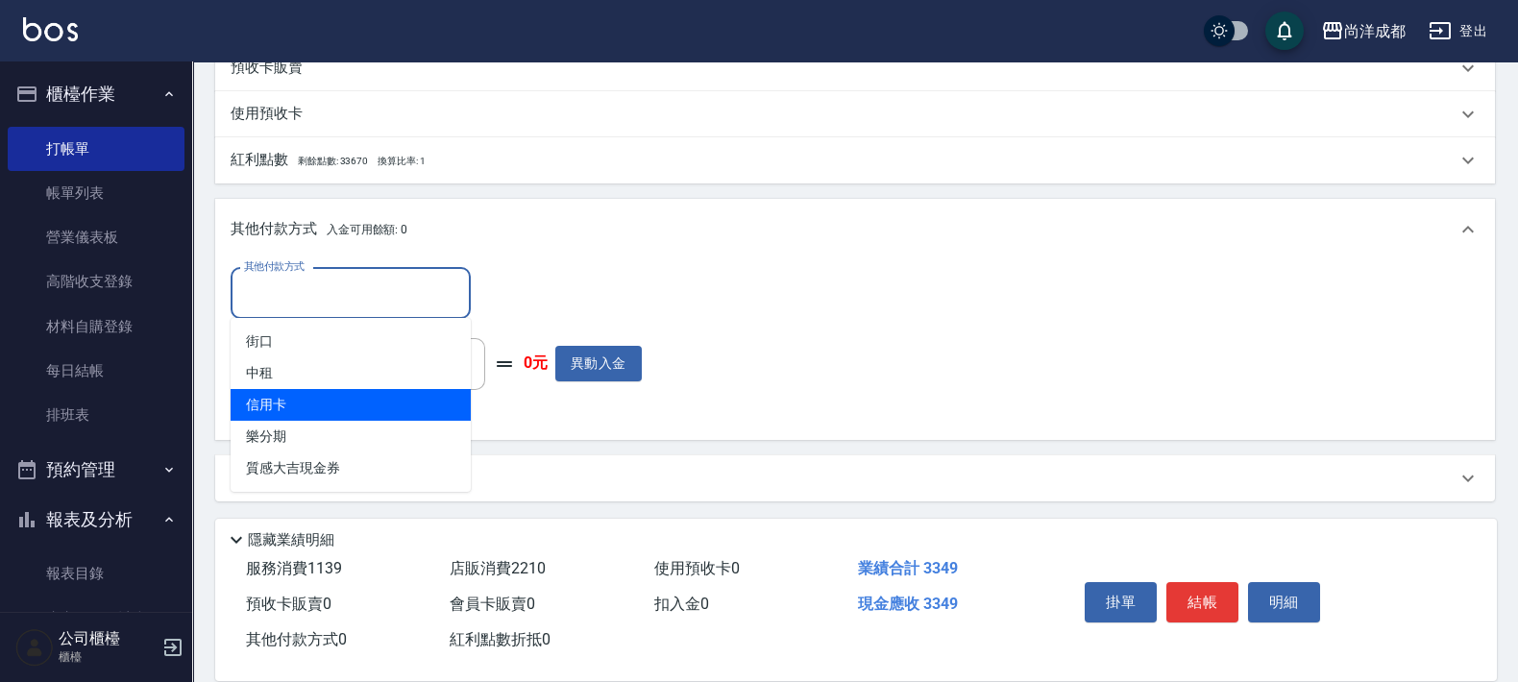
click at [371, 405] on span "信用卡" at bounding box center [351, 405] width 240 height 32
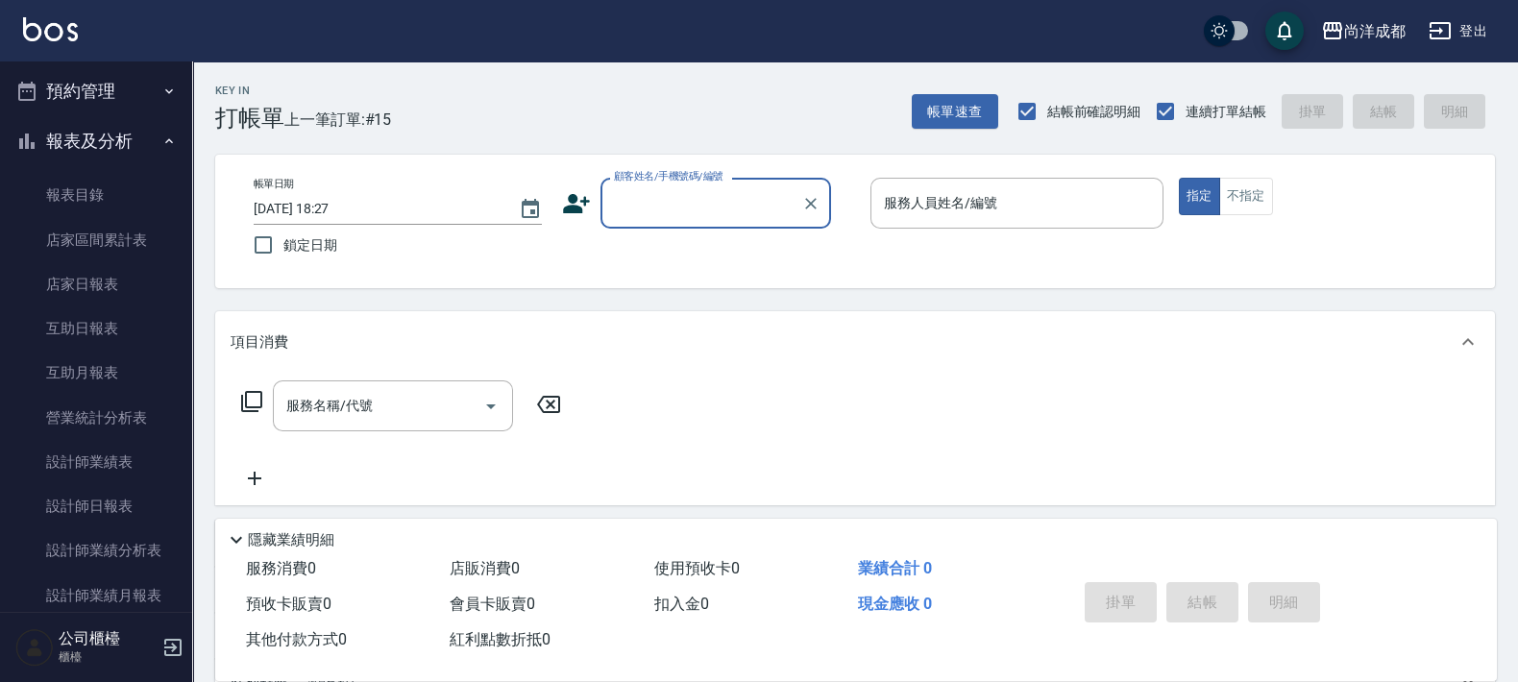
scroll to position [479, 0]
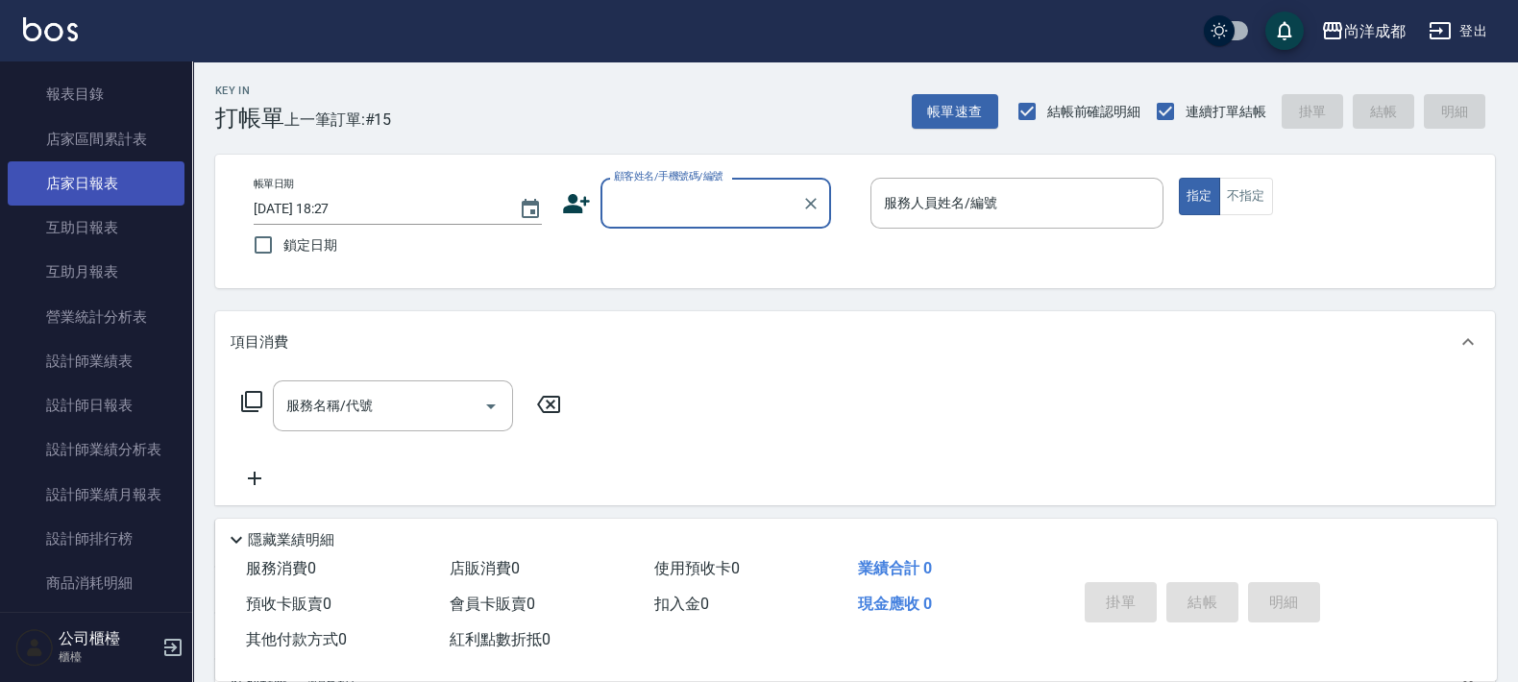
click at [93, 186] on link "店家日報表" at bounding box center [96, 183] width 177 height 44
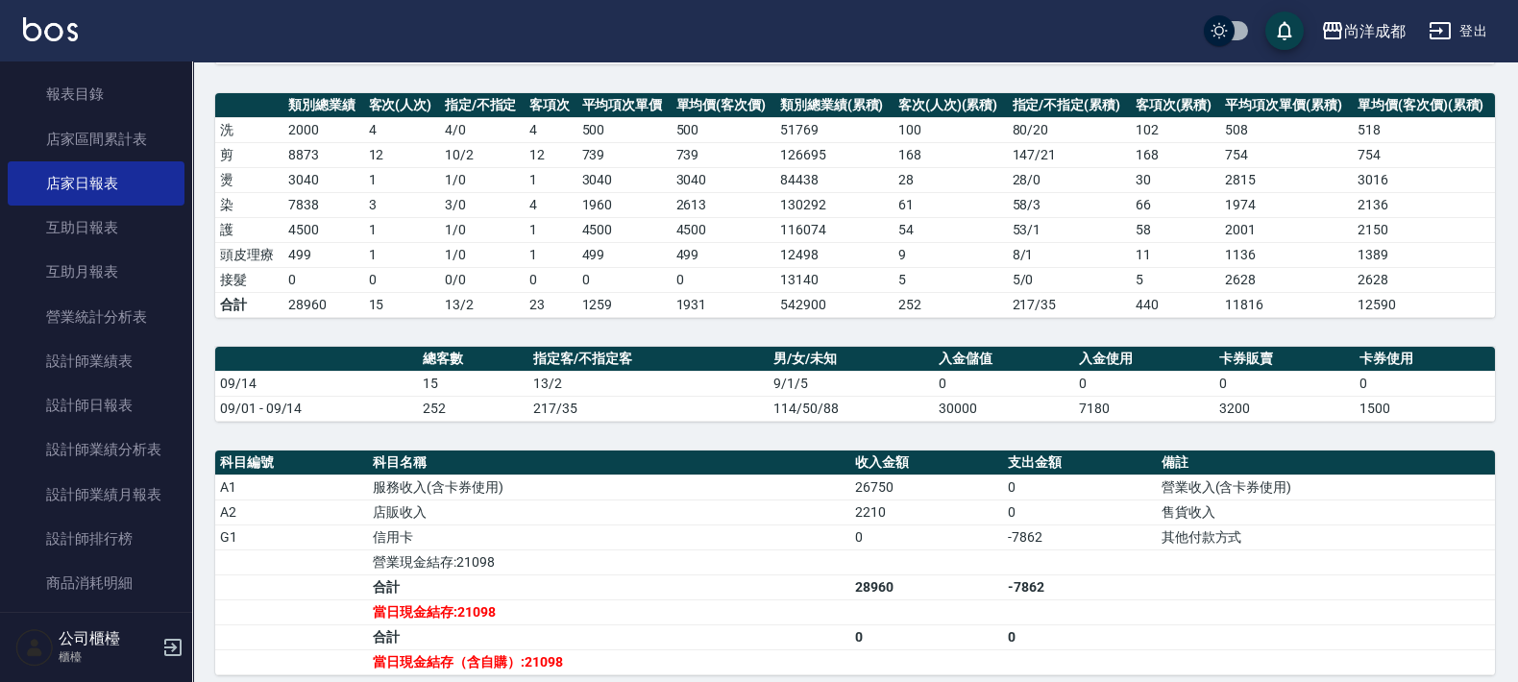
scroll to position [481, 0]
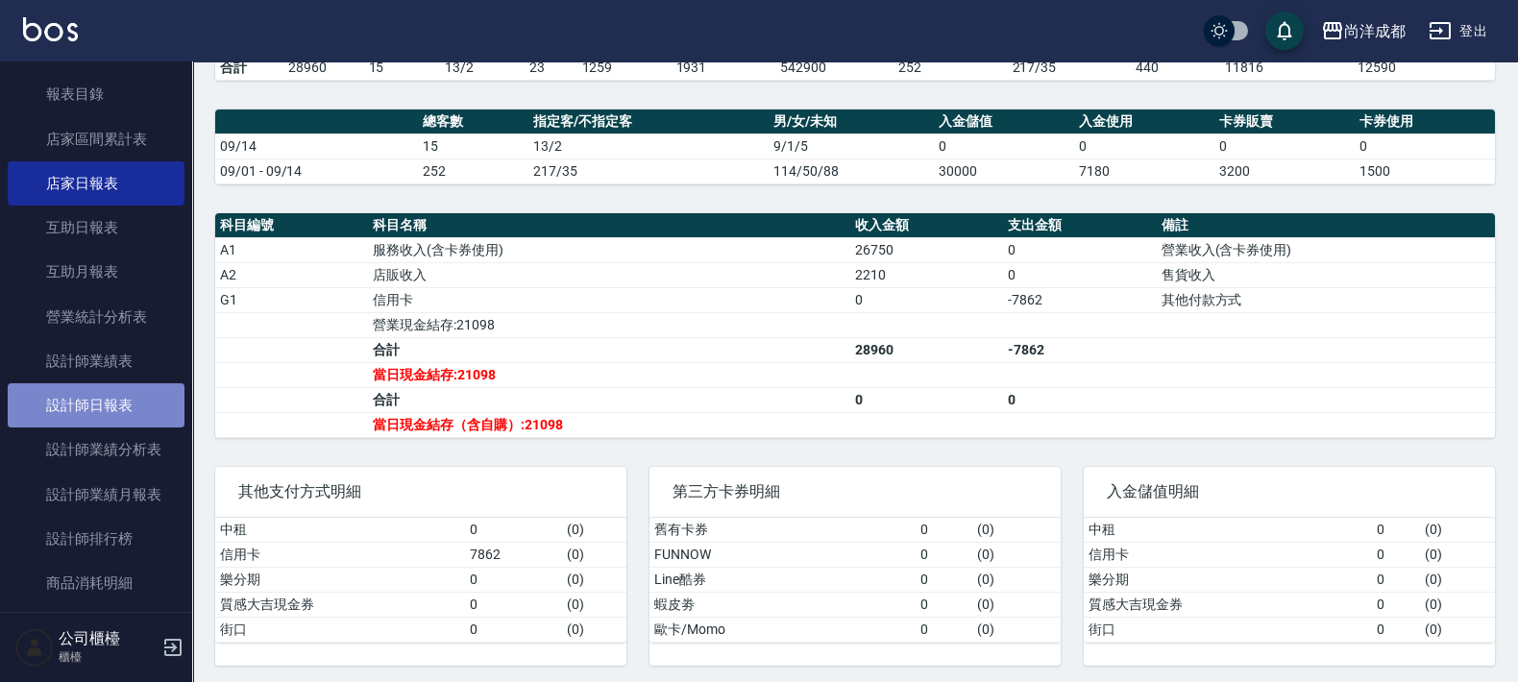
click at [126, 402] on link "設計師日報表" at bounding box center [96, 405] width 177 height 44
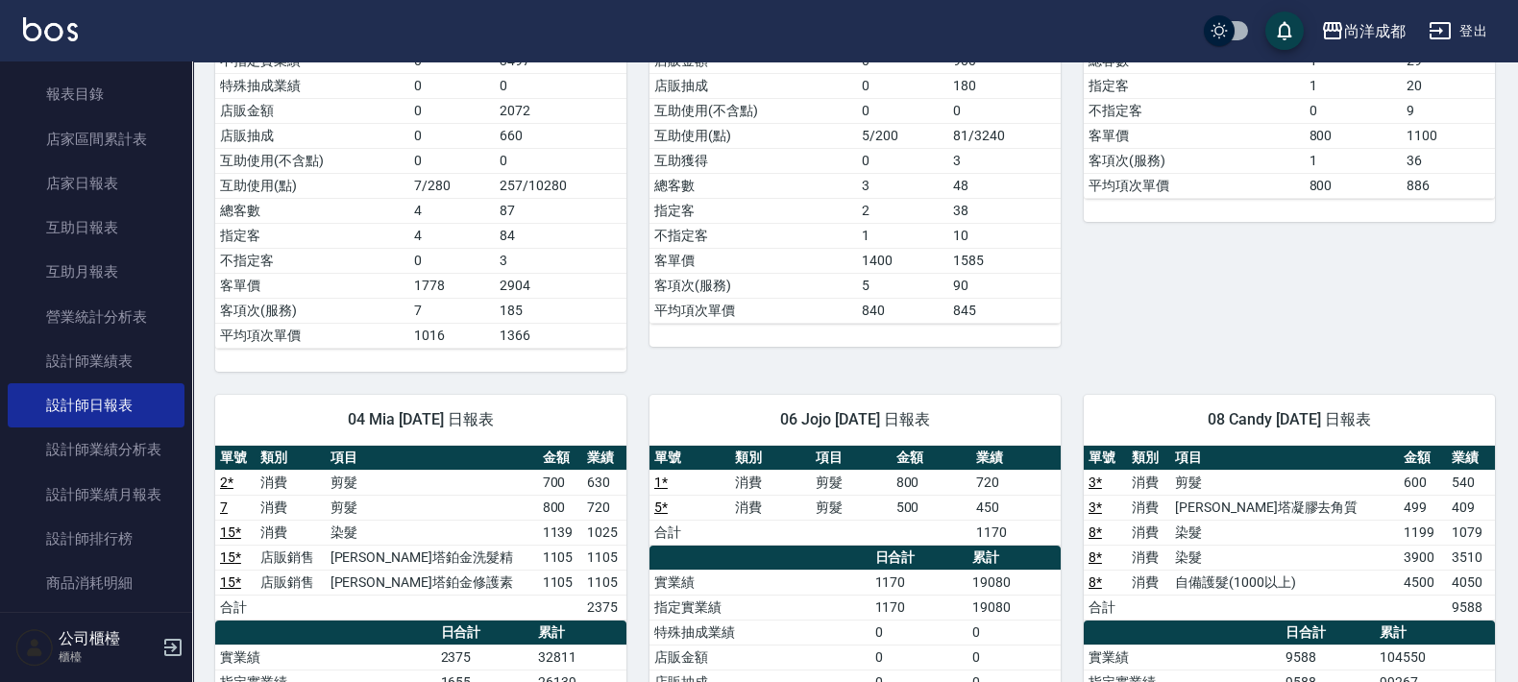
scroll to position [384, 0]
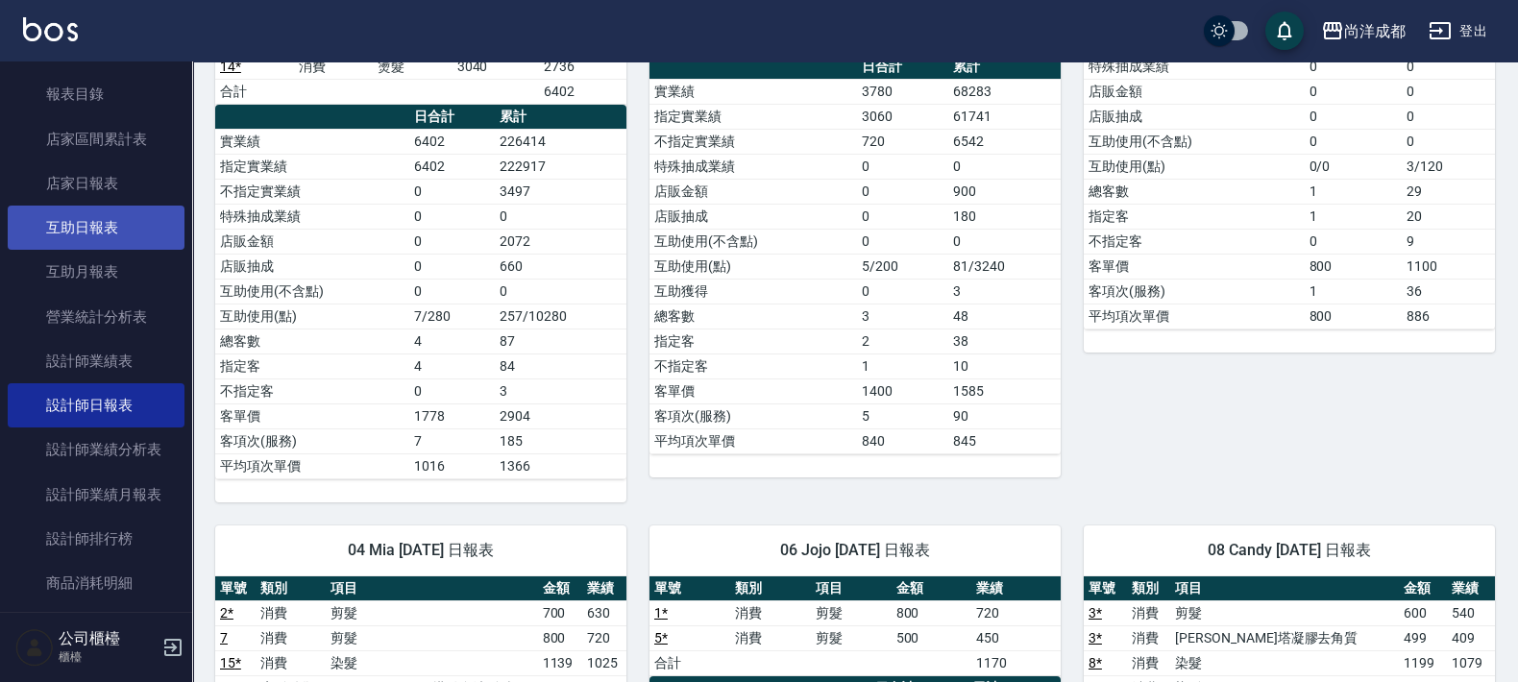
click at [122, 218] on link "互助日報表" at bounding box center [96, 228] width 177 height 44
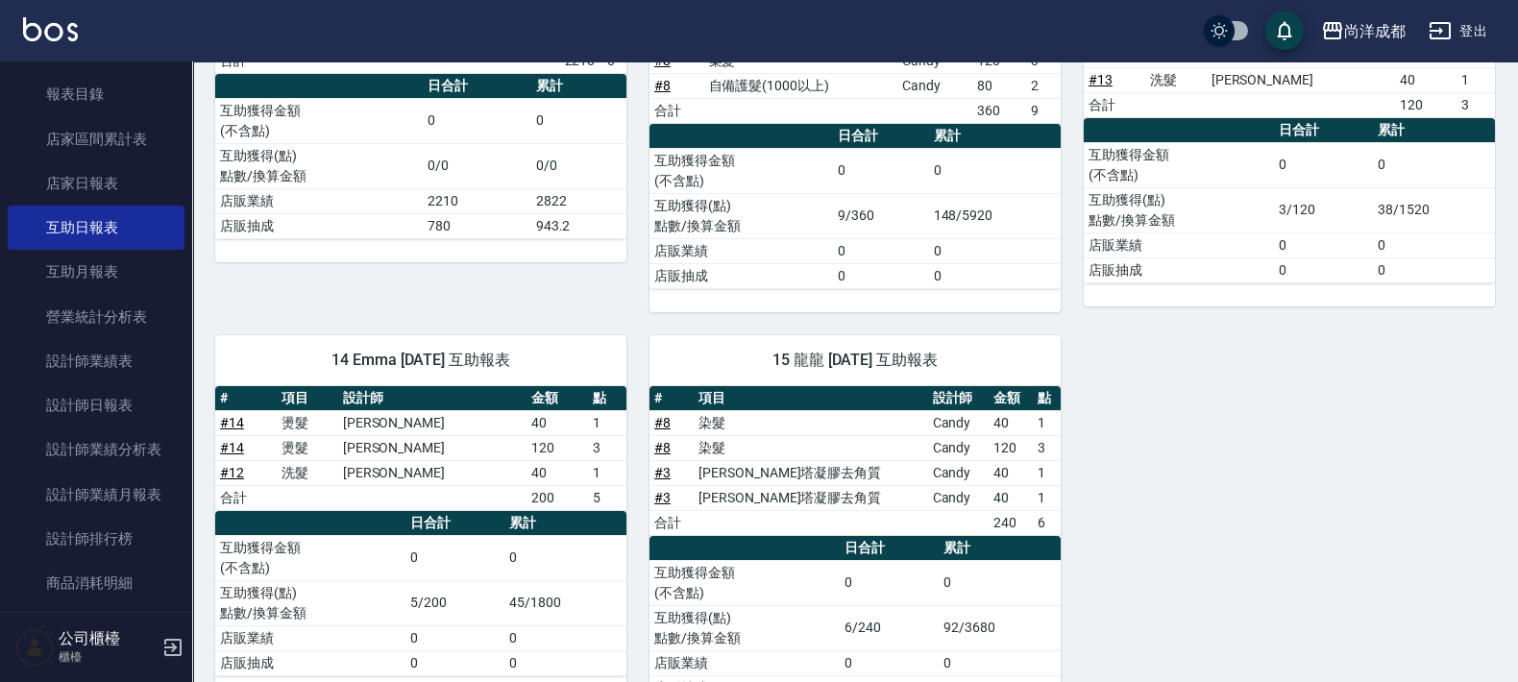
scroll to position [421, 0]
